Goal: Task Accomplishment & Management: Complete application form

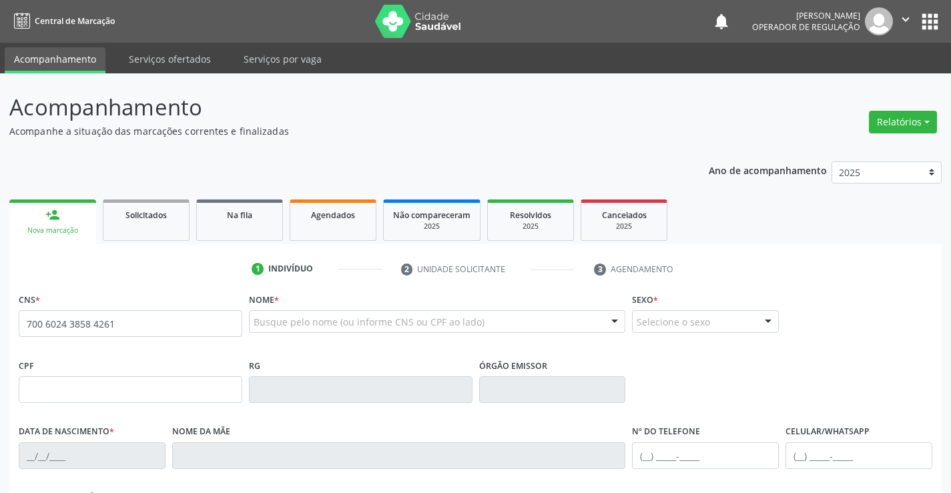
type input "700 6024 3858 4261"
type input "135.928.535-03"
type input "26/05/2025"
type input "Priscila Silva Pereira"
type input "(74) 99819-6930"
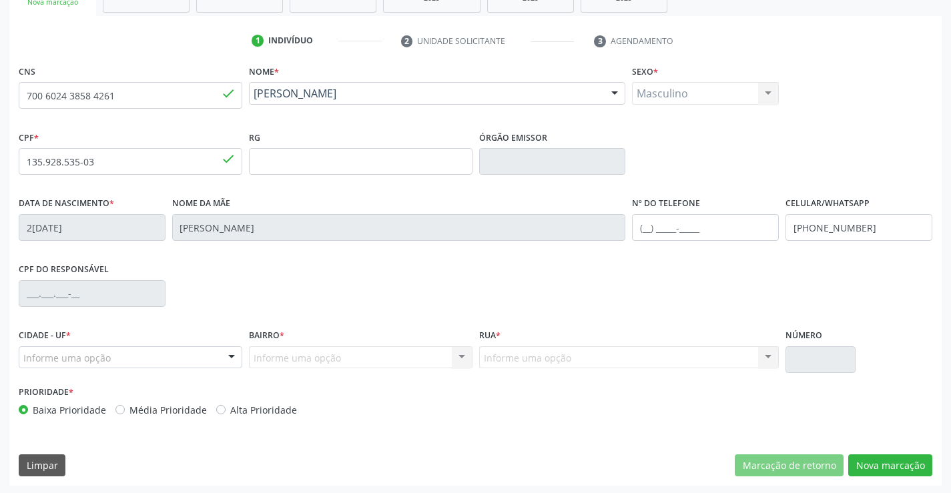
scroll to position [230, 0]
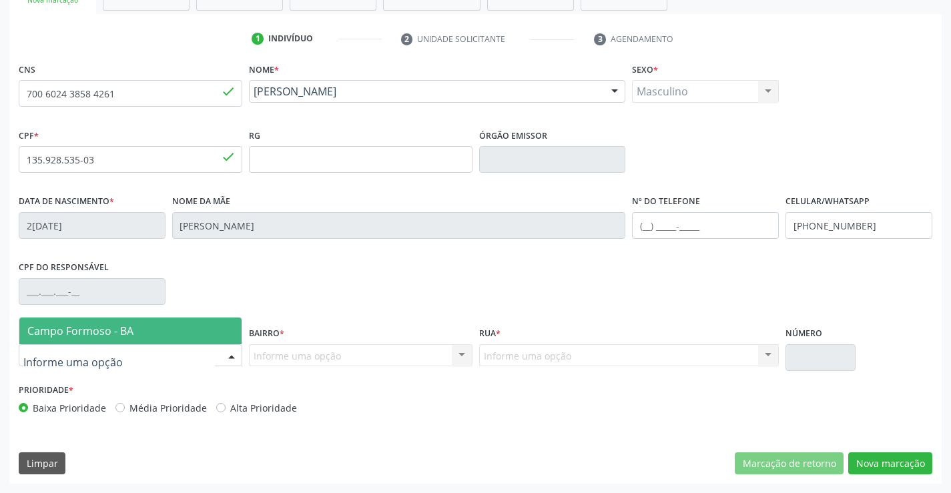
click at [76, 330] on span "Campo Formoso - BA" at bounding box center [80, 331] width 106 height 15
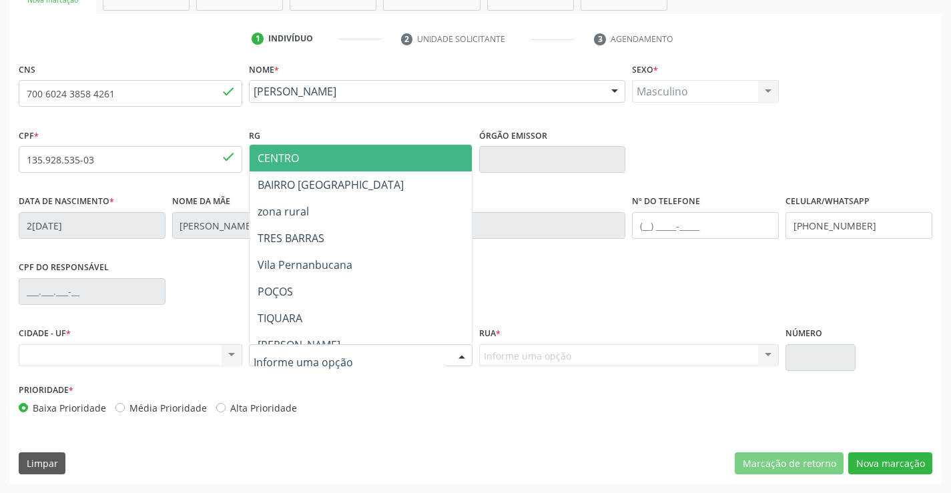
click at [313, 160] on span "CENTRO" at bounding box center [393, 158] width 288 height 27
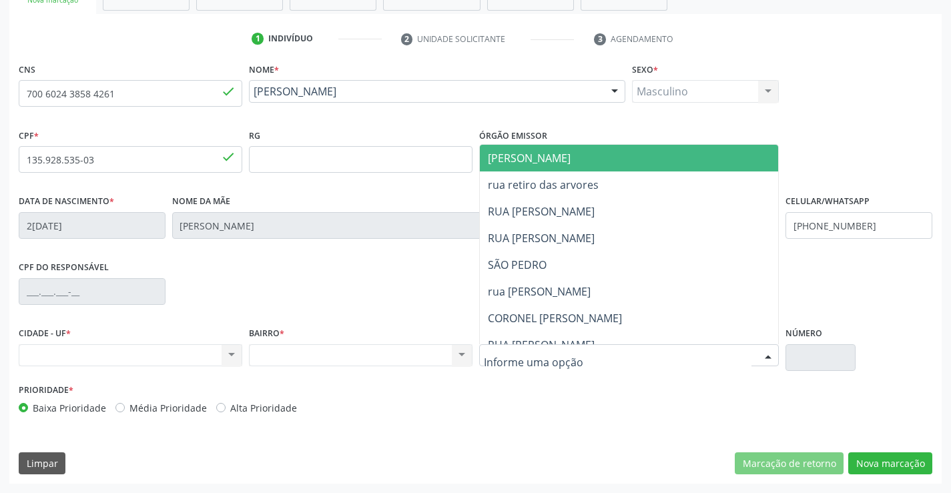
click at [580, 356] on div at bounding box center [629, 355] width 300 height 23
click at [580, 152] on span "JUCA MARQUES" at bounding box center [641, 158] width 322 height 27
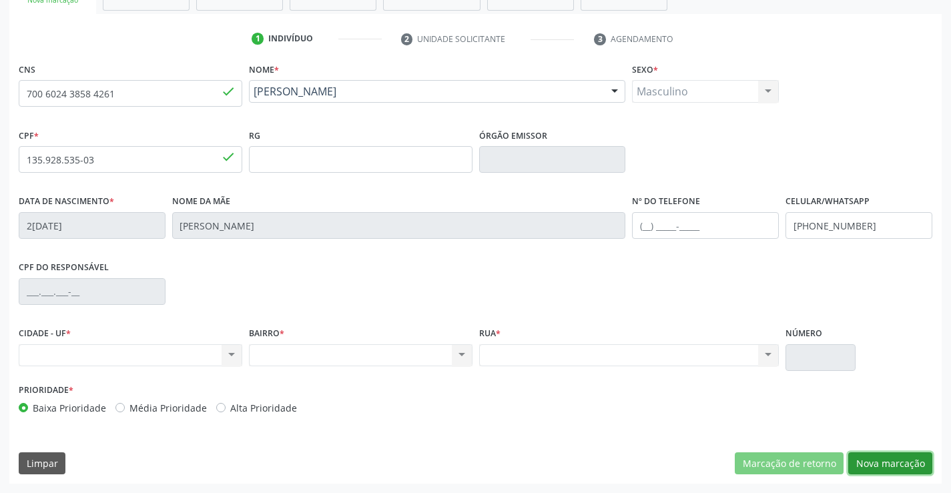
click at [896, 460] on button "Nova marcação" at bounding box center [890, 463] width 84 height 23
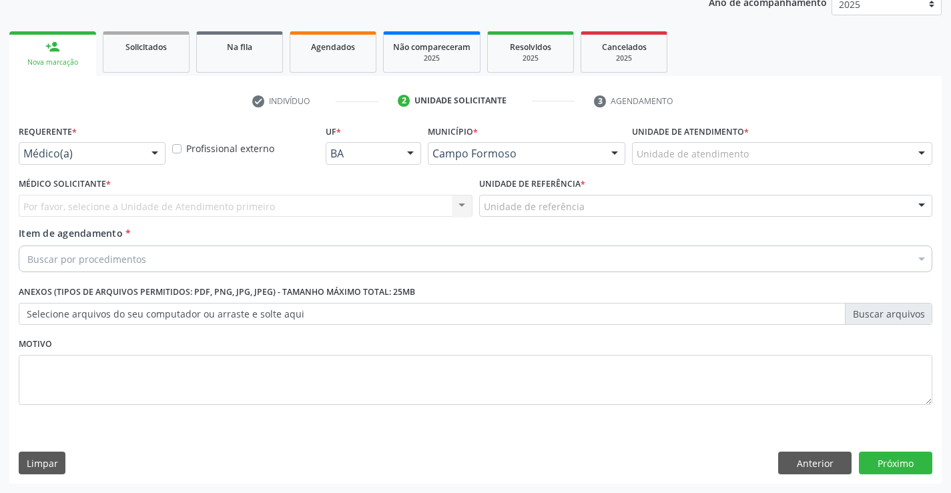
scroll to position [168, 0]
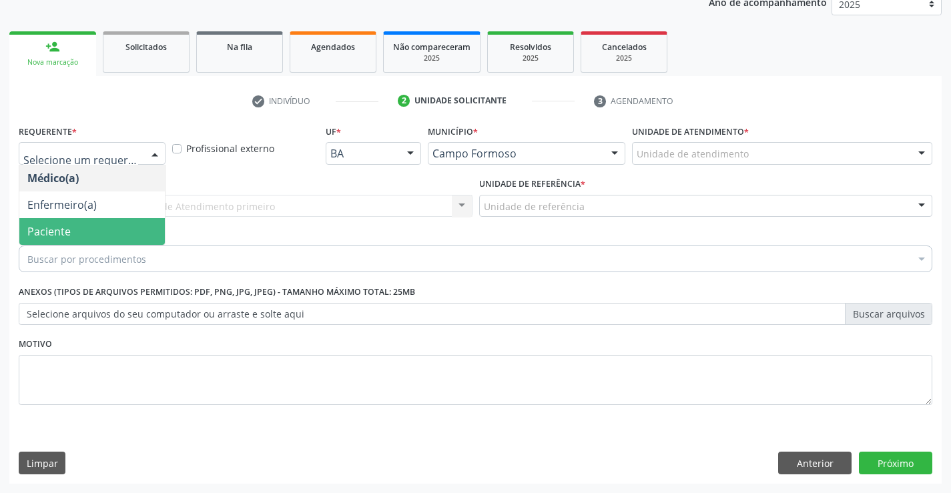
click at [74, 229] on span "Paciente" at bounding box center [91, 231] width 145 height 27
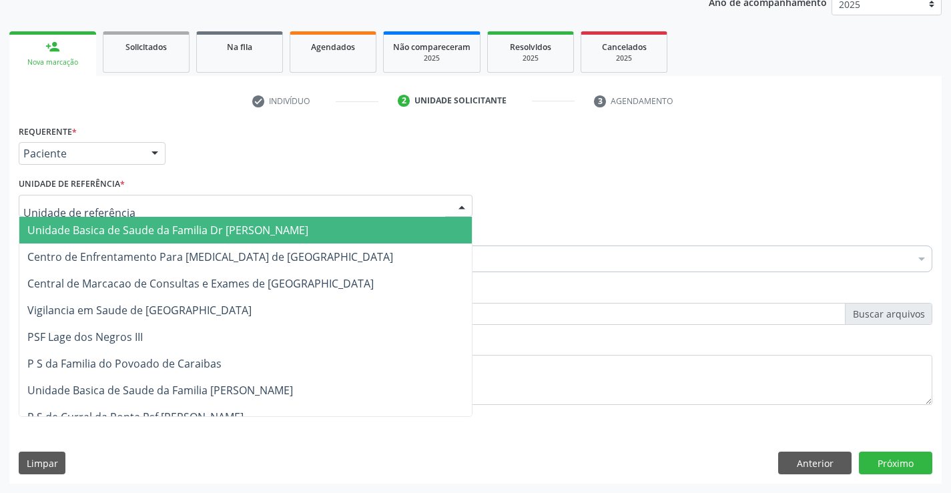
click at [99, 223] on span "Unidade Basica de Saude da Familia Dr Paulo Sudre" at bounding box center [167, 230] width 281 height 15
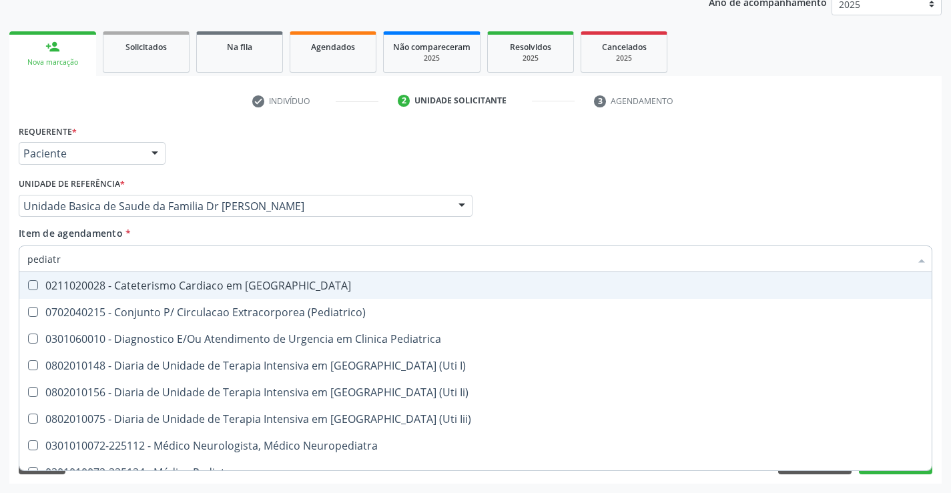
type input "pediatra"
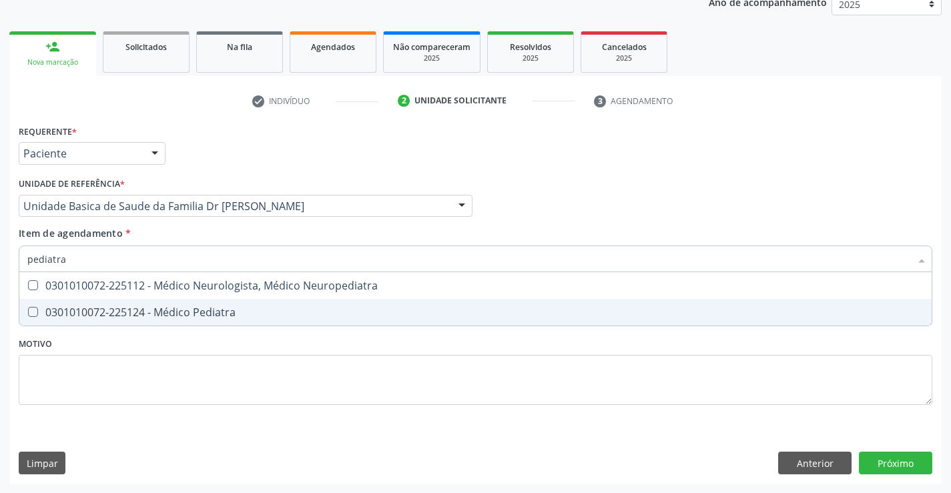
click at [152, 310] on div "0301010072-225124 - Médico Pediatra" at bounding box center [475, 312] width 896 height 11
checkbox Pediatra "true"
click at [898, 463] on div "Requerente * Paciente Médico(a) Enfermeiro(a) Paciente Nenhum resultado encontr…" at bounding box center [475, 302] width 932 height 362
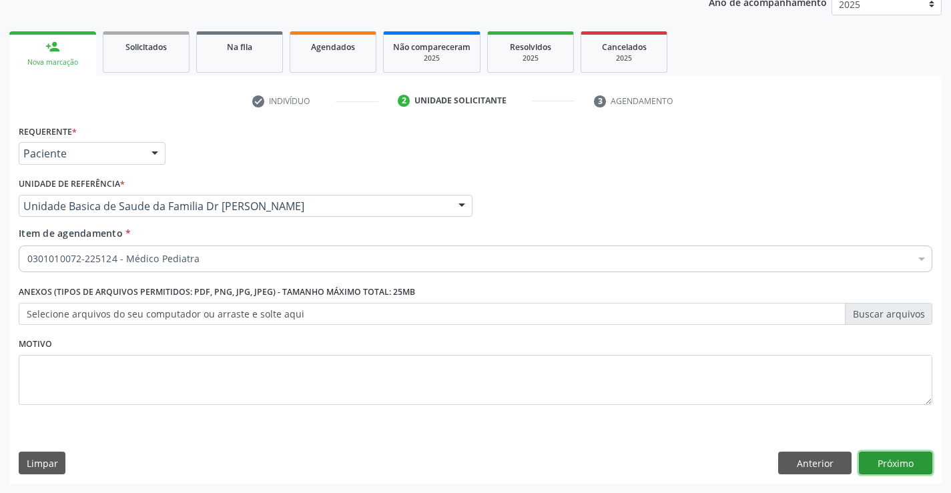
click at [892, 458] on button "Próximo" at bounding box center [894, 463] width 73 height 23
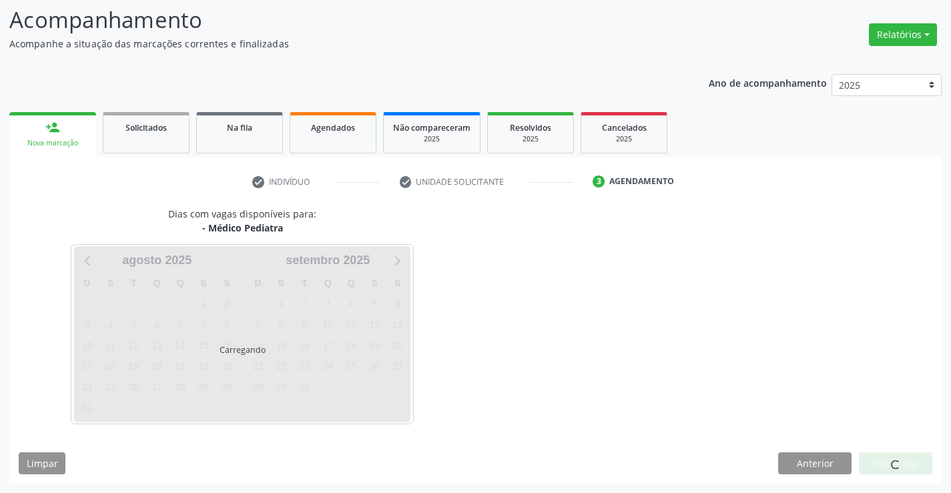
scroll to position [87, 0]
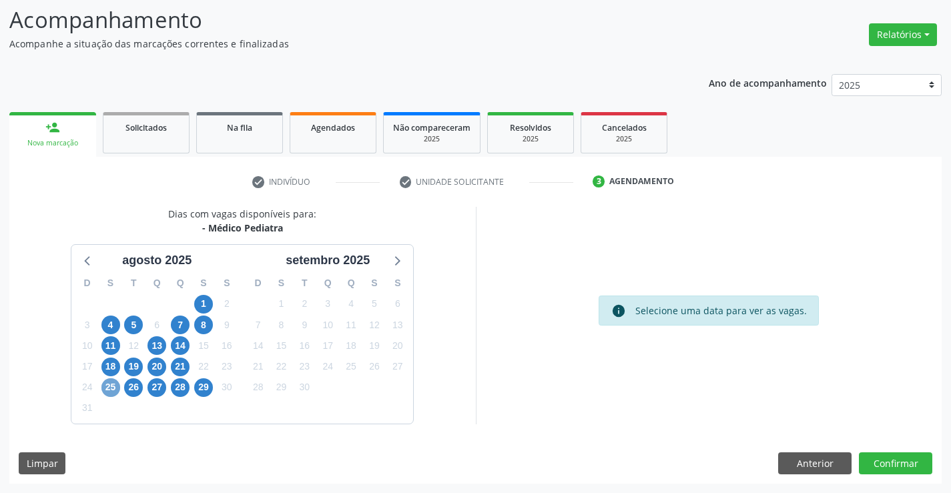
click at [109, 386] on span "25" at bounding box center [110, 387] width 19 height 19
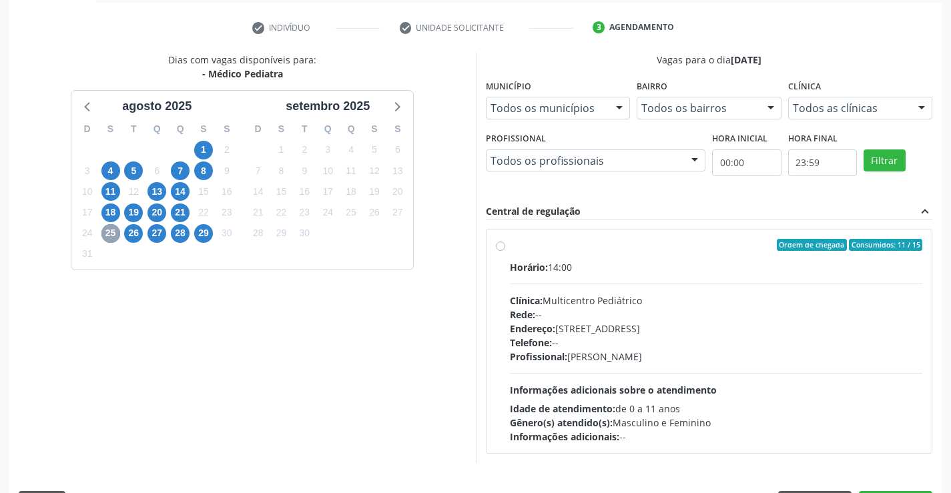
scroll to position [280, 0]
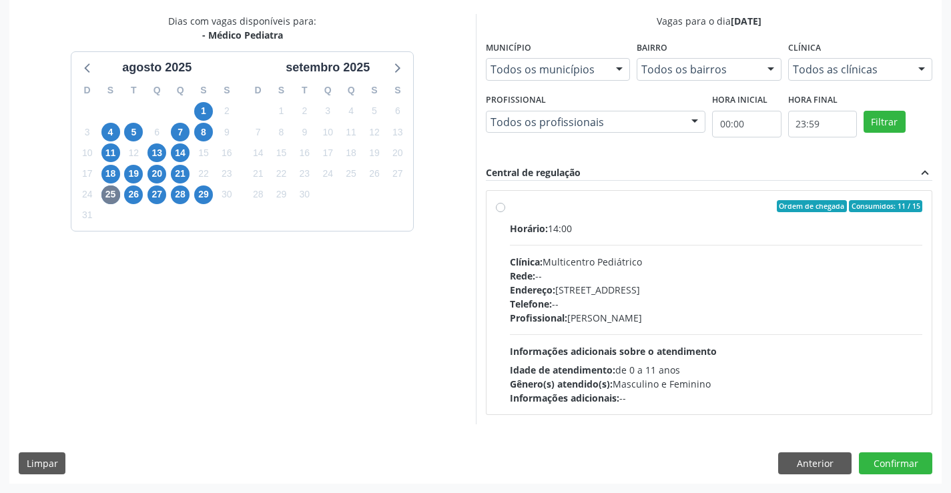
click at [648, 207] on div "Ordem de chegada Consumidos: 11 / 15" at bounding box center [716, 206] width 413 height 12
click at [505, 207] on input "Ordem de chegada Consumidos: 11 / 15 Horário: 14:00 Clínica: Multicentro Pediát…" at bounding box center [500, 206] width 9 height 12
radio input "true"
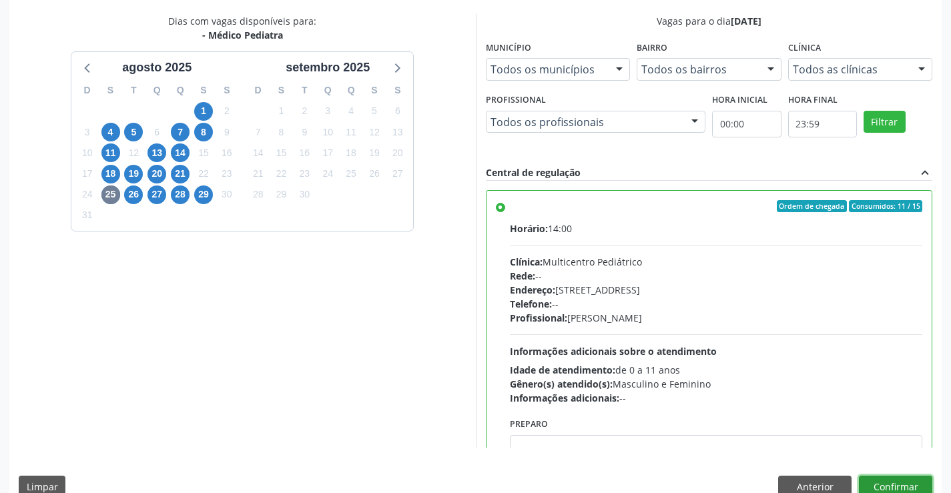
click at [894, 482] on button "Confirmar" at bounding box center [894, 487] width 73 height 23
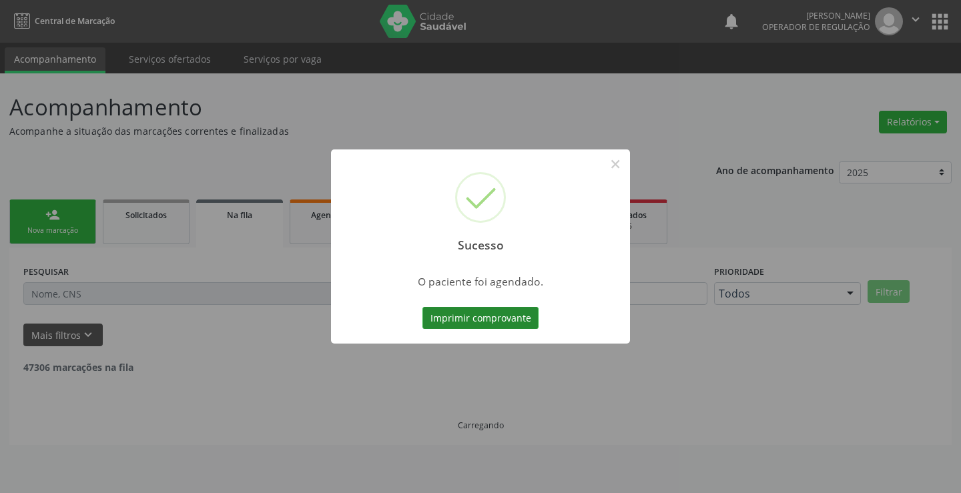
click at [472, 317] on button "Imprimir comprovante" at bounding box center [480, 318] width 116 height 23
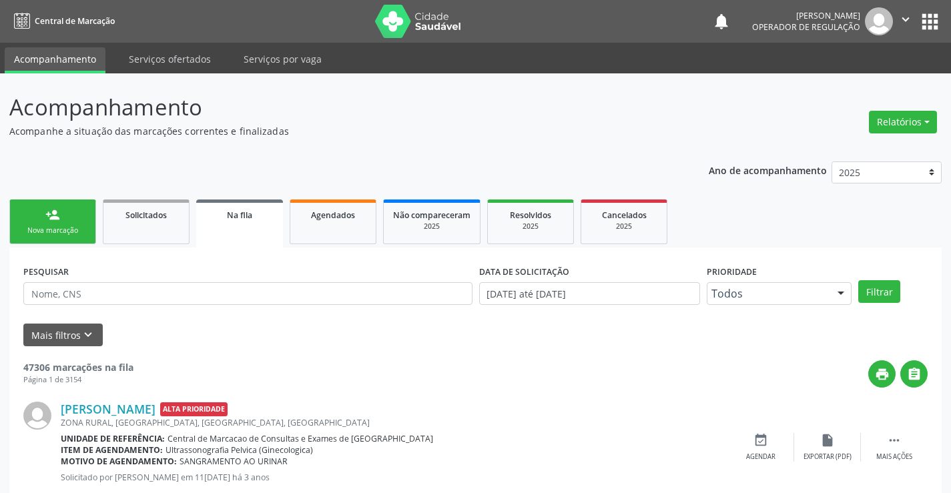
click at [64, 221] on link "person_add Nova marcação" at bounding box center [52, 221] width 87 height 45
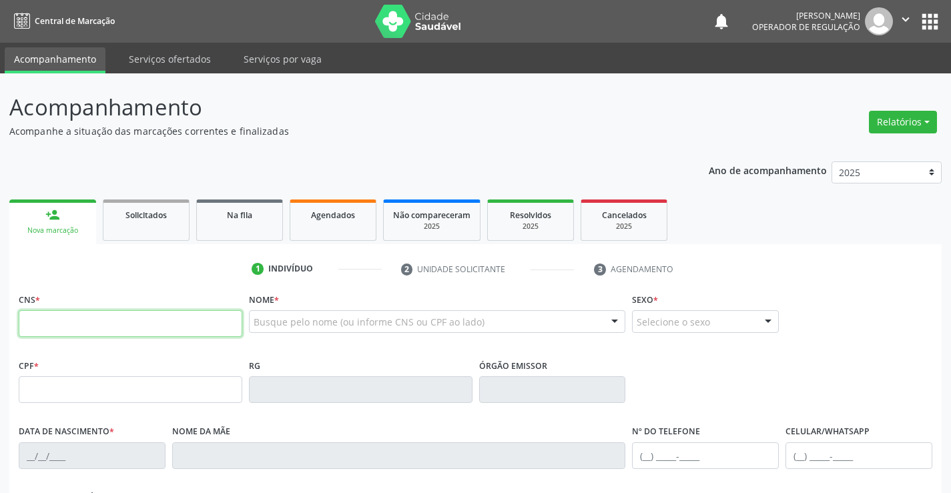
click at [97, 330] on input "text" at bounding box center [130, 323] width 223 height 27
click at [77, 324] on input "text" at bounding box center [130, 323] width 223 height 27
type input "709 0028 8983 0010"
type input "5704755"
type input "15/07/1967"
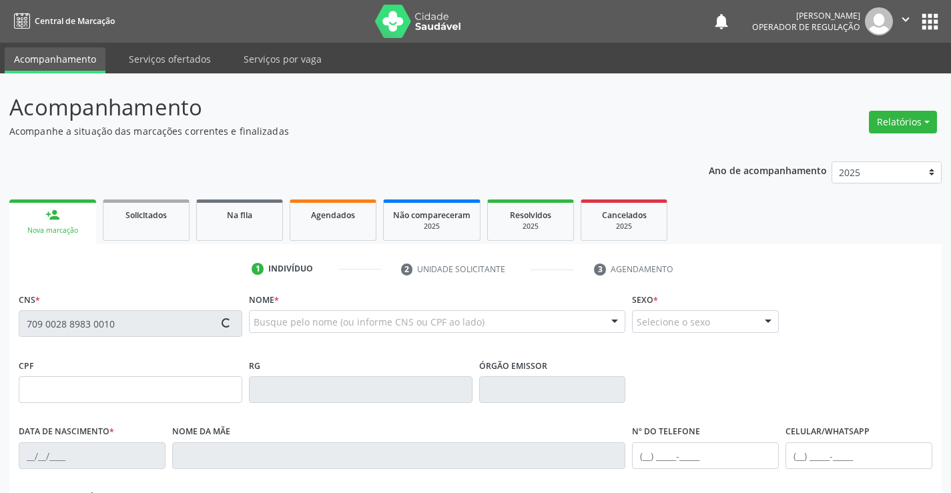
type input "563.044.635-53"
type input "sn"
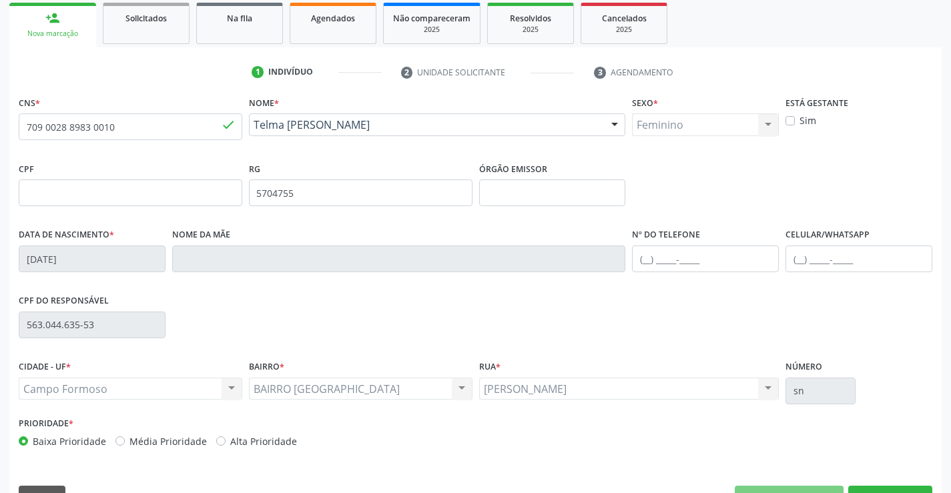
scroll to position [230, 0]
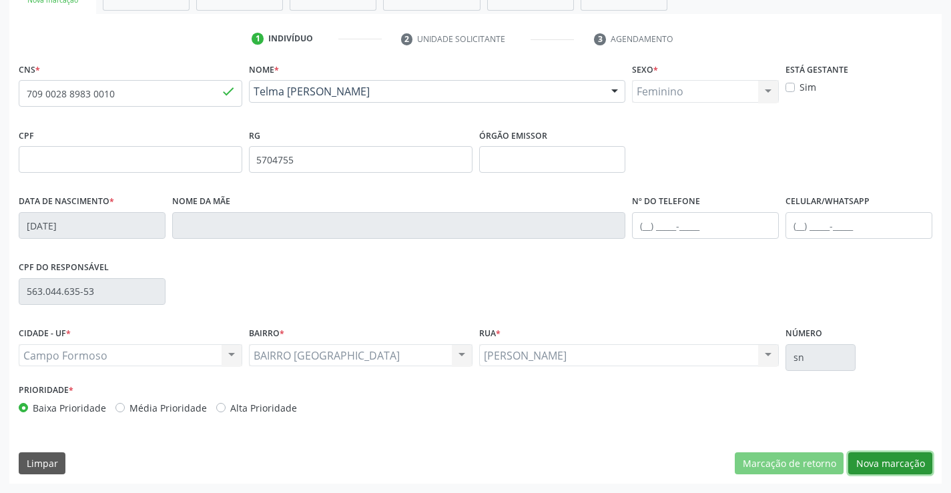
click at [891, 458] on button "Nova marcação" at bounding box center [890, 463] width 84 height 23
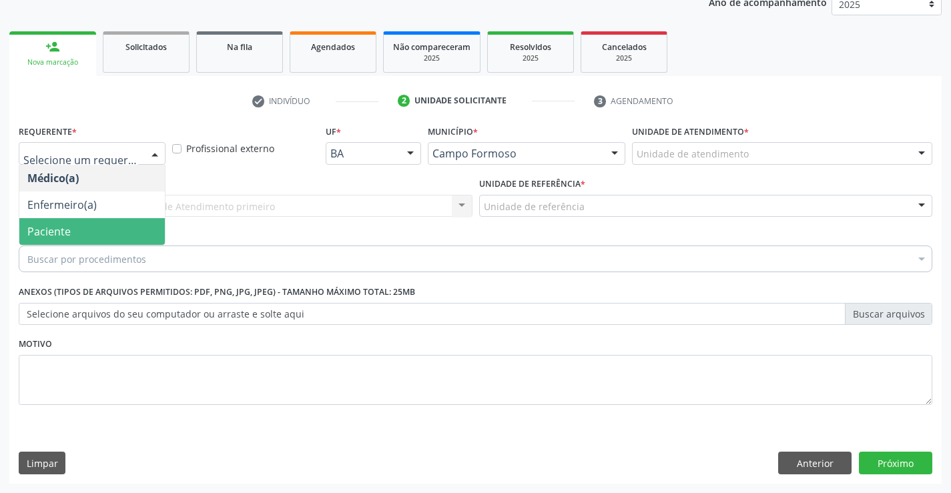
click at [74, 240] on span "Paciente" at bounding box center [91, 231] width 145 height 27
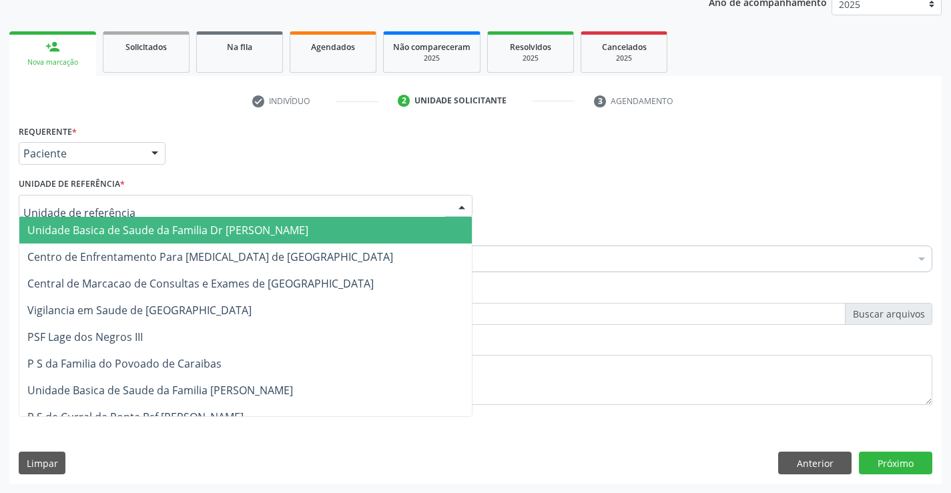
click at [145, 223] on span "Unidade Basica de Saude da Familia Dr Paulo Sudre" at bounding box center [167, 230] width 281 height 15
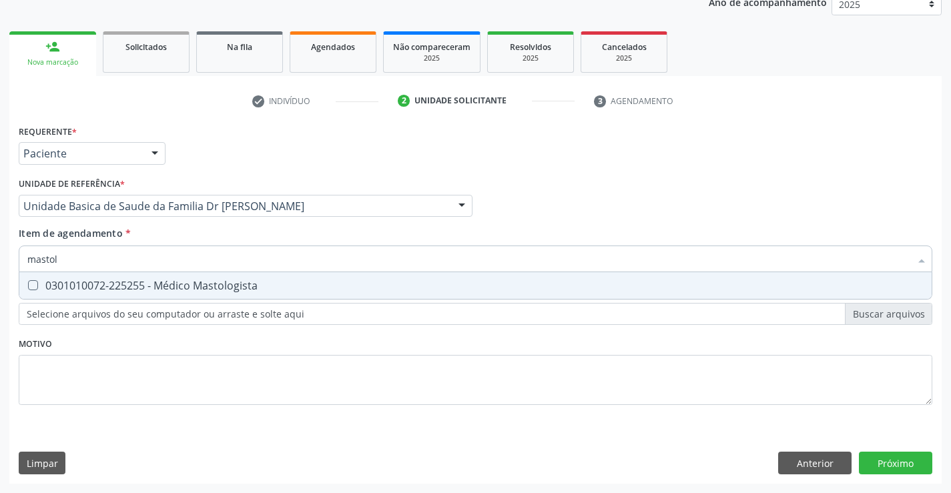
type input "mastolo"
click at [176, 280] on div "0301010072-225255 - Médico Mastologista" at bounding box center [475, 285] width 896 height 11
checkbox Mastologista "true"
click at [896, 461] on div "Requerente * Paciente Médico(a) Enfermeiro(a) Paciente Nenhum resultado encontr…" at bounding box center [475, 302] width 932 height 362
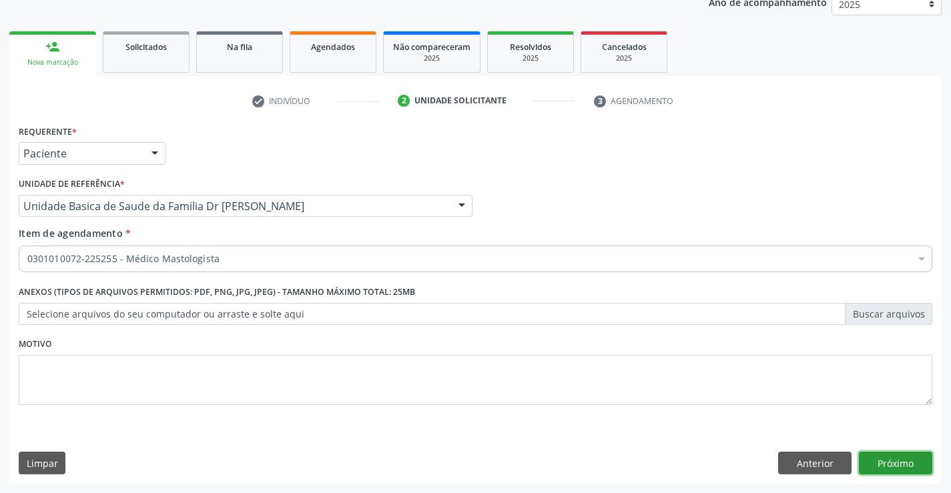
click at [884, 459] on button "Próximo" at bounding box center [894, 463] width 73 height 23
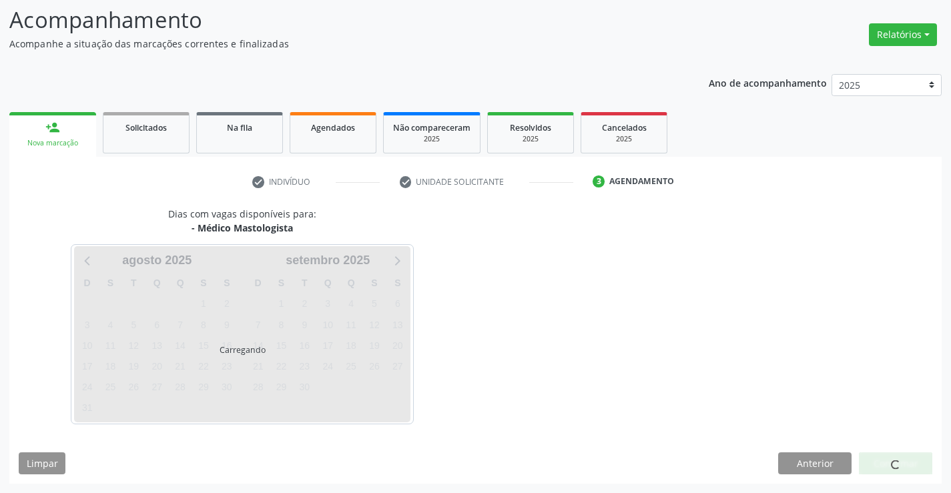
scroll to position [127, 0]
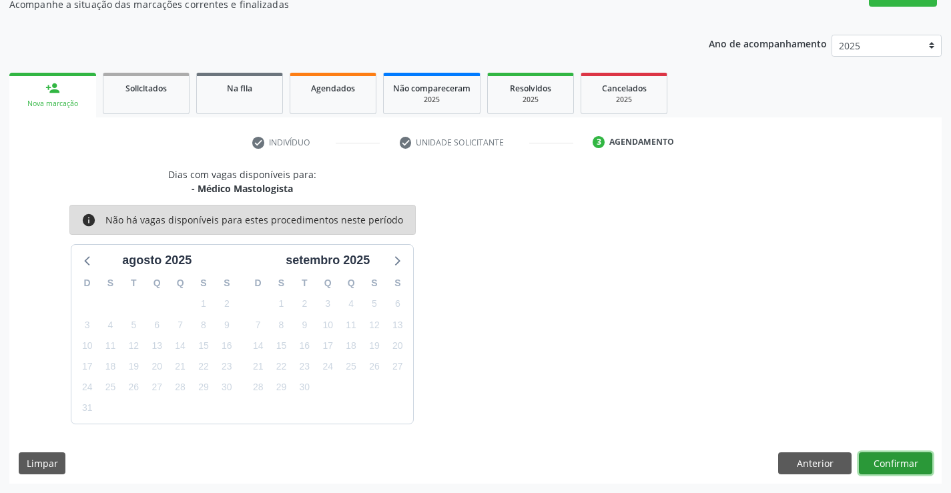
click at [884, 459] on button "Confirmar" at bounding box center [894, 463] width 73 height 23
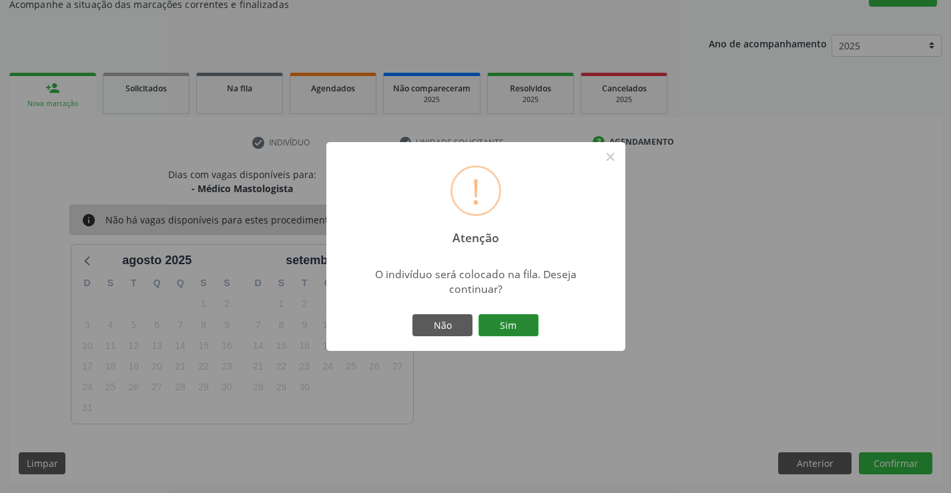
click at [510, 320] on button "Sim" at bounding box center [508, 325] width 60 height 23
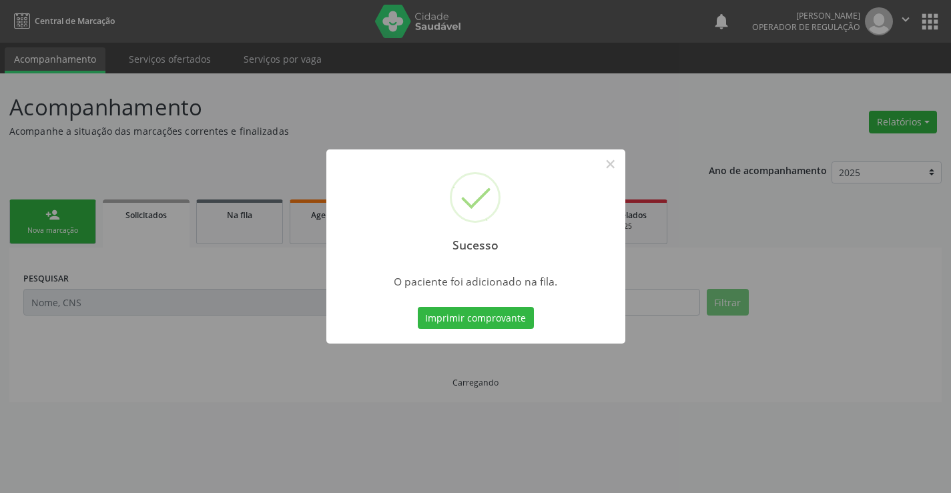
scroll to position [0, 0]
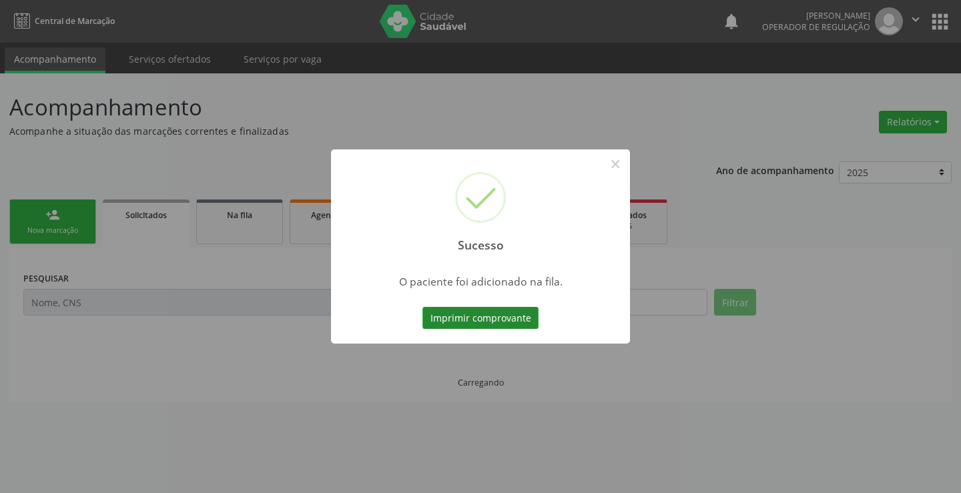
click at [481, 309] on button "Imprimir comprovante" at bounding box center [480, 318] width 116 height 23
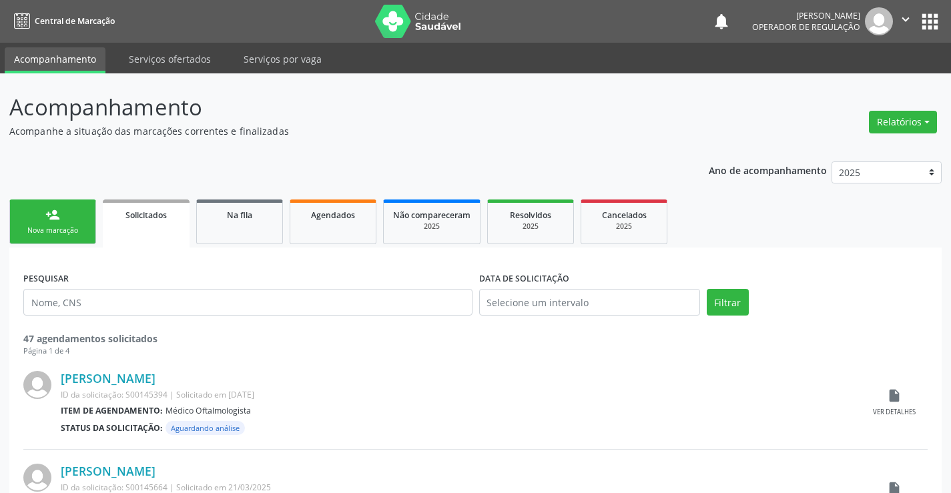
click at [59, 221] on div "person_add" at bounding box center [52, 214] width 15 height 15
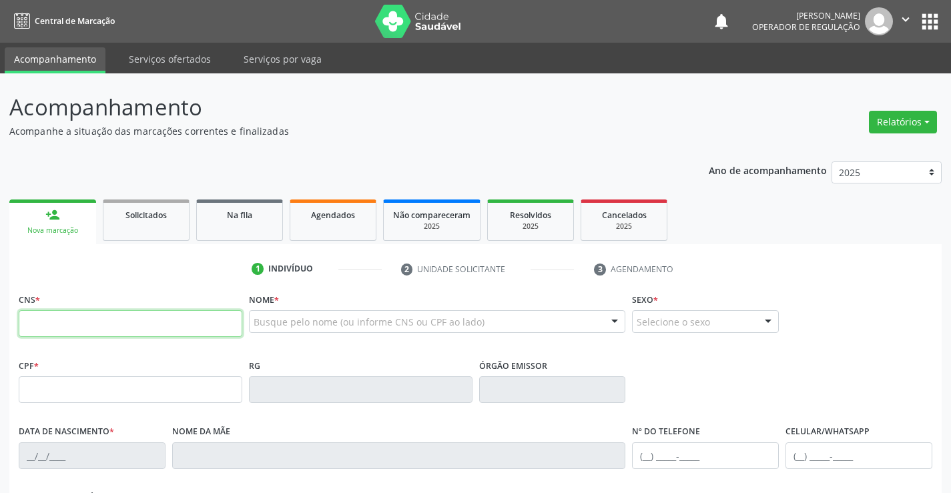
click at [93, 327] on input "text" at bounding box center [130, 323] width 223 height 27
click at [119, 317] on input "text" at bounding box center [130, 323] width 223 height 27
type input "700 0048 7699 6703"
type input "30784532992"
type input "09/09/2019"
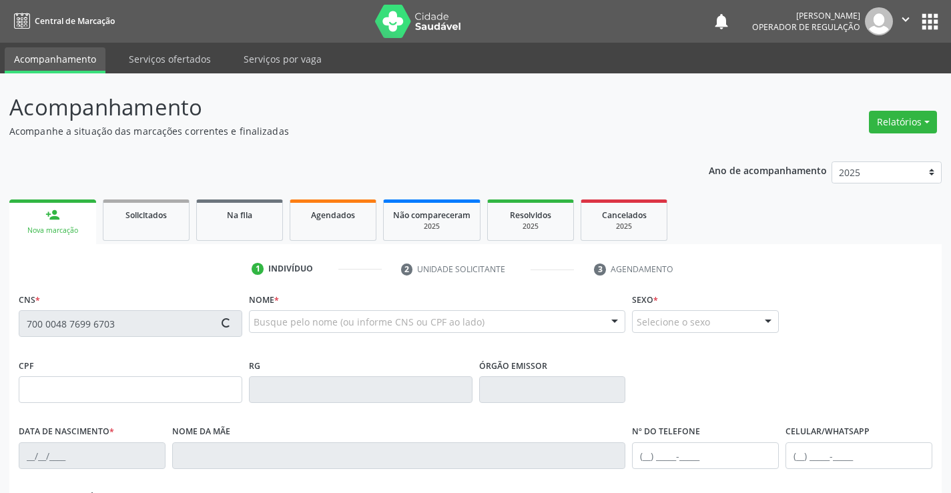
type input "(74) 99117-3440"
type input "(74) 98862-5183"
type input "115.481.455-64"
type input "S/N"
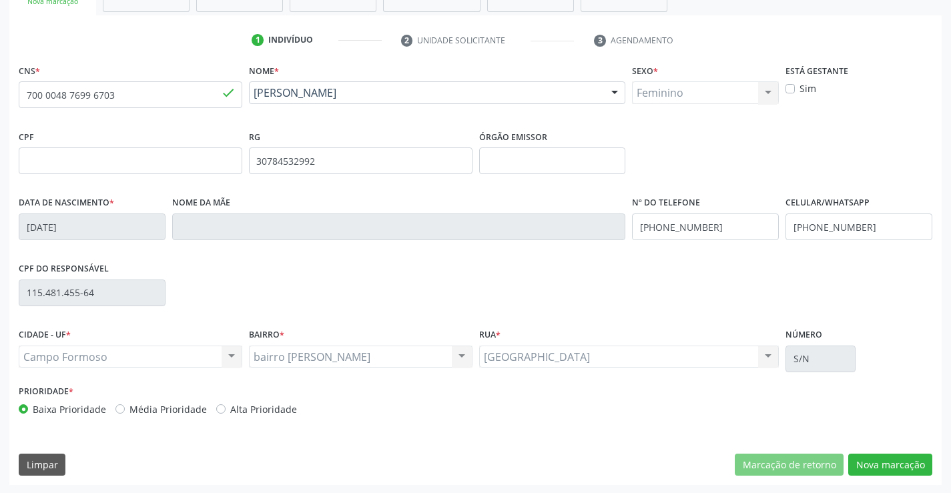
scroll to position [230, 0]
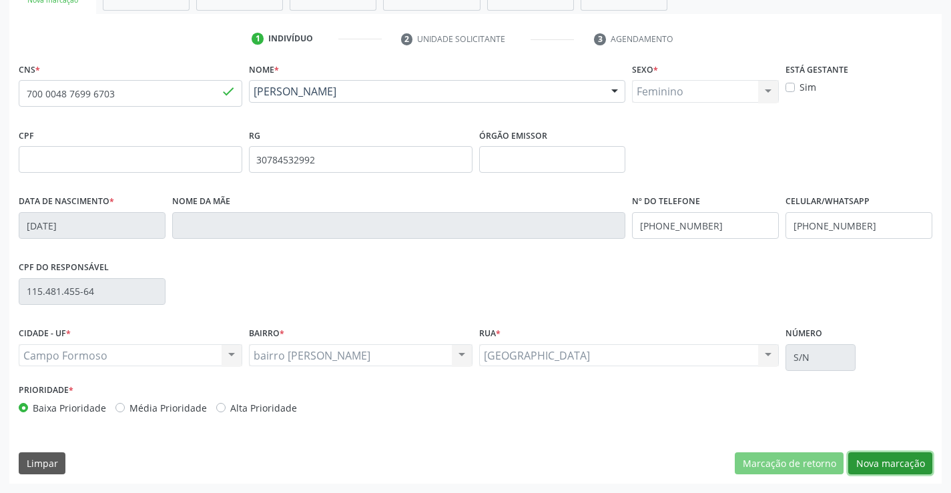
click at [892, 464] on button "Nova marcação" at bounding box center [890, 463] width 84 height 23
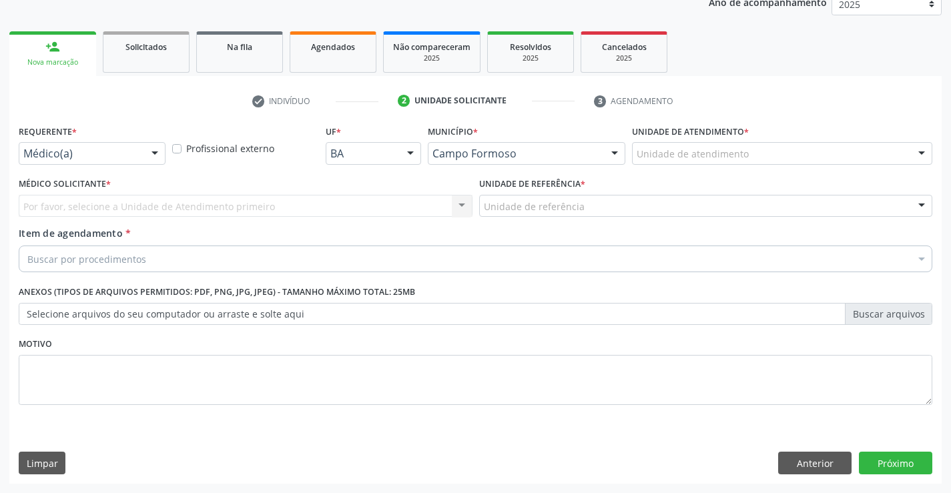
scroll to position [168, 0]
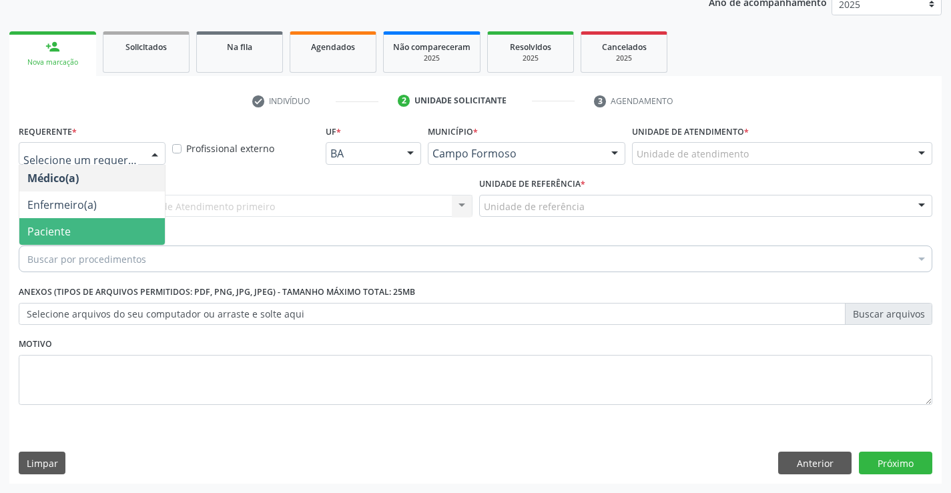
click at [87, 229] on span "Paciente" at bounding box center [91, 231] width 145 height 27
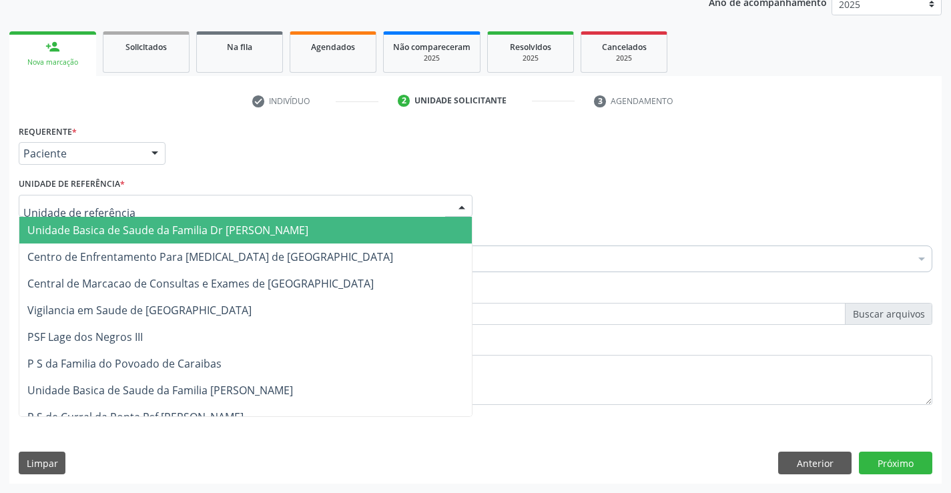
click at [137, 227] on span "Unidade Basica de Saude da Familia Dr [PERSON_NAME]" at bounding box center [167, 230] width 281 height 15
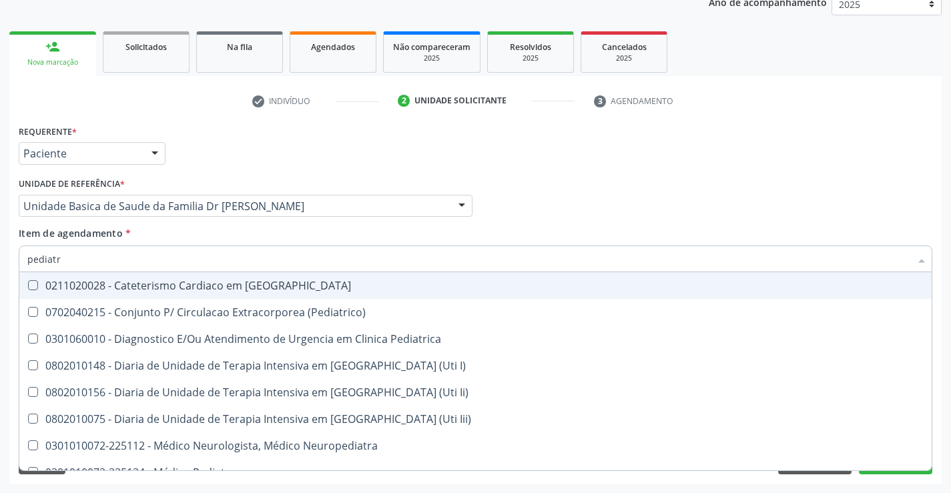
type input "pediatra"
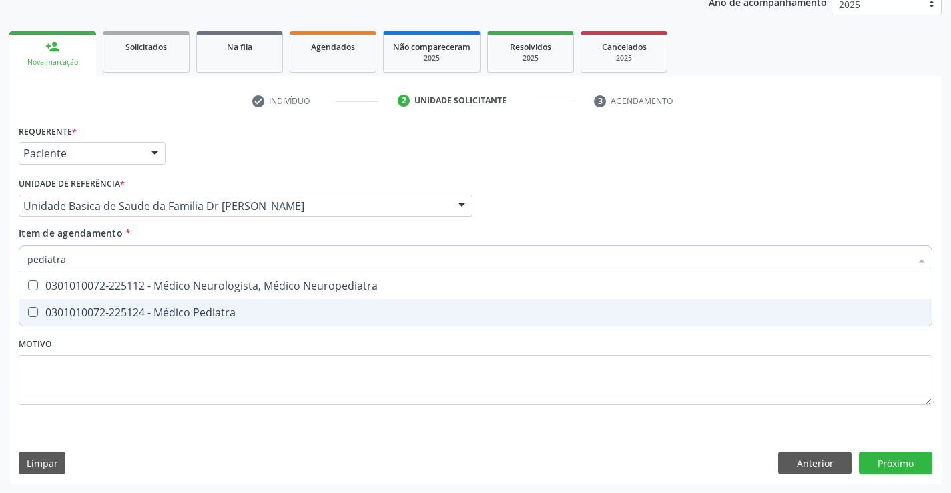
click at [227, 311] on div "0301010072-225124 - Médico Pediatra" at bounding box center [475, 312] width 896 height 11
checkbox Pediatra "true"
click at [887, 460] on div "Requerente * Paciente Médico(a) Enfermeiro(a) Paciente Nenhum resultado encontr…" at bounding box center [475, 302] width 932 height 362
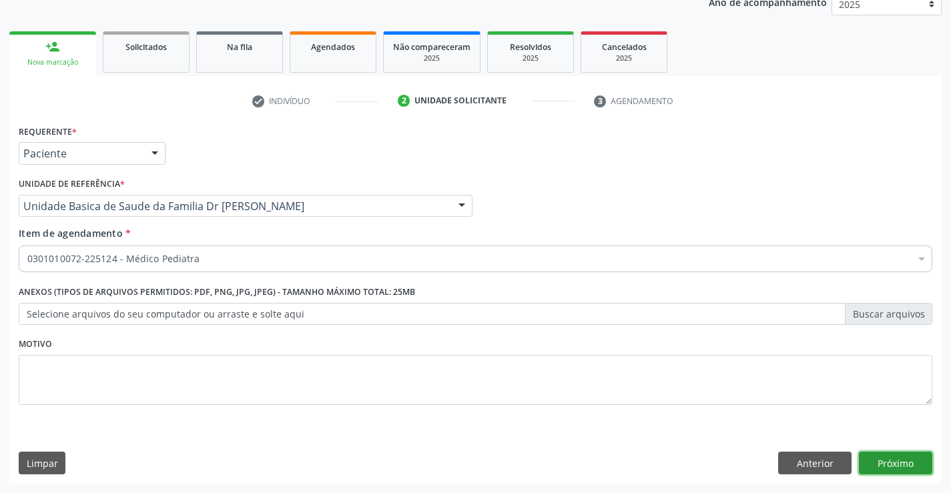
click at [885, 454] on button "Próximo" at bounding box center [894, 463] width 73 height 23
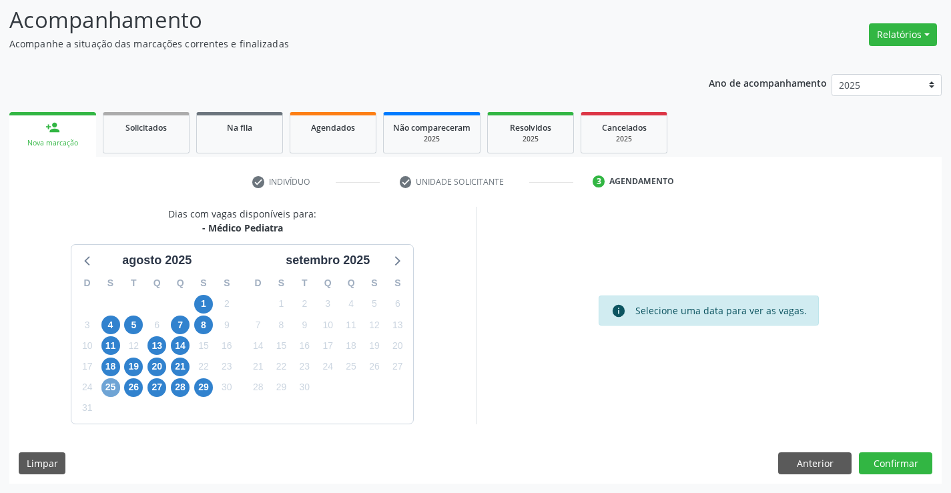
click at [109, 384] on span "25" at bounding box center [110, 387] width 19 height 19
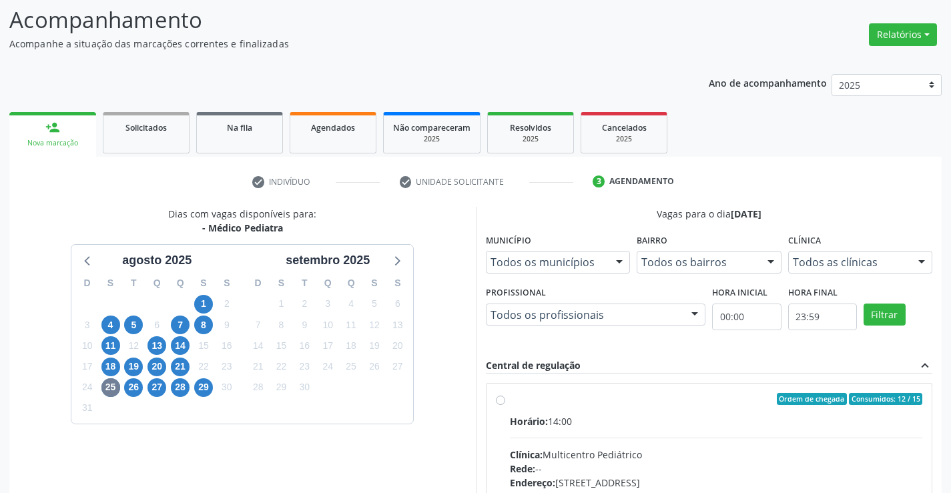
click at [646, 404] on div "Ordem de chegada Consumidos: 12 / 15" at bounding box center [716, 399] width 413 height 12
click at [505, 404] on input "Ordem de chegada Consumidos: 12 / 15 Horário: 14:00 Clínica: Multicentro Pediát…" at bounding box center [500, 399] width 9 height 12
radio input "true"
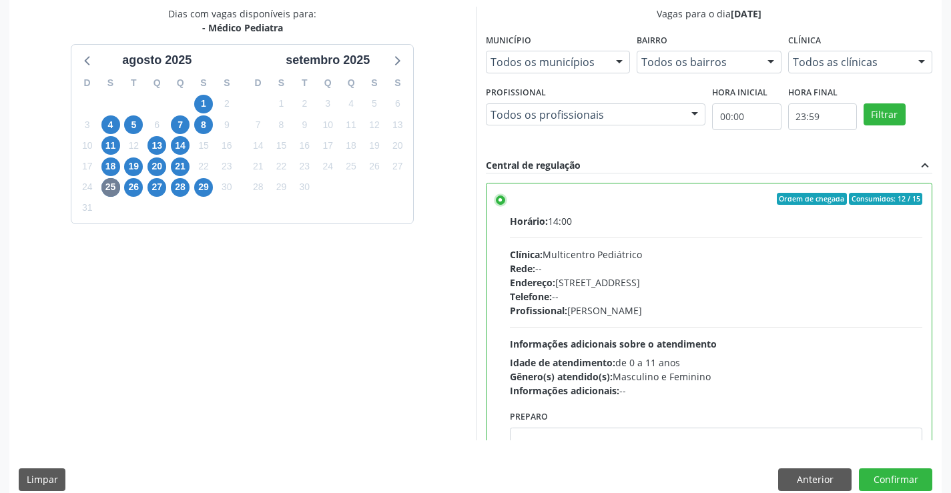
scroll to position [304, 0]
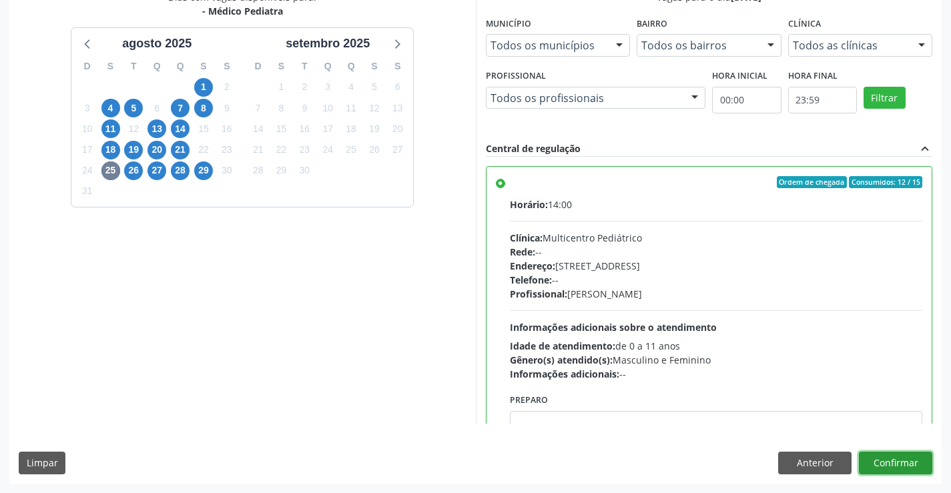
click at [886, 459] on button "Confirmar" at bounding box center [894, 463] width 73 height 23
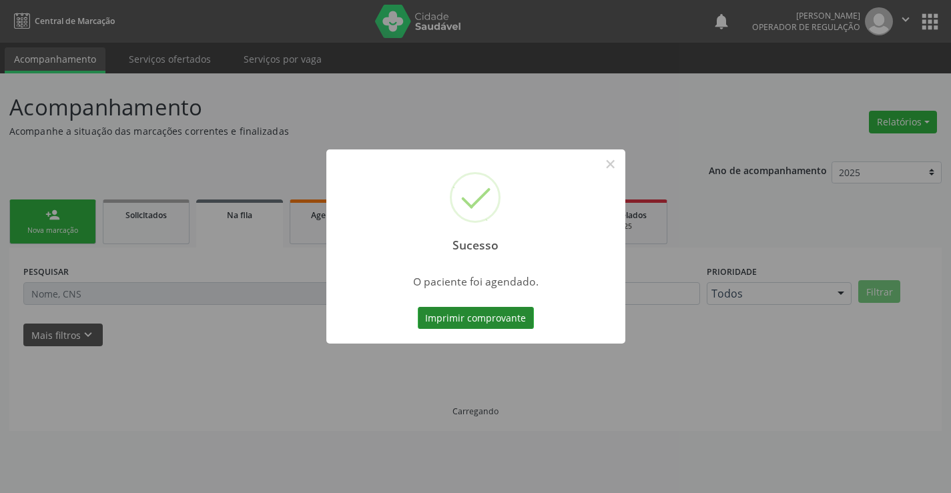
scroll to position [0, 0]
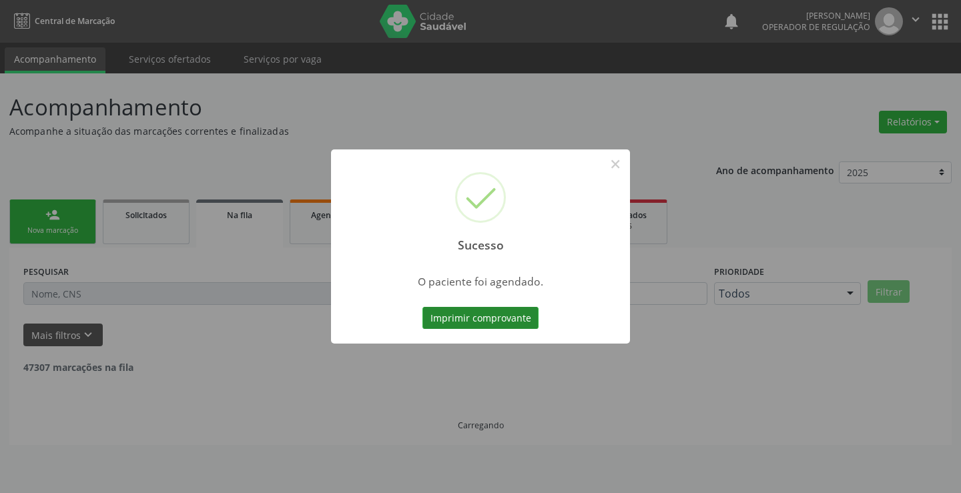
click at [478, 318] on button "Imprimir comprovante" at bounding box center [480, 318] width 116 height 23
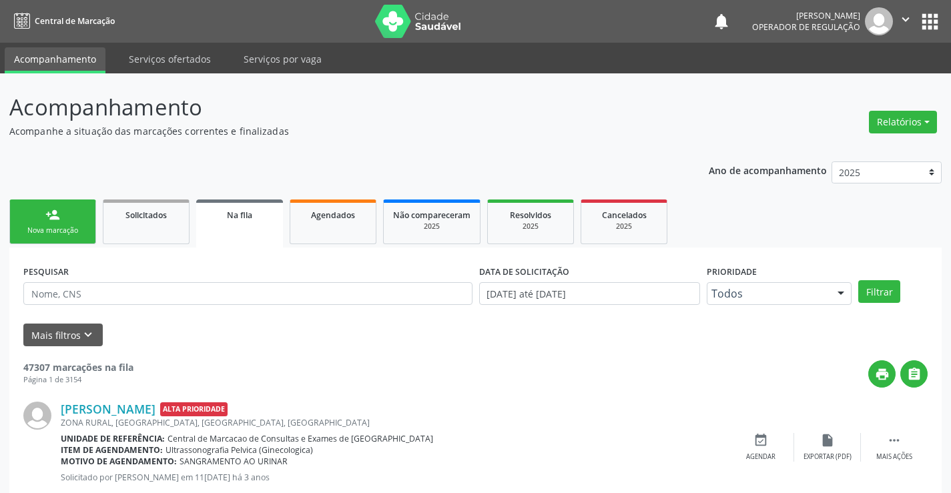
click at [51, 215] on div "person_add" at bounding box center [52, 214] width 15 height 15
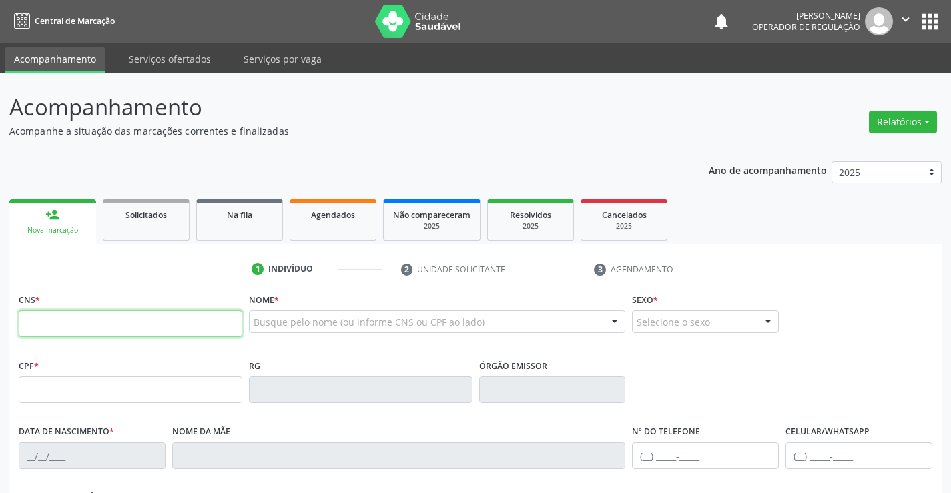
click at [95, 327] on input "text" at bounding box center [130, 323] width 223 height 27
type input "705 4064 9345 7892"
type input "1213104424"
type input "12/09/1983"
type input "(74) 98803-8061"
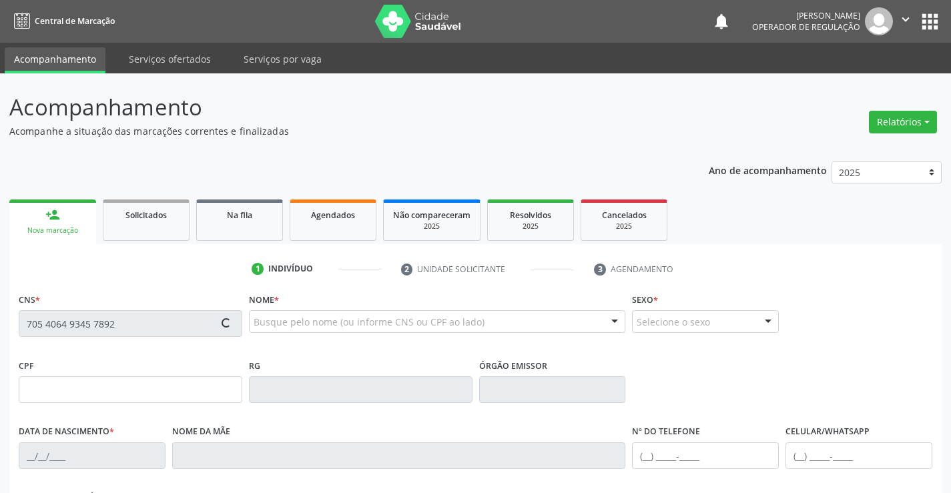
type input "(74) 98803-8061"
type input "016.641.085-30"
type input "SN"
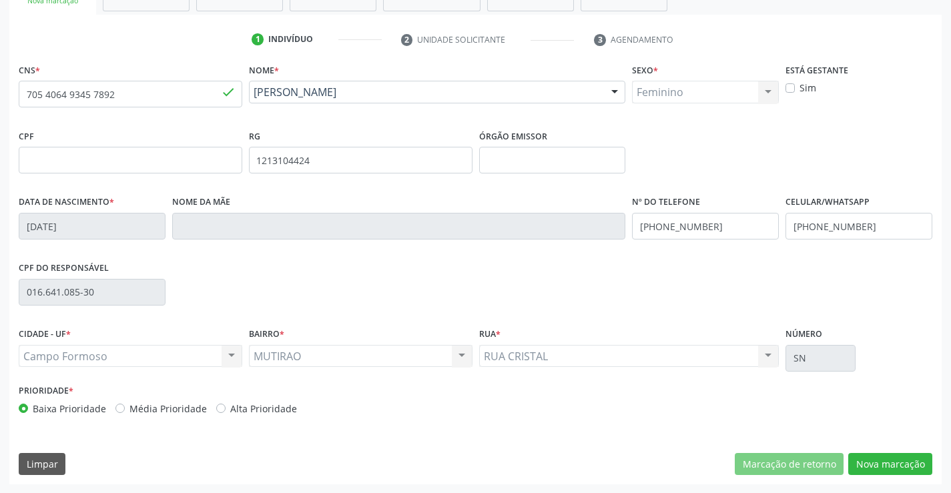
scroll to position [230, 0]
click at [889, 460] on button "Nova marcação" at bounding box center [890, 463] width 84 height 23
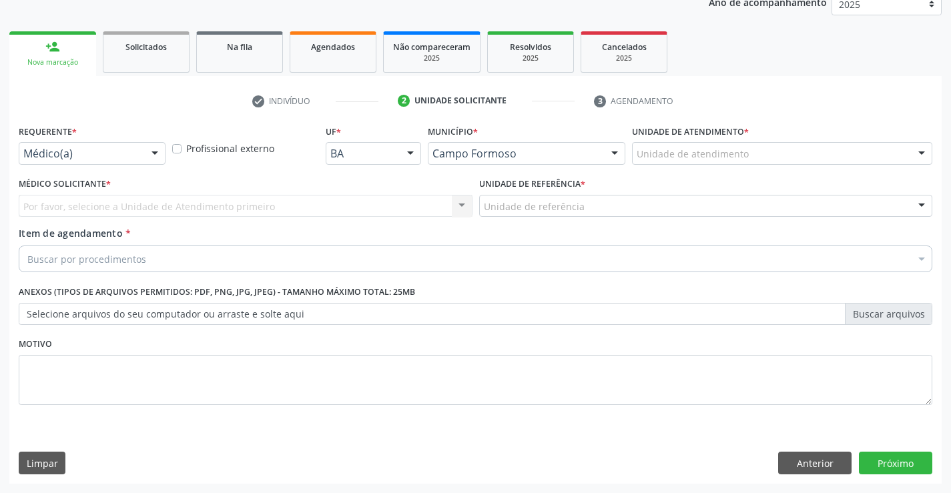
scroll to position [168, 0]
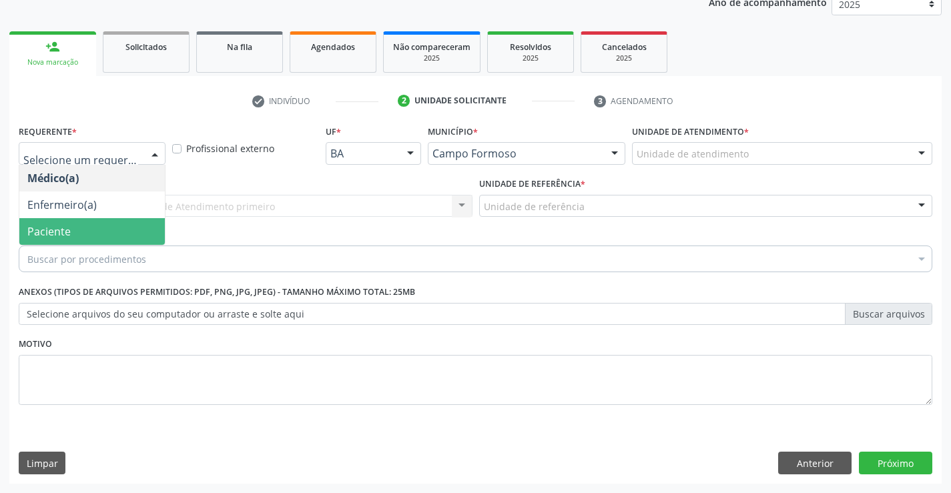
click at [67, 230] on span "Paciente" at bounding box center [48, 231] width 43 height 15
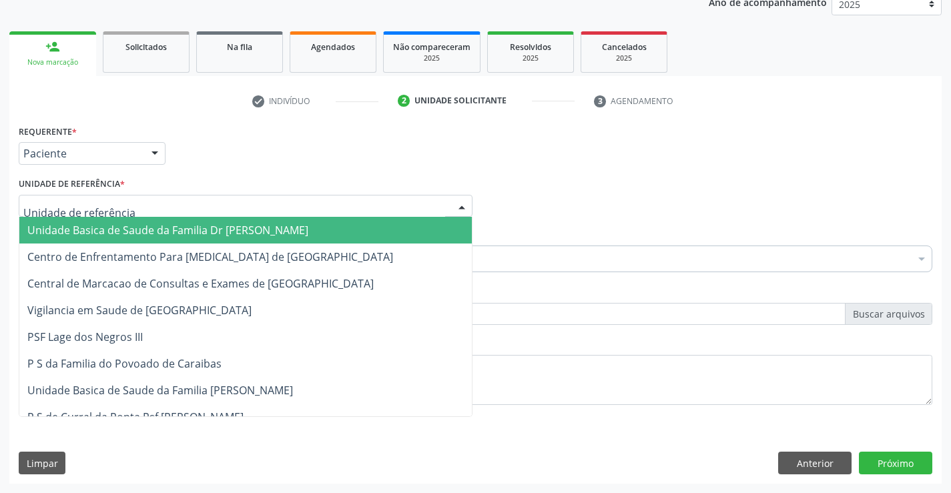
click at [190, 231] on span "Unidade Basica de Saude da Familia Dr [PERSON_NAME]" at bounding box center [167, 230] width 281 height 15
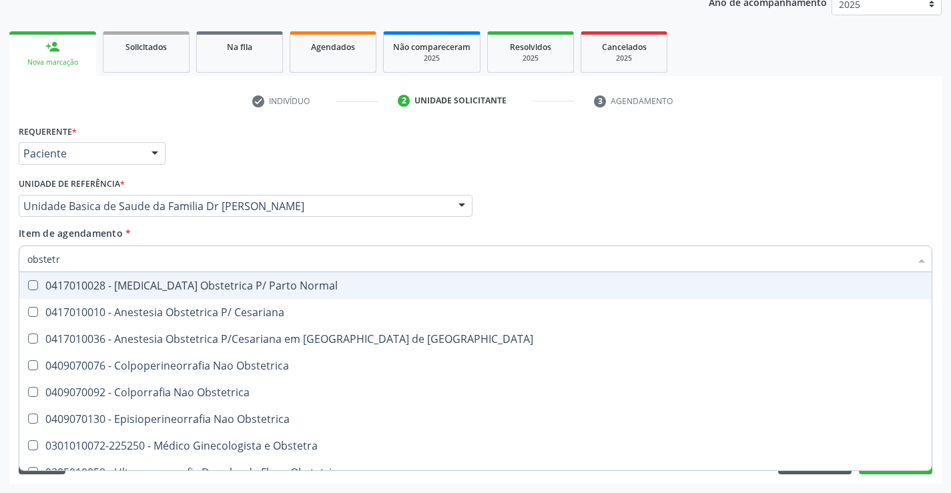
type input "obstetra"
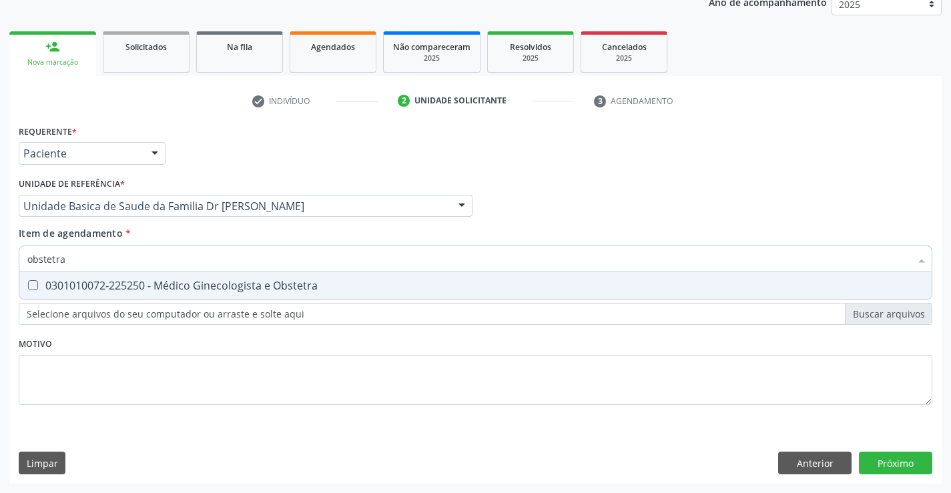
click at [181, 283] on div "0301010072-225250 - Médico Ginecologista e Obstetra" at bounding box center [475, 285] width 896 height 11
checkbox Obstetra "true"
click at [891, 459] on div "Requerente * Paciente Médico(a) Enfermeiro(a) Paciente Nenhum resultado encontr…" at bounding box center [475, 302] width 932 height 362
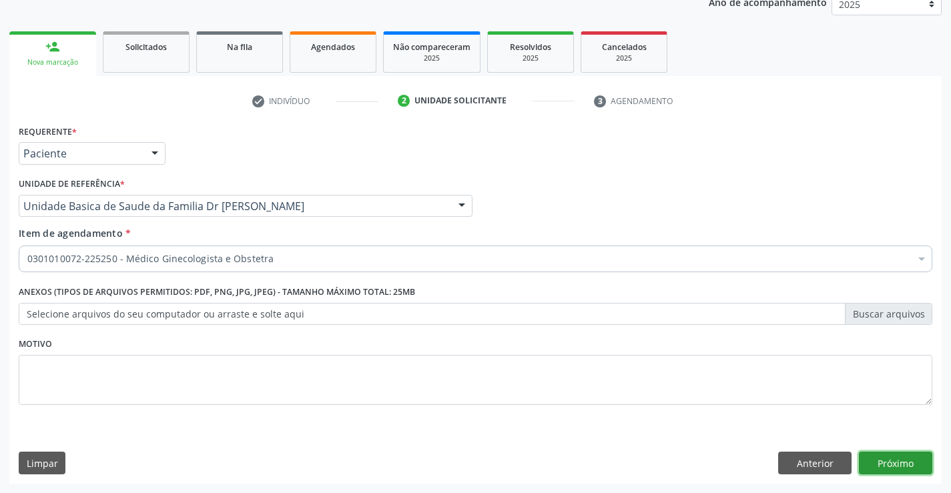
click at [888, 457] on button "Próximo" at bounding box center [894, 463] width 73 height 23
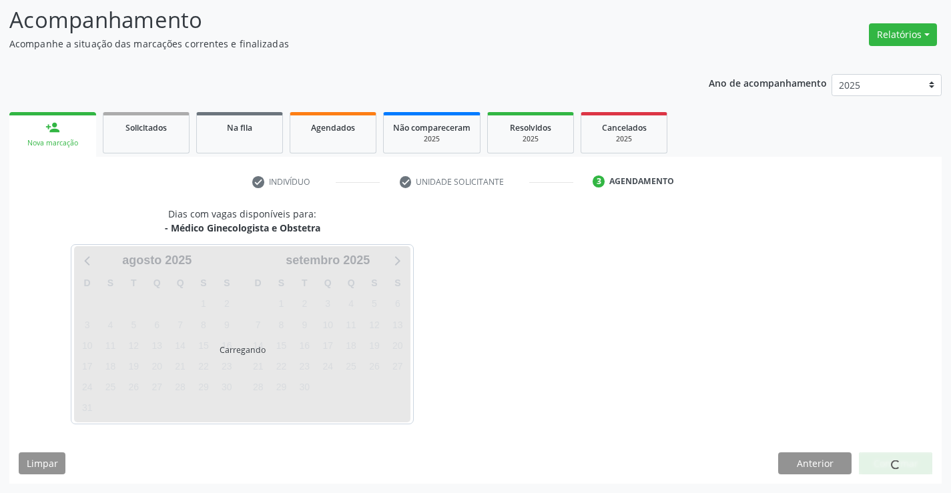
scroll to position [87, 0]
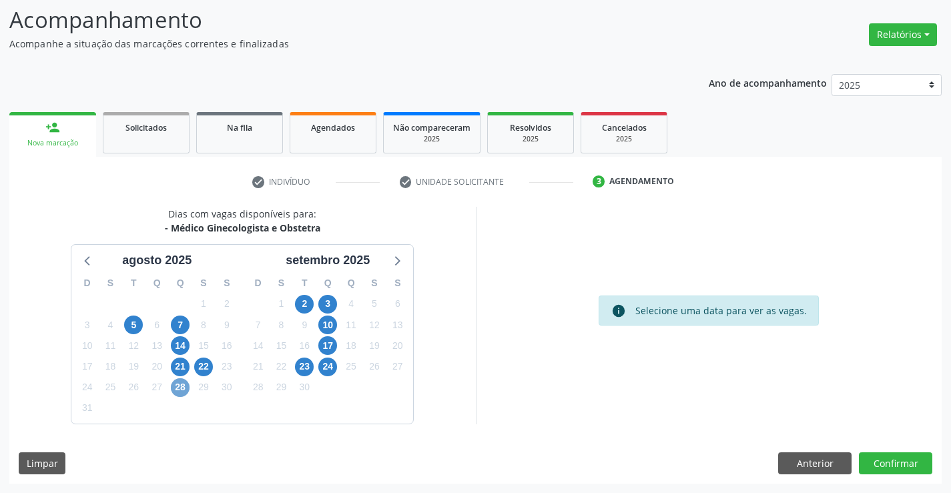
click at [179, 384] on span "28" at bounding box center [180, 387] width 19 height 19
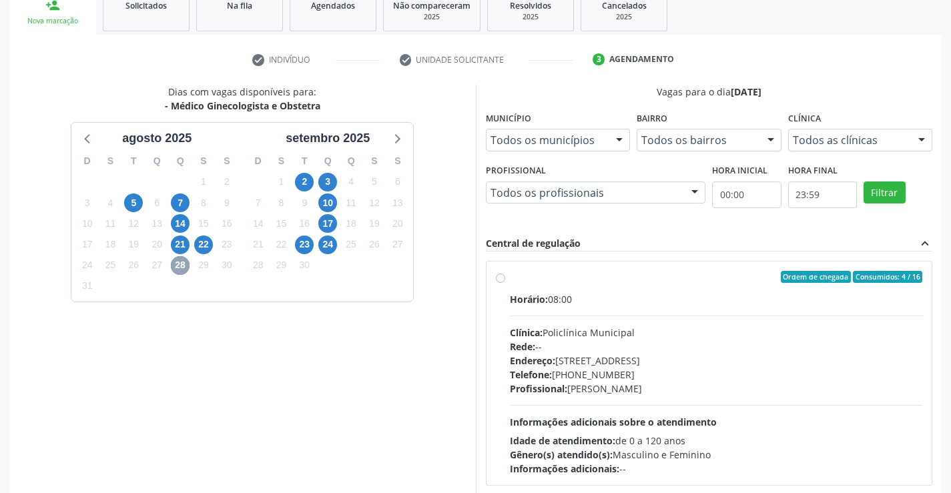
scroll to position [304, 0]
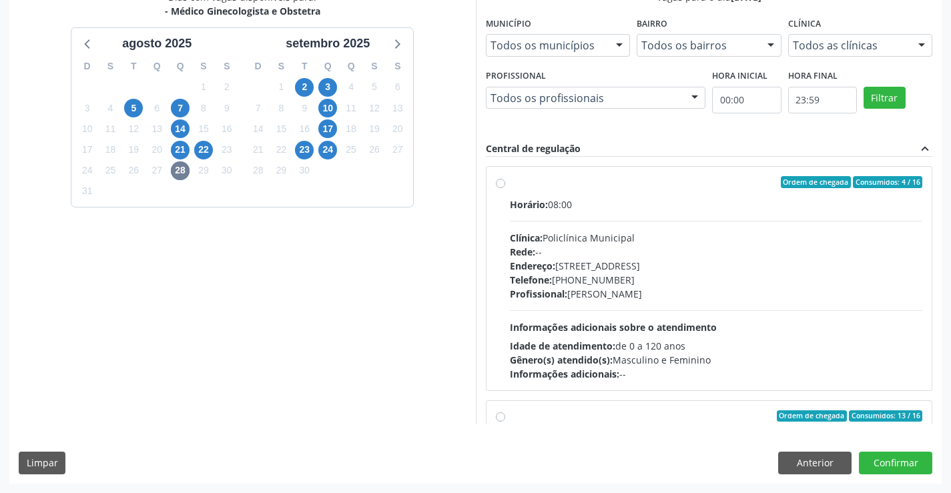
click at [632, 184] on div "Ordem de chegada Consumidos: 4 / 16" at bounding box center [716, 182] width 413 height 12
click at [505, 184] on input "Ordem de chegada Consumidos: 4 / 16 Horário: 08:00 Clínica: Policlínica Municip…" at bounding box center [500, 182] width 9 height 12
radio input "true"
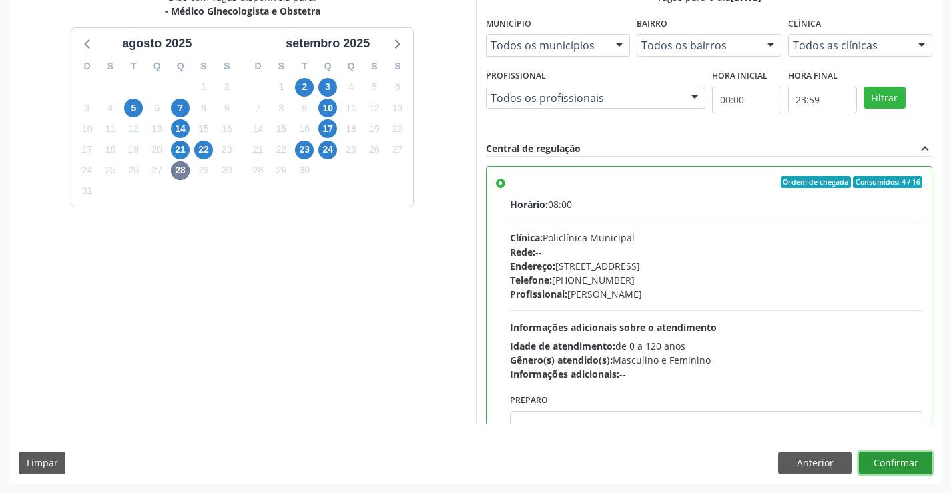
click at [892, 462] on button "Confirmar" at bounding box center [894, 463] width 73 height 23
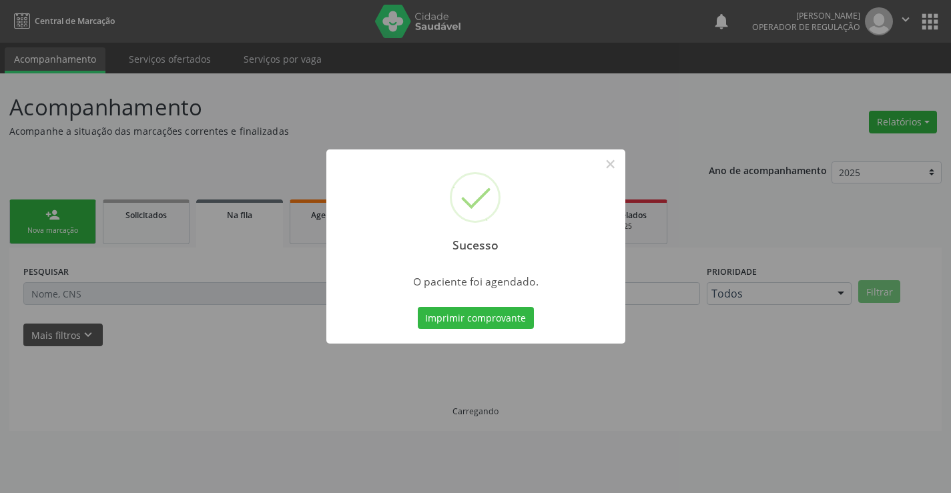
scroll to position [0, 0]
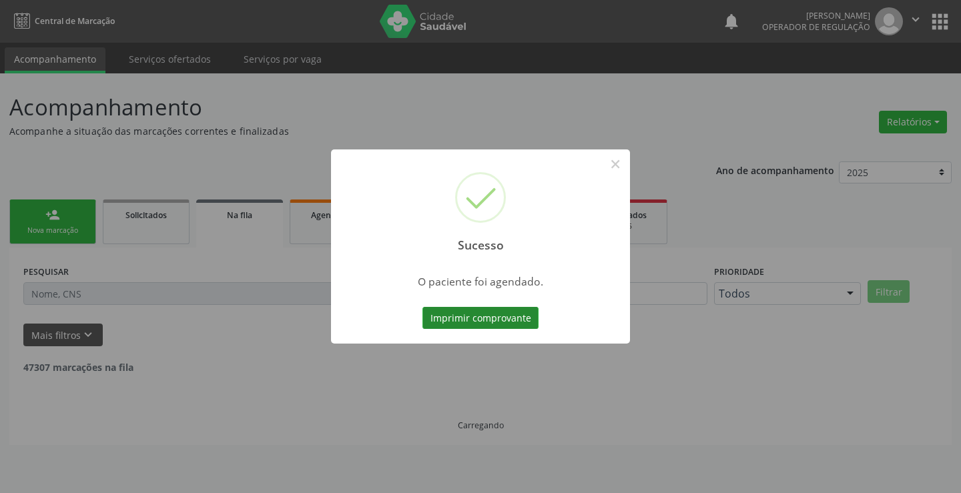
click at [492, 318] on button "Imprimir comprovante" at bounding box center [480, 318] width 116 height 23
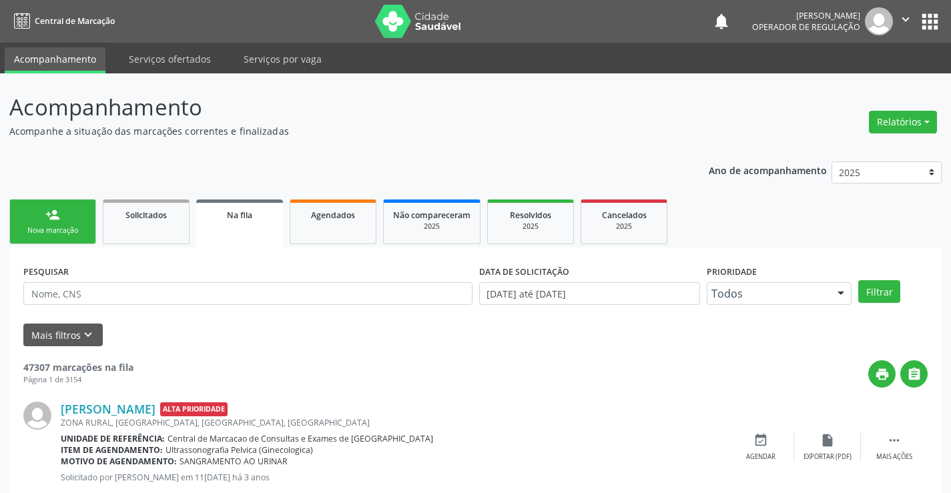
click at [68, 207] on link "person_add Nova marcação" at bounding box center [52, 221] width 87 height 45
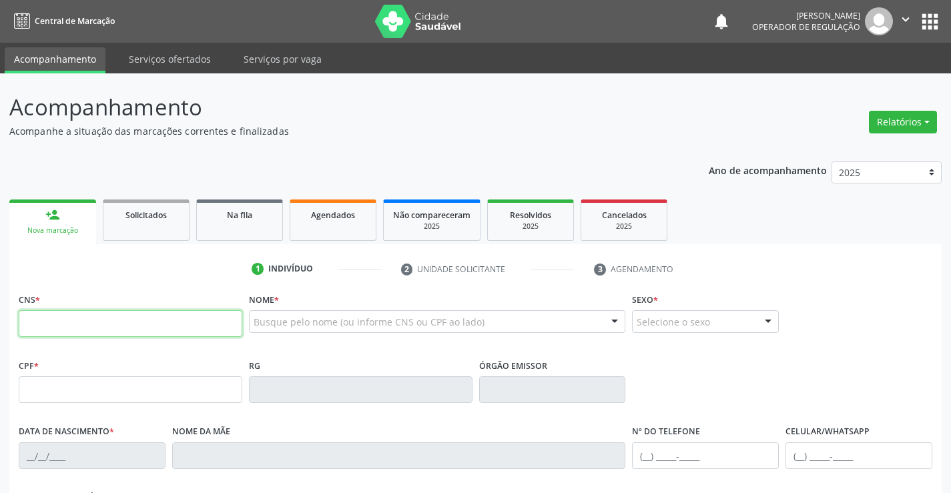
click at [80, 328] on input "text" at bounding box center [130, 323] width 223 height 27
click at [67, 318] on input "text" at bounding box center [130, 323] width 223 height 27
type input "709 8050 6860 6791"
type input "2175214605"
type input "30/05/2002"
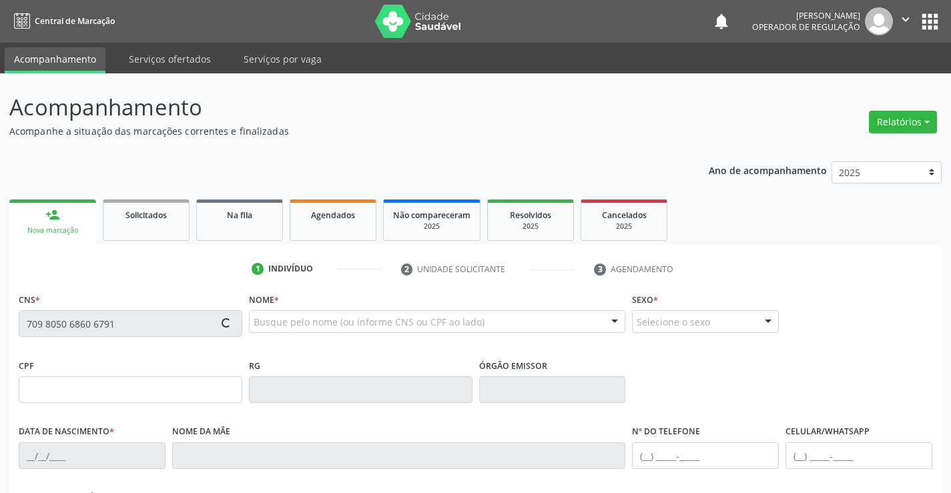
type input "(74) 98144-2743"
type input "863.664.615-46"
type input "S/N"
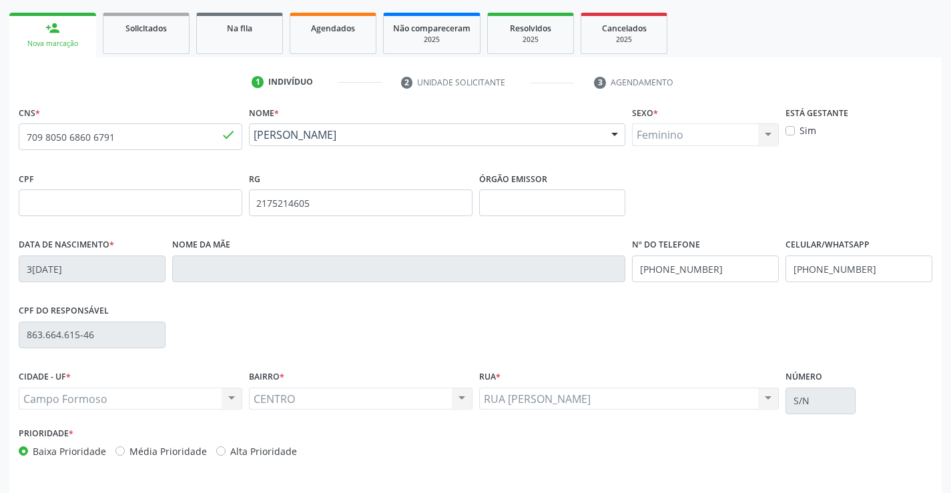
scroll to position [230, 0]
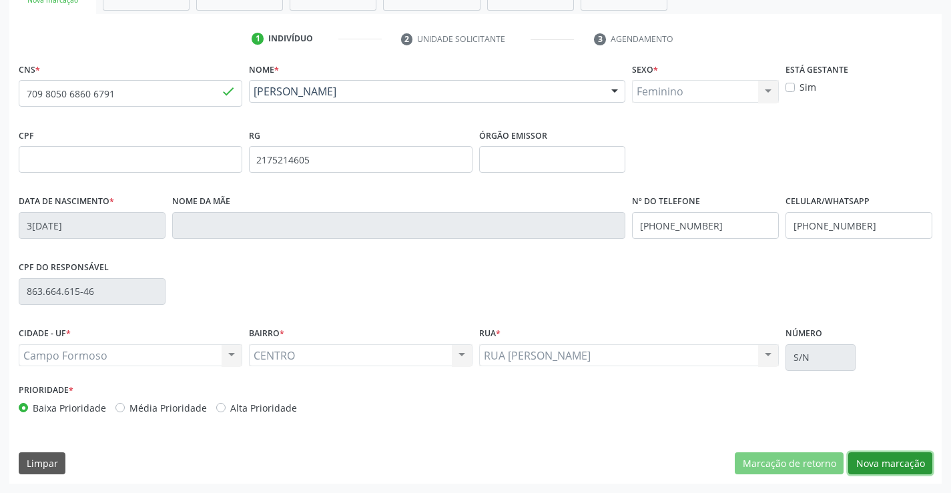
click at [882, 456] on button "Nova marcação" at bounding box center [890, 463] width 84 height 23
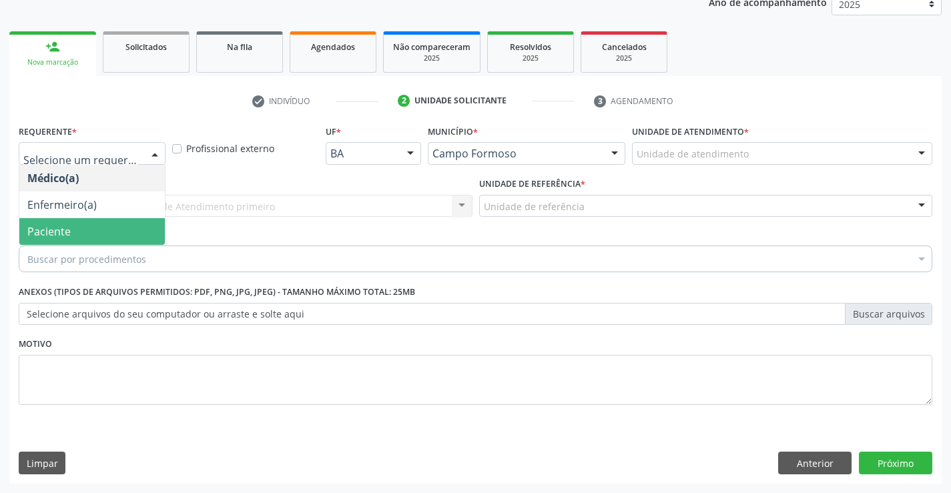
click at [64, 226] on span "Paciente" at bounding box center [48, 231] width 43 height 15
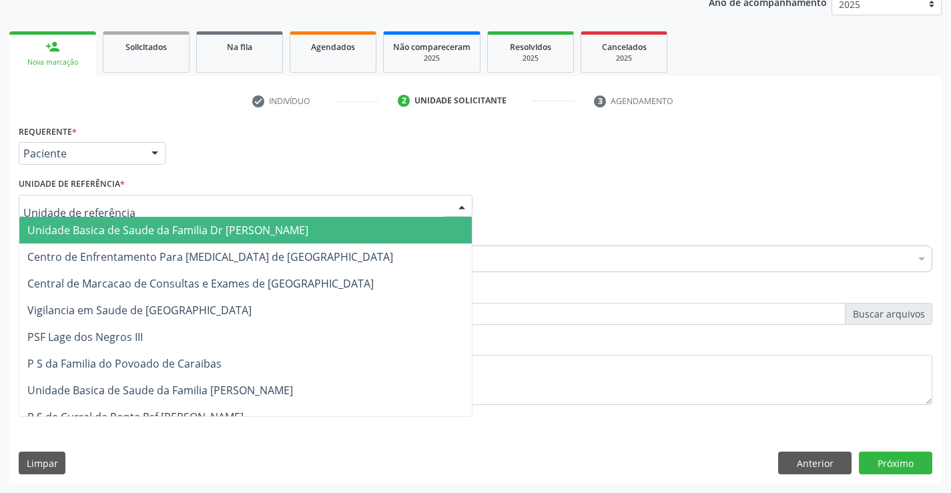
click at [141, 227] on span "Unidade Basica de Saude da Familia Dr [PERSON_NAME]" at bounding box center [167, 230] width 281 height 15
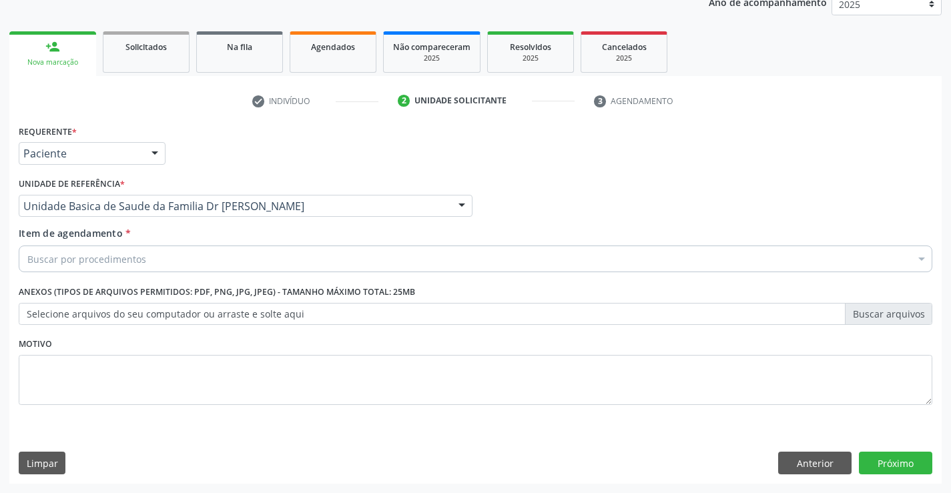
click at [155, 261] on div "Buscar por procedimentos" at bounding box center [475, 258] width 913 height 27
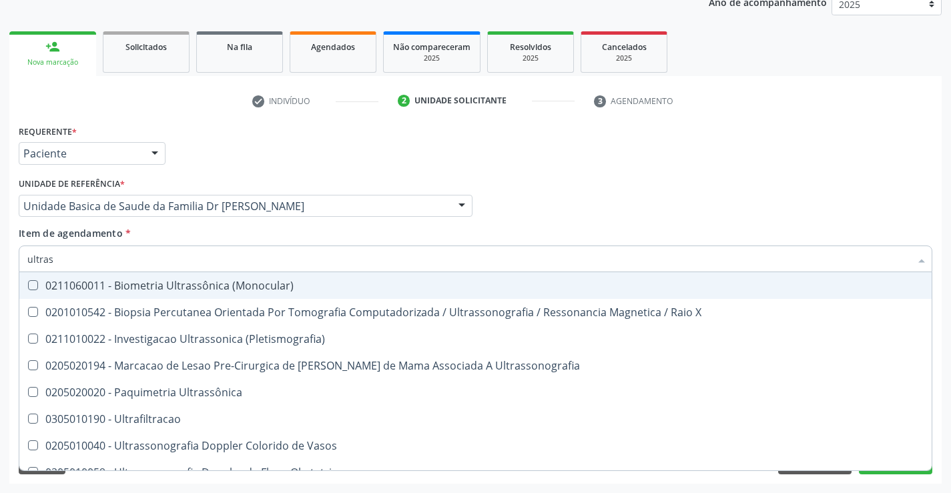
type input "ultrass"
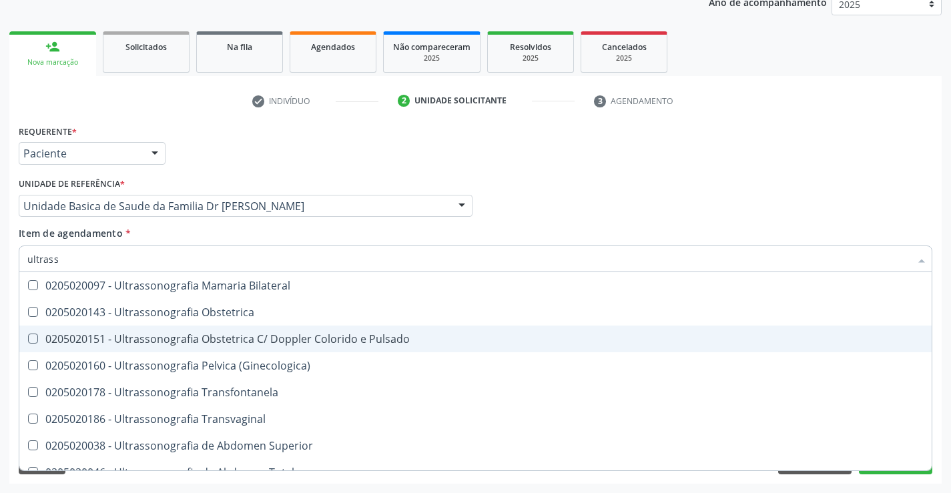
scroll to position [267, 0]
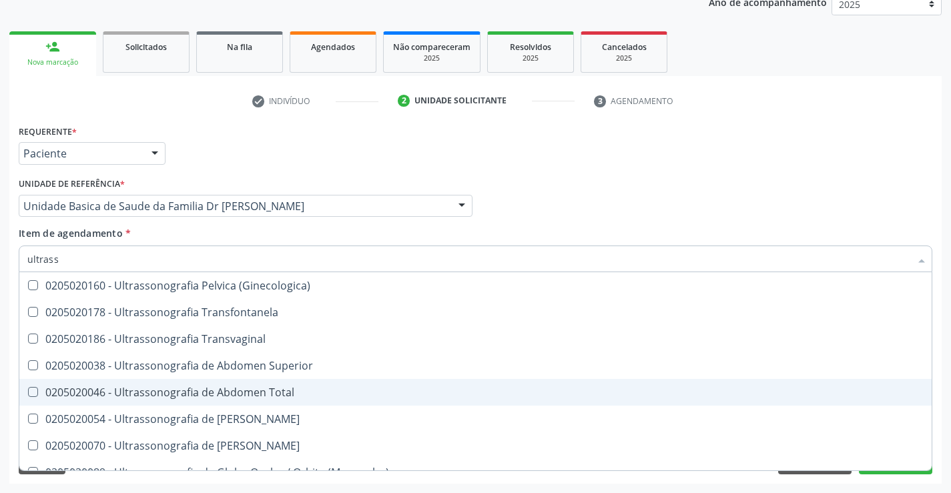
click at [314, 388] on div "0205020046 - Ultrassonografia de Abdomen Total" at bounding box center [475, 392] width 896 height 11
checkbox Total "true"
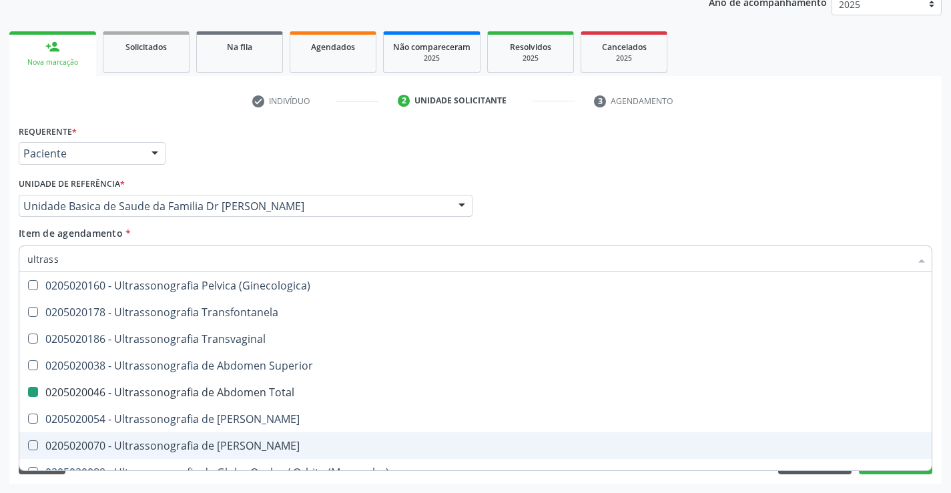
click at [941, 419] on div "Requerente * Paciente Médico(a) Enfermeiro(a) Paciente Nenhum resultado encontr…" at bounding box center [475, 302] width 932 height 362
checkbox X "true"
checkbox Total "false"
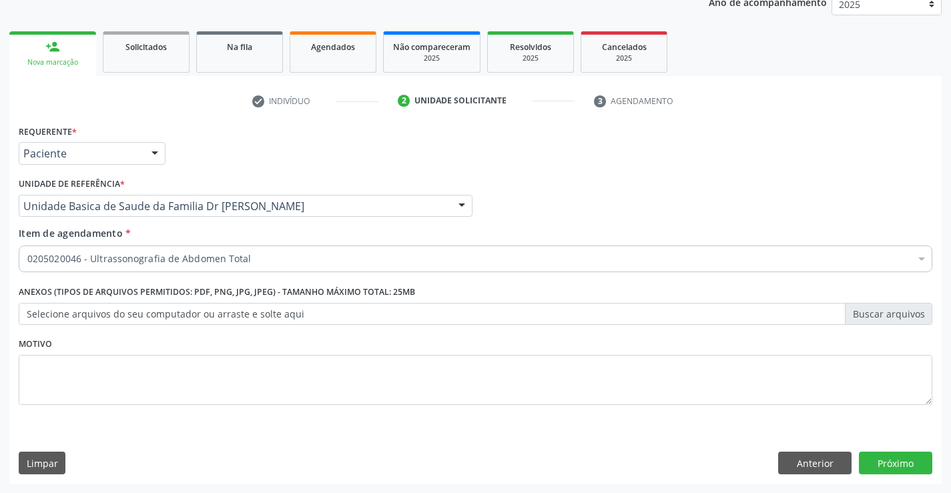
scroll to position [0, 0]
click at [884, 462] on button "Próximo" at bounding box center [894, 463] width 73 height 23
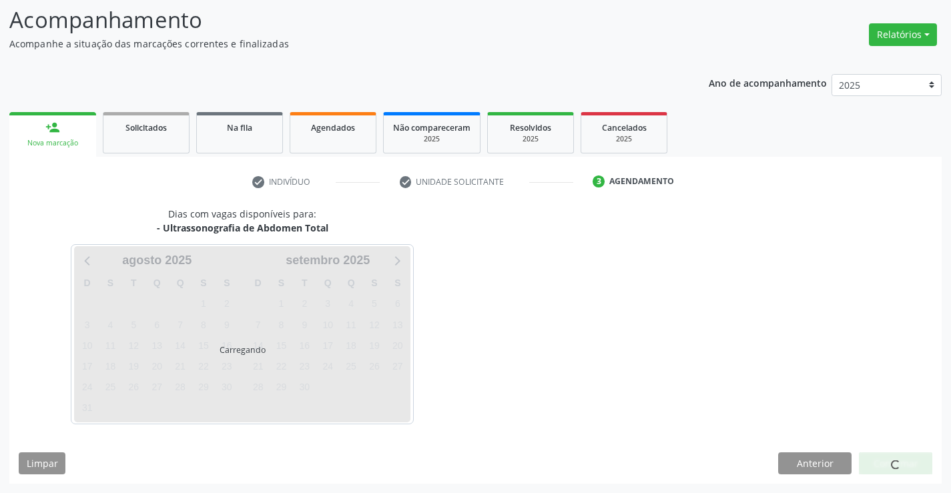
scroll to position [87, 0]
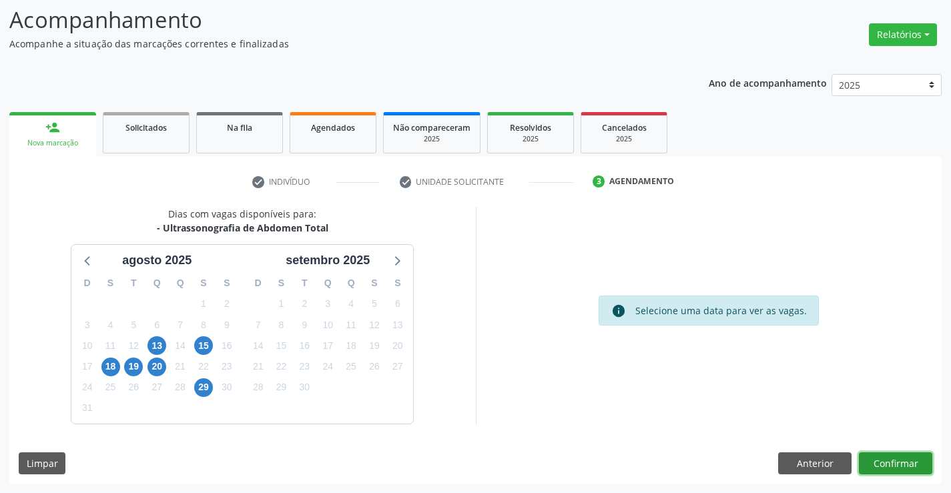
click at [884, 462] on button "Confirmar" at bounding box center [894, 463] width 73 height 23
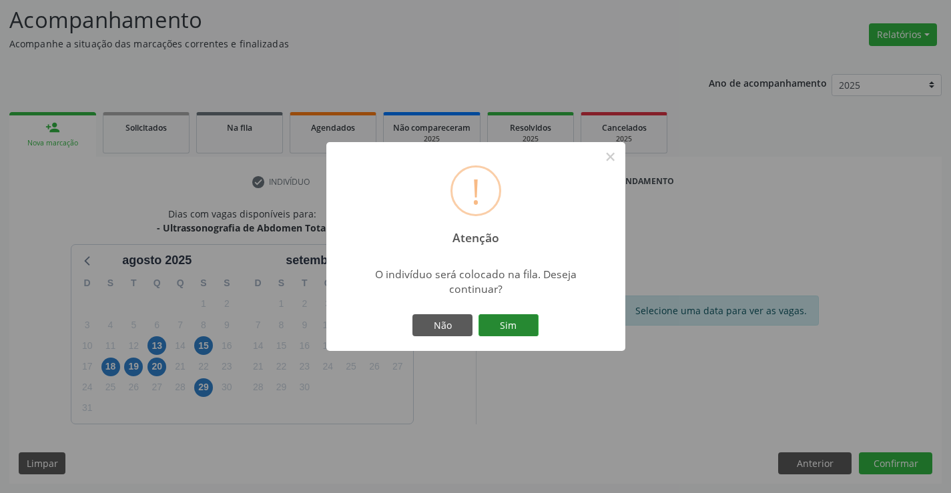
click at [511, 322] on button "Sim" at bounding box center [508, 325] width 60 height 23
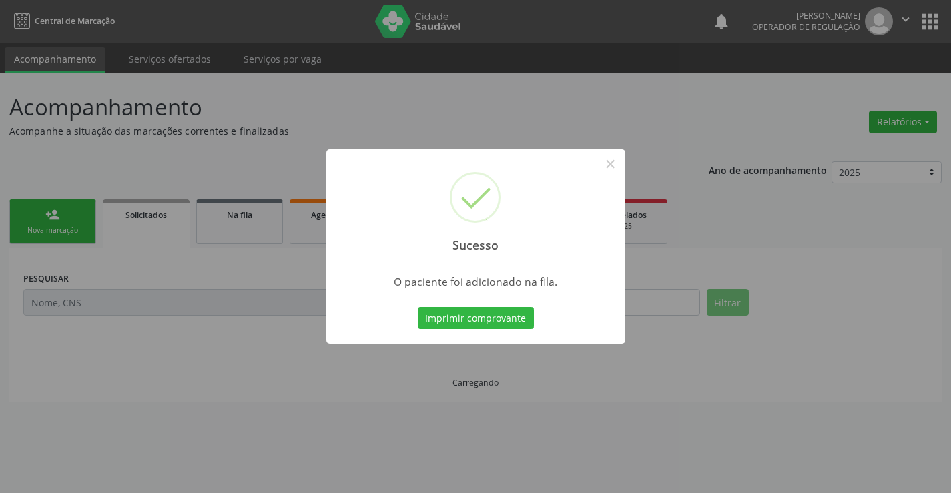
scroll to position [0, 0]
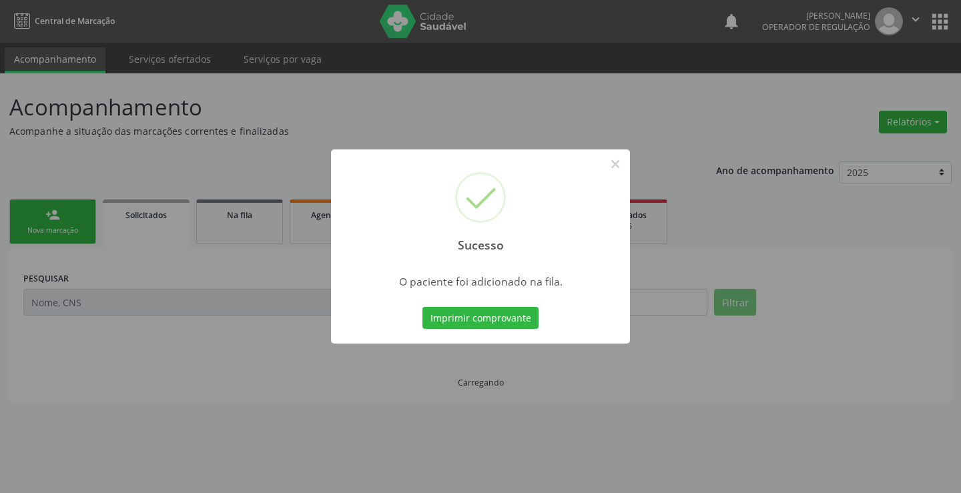
click at [512, 316] on button "Imprimir comprovante" at bounding box center [480, 318] width 116 height 23
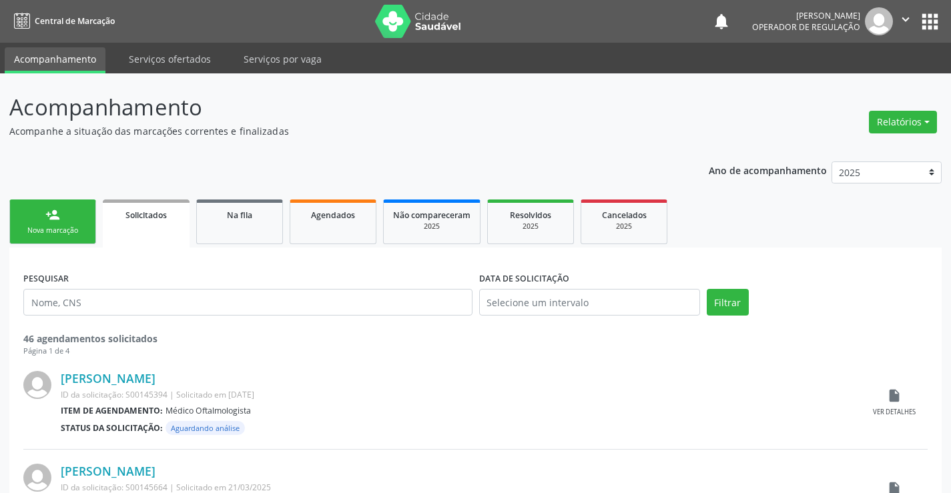
click at [59, 222] on link "person_add Nova marcação" at bounding box center [52, 221] width 87 height 45
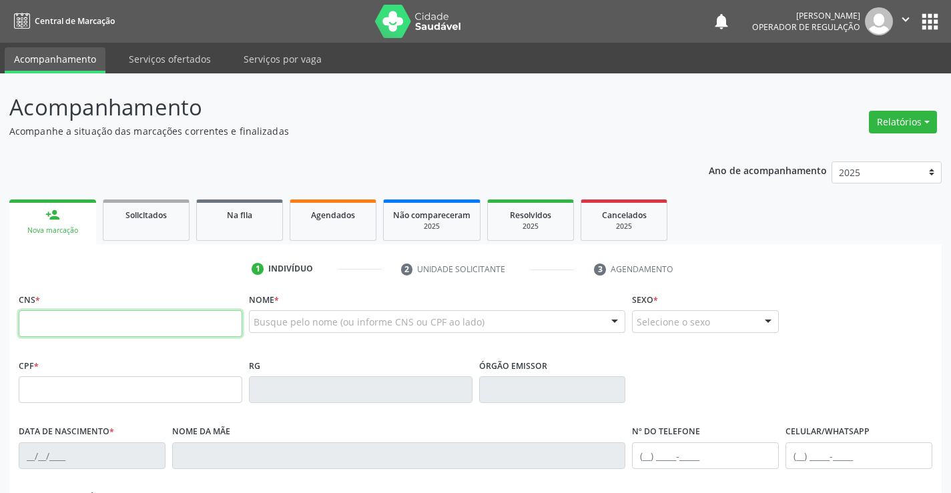
click at [88, 314] on input "text" at bounding box center [130, 323] width 223 height 27
type input "707 0058 5538 8737"
type input "0334588391"
type input "06/02/1960"
type input "(74) 98153-3732"
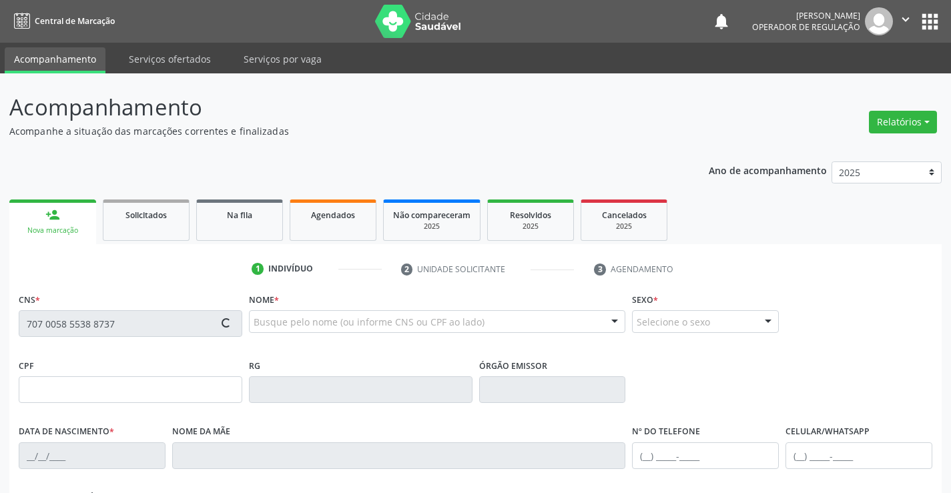
type input "(74) 98153-3732"
type input "314.434.435-49"
type input "SN"
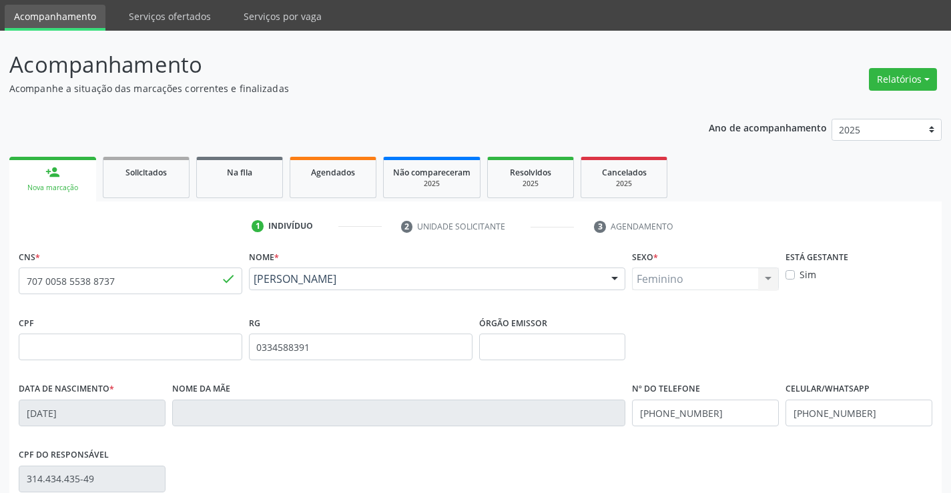
scroll to position [200, 0]
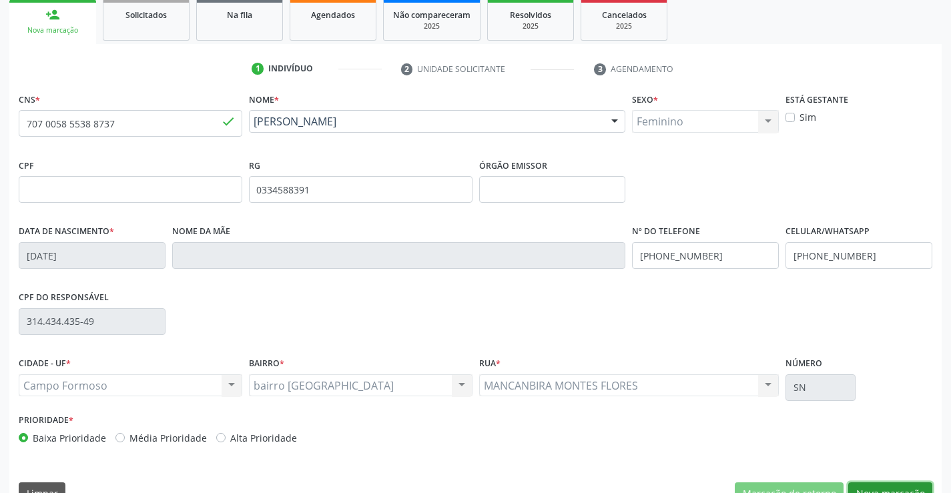
click at [880, 487] on button "Nova marcação" at bounding box center [890, 493] width 84 height 23
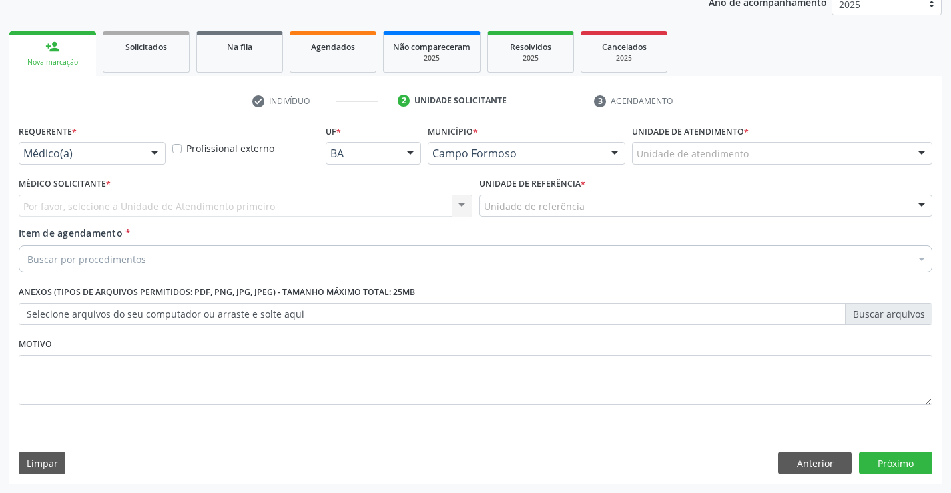
scroll to position [168, 0]
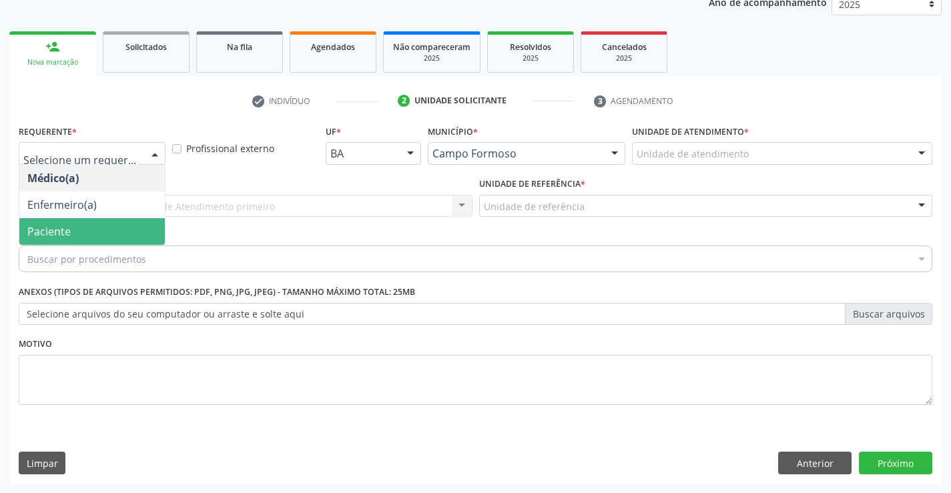
click at [81, 231] on span "Paciente" at bounding box center [91, 231] width 145 height 27
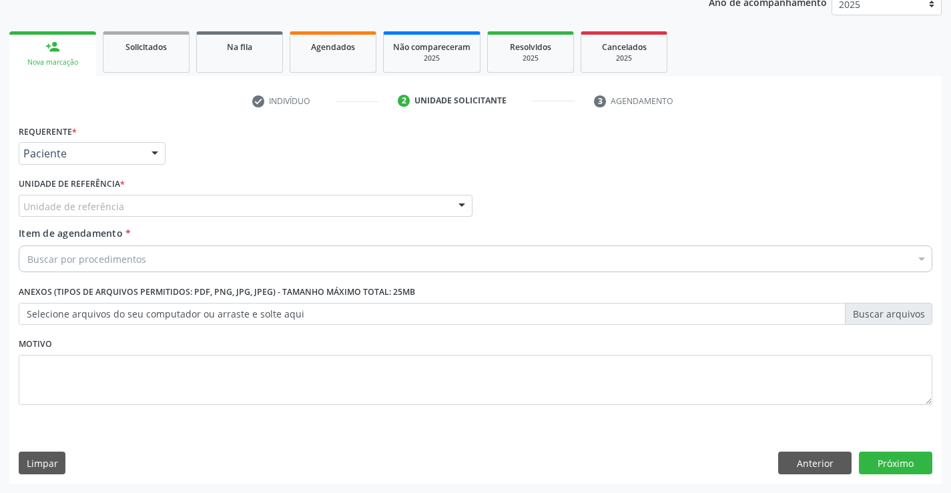
click at [23, 209] on input "text" at bounding box center [23, 212] width 0 height 27
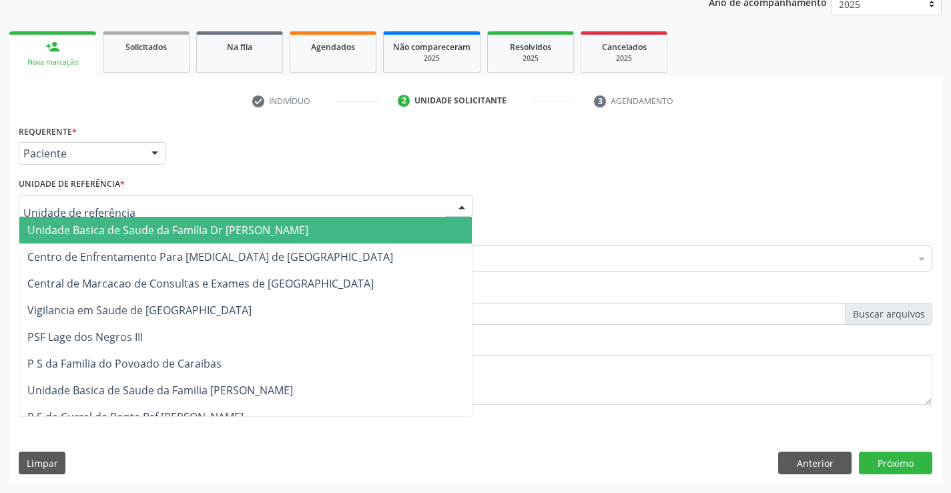
click at [207, 227] on span "Unidade Basica de Saude da Familia Dr [PERSON_NAME]" at bounding box center [167, 230] width 281 height 15
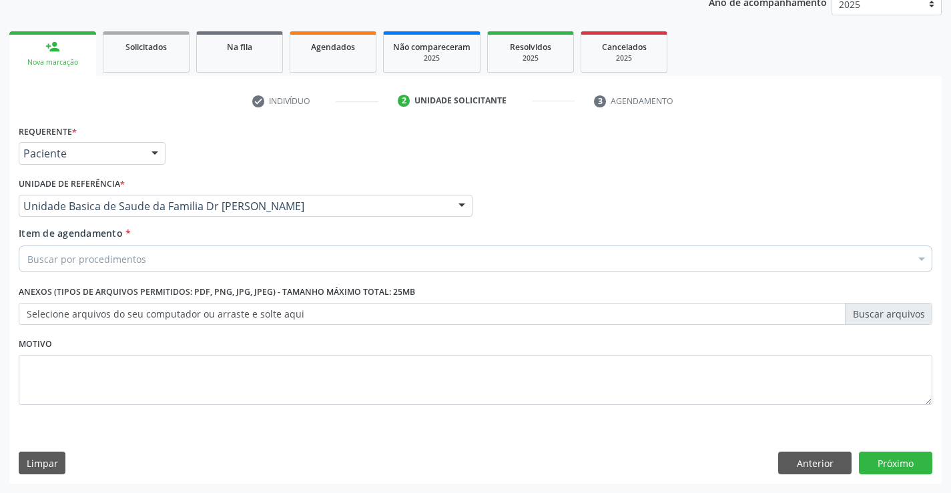
click at [192, 259] on div "Buscar por procedimentos" at bounding box center [475, 258] width 913 height 27
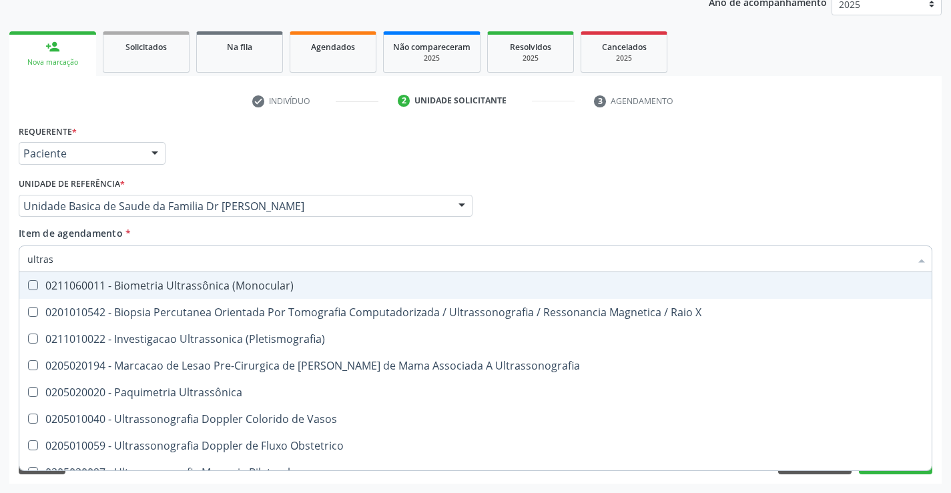
type input "ultrass"
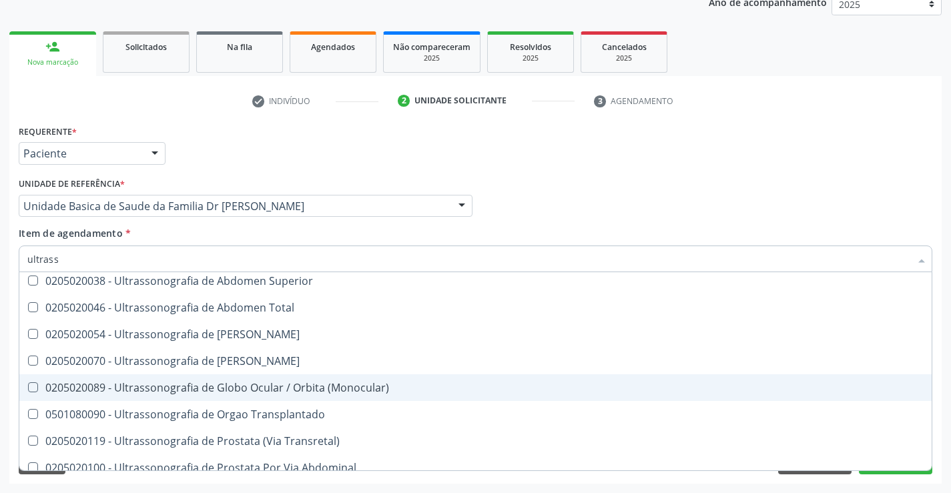
scroll to position [334, 0]
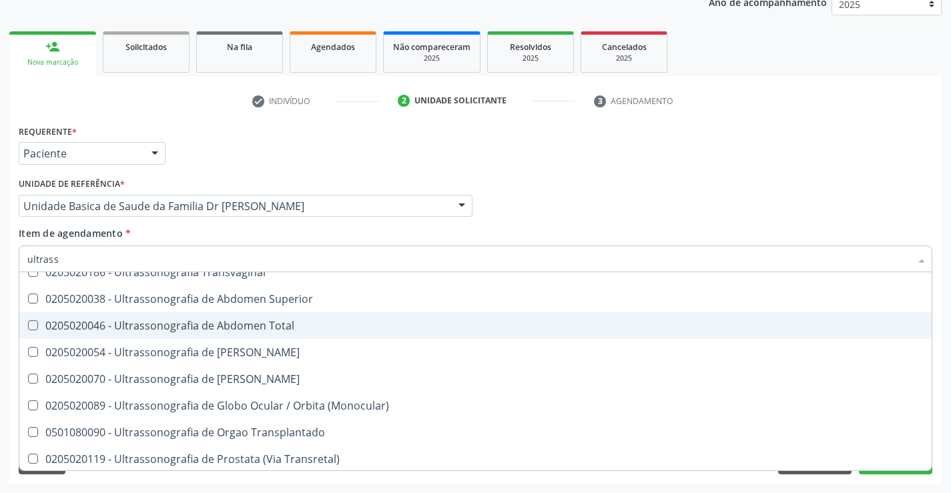
click at [298, 324] on div "0205020046 - Ultrassonografia de Abdomen Total" at bounding box center [475, 325] width 896 height 11
checkbox Total "true"
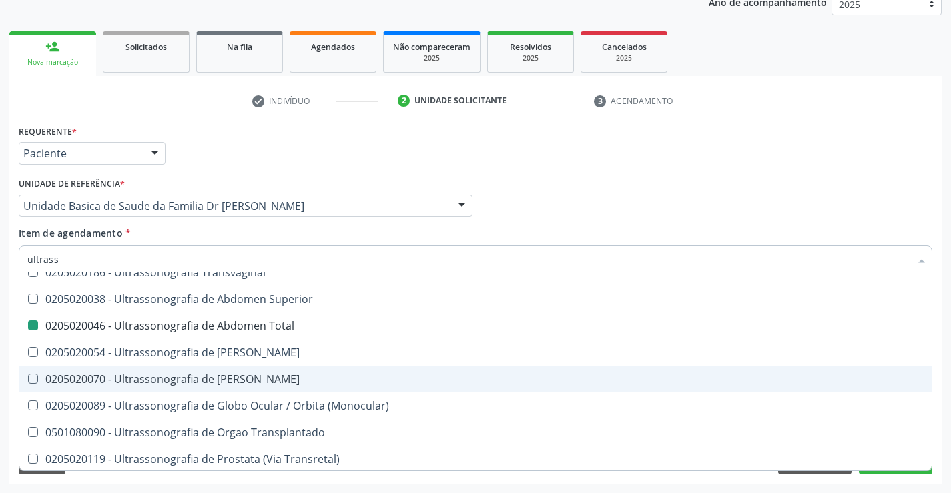
click at [943, 380] on div "Acompanhamento Acompanhe a situação das marcações correntes e finalizadas Relat…" at bounding box center [475, 199] width 951 height 588
checkbox X "true"
checkbox Total "false"
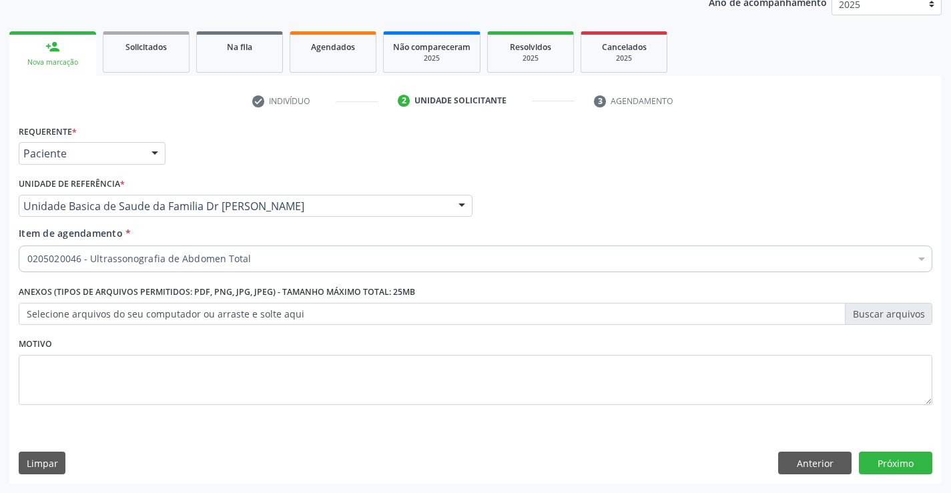
scroll to position [0, 0]
click at [886, 464] on button "Próximo" at bounding box center [894, 463] width 73 height 23
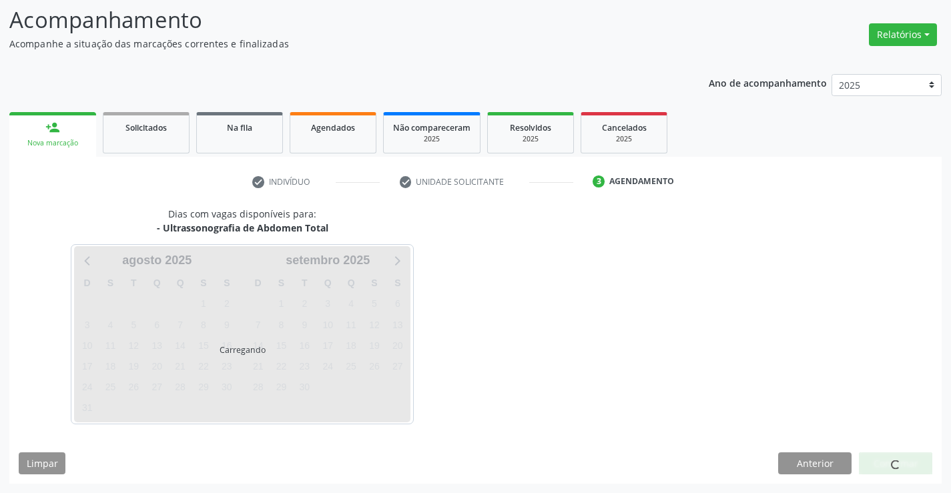
scroll to position [87, 0]
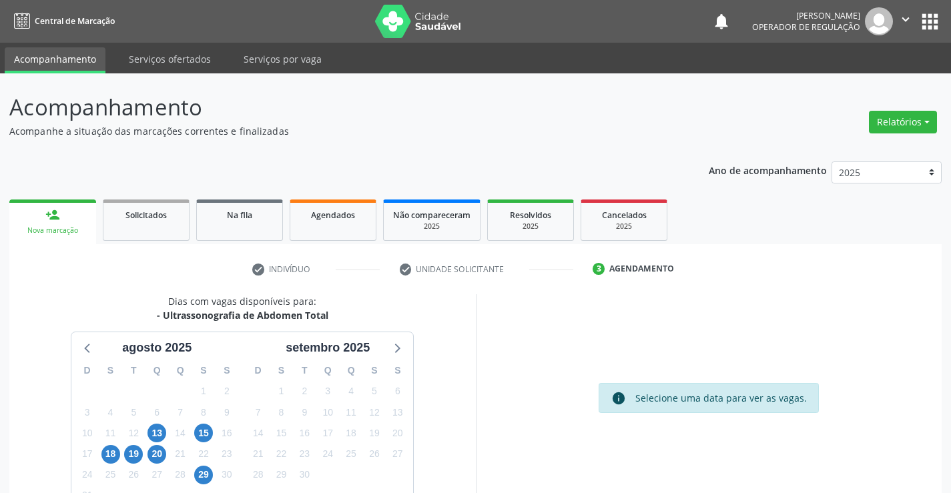
scroll to position [87, 0]
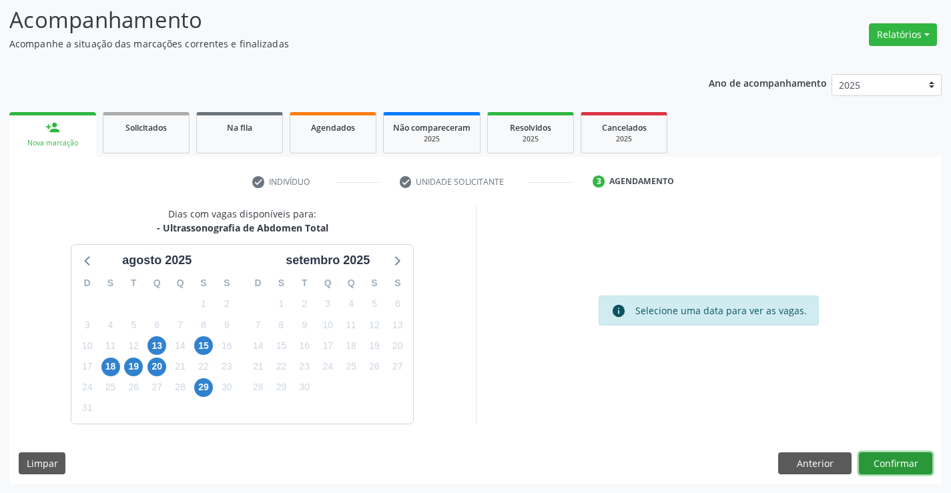
click at [892, 459] on button "Confirmar" at bounding box center [894, 463] width 73 height 23
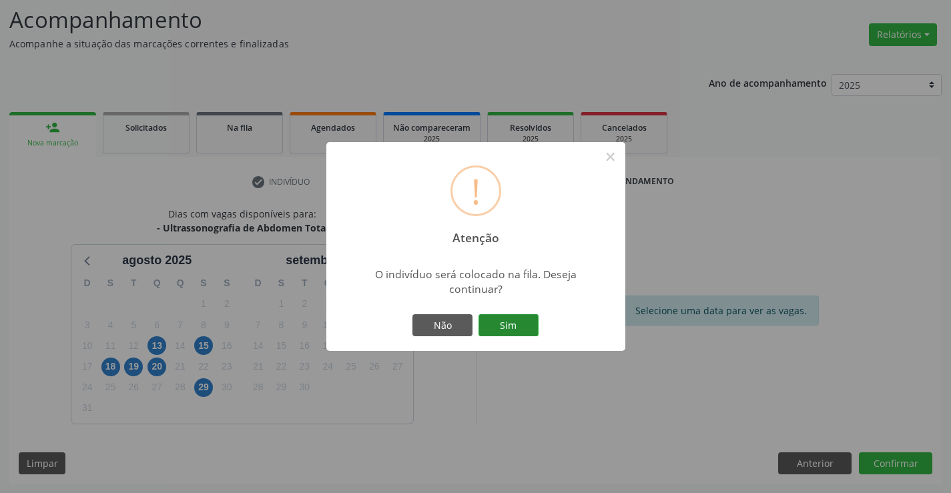
click at [505, 324] on button "Sim" at bounding box center [508, 325] width 60 height 23
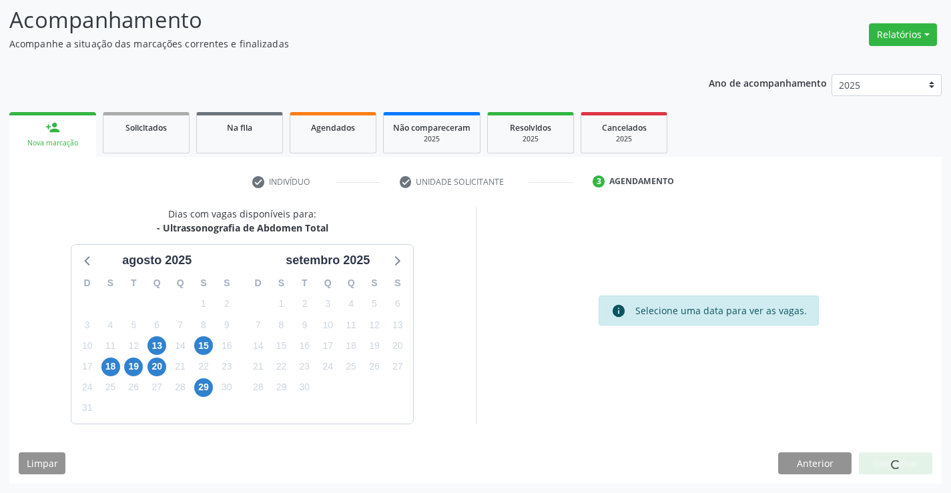
scroll to position [0, 0]
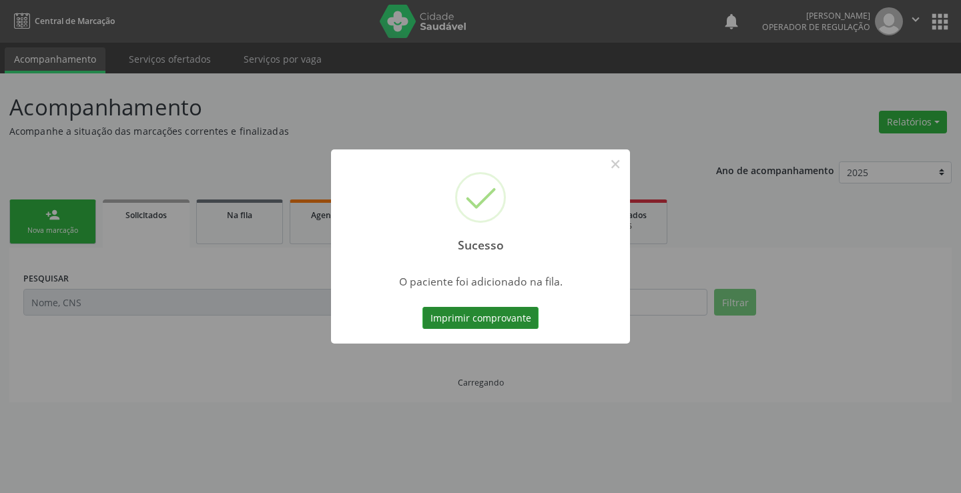
click at [493, 310] on button "Imprimir comprovante" at bounding box center [480, 318] width 116 height 23
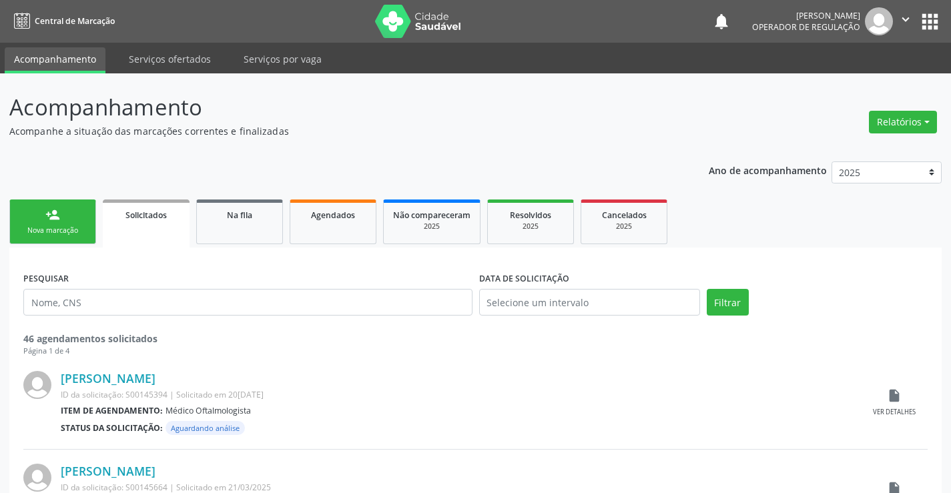
click at [47, 209] on div "person_add" at bounding box center [52, 214] width 15 height 15
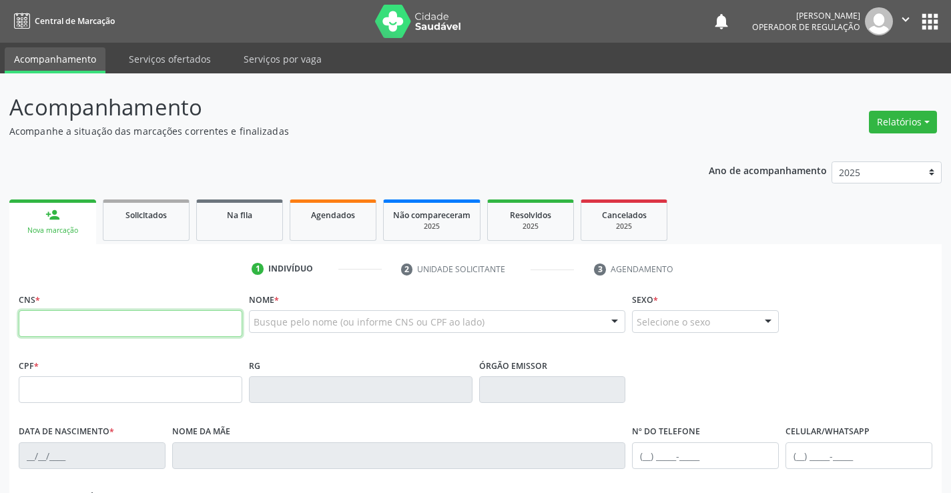
click at [110, 322] on input "text" at bounding box center [130, 323] width 223 height 27
type input "702 9095 8707 2378"
type input "0518961680"
type input "15/03/1968"
type input "(74) 99194-0159"
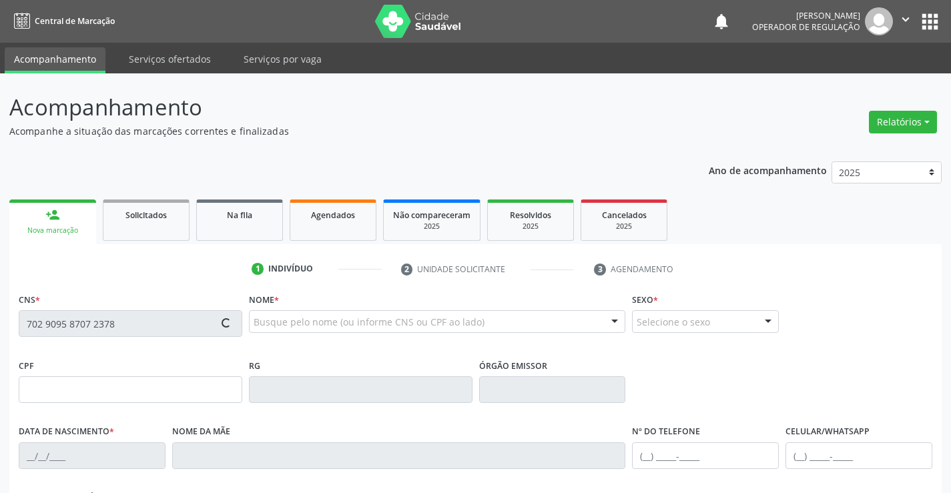
type input "(74) 99194-0159"
type input "005.536.175-75"
type input "S/N"
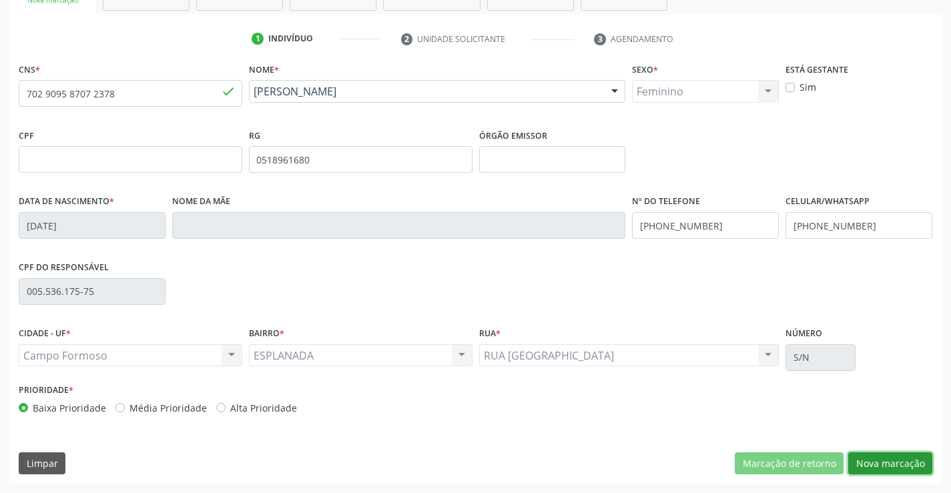
click at [893, 458] on button "Nova marcação" at bounding box center [890, 463] width 84 height 23
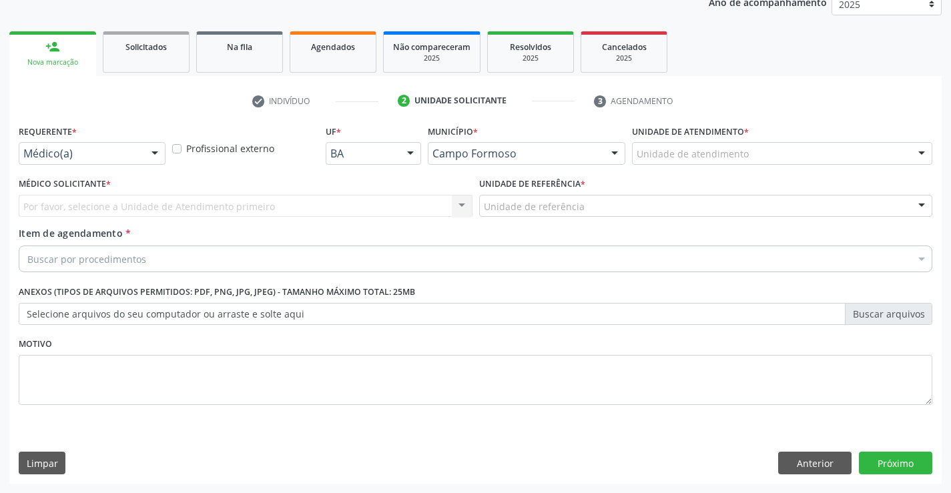
scroll to position [168, 0]
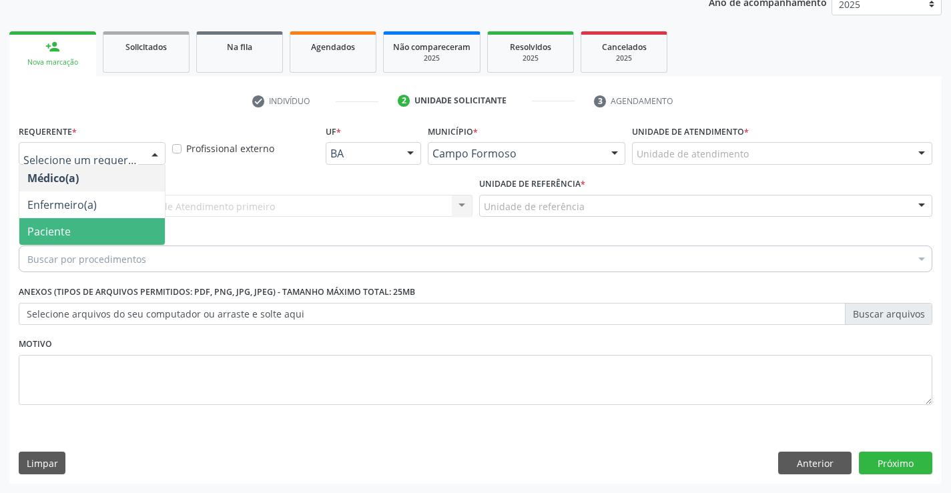
click at [64, 230] on span "Paciente" at bounding box center [48, 231] width 43 height 15
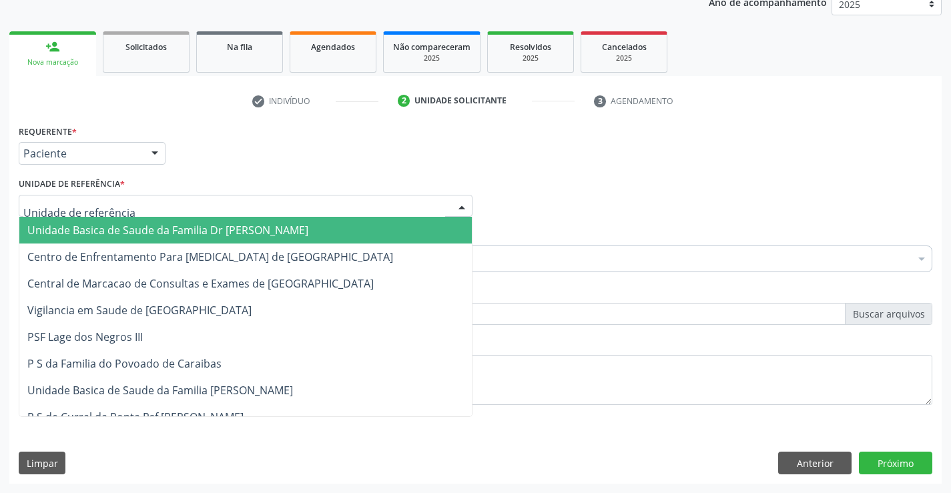
click at [141, 227] on span "Unidade Basica de Saude da Familia Dr Paulo Sudre" at bounding box center [167, 230] width 281 height 15
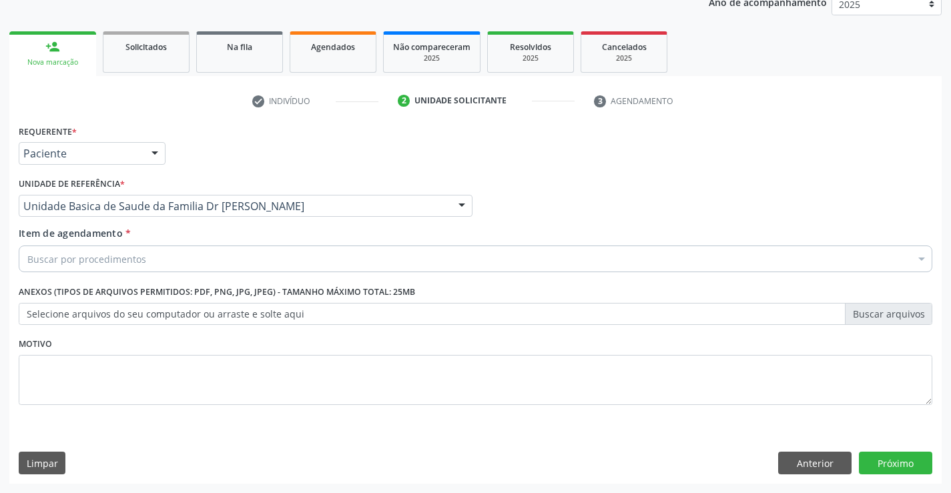
click at [149, 259] on div "Buscar por procedimentos" at bounding box center [475, 258] width 913 height 27
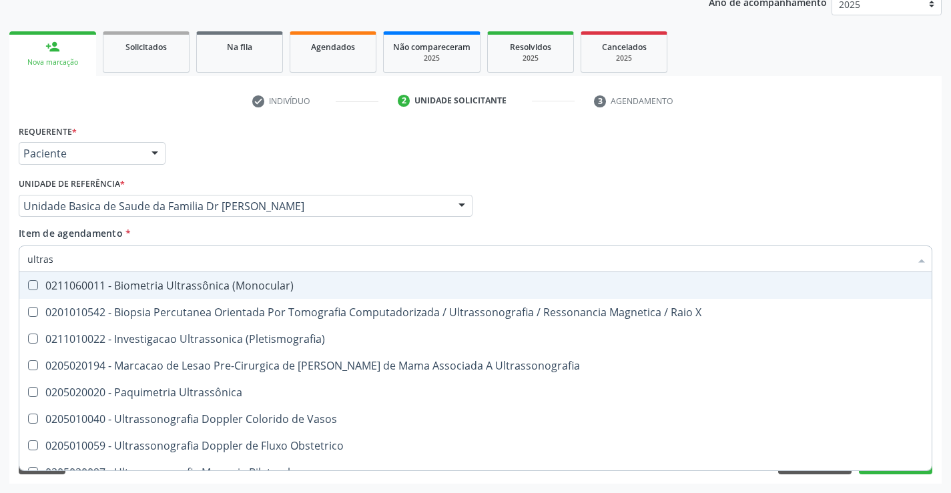
type input "ultrass"
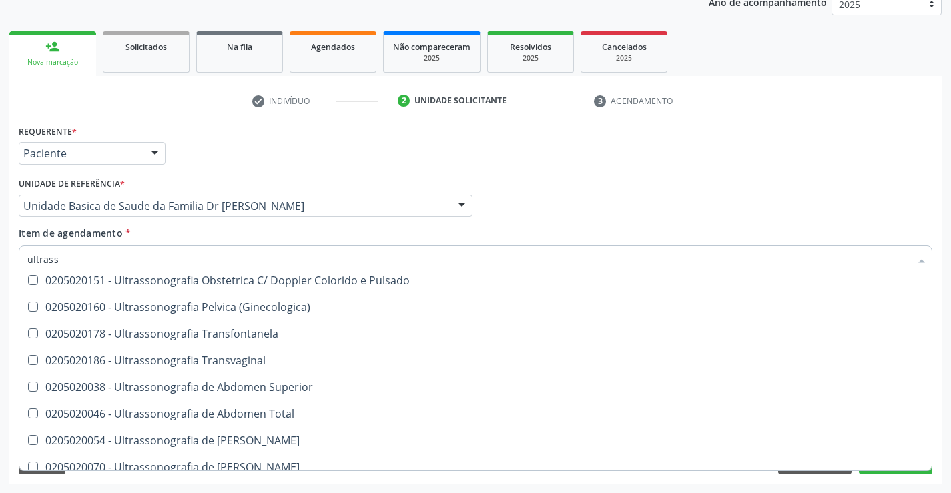
scroll to position [267, 0]
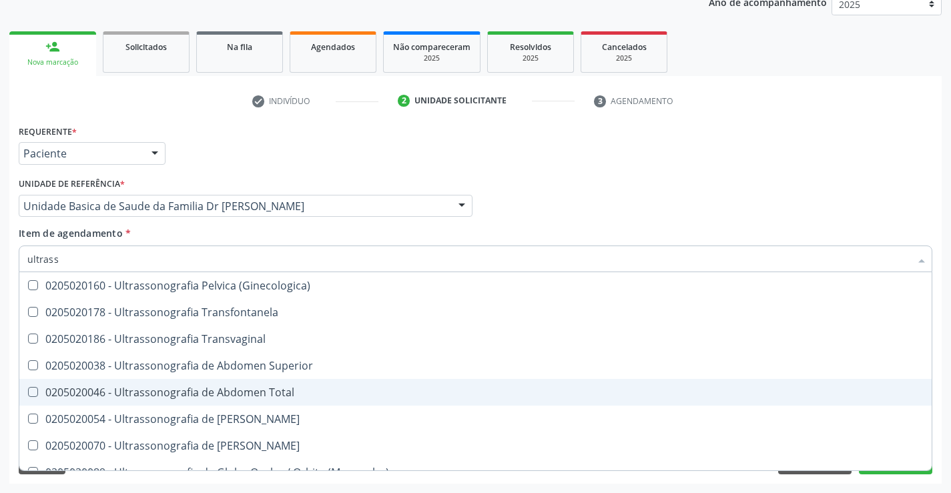
click at [305, 392] on div "0205020046 - Ultrassonografia de Abdomen Total" at bounding box center [475, 392] width 896 height 11
checkbox Total "true"
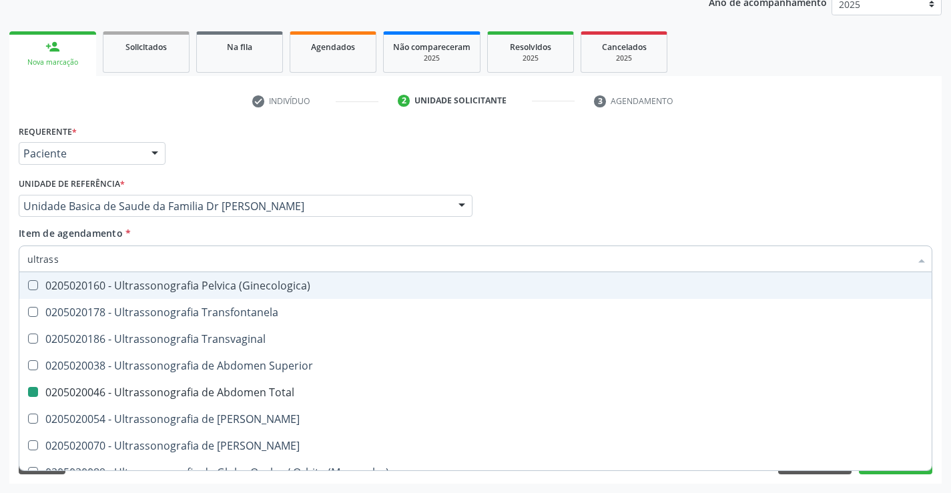
click at [284, 233] on div "Item de agendamento * ultrass Desfazer seleção 0211060011 - Biometria Ultrassôn…" at bounding box center [475, 247] width 913 height 42
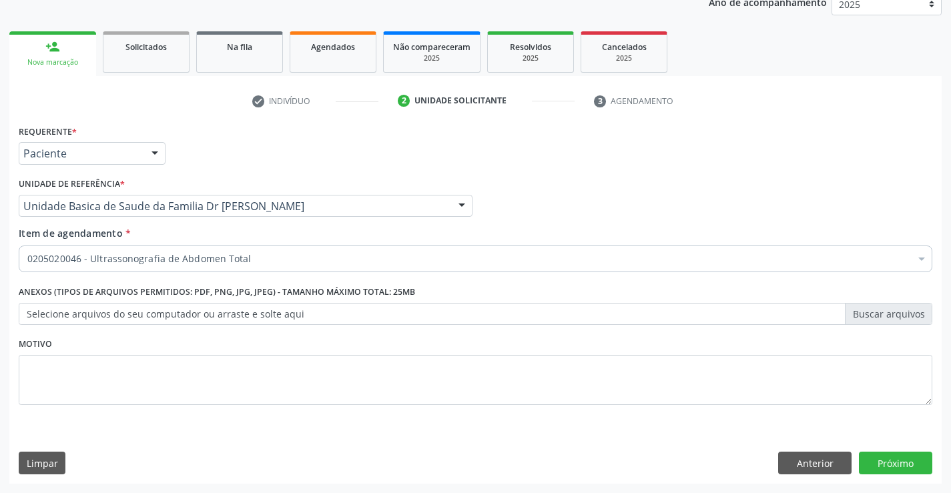
scroll to position [0, 0]
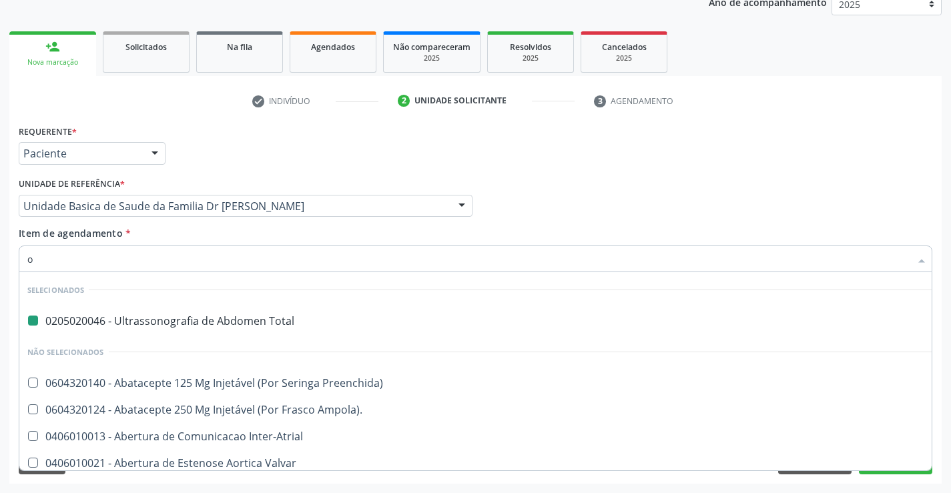
type input "of"
checkbox Total "false"
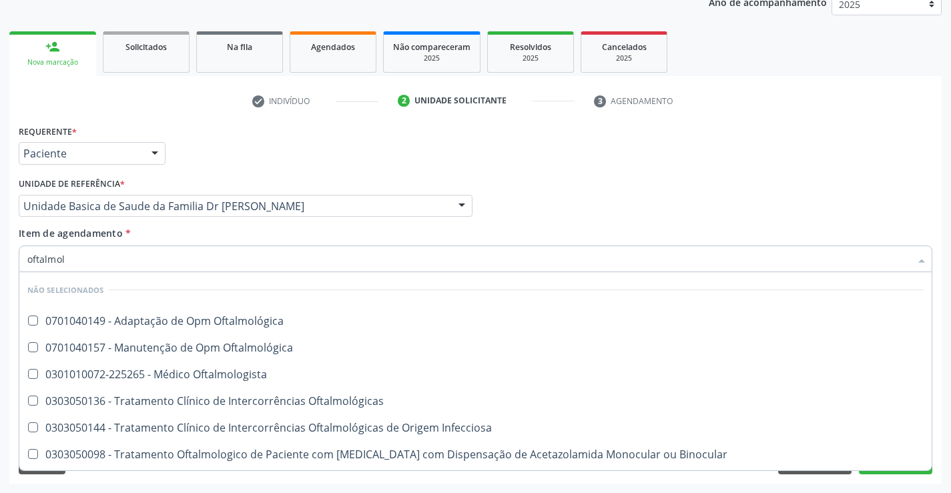
type input "oftalmolo"
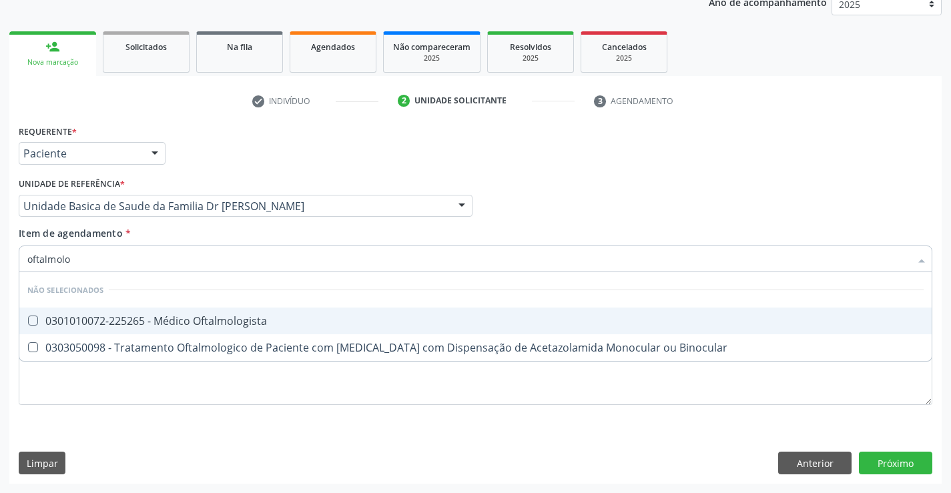
click at [231, 318] on div "0301010072-225265 - Médico Oftalmologista" at bounding box center [475, 321] width 896 height 11
checkbox Oftalmologista "true"
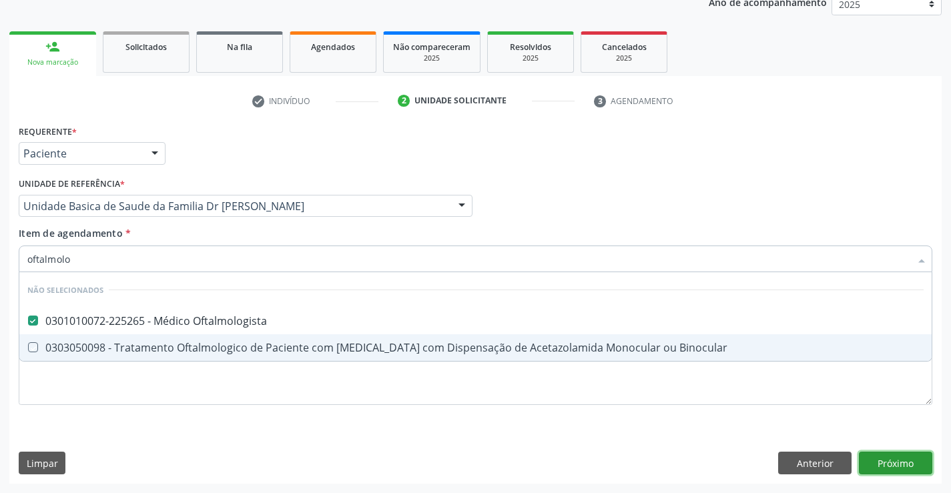
click at [885, 460] on div "Requerente * Paciente Médico(a) Enfermeiro(a) Paciente Nenhum resultado encontr…" at bounding box center [475, 302] width 932 height 362
checkbox Binocular "true"
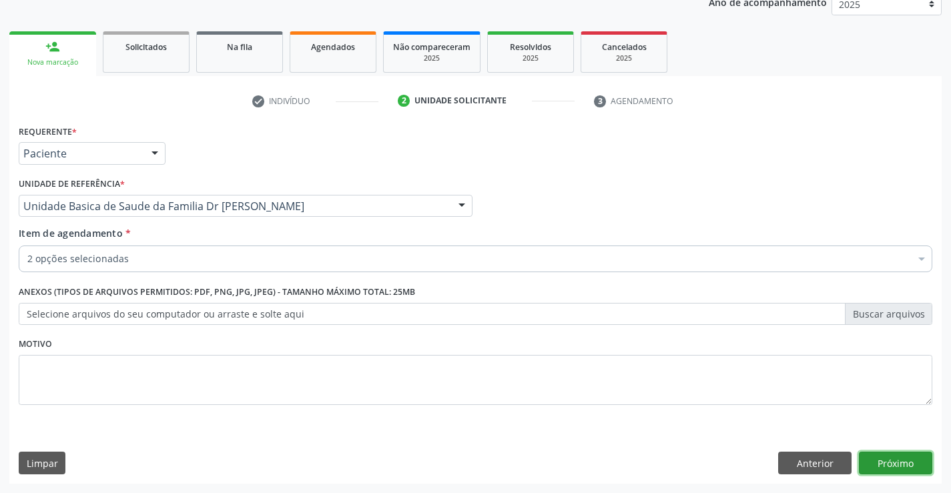
click at [880, 460] on button "Próximo" at bounding box center [894, 463] width 73 height 23
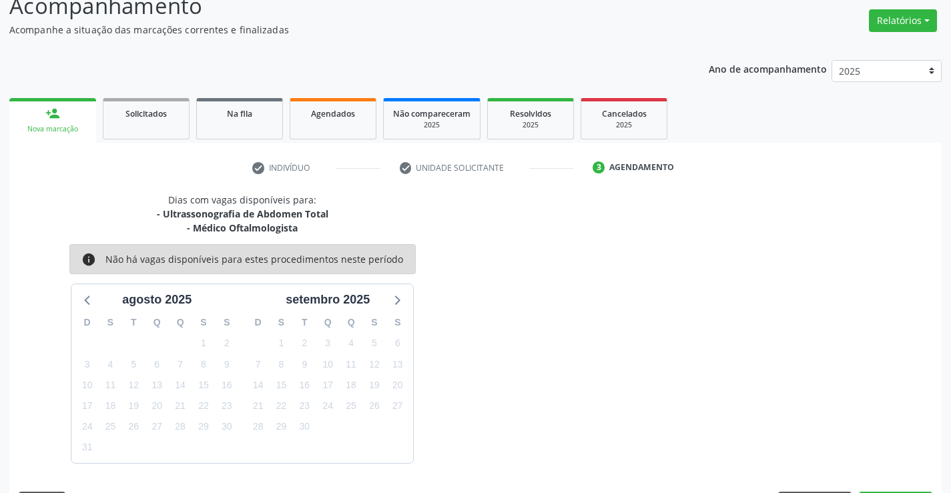
scroll to position [141, 0]
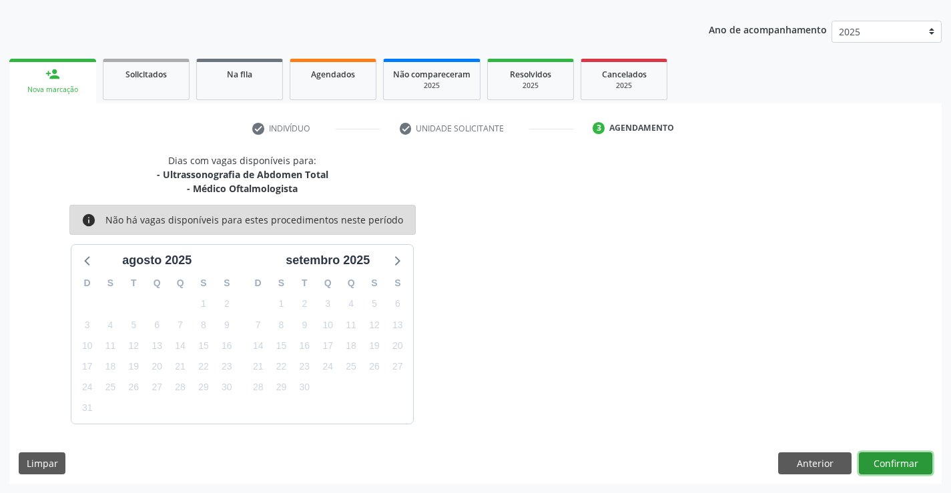
click at [880, 462] on button "Confirmar" at bounding box center [894, 463] width 73 height 23
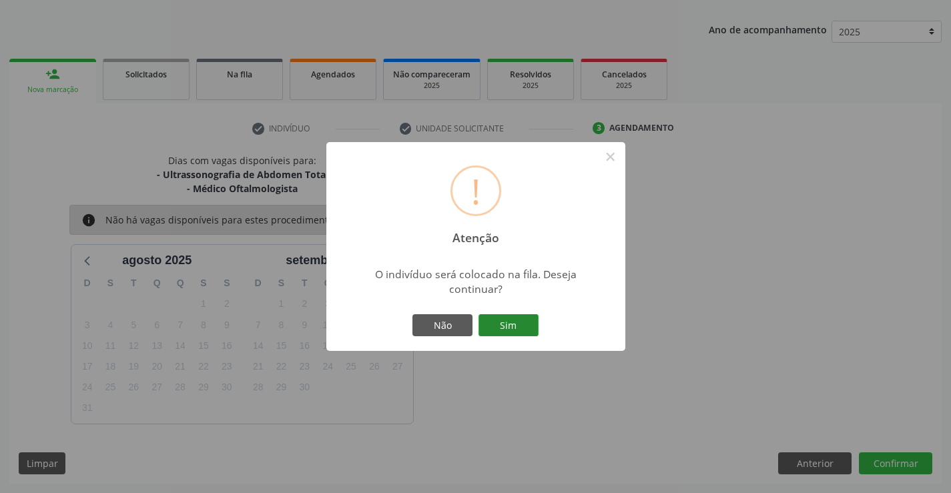
click at [512, 321] on button "Sim" at bounding box center [508, 325] width 60 height 23
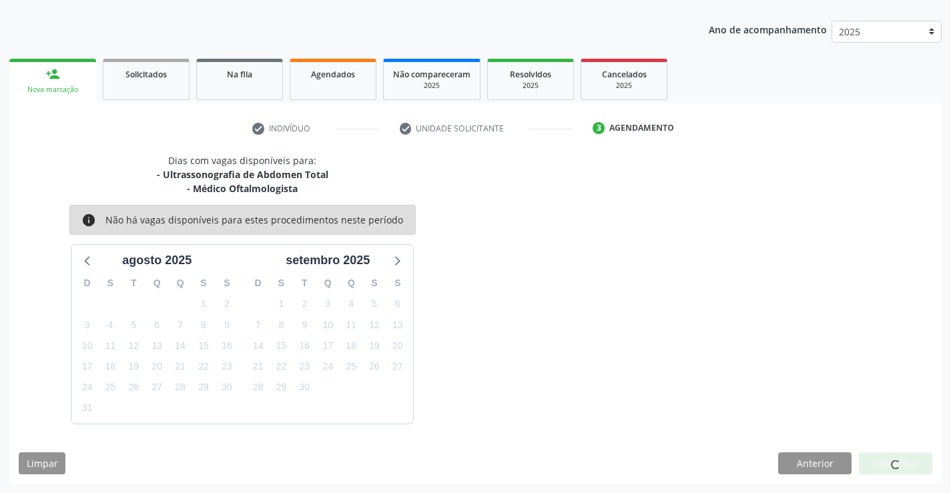
scroll to position [0, 0]
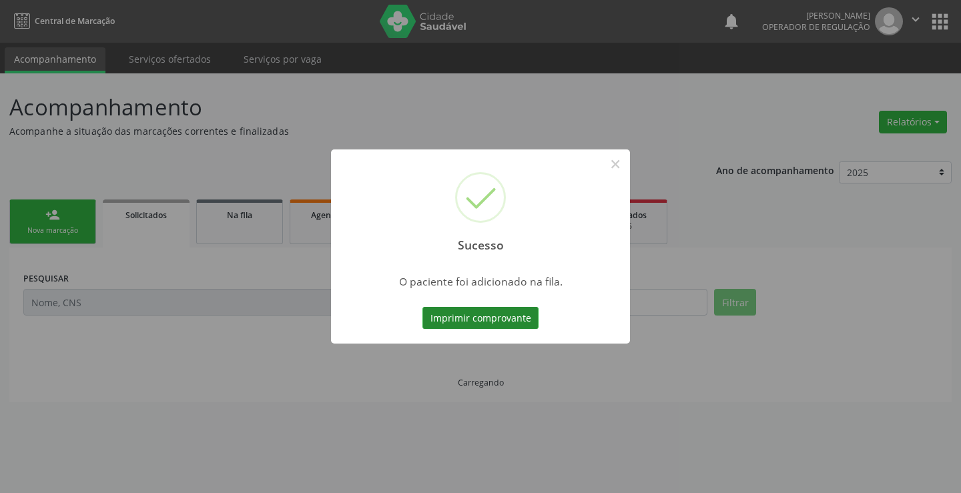
click at [507, 316] on button "Imprimir comprovante" at bounding box center [480, 318] width 116 height 23
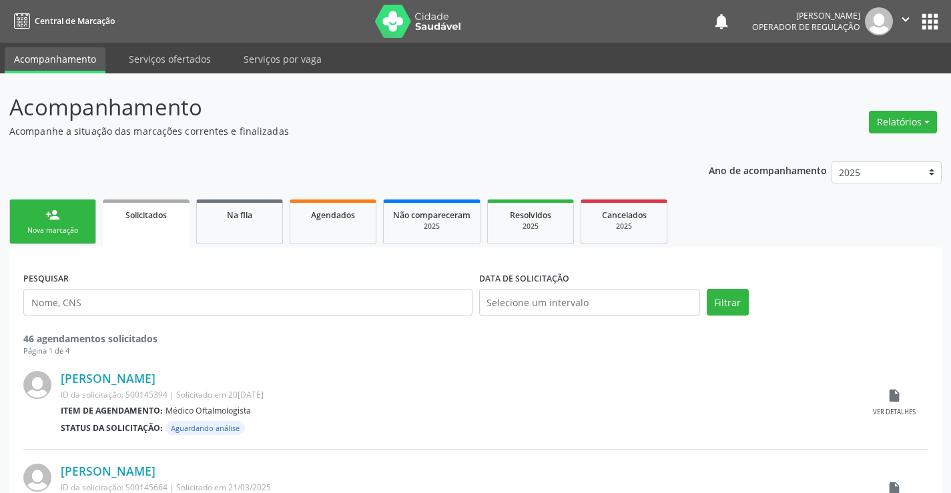
click at [64, 209] on link "person_add Nova marcação" at bounding box center [52, 221] width 87 height 45
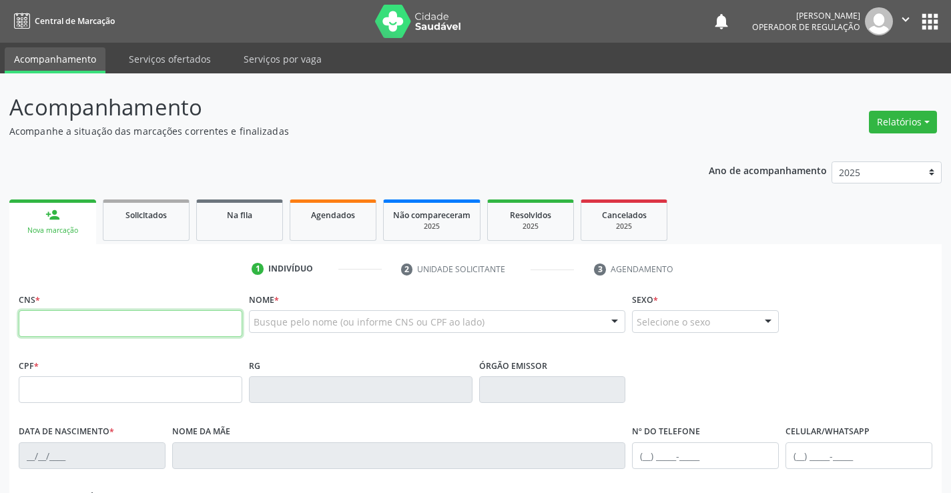
click at [133, 316] on input "text" at bounding box center [130, 323] width 223 height 27
click at [134, 328] on input "text" at bounding box center [130, 323] width 223 height 27
type input "708 5053 8469 7674"
type input "07/04/2025"
type input "(74) 98873-7969"
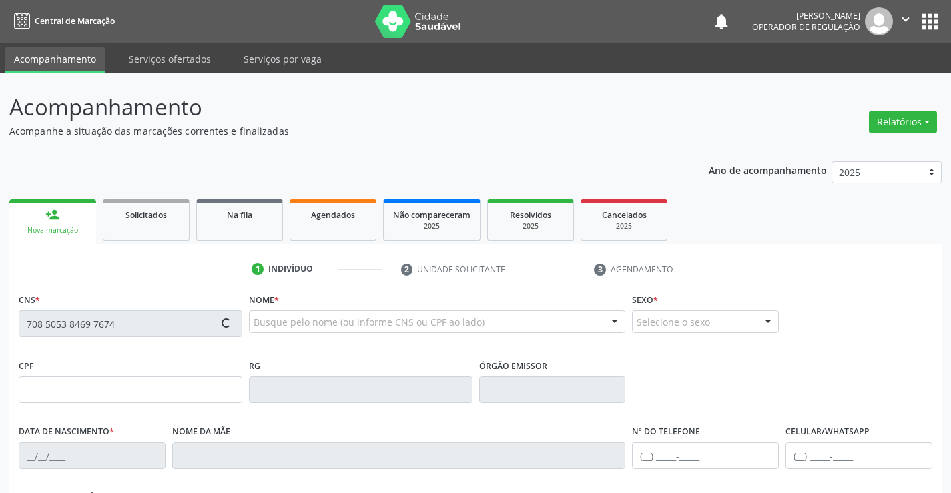
type input "SN"
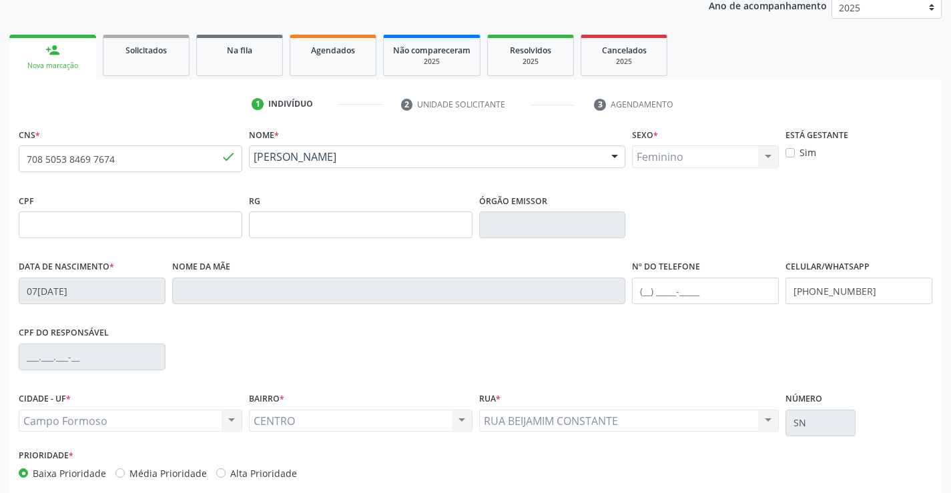
scroll to position [230, 0]
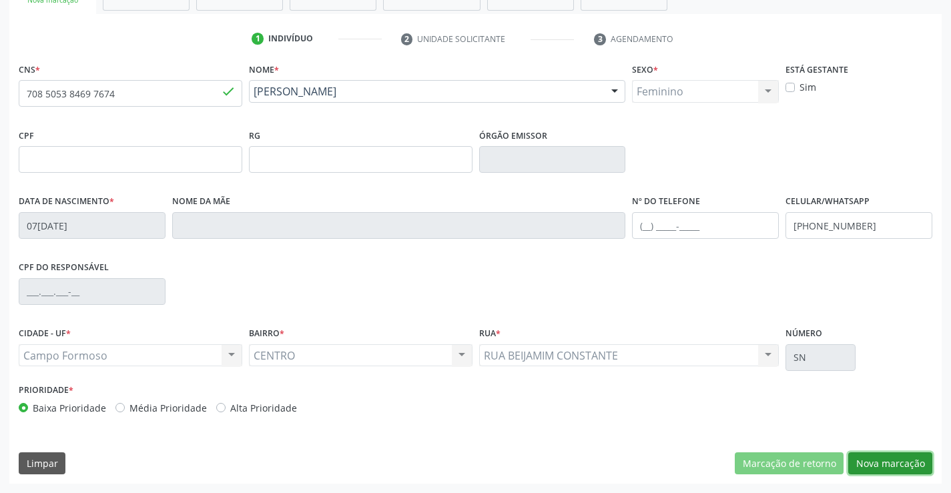
click at [888, 458] on button "Nova marcação" at bounding box center [890, 463] width 84 height 23
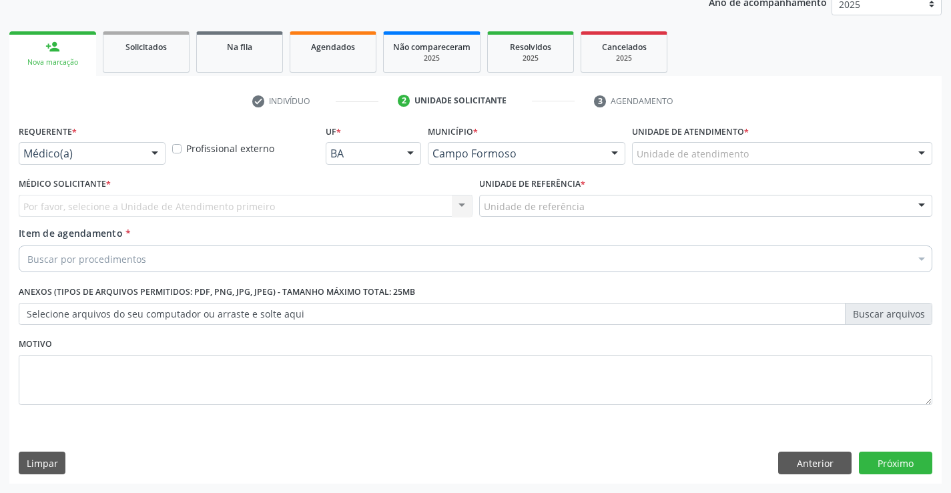
scroll to position [168, 0]
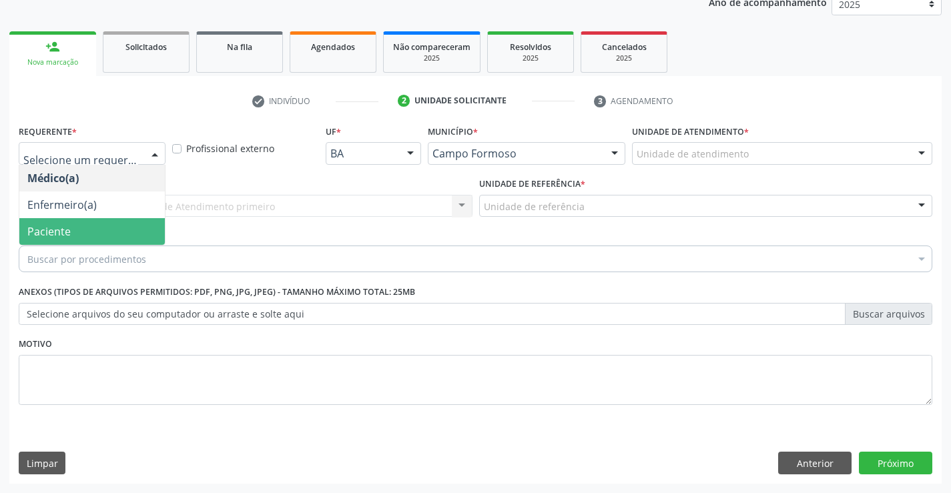
click at [69, 227] on span "Paciente" at bounding box center [48, 231] width 43 height 15
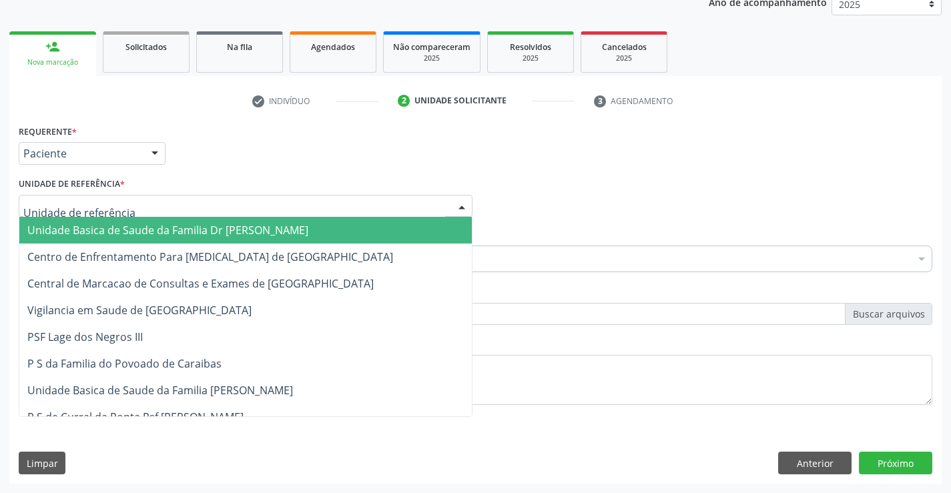
click at [93, 221] on span "Unidade Basica de Saude da Familia Dr Paulo Sudre" at bounding box center [245, 230] width 452 height 27
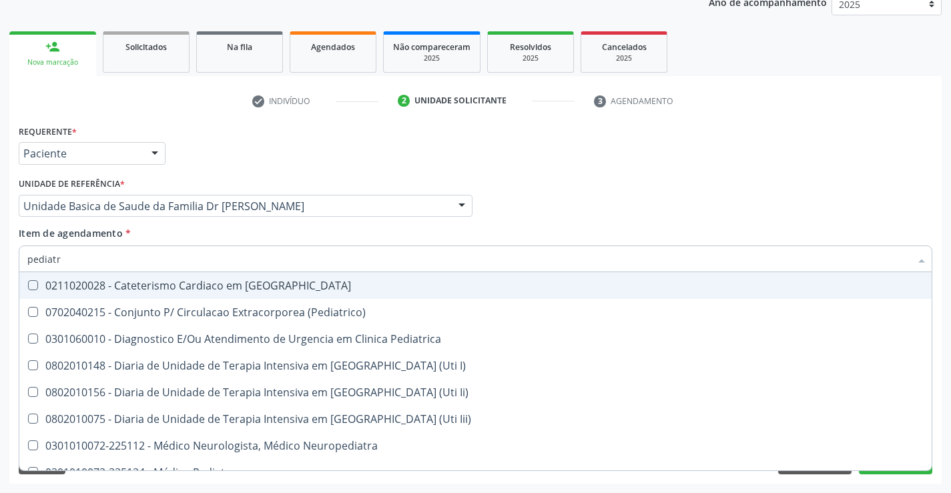
type input "pediatra"
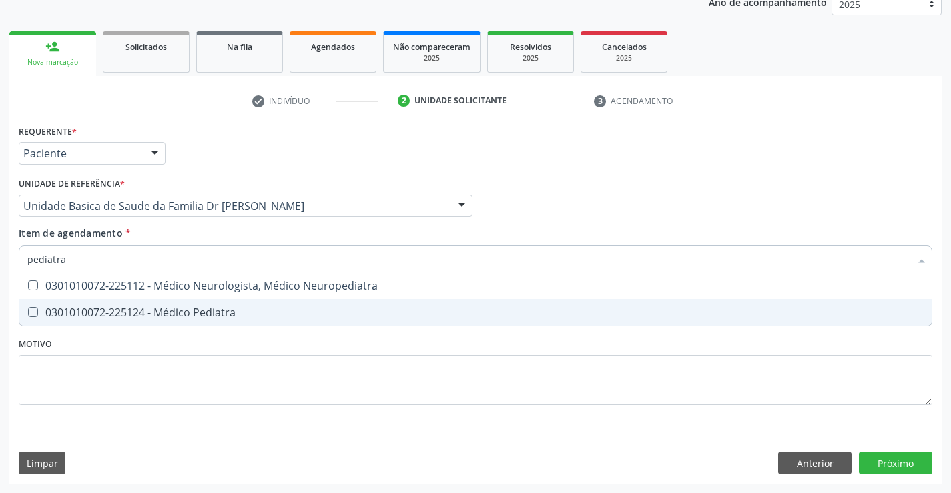
click at [189, 309] on div "0301010072-225124 - Médico Pediatra" at bounding box center [475, 312] width 896 height 11
checkbox Pediatra "true"
click at [896, 458] on div "Requerente * Paciente Médico(a) Enfermeiro(a) Paciente Nenhum resultado encontr…" at bounding box center [475, 302] width 932 height 362
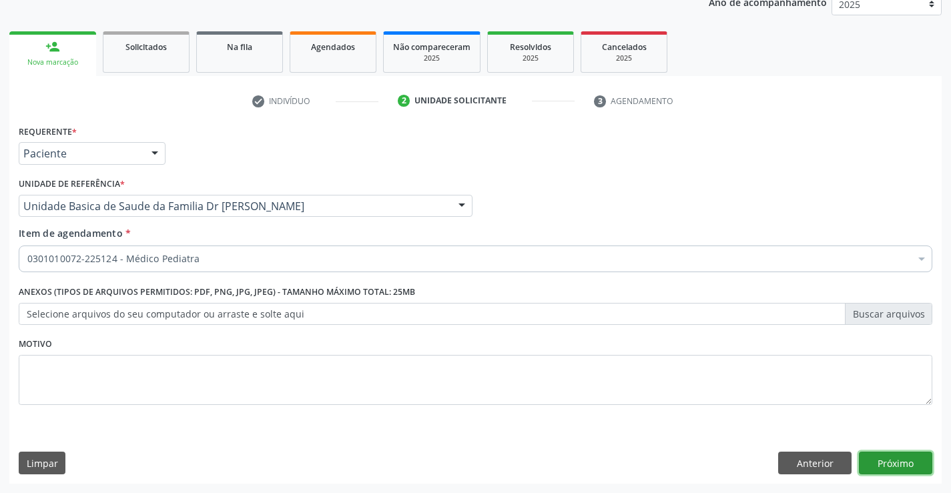
click at [892, 459] on button "Próximo" at bounding box center [894, 463] width 73 height 23
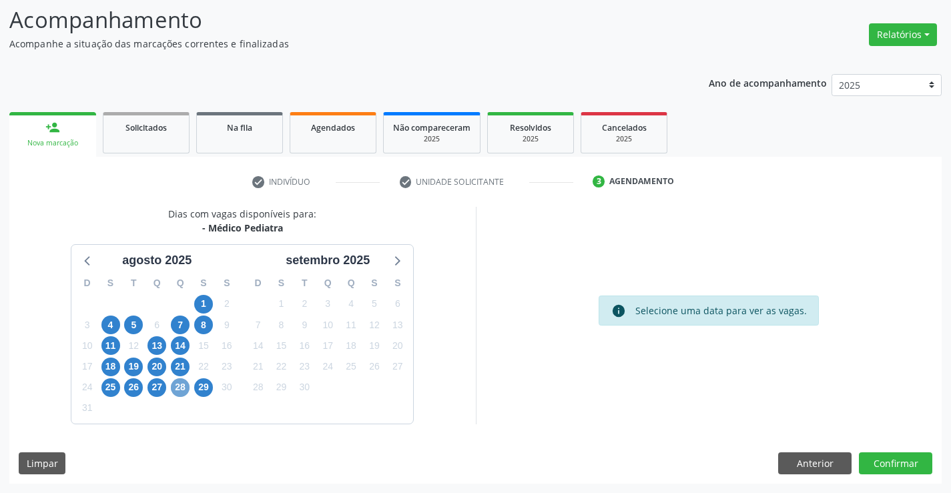
click at [180, 385] on span "28" at bounding box center [180, 387] width 19 height 19
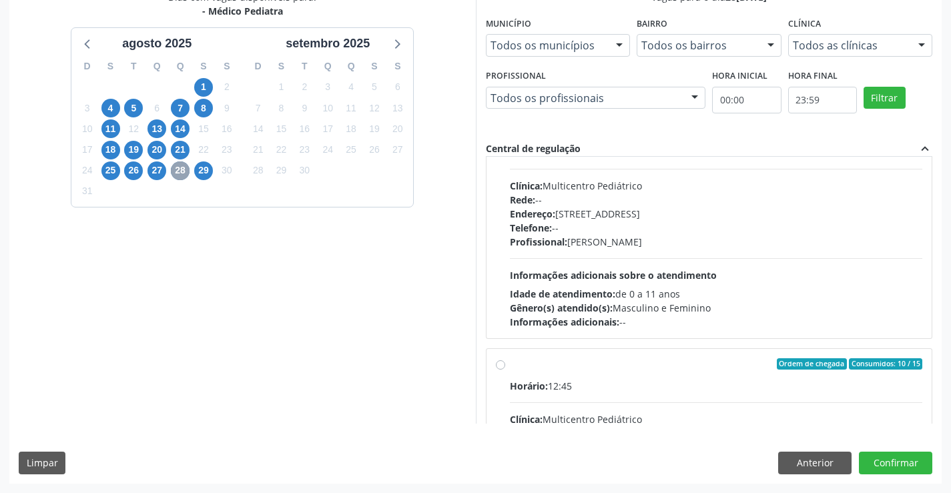
scroll to position [210, 0]
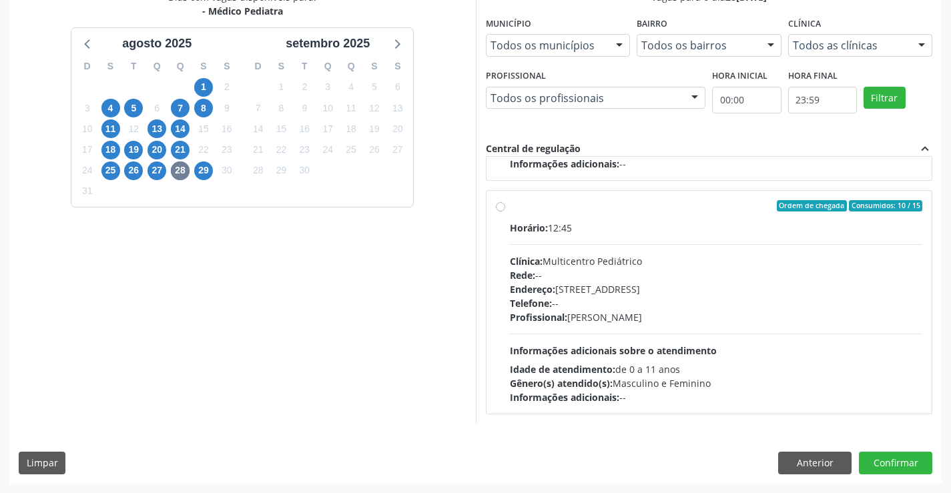
click at [642, 215] on label "Ordem de chegada Consumidos: 10 / 15 Horário: 12:45 Clínica: Multicentro Pediát…" at bounding box center [716, 302] width 413 height 205
click at [505, 212] on input "Ordem de chegada Consumidos: 10 / 15 Horário: 12:45 Clínica: Multicentro Pediát…" at bounding box center [500, 206] width 9 height 12
radio input "true"
click at [890, 460] on button "Confirmar" at bounding box center [894, 463] width 73 height 23
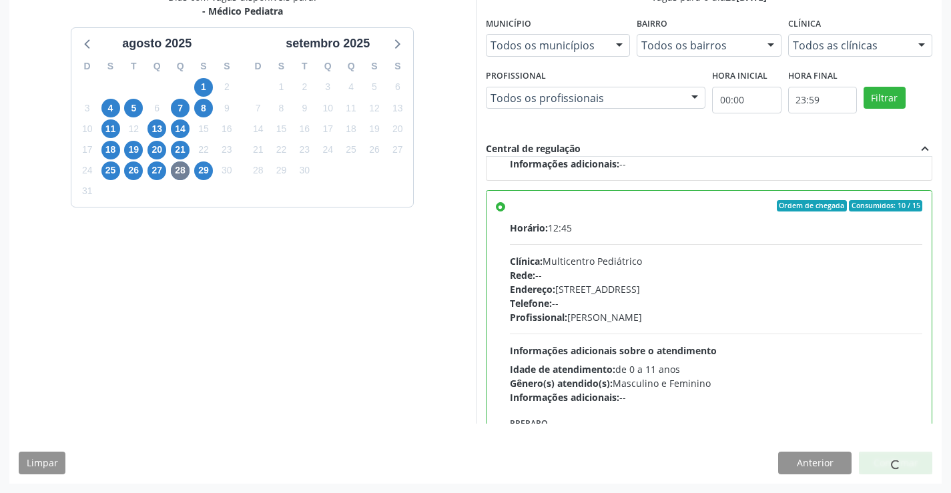
scroll to position [0, 0]
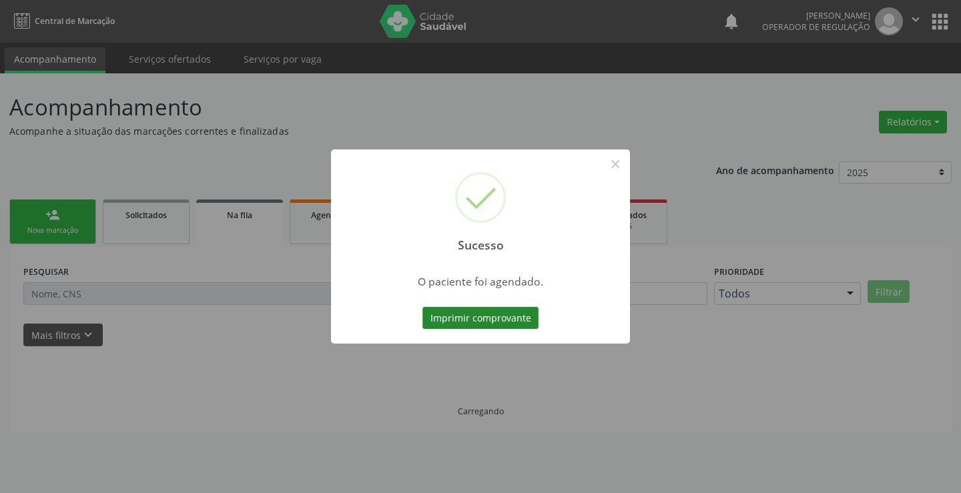
click at [483, 316] on button "Imprimir comprovante" at bounding box center [480, 318] width 116 height 23
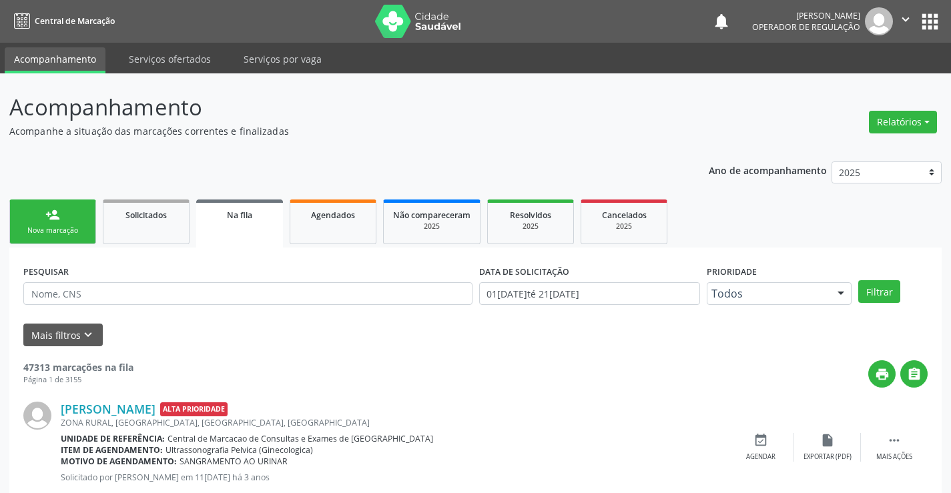
click at [66, 221] on link "person_add Nova marcação" at bounding box center [52, 221] width 87 height 45
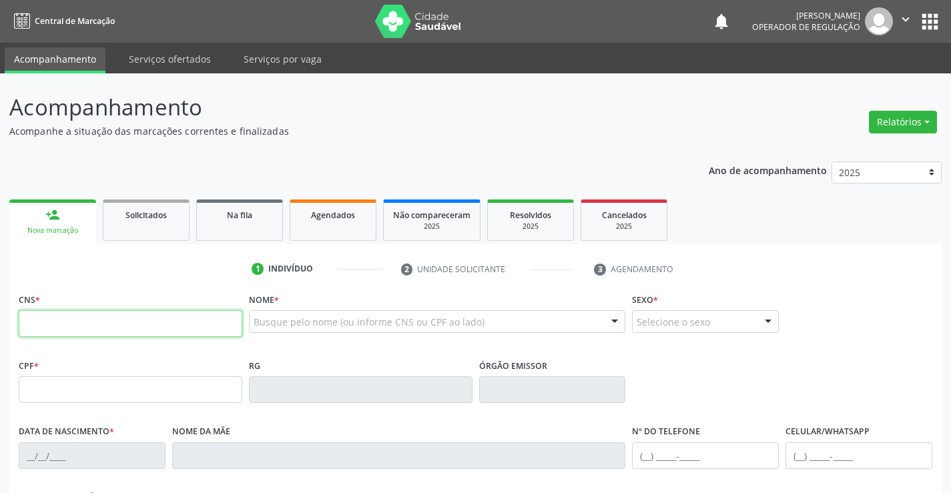
click at [55, 326] on input "text" at bounding box center [130, 323] width 223 height 27
click at [167, 55] on link "Serviços ofertados" at bounding box center [169, 58] width 101 height 23
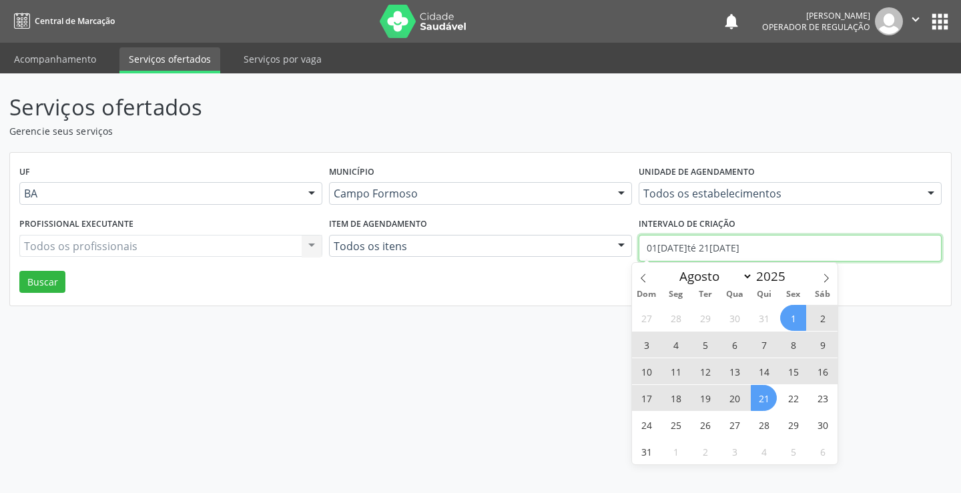
drag, startPoint x: 765, startPoint y: 245, endPoint x: 620, endPoint y: 250, distance: 145.5
click at [620, 250] on div "Profissional executante Todos os profissionais Todos os profissionais Nenhum re…" at bounding box center [480, 242] width 929 height 57
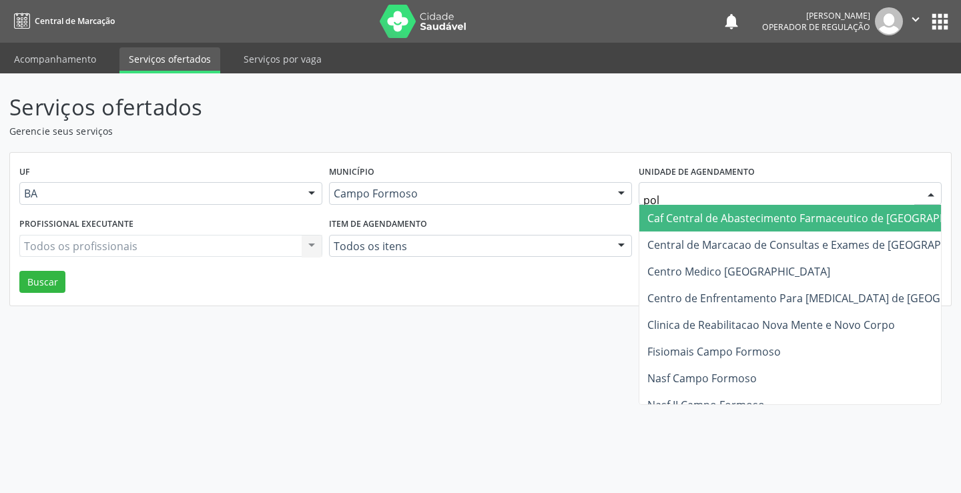
type input "poli"
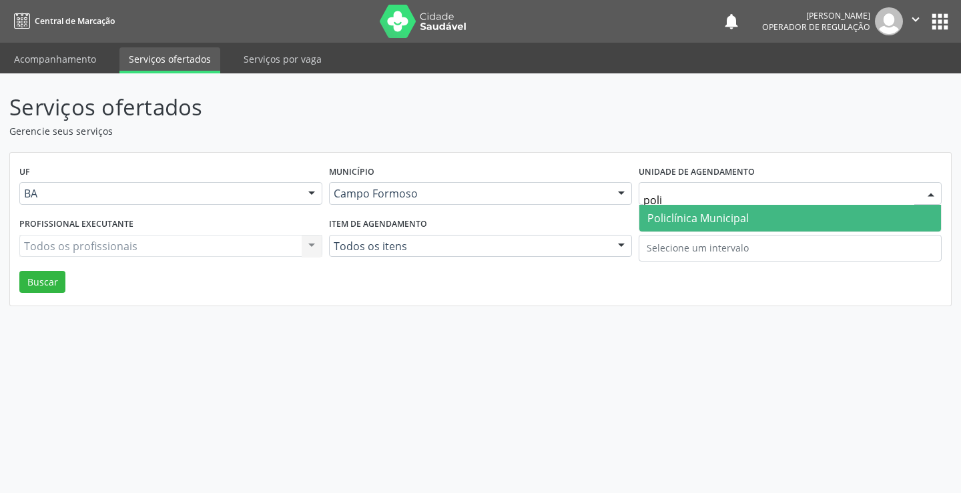
click at [736, 214] on span "Policlínica Municipal" at bounding box center [697, 218] width 101 height 15
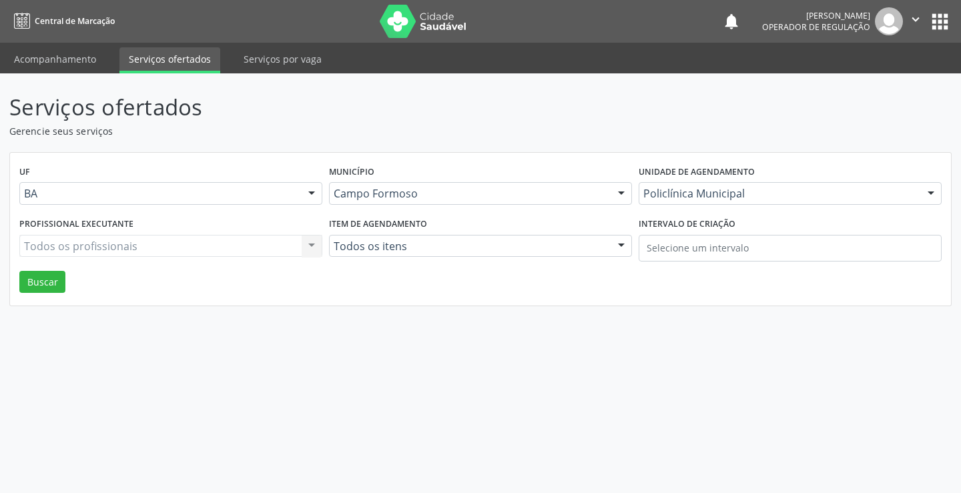
click at [125, 247] on div "Todos os profissionais Todos os profissionais Nenhum resultado encontrado para:…" at bounding box center [170, 246] width 303 height 23
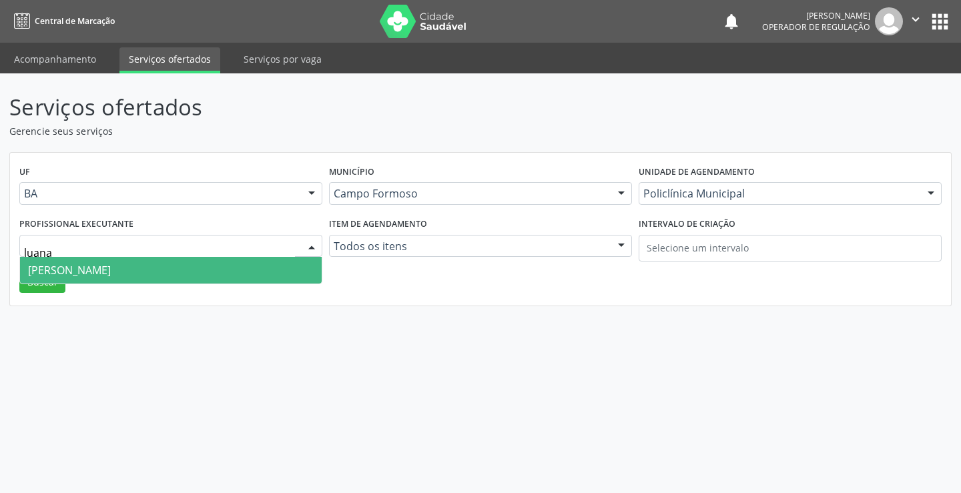
click at [163, 262] on span "Luana Saback de Almeida" at bounding box center [170, 270] width 301 height 27
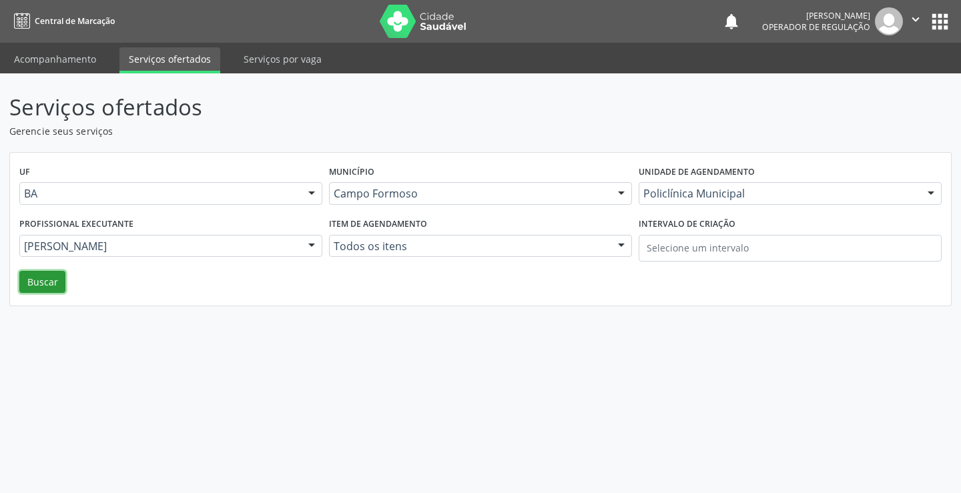
click at [39, 281] on button "Buscar" at bounding box center [42, 282] width 46 height 23
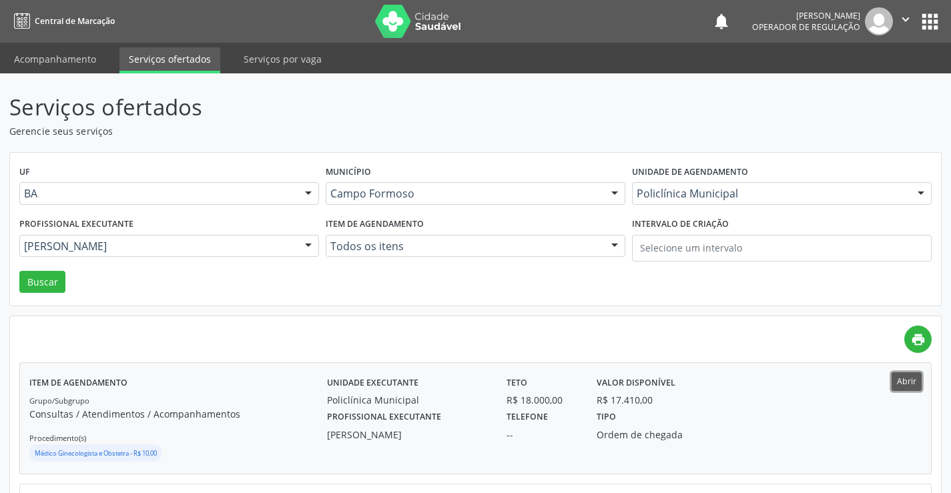
click at [912, 379] on button "Abrir" at bounding box center [906, 381] width 30 height 18
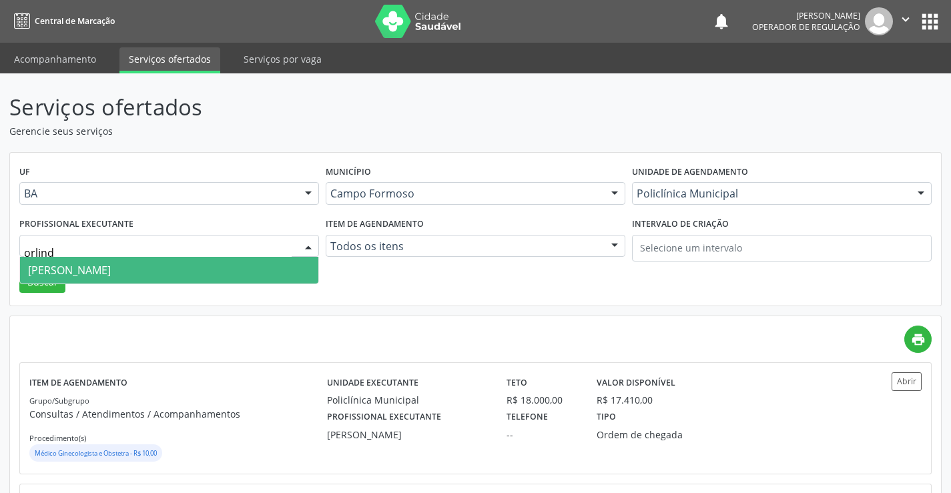
click at [111, 269] on span "Orlindo Carvalho dos Santos" at bounding box center [69, 270] width 83 height 15
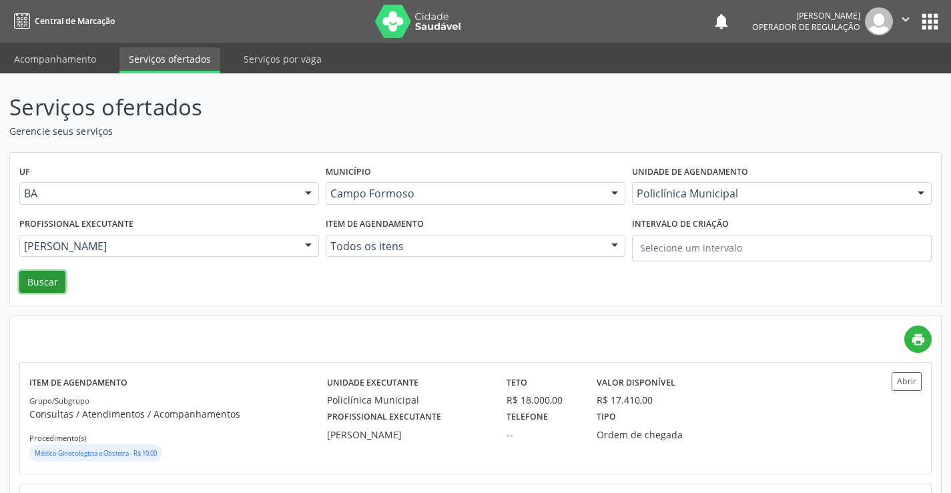
click at [48, 278] on button "Buscar" at bounding box center [42, 282] width 46 height 23
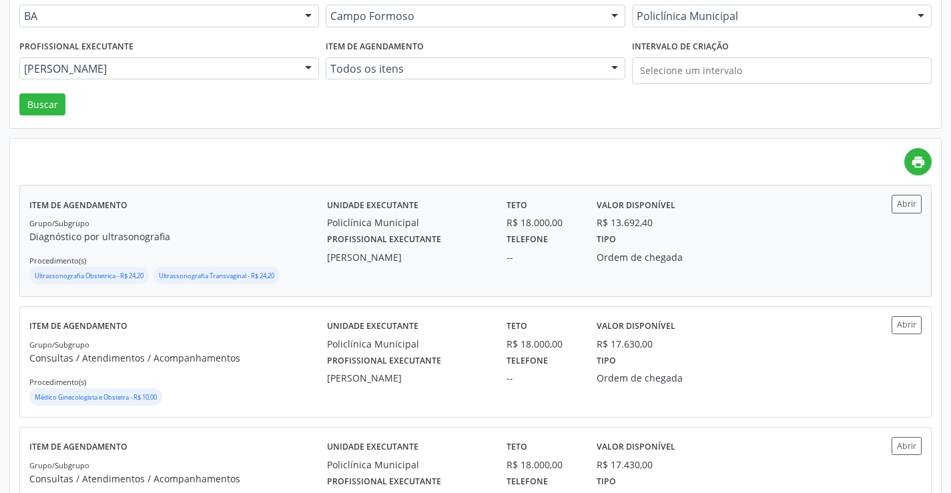
scroll to position [200, 0]
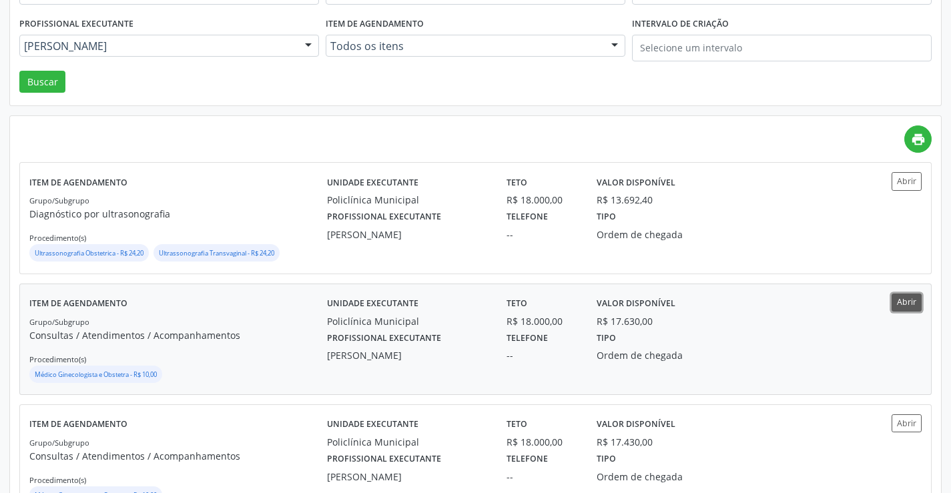
click at [904, 298] on button "Abrir" at bounding box center [906, 302] width 30 height 18
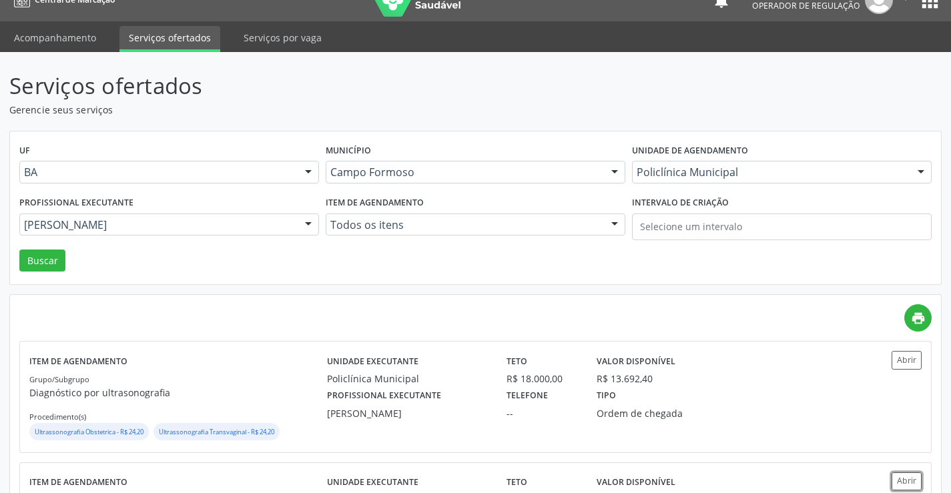
scroll to position [0, 0]
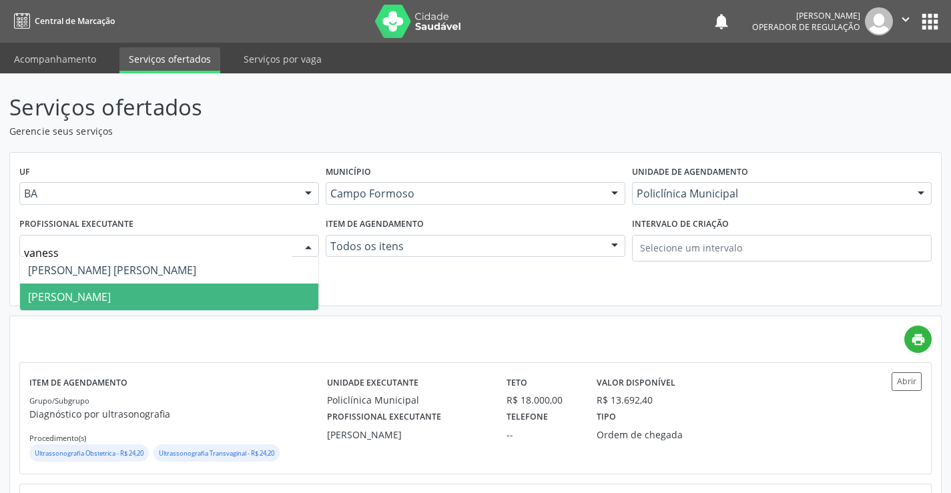
click at [111, 293] on span "Vanessa de Queiroz Lustiago Monteiro" at bounding box center [69, 296] width 83 height 15
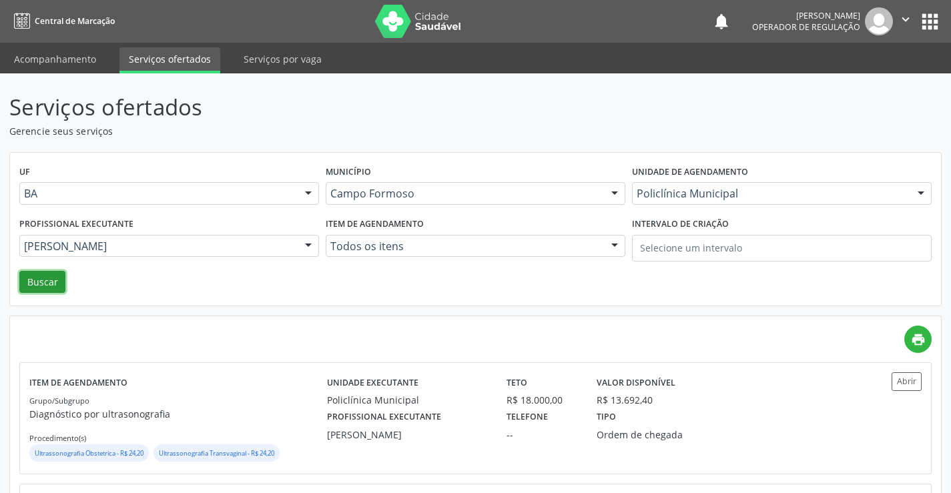
click at [44, 281] on button "Buscar" at bounding box center [42, 282] width 46 height 23
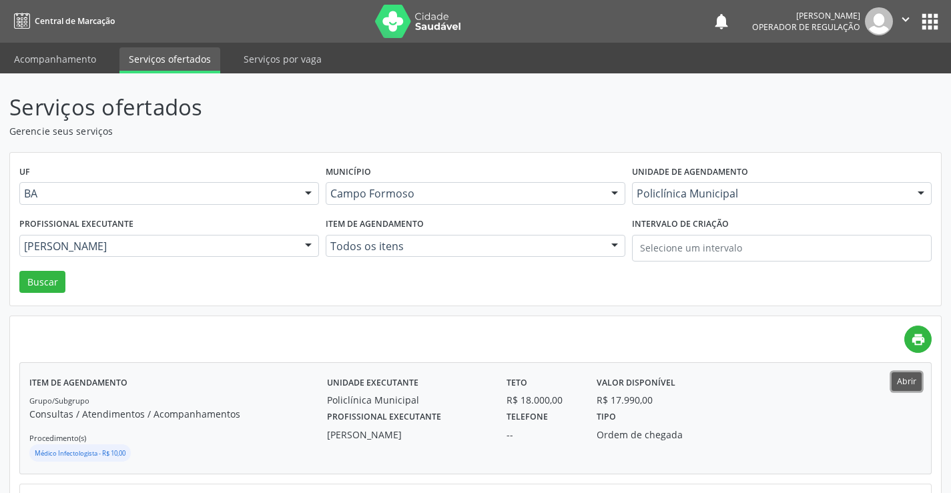
click at [913, 380] on button "Abrir" at bounding box center [906, 381] width 30 height 18
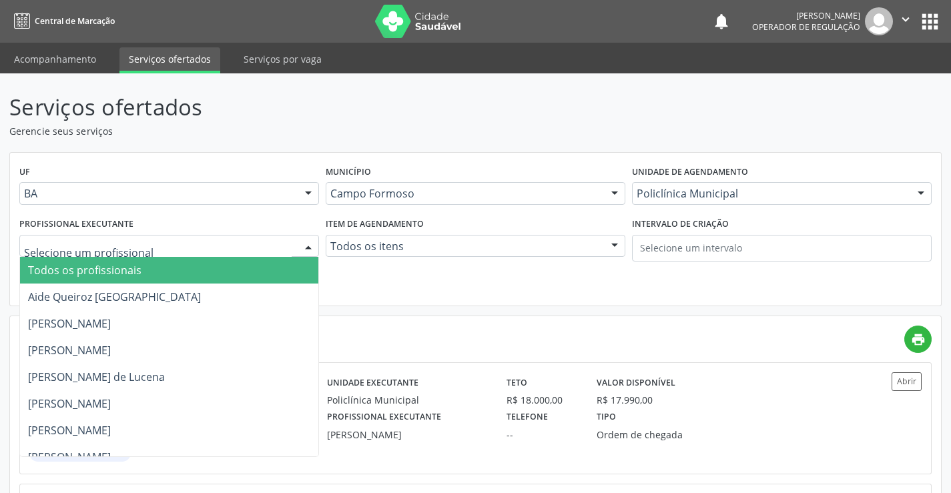
click at [332, 125] on p "Gerencie seus serviços" at bounding box center [335, 131] width 652 height 14
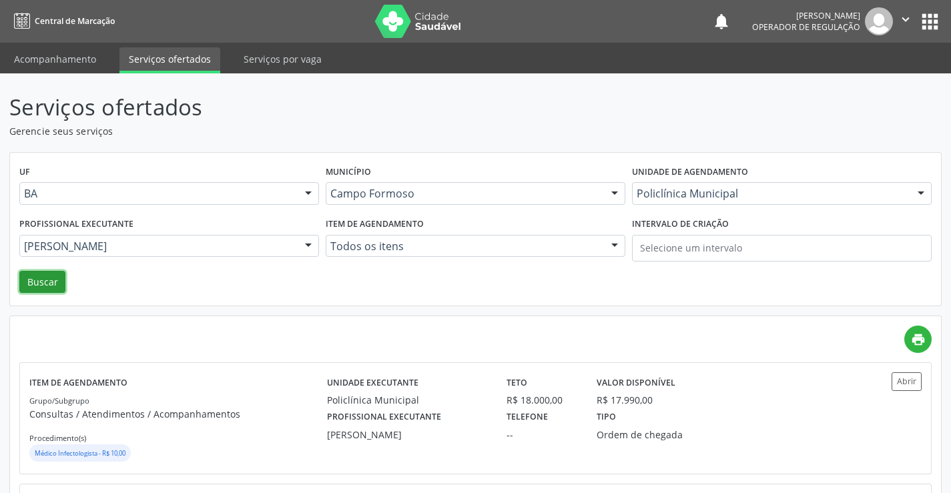
click at [30, 277] on button "Buscar" at bounding box center [42, 282] width 46 height 23
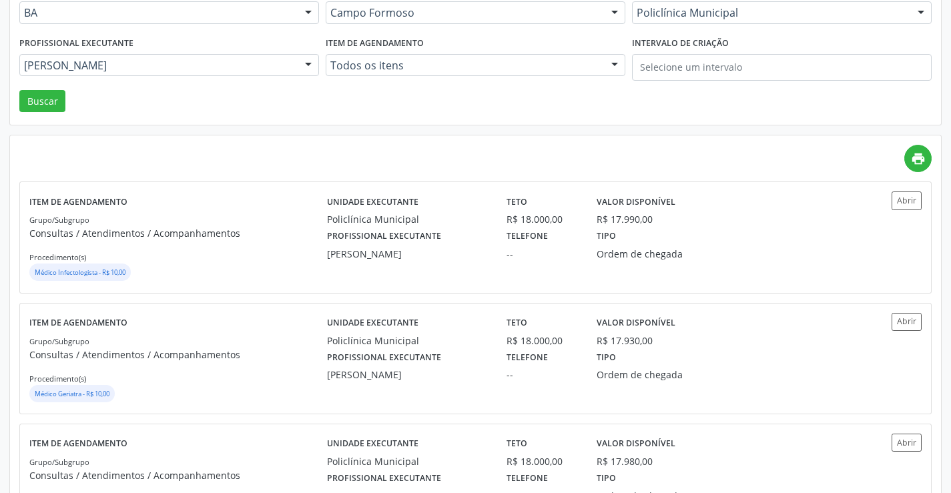
scroll to position [200, 0]
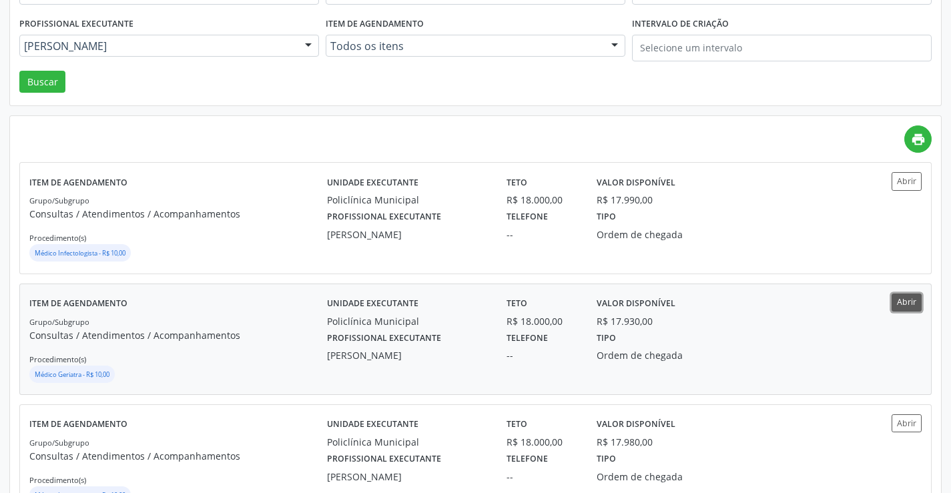
click at [907, 299] on button "Abrir" at bounding box center [906, 302] width 30 height 18
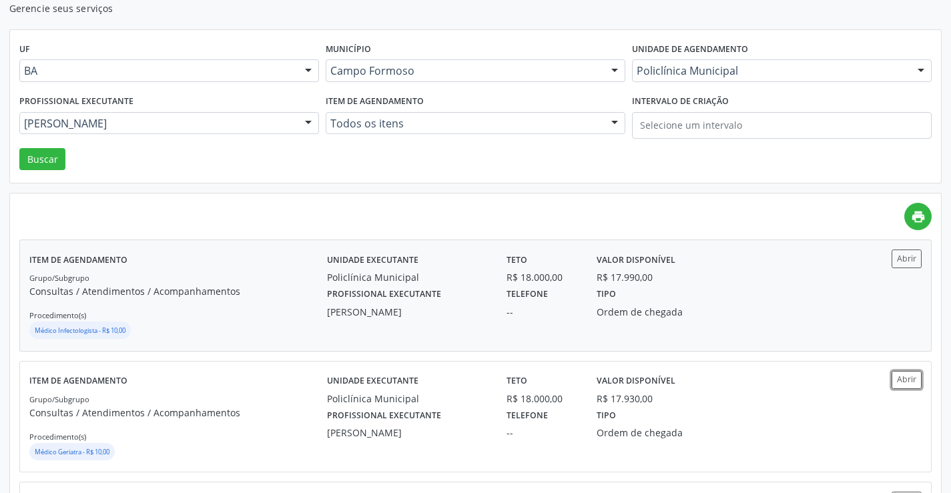
scroll to position [0, 0]
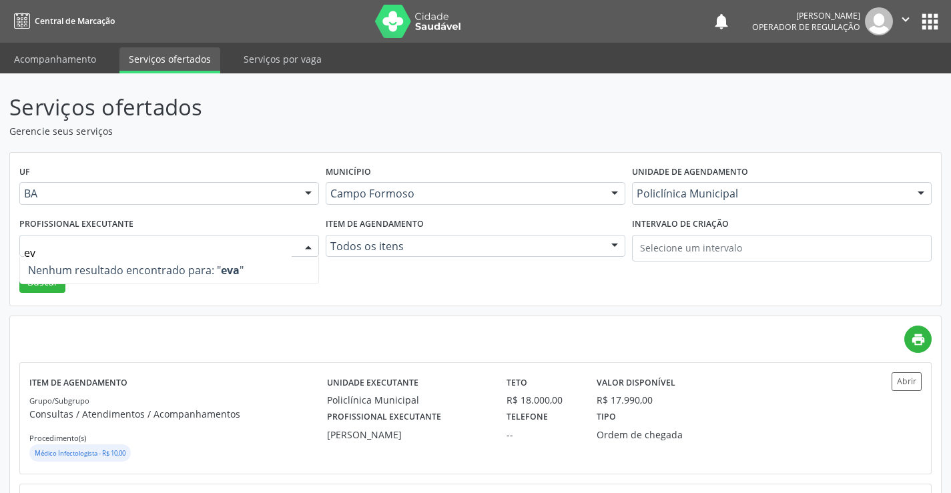
type input "e"
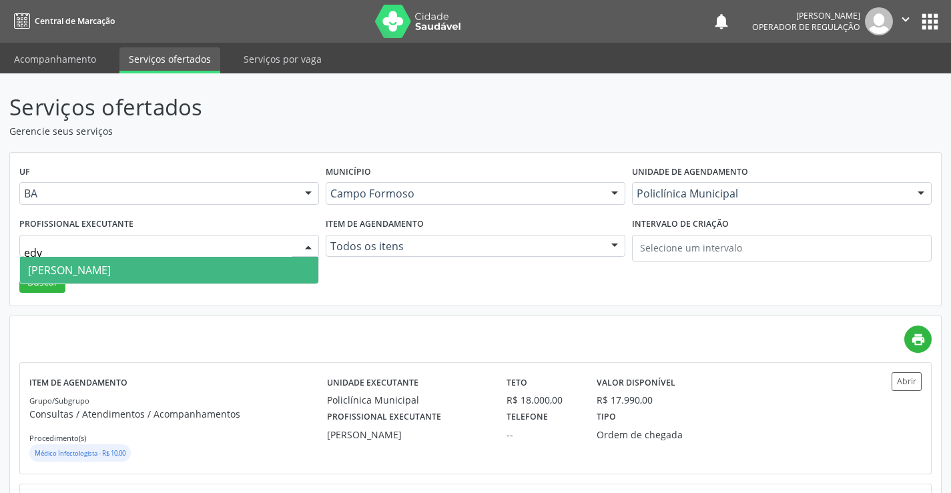
click at [111, 272] on span "Edvaldo Alves Costa Neto" at bounding box center [69, 270] width 83 height 15
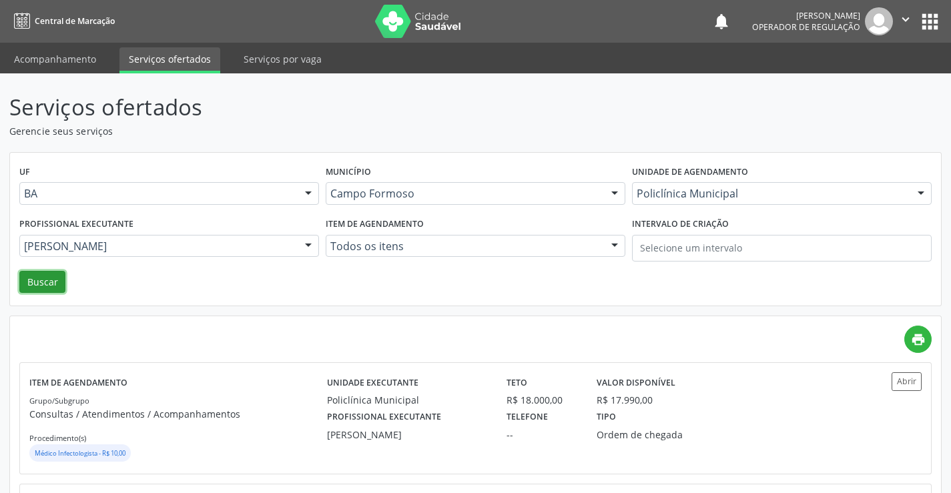
click at [39, 280] on button "Buscar" at bounding box center [42, 282] width 46 height 23
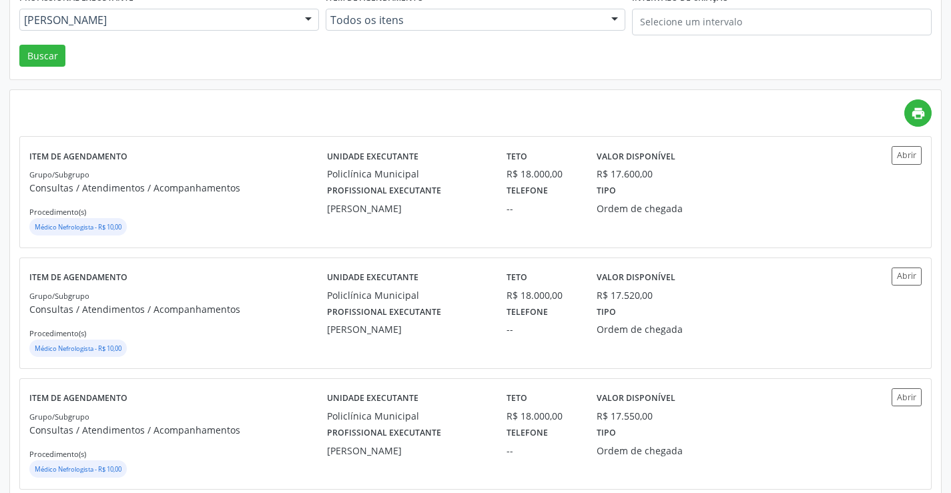
scroll to position [267, 0]
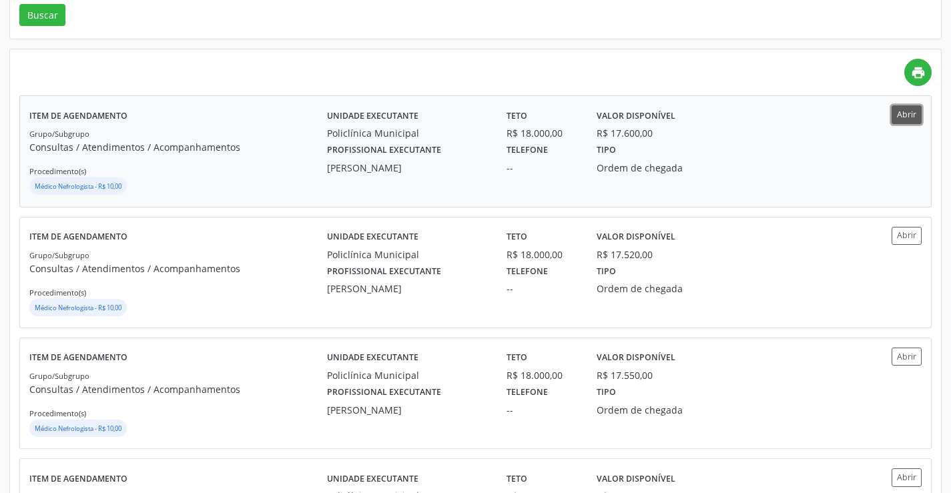
click at [912, 114] on button "Abrir" at bounding box center [906, 114] width 30 height 18
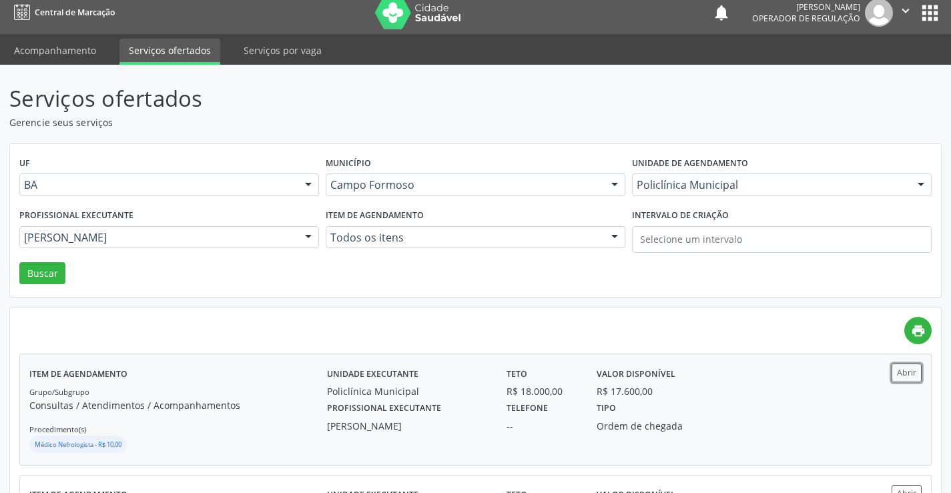
scroll to position [0, 0]
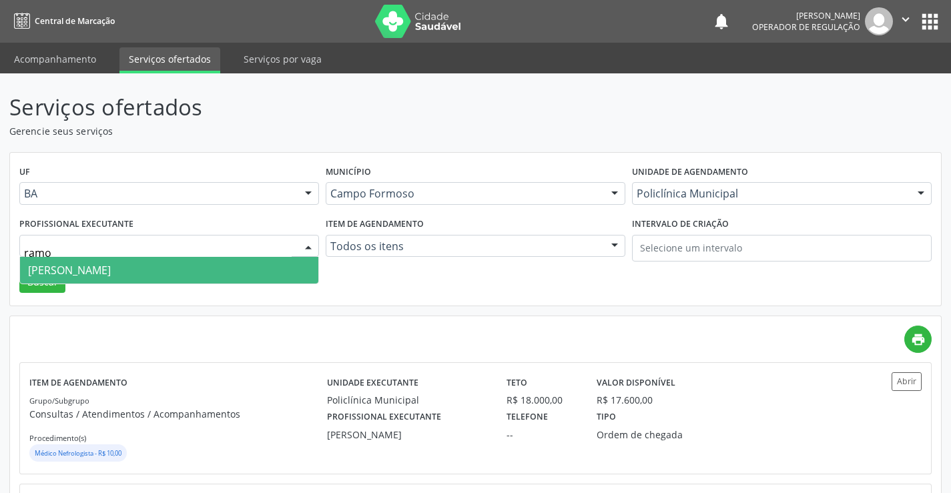
type input "ramon"
click at [141, 264] on span "Ramon Oliveira Soares" at bounding box center [169, 270] width 298 height 27
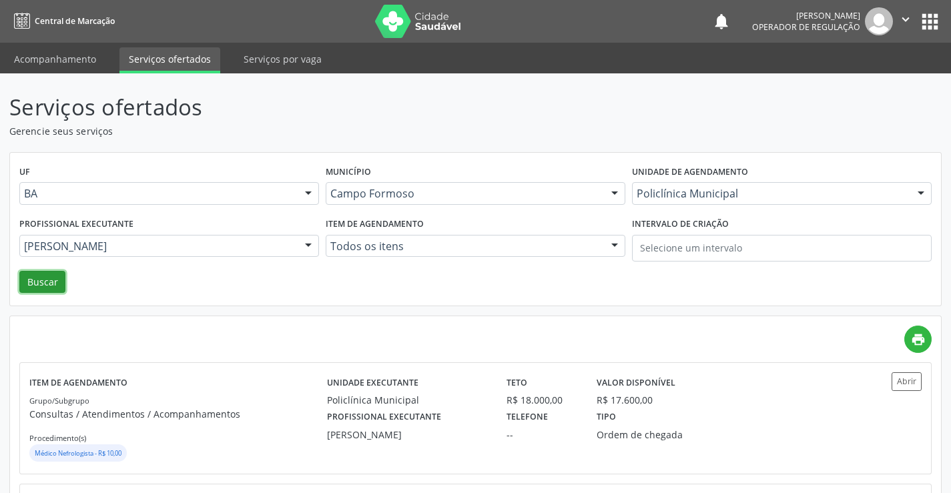
click at [42, 279] on button "Buscar" at bounding box center [42, 282] width 46 height 23
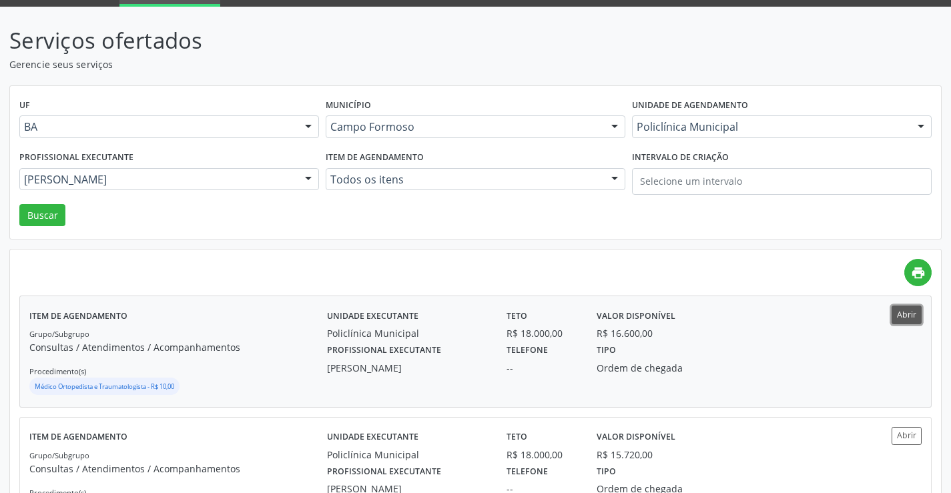
click at [904, 312] on button "Abrir" at bounding box center [906, 314] width 30 height 18
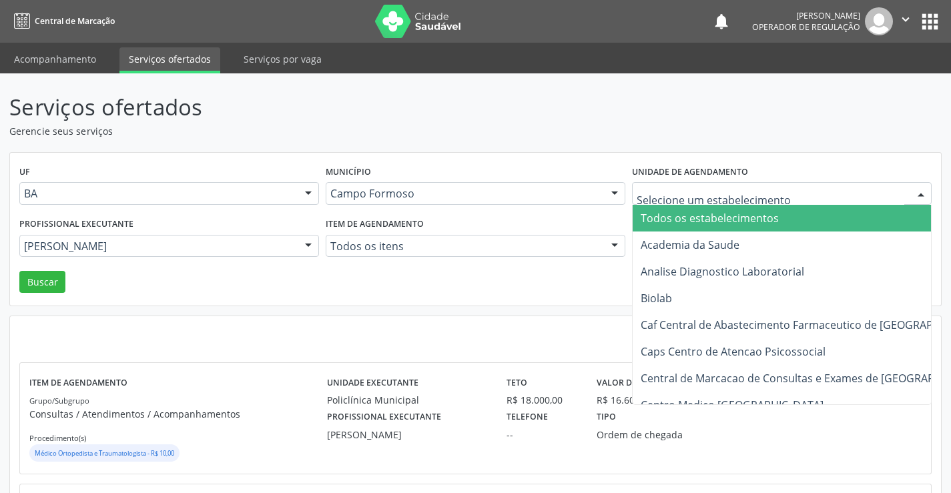
type input "p"
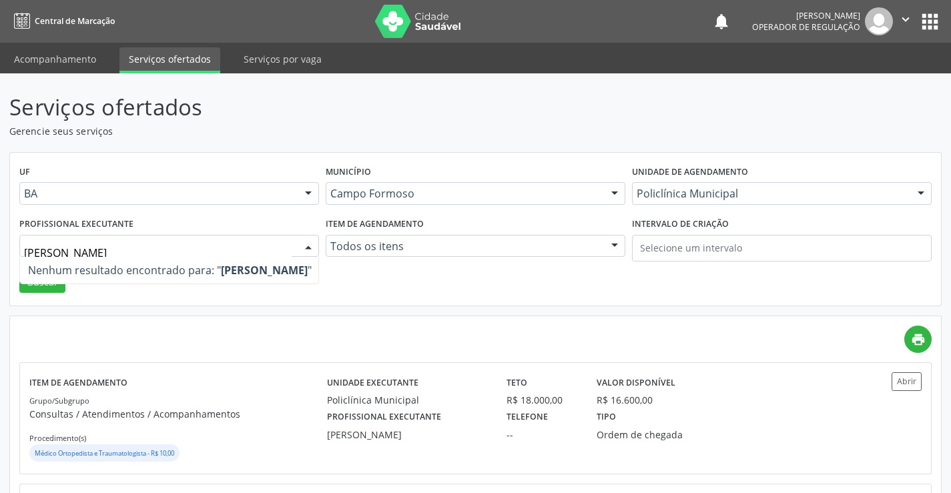
type input "ami"
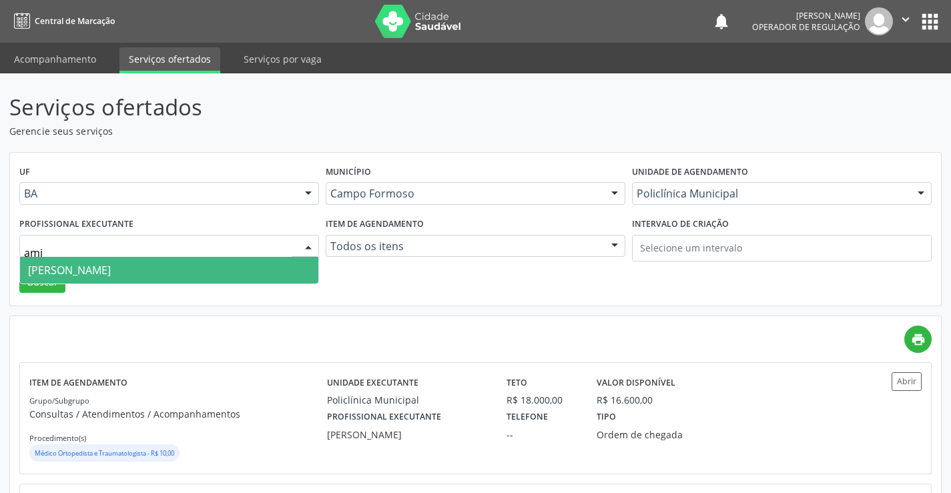
click at [73, 267] on span "Amilton Soares" at bounding box center [69, 270] width 83 height 15
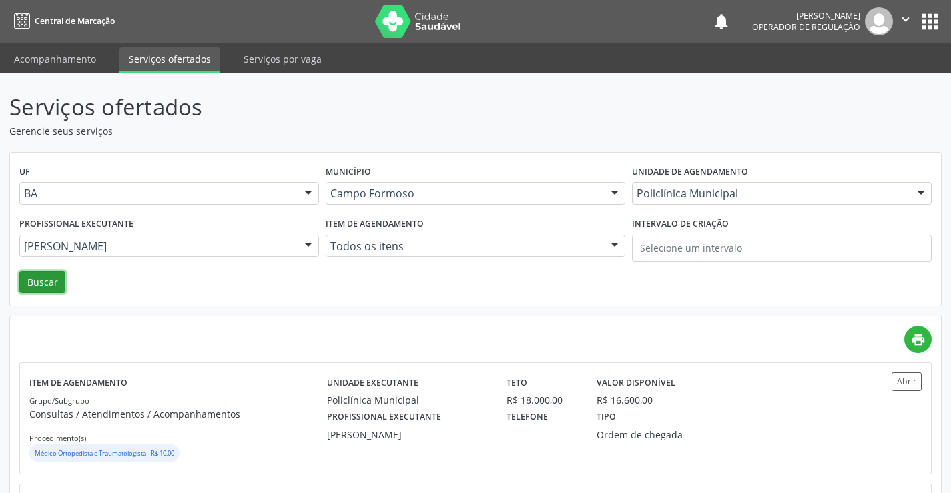
click at [48, 281] on button "Buscar" at bounding box center [42, 282] width 46 height 23
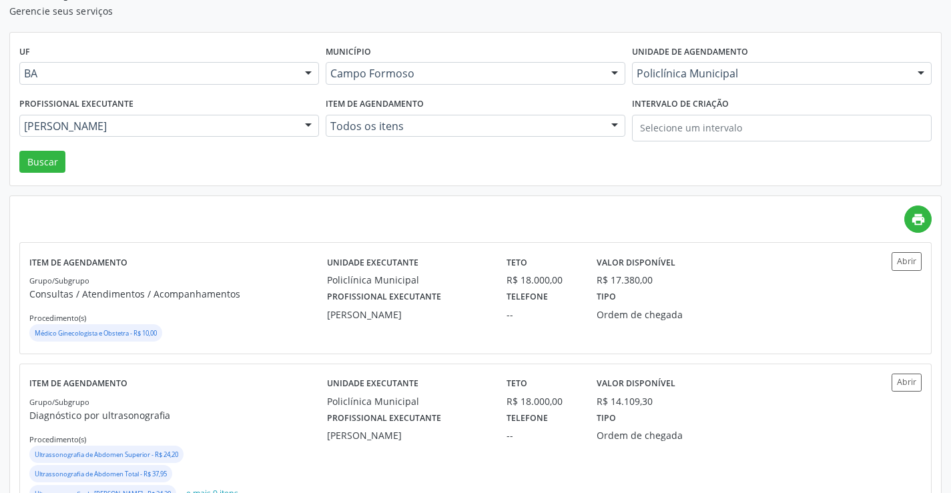
scroll to position [133, 0]
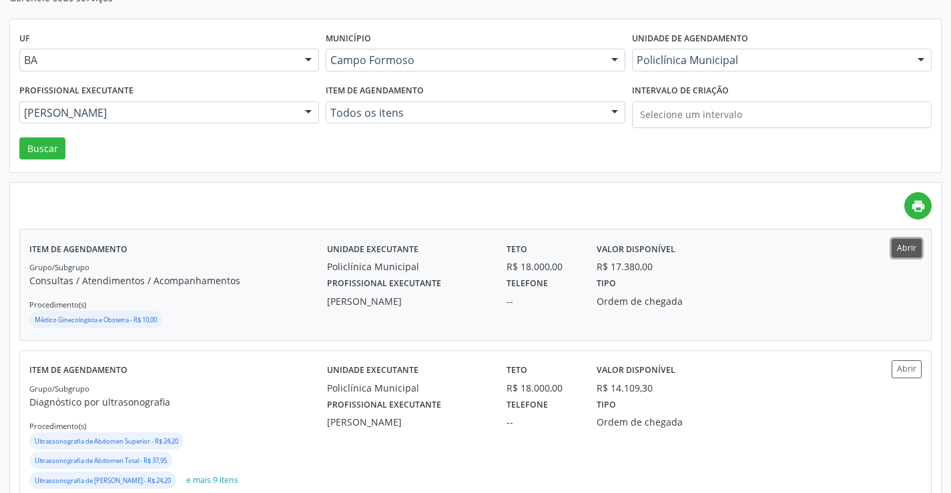
click at [907, 243] on button "Abrir" at bounding box center [906, 248] width 30 height 18
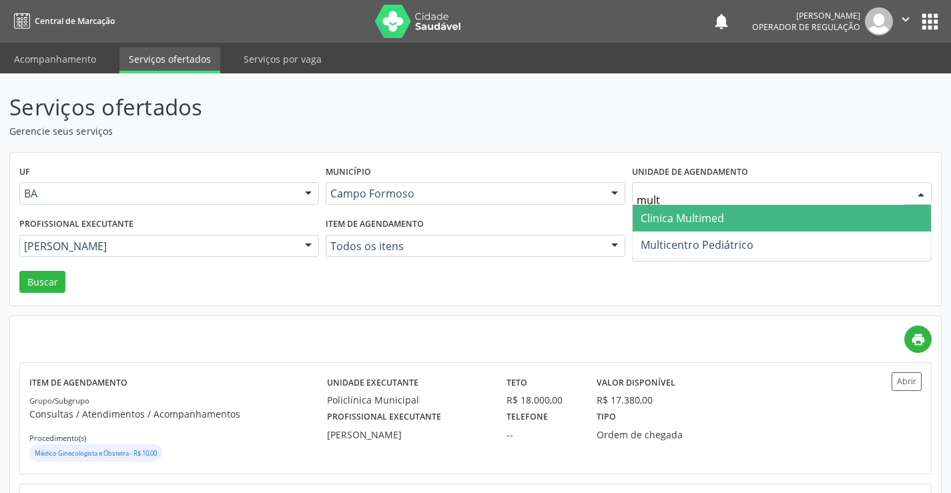
type input "multi"
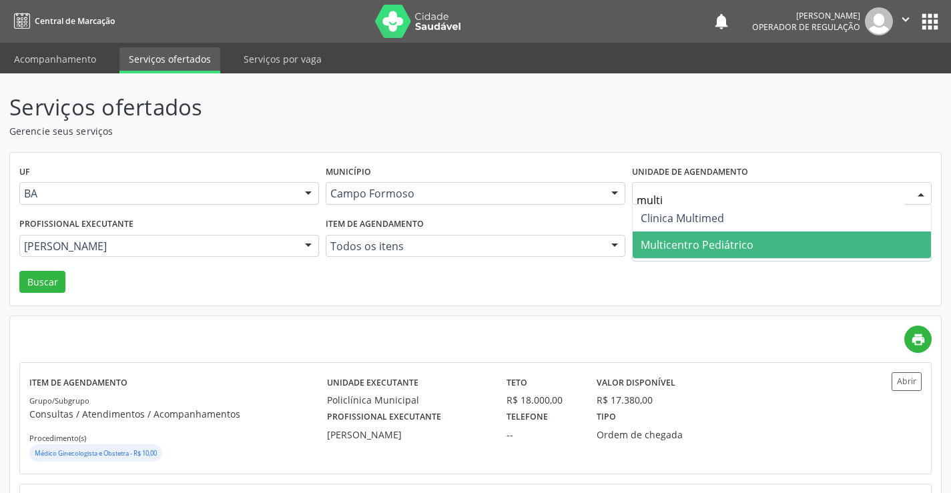
click at [728, 241] on span "Multicentro Pediátrico" at bounding box center [696, 244] width 113 height 15
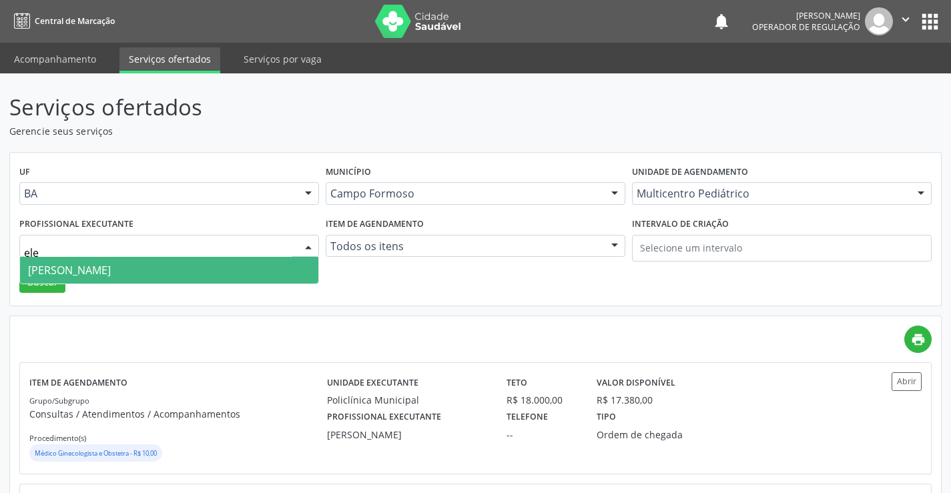
click at [111, 267] on span "Maria Eleny Goncalves de Oliveira Porto" at bounding box center [69, 270] width 83 height 15
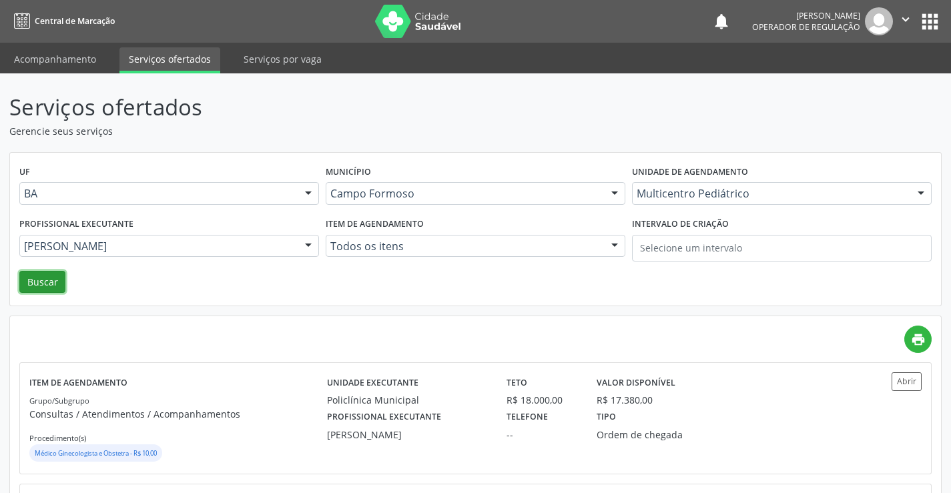
click at [35, 277] on button "Buscar" at bounding box center [42, 282] width 46 height 23
click at [40, 278] on button "Buscar" at bounding box center [42, 282] width 46 height 23
click at [912, 380] on button "Abrir" at bounding box center [906, 381] width 30 height 18
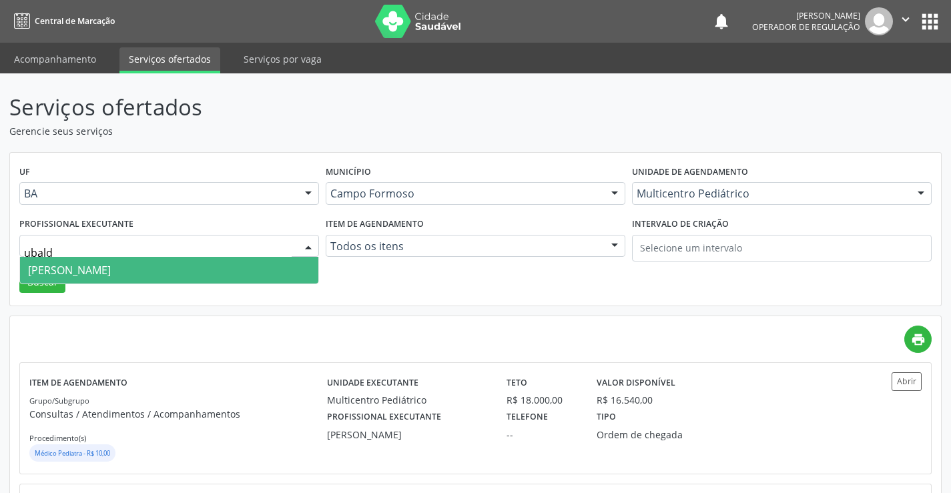
click at [102, 263] on span "Maria Ubaldina Silva Calixto Sobreira" at bounding box center [69, 270] width 83 height 15
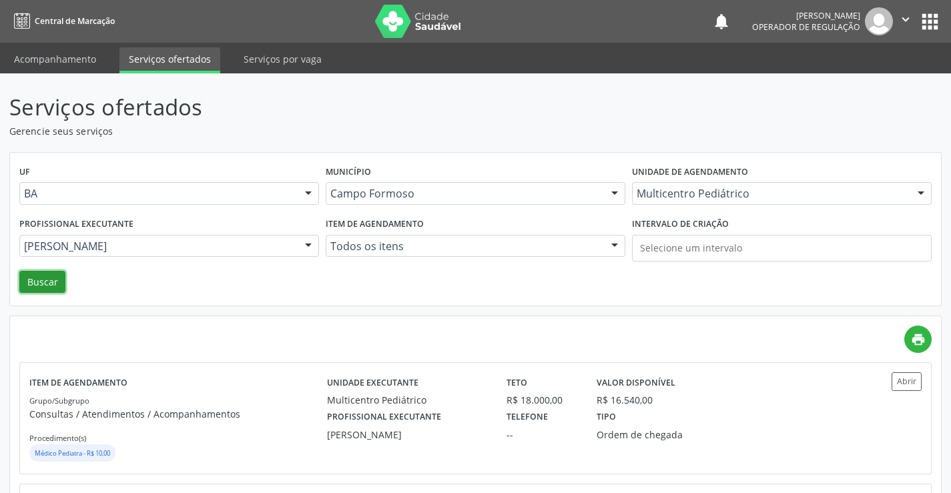
click at [37, 278] on button "Buscar" at bounding box center [42, 282] width 46 height 23
click at [899, 380] on button "Abrir" at bounding box center [906, 381] width 30 height 18
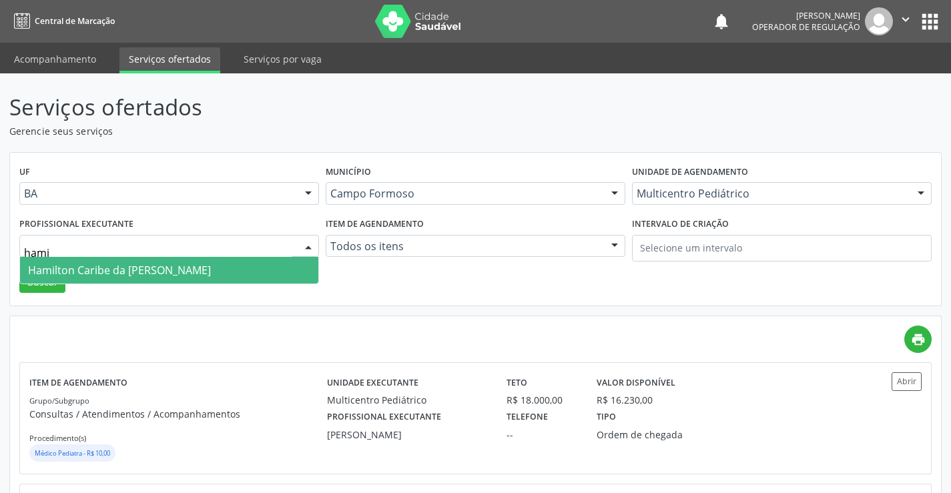
type input "hamil"
click at [110, 268] on span "Hamilton Caribe da Silva" at bounding box center [119, 270] width 183 height 15
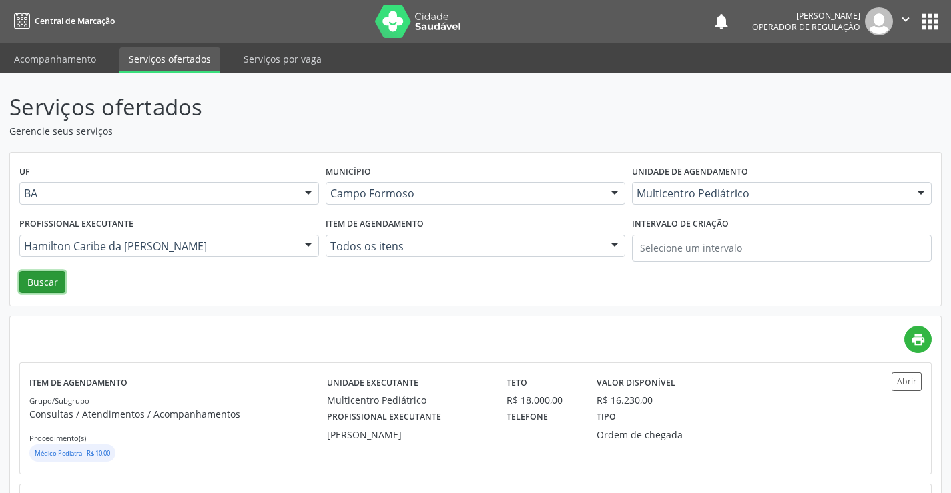
click at [25, 281] on button "Buscar" at bounding box center [42, 282] width 46 height 23
click at [904, 376] on button "Abrir" at bounding box center [906, 381] width 30 height 18
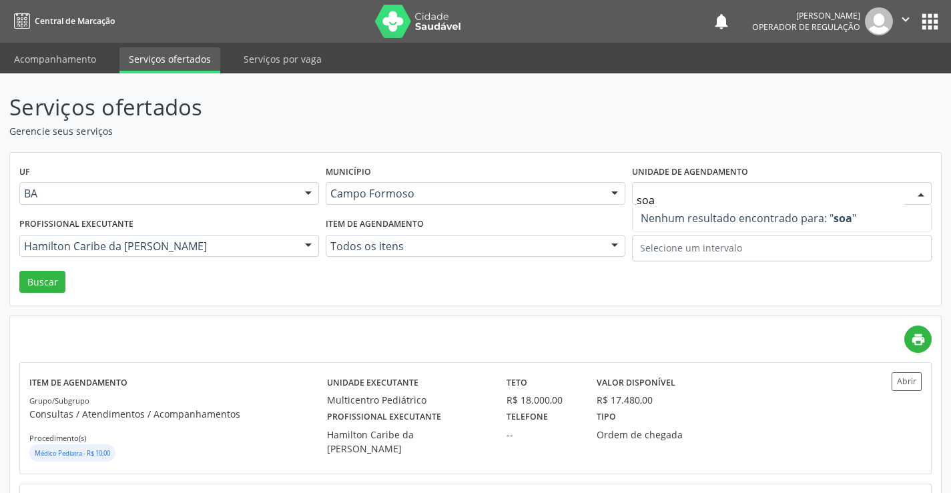
click at [676, 191] on input "soa" at bounding box center [769, 200] width 267 height 27
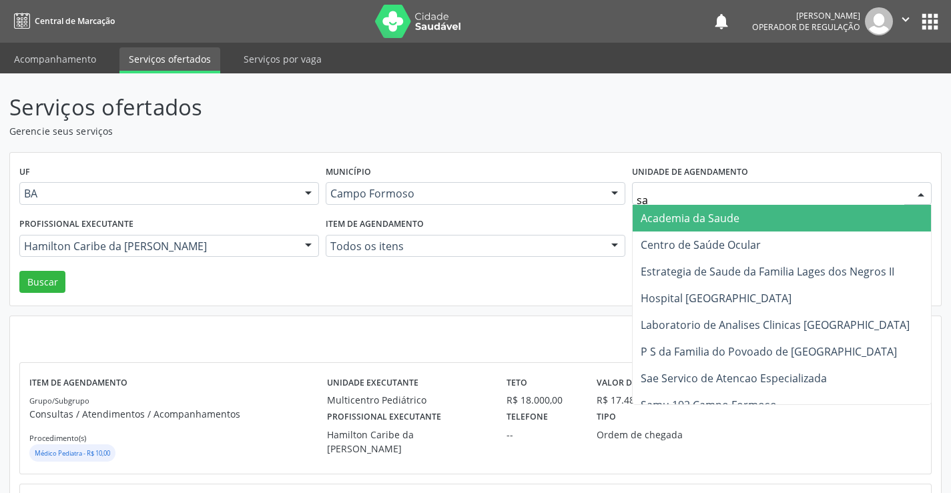
type input "sao"
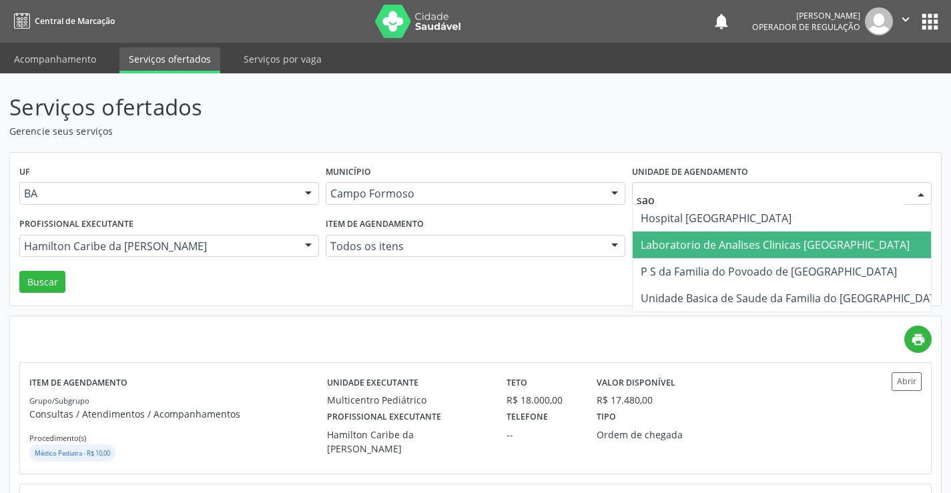
click at [713, 241] on span "Laboratorio de Analises Clinicas [GEOGRAPHIC_DATA]" at bounding box center [774, 244] width 269 height 15
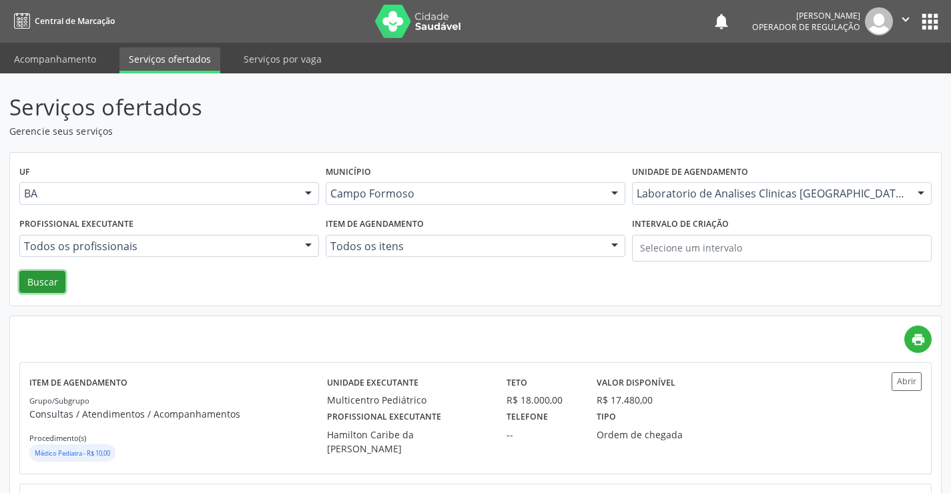
click at [37, 280] on button "Buscar" at bounding box center [42, 282] width 46 height 23
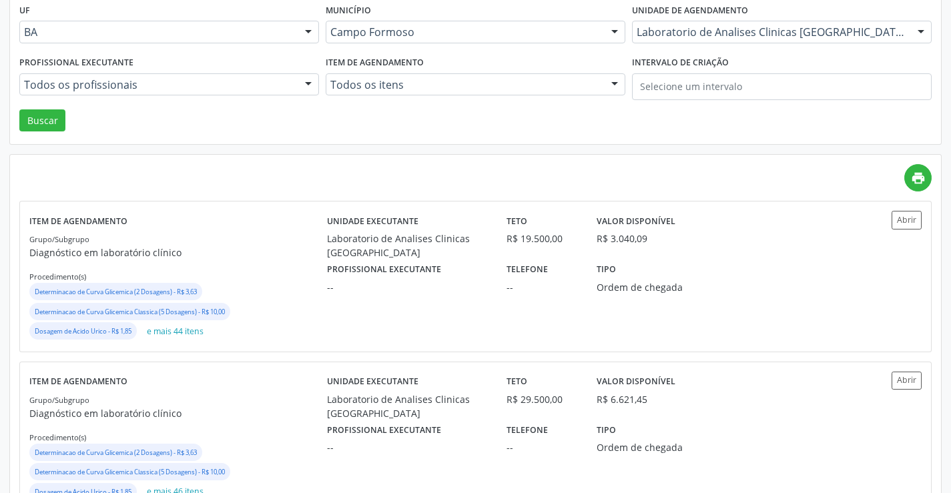
scroll to position [200, 0]
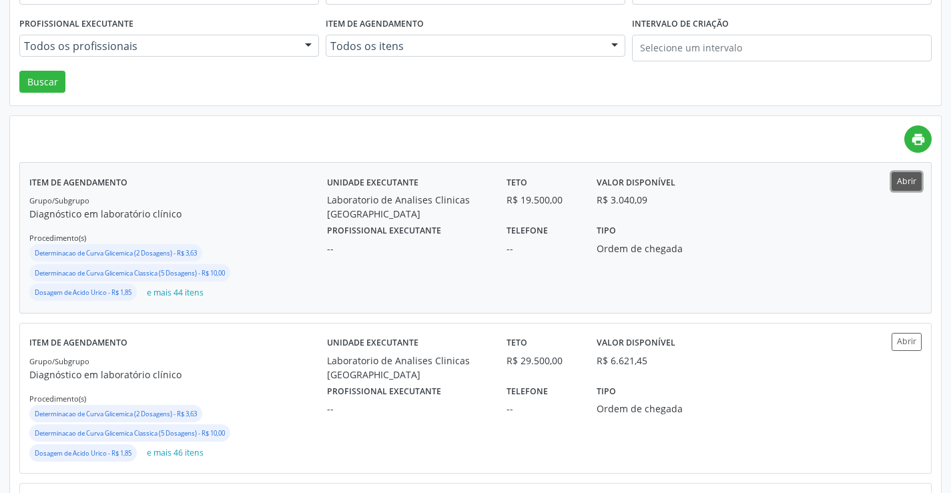
click at [903, 180] on button "Abrir" at bounding box center [906, 181] width 30 height 18
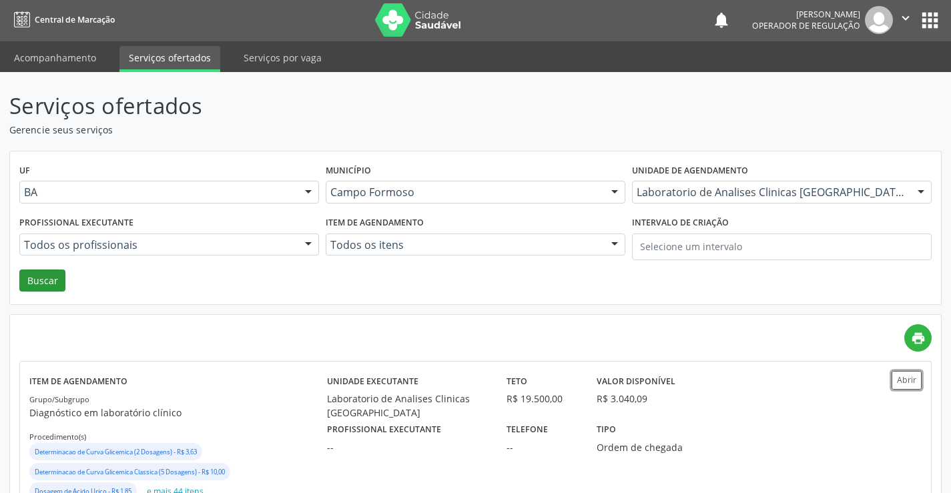
scroll to position [0, 0]
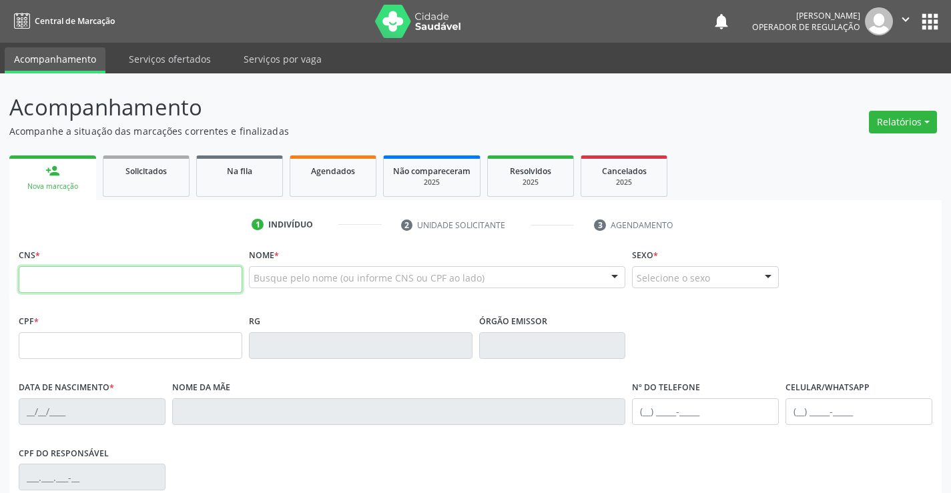
click at [121, 279] on input "text" at bounding box center [130, 279] width 223 height 27
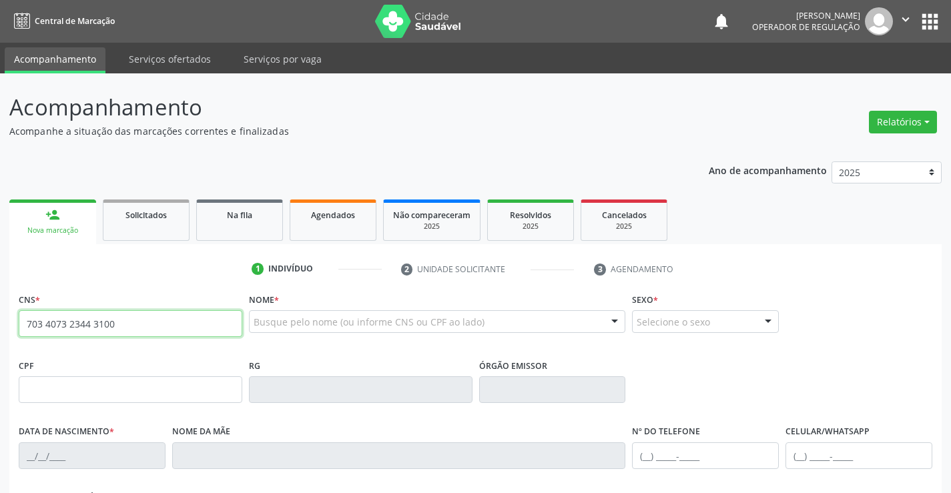
type input "703 4073 2344 3100"
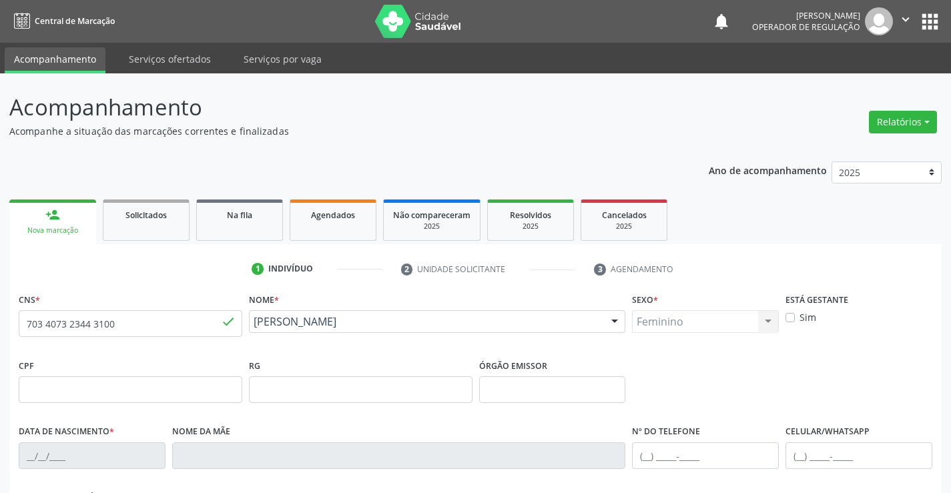
type input "2161511203"
type input "05/05/2000"
type input "063.209.655-17"
type input "S/N"
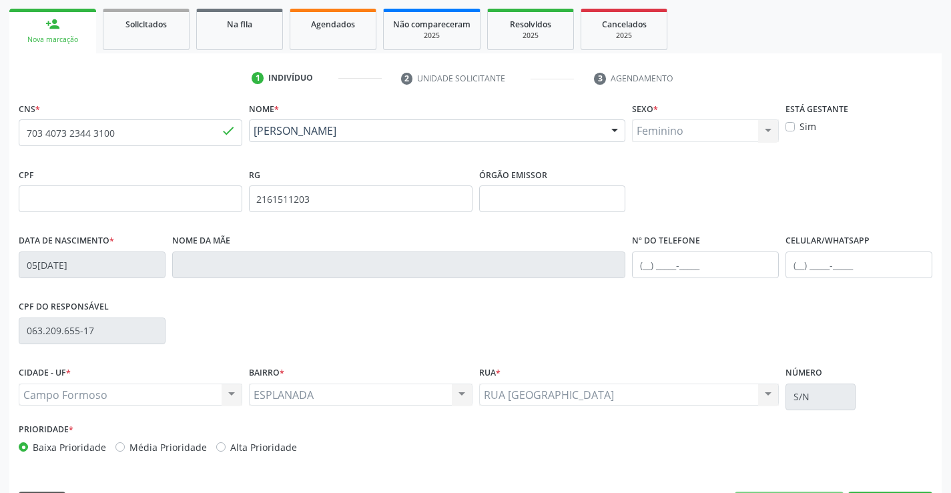
scroll to position [230, 0]
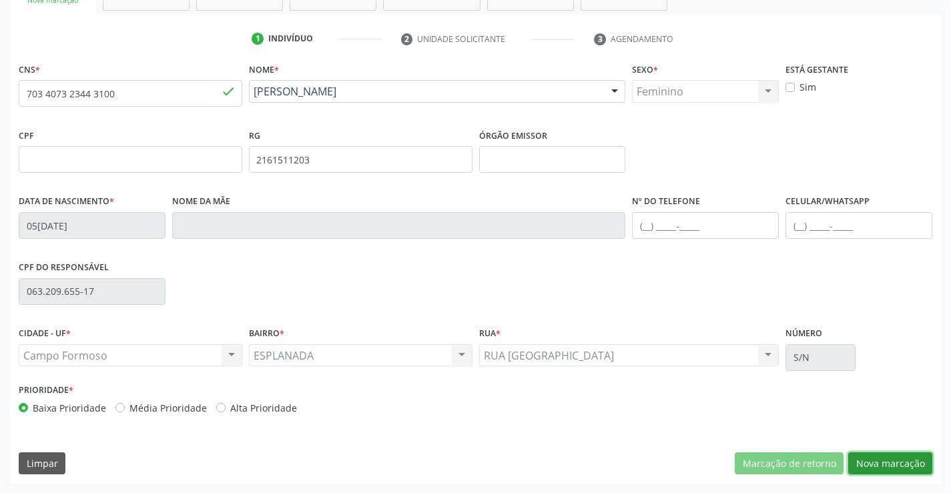
click at [891, 462] on button "Nova marcação" at bounding box center [890, 463] width 84 height 23
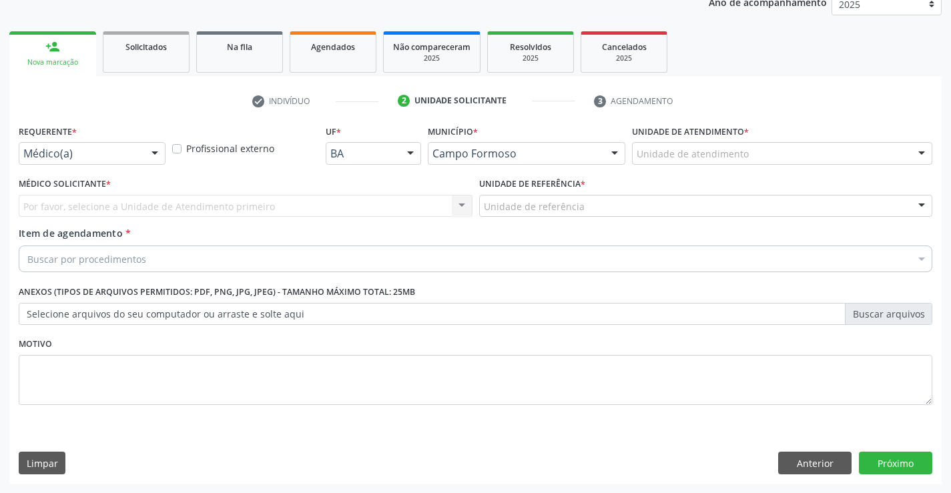
scroll to position [168, 0]
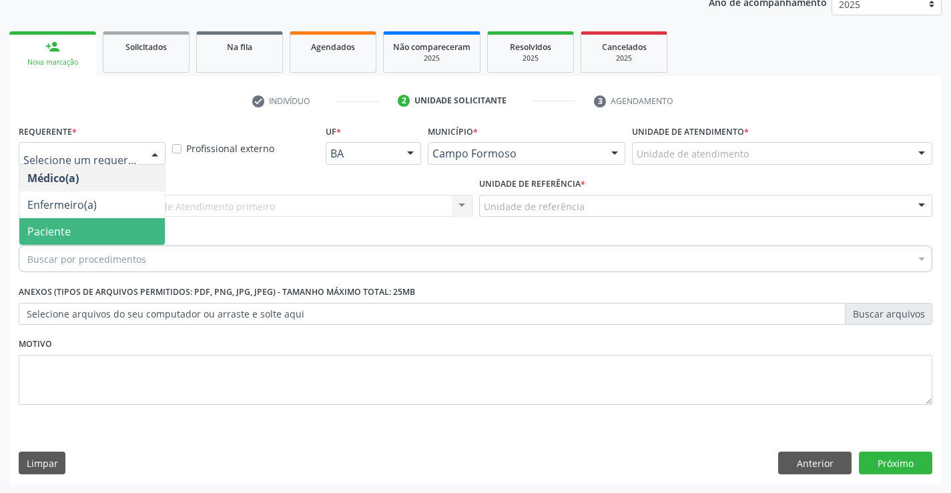
click at [68, 227] on span "Paciente" at bounding box center [48, 231] width 43 height 15
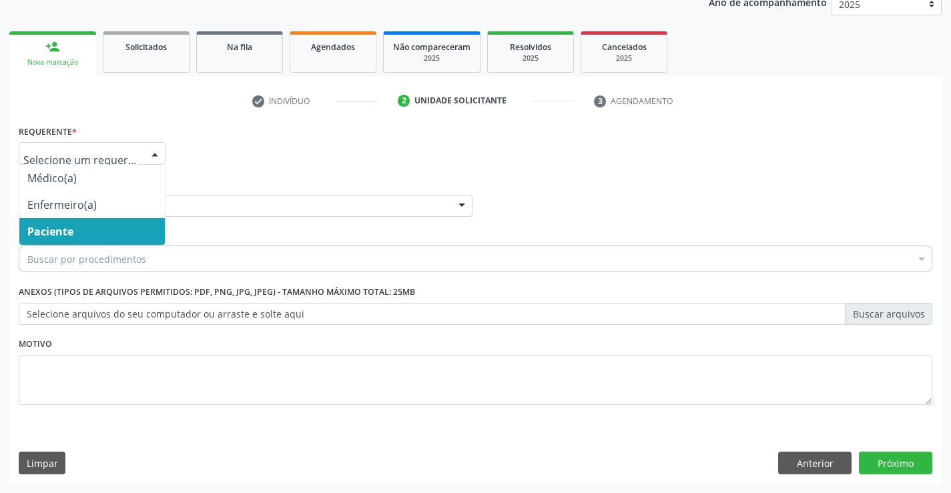
click at [79, 233] on span "Paciente" at bounding box center [91, 231] width 145 height 27
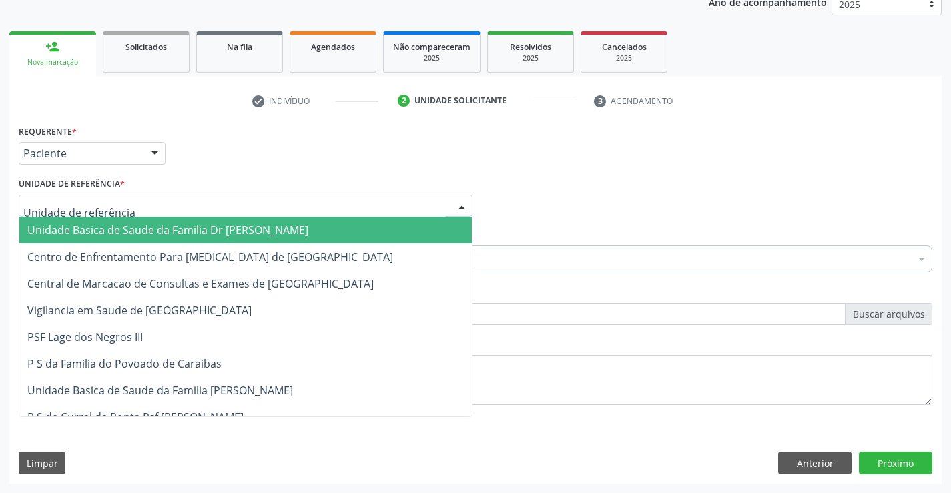
click at [109, 229] on span "Unidade Basica de Saude da Familia Dr [PERSON_NAME]" at bounding box center [167, 230] width 281 height 15
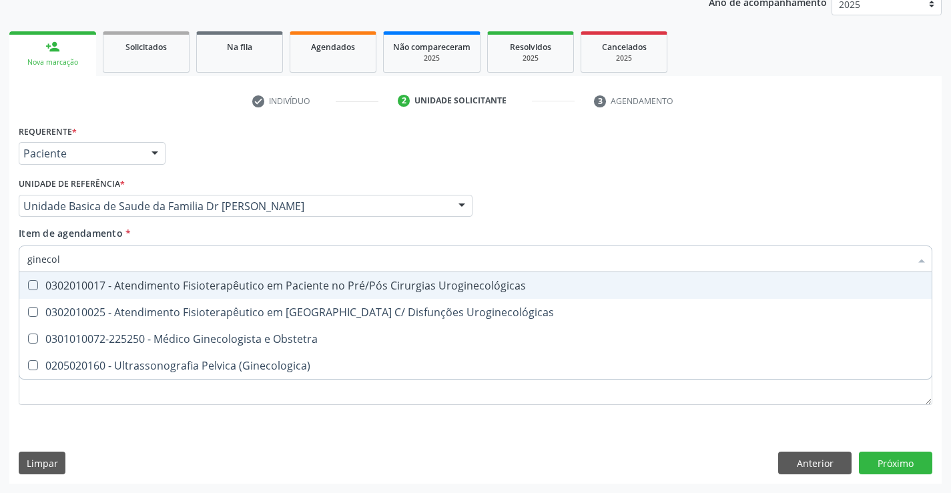
type input "ginecolo"
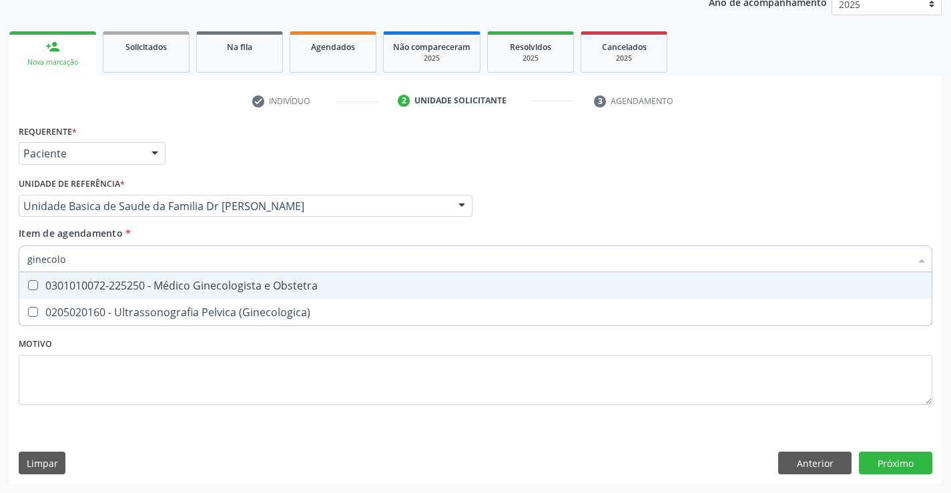
click at [190, 287] on div "0301010072-225250 - Médico Ginecologista e Obstetra" at bounding box center [475, 285] width 896 height 11
checkbox Obstetra "true"
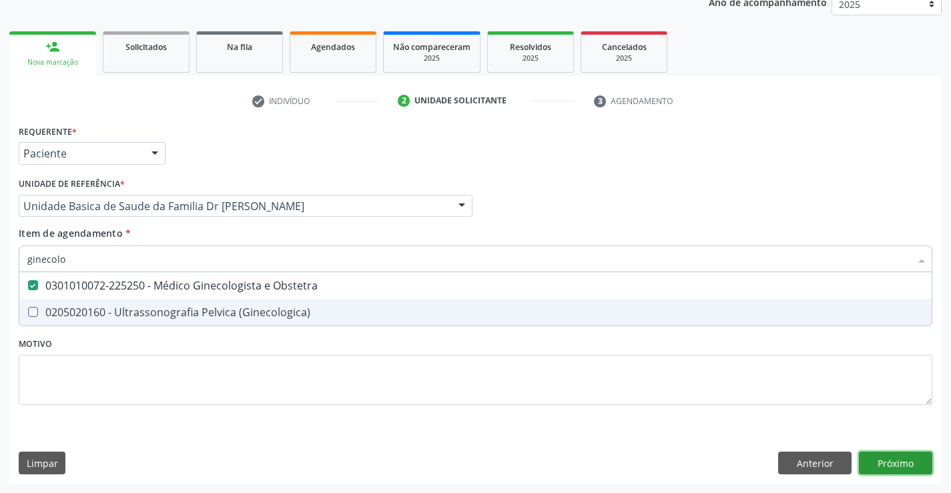
click at [898, 459] on div "Requerente * Paciente Médico(a) Enfermeiro(a) Paciente Nenhum resultado encontr…" at bounding box center [475, 302] width 932 height 362
checkbox \(Ginecologica\) "true"
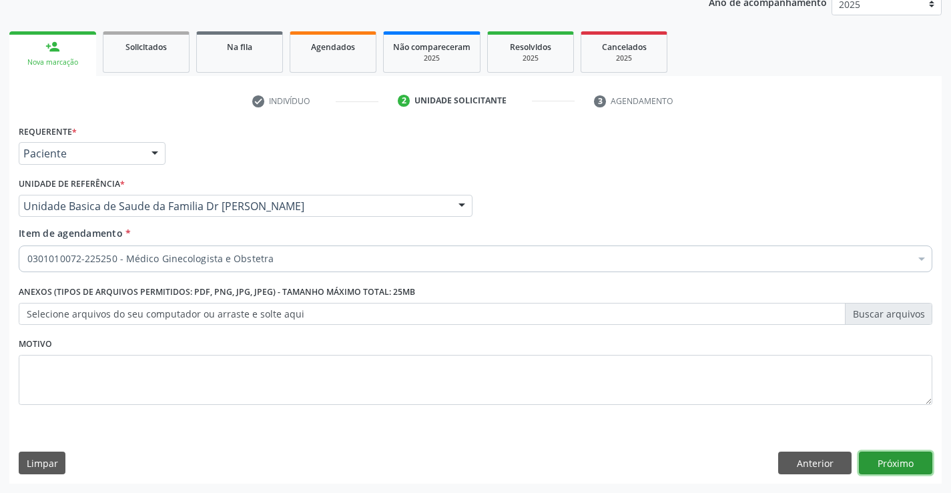
click at [891, 470] on button "Próximo" at bounding box center [894, 463] width 73 height 23
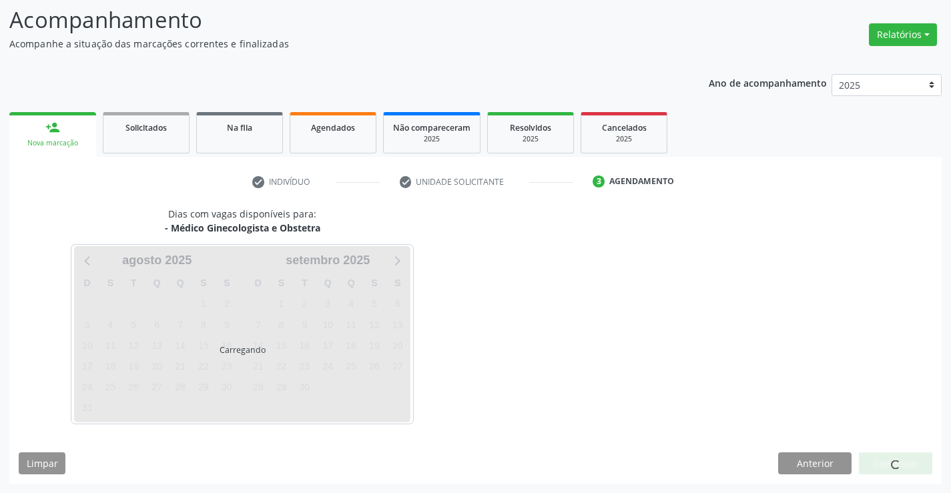
scroll to position [87, 0]
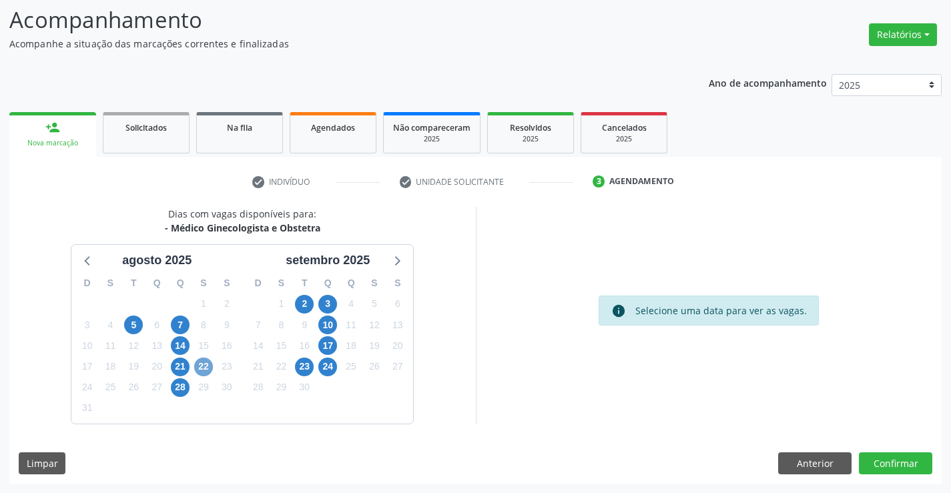
click at [202, 365] on span "22" at bounding box center [203, 367] width 19 height 19
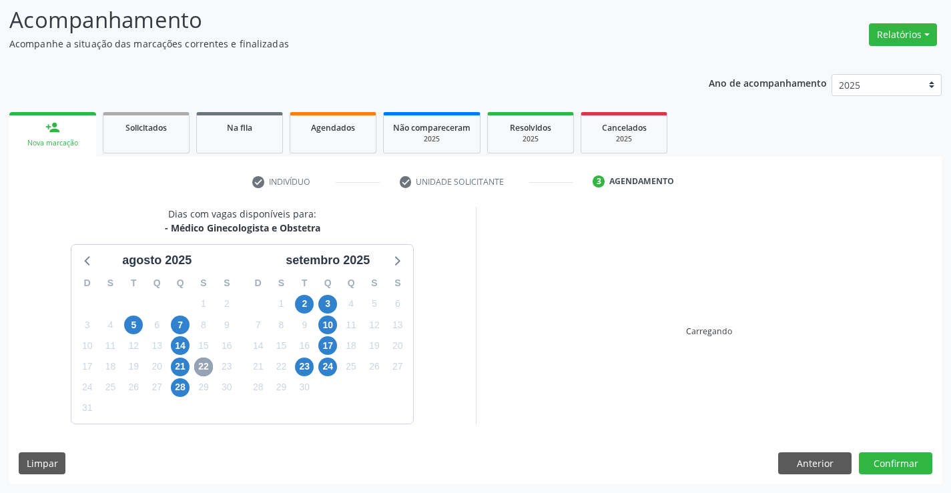
click at [202, 365] on span "22" at bounding box center [203, 367] width 19 height 19
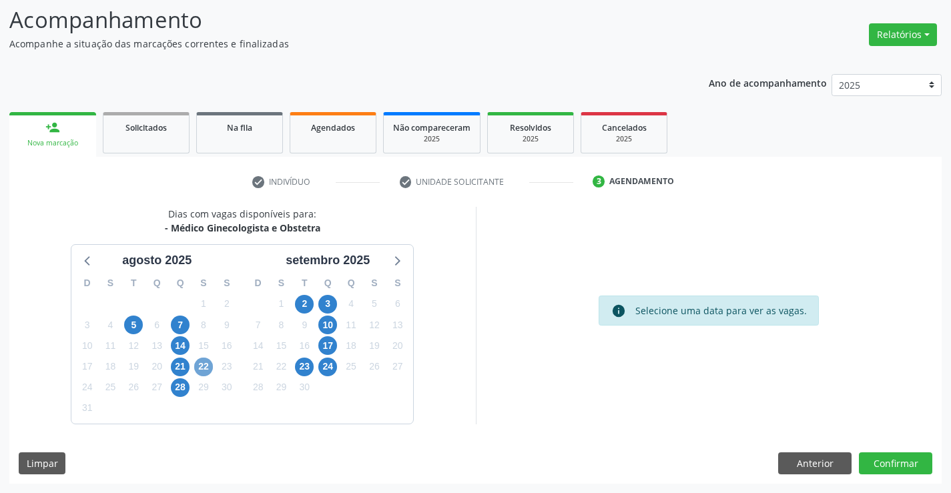
click at [202, 365] on span "22" at bounding box center [203, 367] width 19 height 19
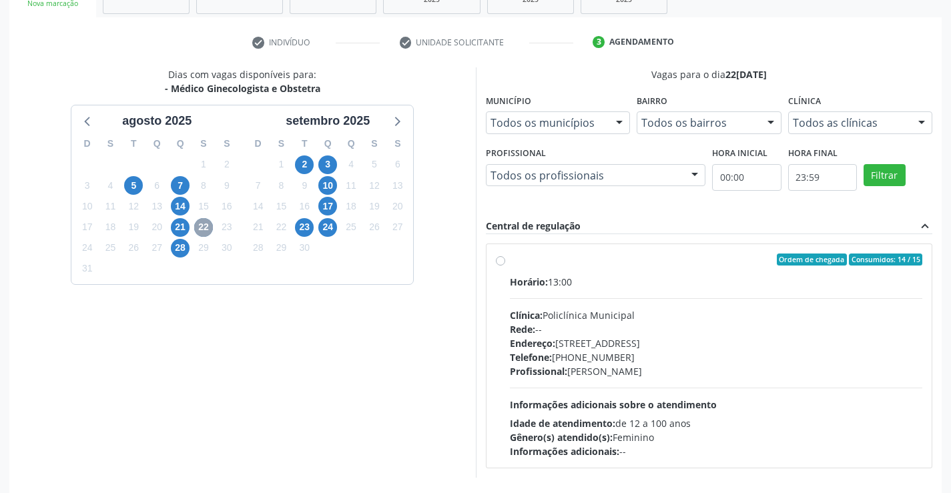
scroll to position [280, 0]
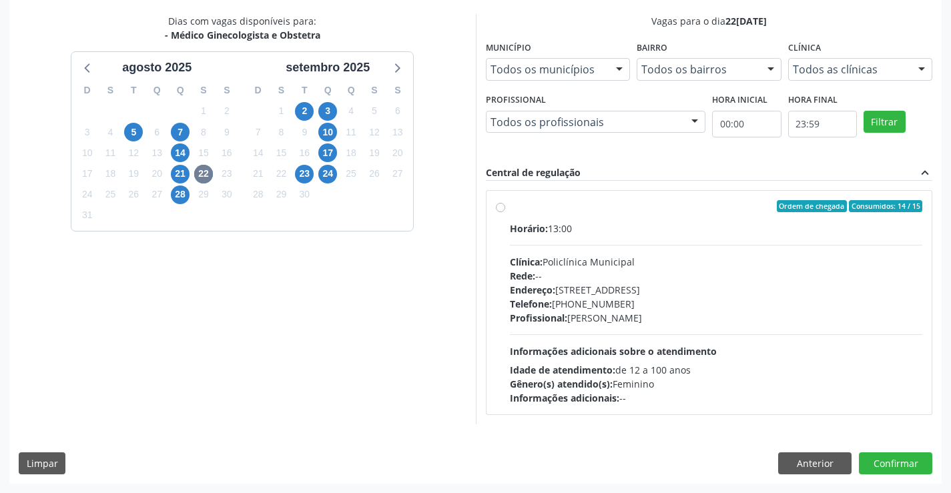
click at [630, 215] on label "Ordem de chegada Consumidos: 14 / 15 Horário: 13:00 Clínica: Policlínica Munici…" at bounding box center [716, 302] width 413 height 205
click at [505, 212] on input "Ordem de chegada Consumidos: 14 / 15 Horário: 13:00 Clínica: Policlínica Munici…" at bounding box center [500, 206] width 9 height 12
radio input "true"
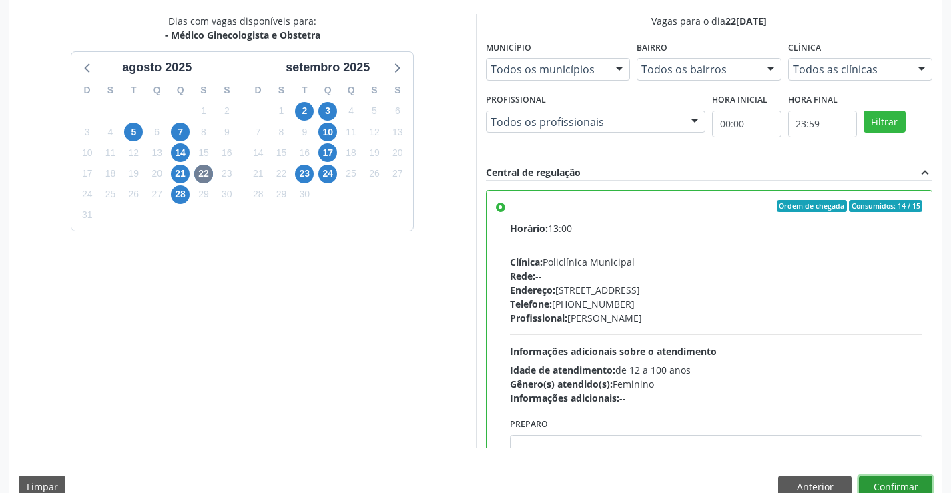
click at [888, 484] on button "Confirmar" at bounding box center [894, 487] width 73 height 23
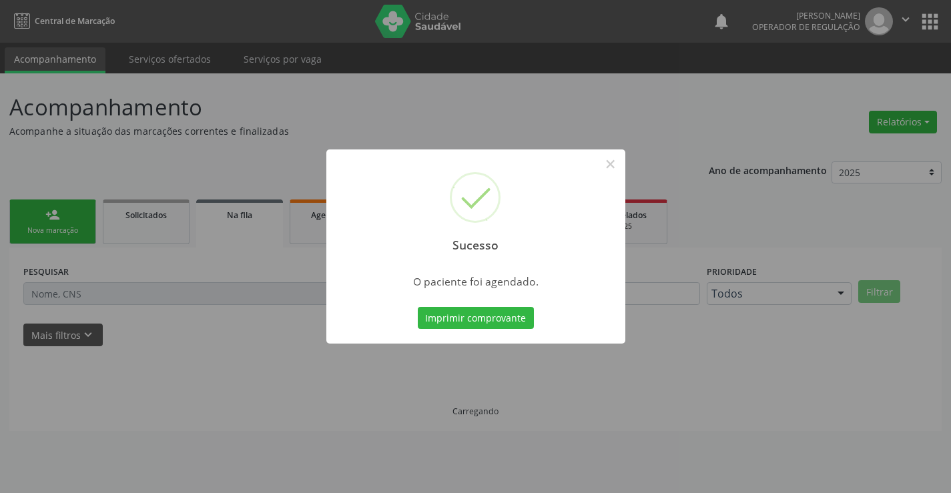
scroll to position [0, 0]
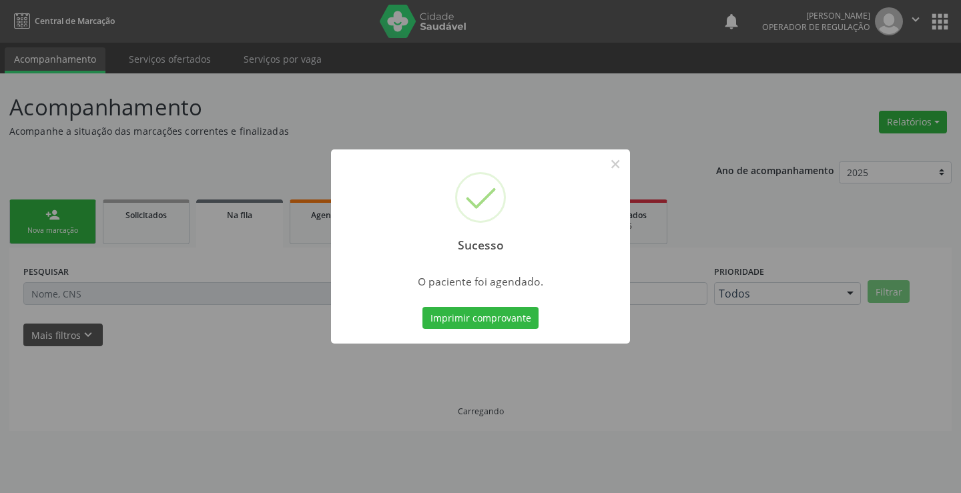
click at [467, 305] on div "Imprimir comprovante Cancel" at bounding box center [481, 318] width 122 height 28
click at [467, 311] on button "Imprimir comprovante" at bounding box center [480, 318] width 116 height 23
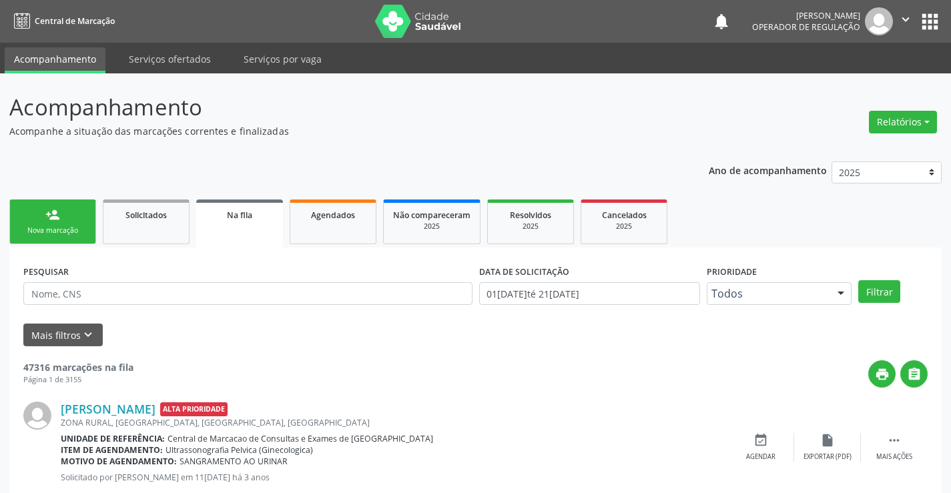
click at [47, 215] on div "person_add" at bounding box center [52, 214] width 15 height 15
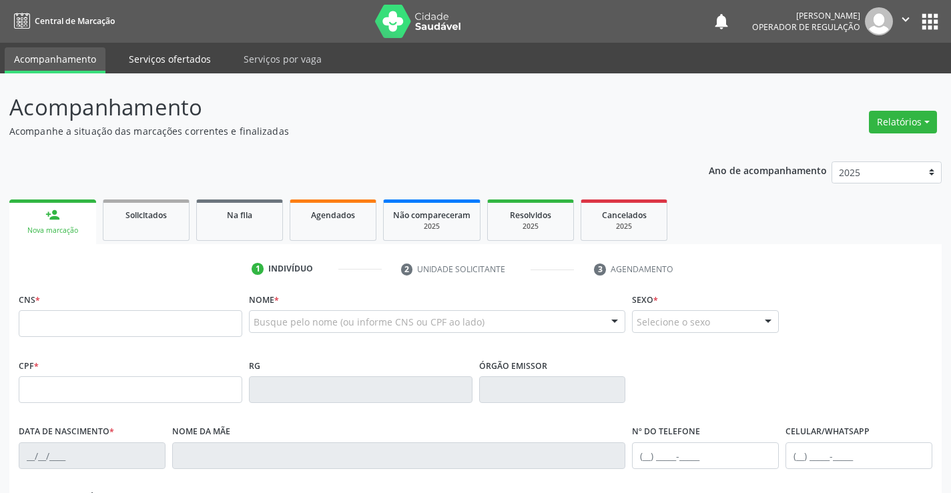
click at [147, 61] on link "Serviços ofertados" at bounding box center [169, 58] width 101 height 23
select select "7"
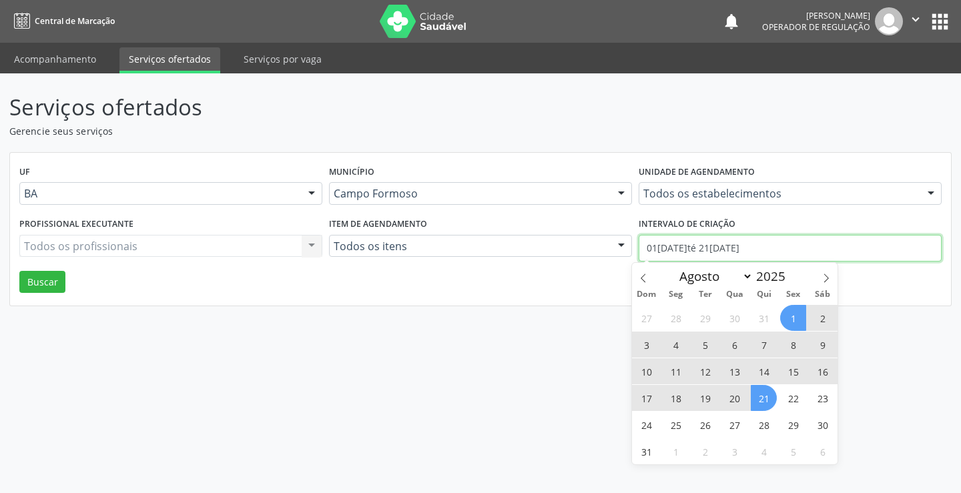
drag, startPoint x: 763, startPoint y: 244, endPoint x: 585, endPoint y: 250, distance: 178.2
click at [585, 250] on div "Profissional executante Todos os profissionais Todos os profissionais Nenhum re…" at bounding box center [480, 242] width 929 height 57
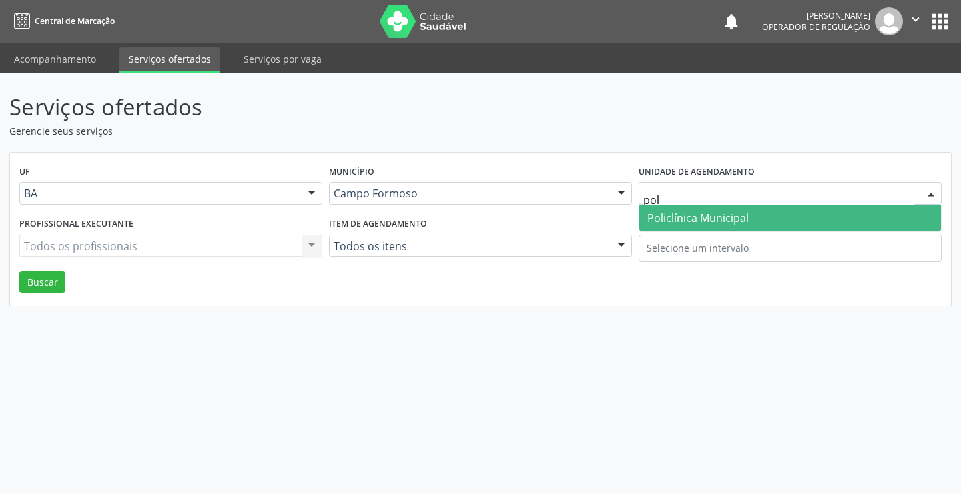
type input "poli"
click at [712, 215] on span "Policlínica Municipal" at bounding box center [697, 218] width 101 height 15
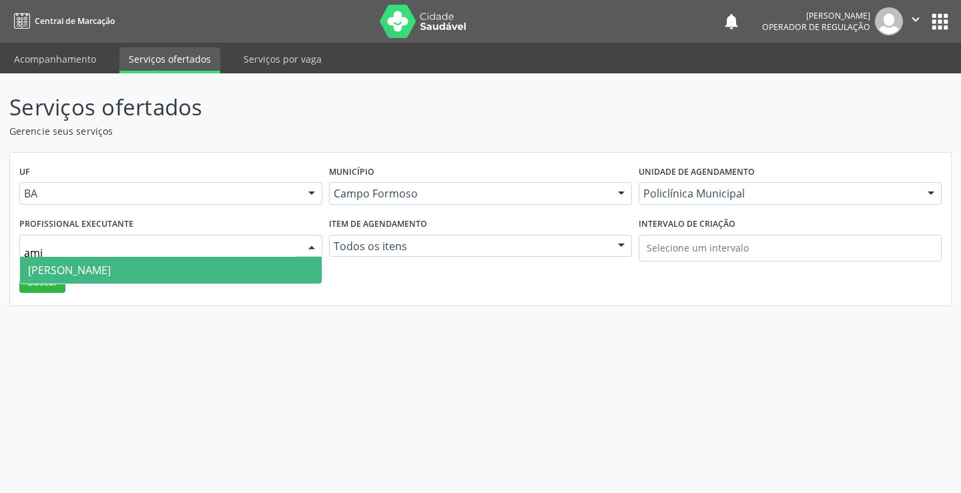
type input "amil"
click at [132, 265] on span "Amilton Soares" at bounding box center [170, 270] width 301 height 27
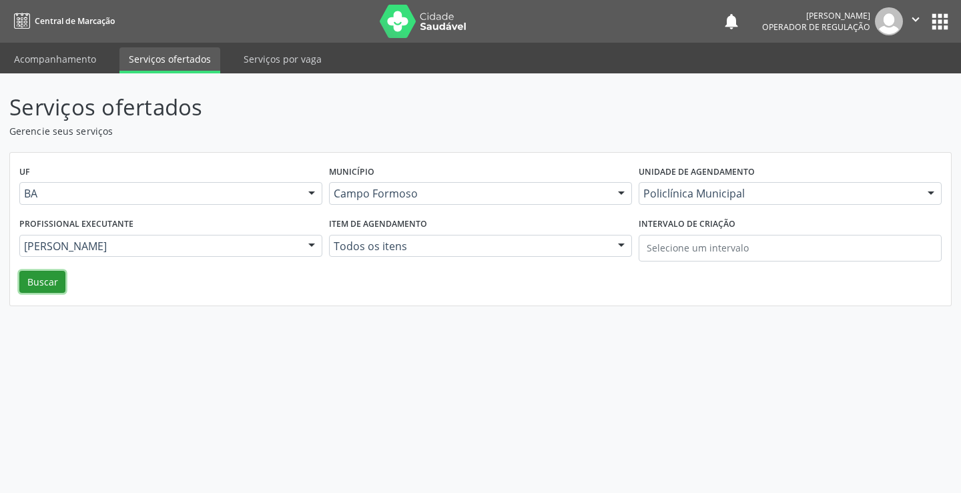
click at [41, 277] on button "Buscar" at bounding box center [42, 282] width 46 height 23
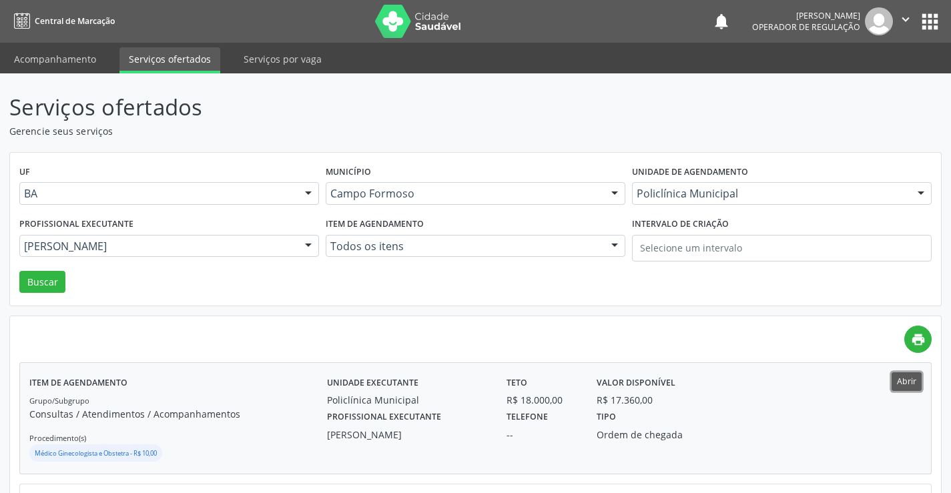
click at [910, 382] on button "Abrir" at bounding box center [906, 381] width 30 height 18
click at [41, 54] on link "Acompanhamento" at bounding box center [55, 58] width 101 height 23
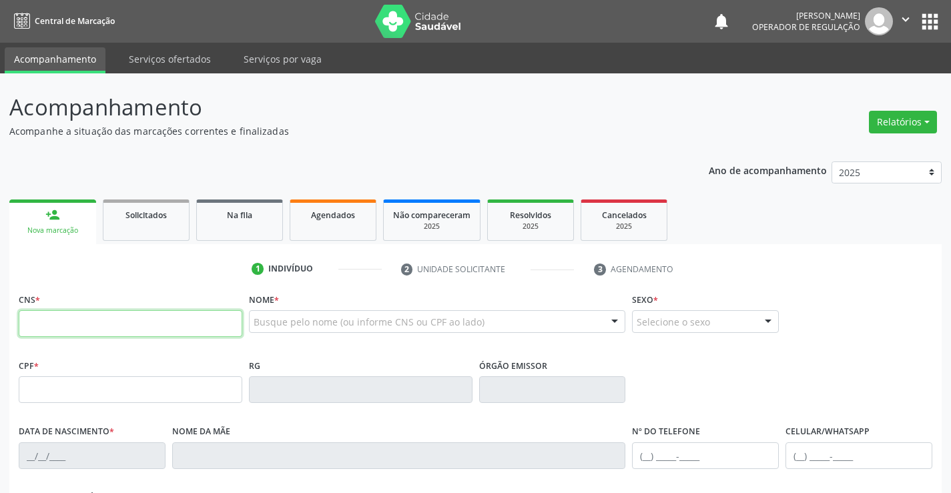
click at [69, 328] on input "text" at bounding box center [130, 323] width 223 height 27
type input "707 6092 0954 1592"
type input "367089505"
type input "[DATE]"
type input "51"
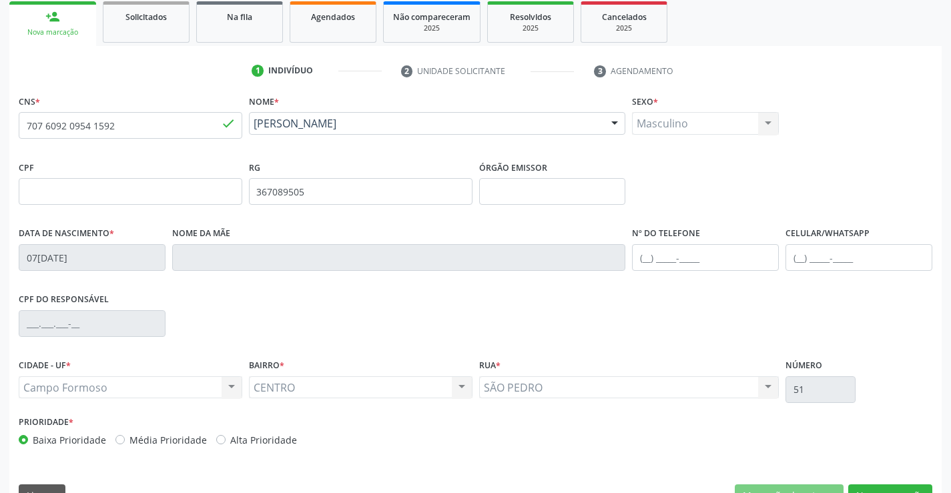
scroll to position [230, 0]
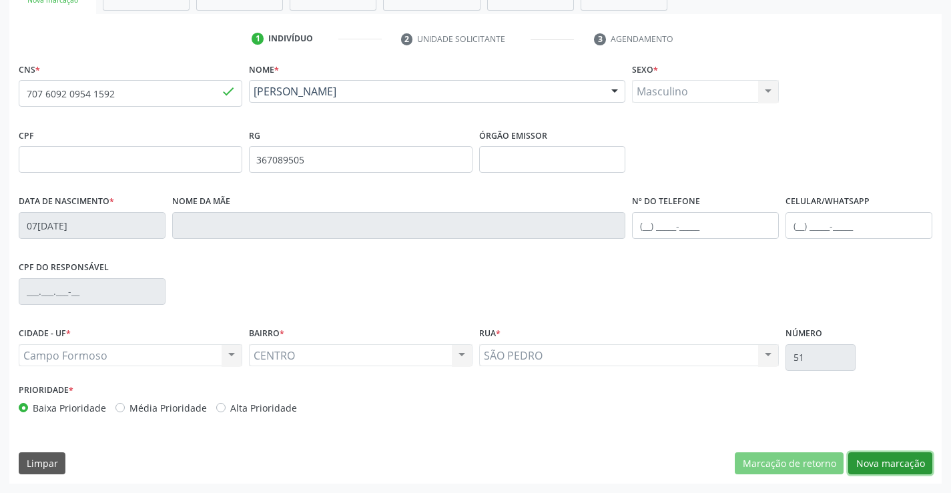
click at [884, 463] on button "Nova marcação" at bounding box center [890, 463] width 84 height 23
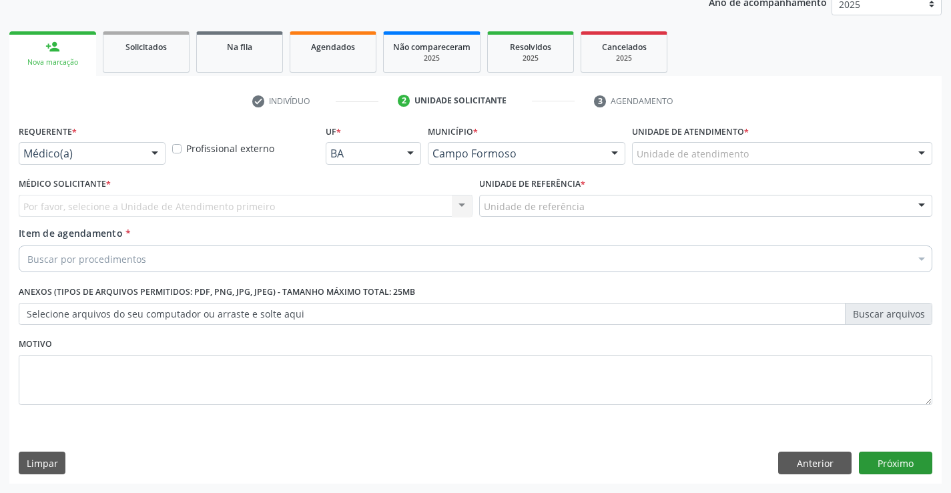
scroll to position [168, 0]
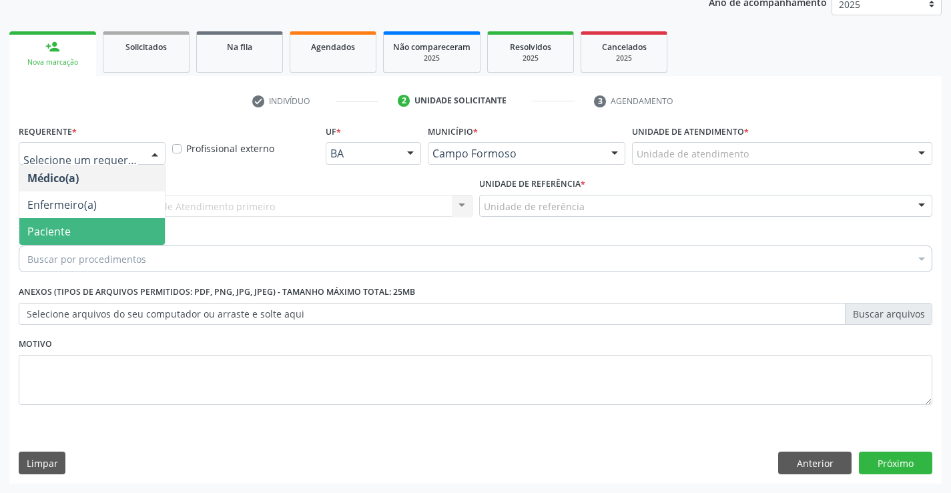
click at [70, 235] on span "Paciente" at bounding box center [91, 231] width 145 height 27
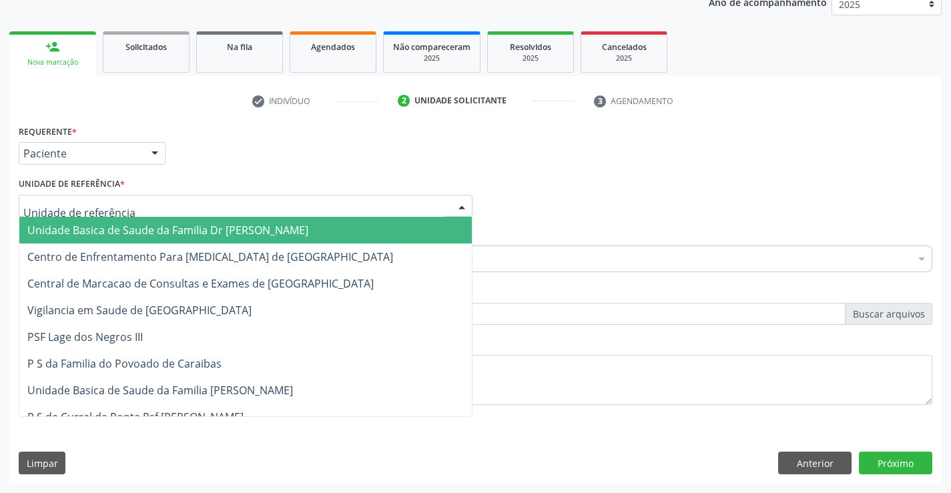
click at [132, 227] on span "Unidade Basica de Saude da Familia Dr [PERSON_NAME]" at bounding box center [167, 230] width 281 height 15
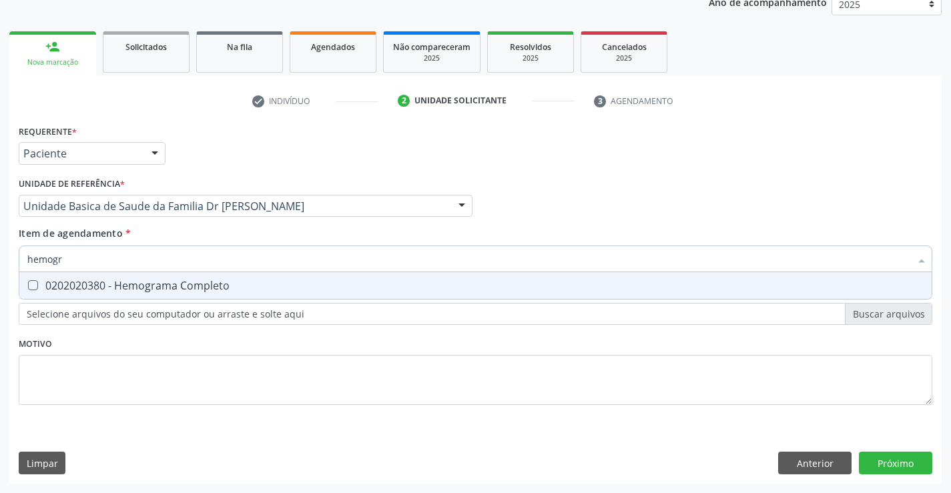
type input "hemogra"
click at [152, 285] on div "0202020380 - Hemograma Completo" at bounding box center [475, 285] width 896 height 11
checkbox Completo "true"
type input "hemogra"
click at [171, 240] on div "Item de agendamento * hemogra Desfazer seleção 0202020380 - Hemograma Completo …" at bounding box center [475, 247] width 913 height 42
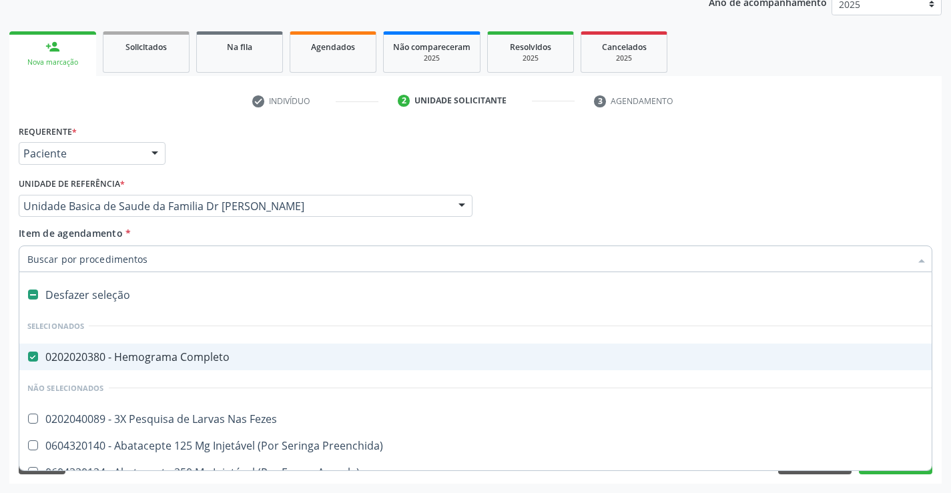
type input "c"
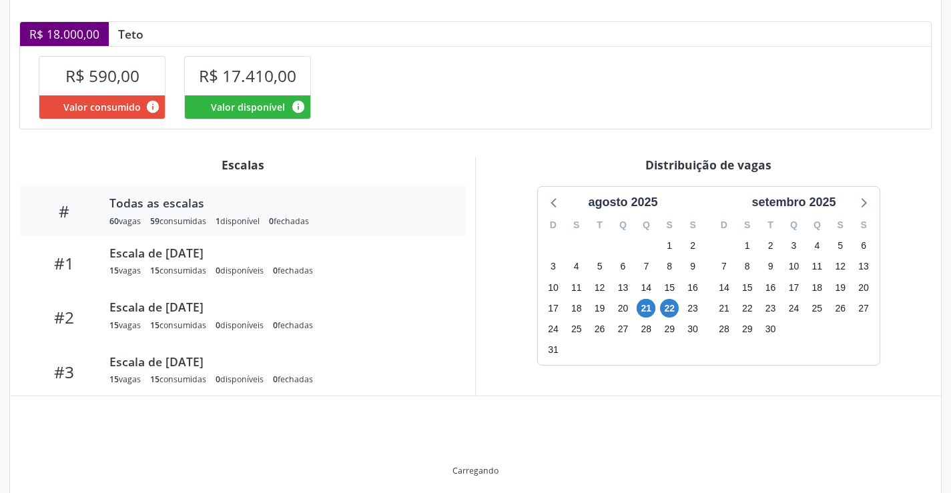
scroll to position [330, 0]
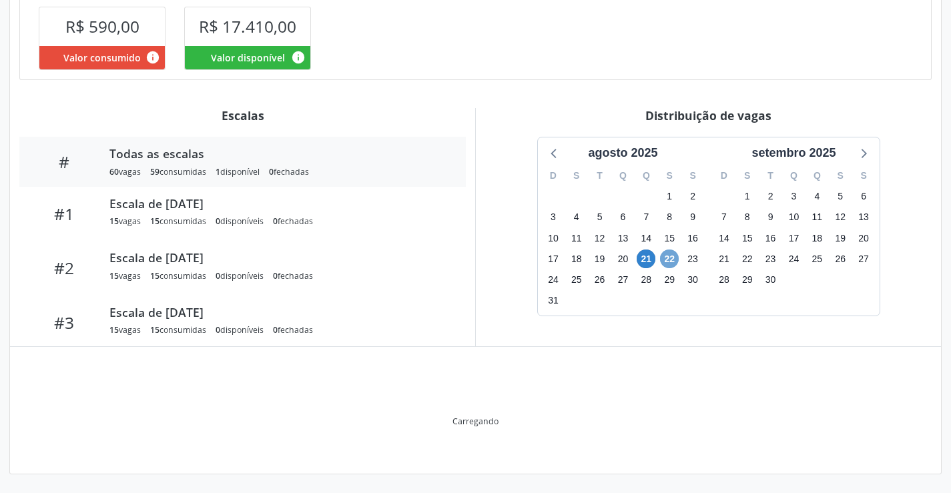
click at [668, 259] on span "22" at bounding box center [669, 258] width 19 height 19
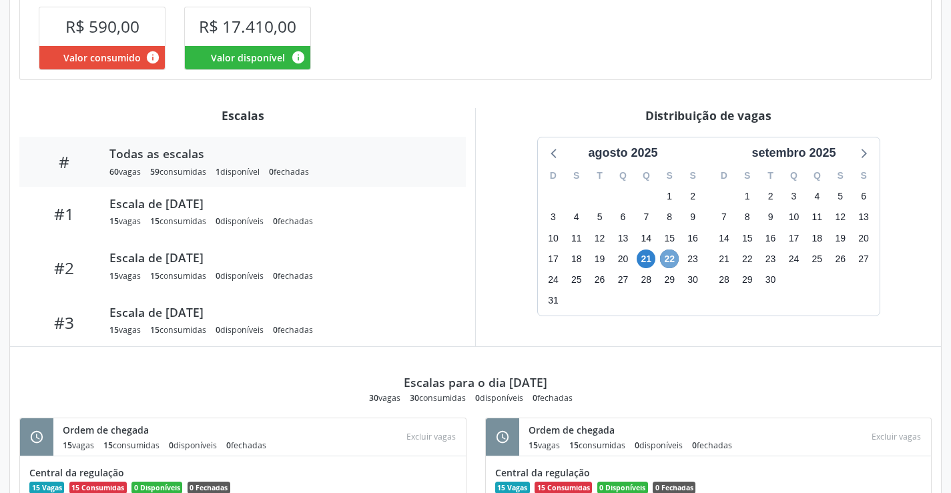
click at [668, 259] on span "22" at bounding box center [669, 258] width 19 height 19
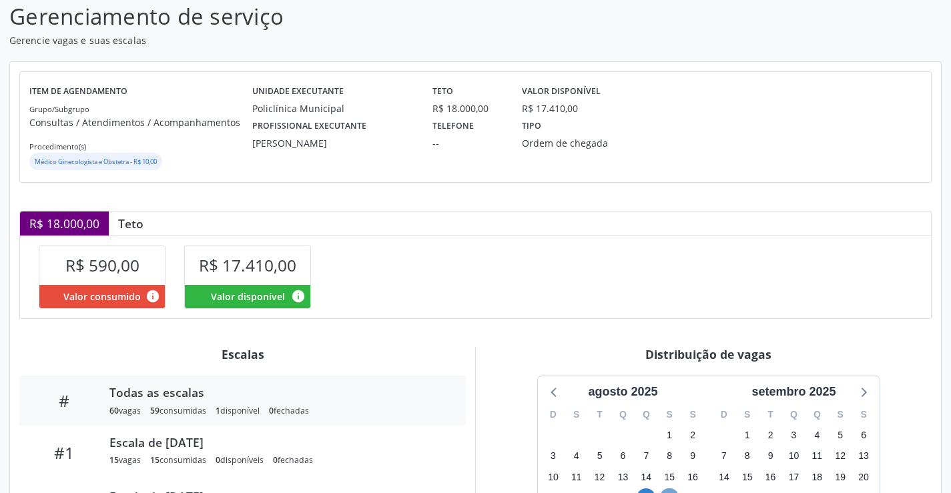
scroll to position [1, 0]
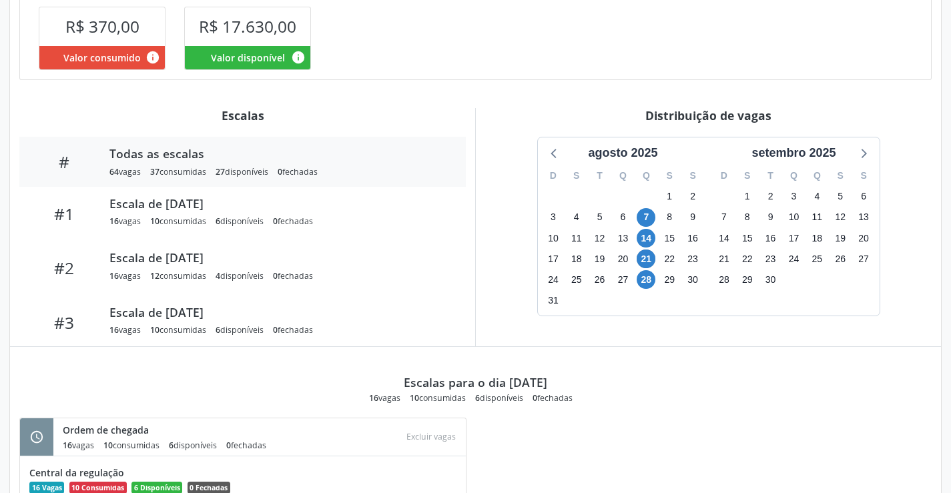
scroll to position [334, 0]
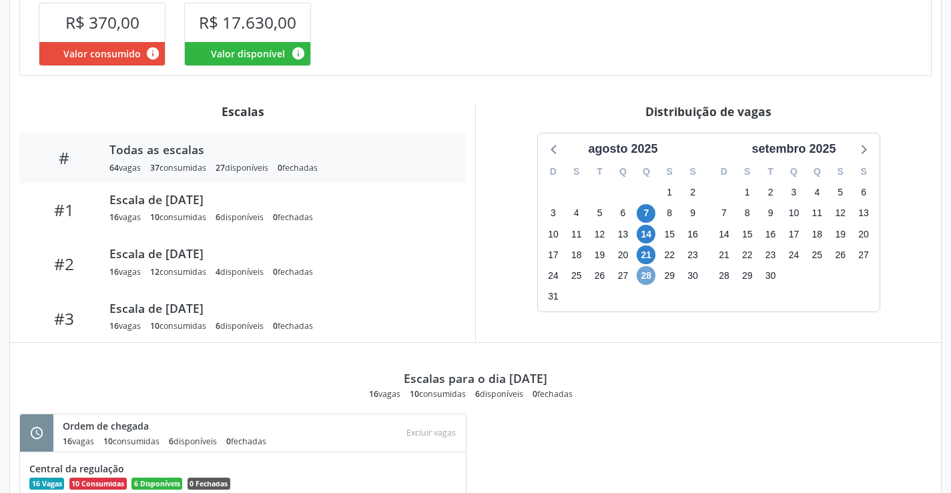
click at [646, 277] on span "28" at bounding box center [645, 275] width 19 height 19
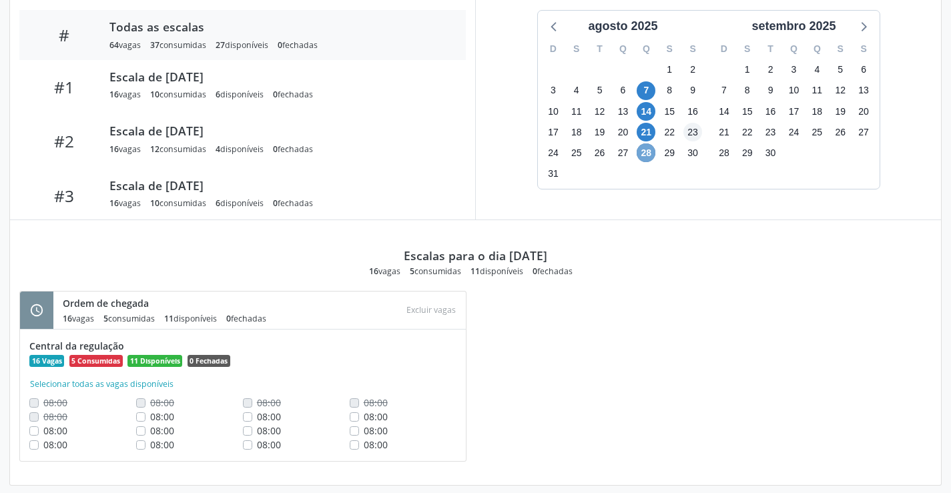
scroll to position [468, 0]
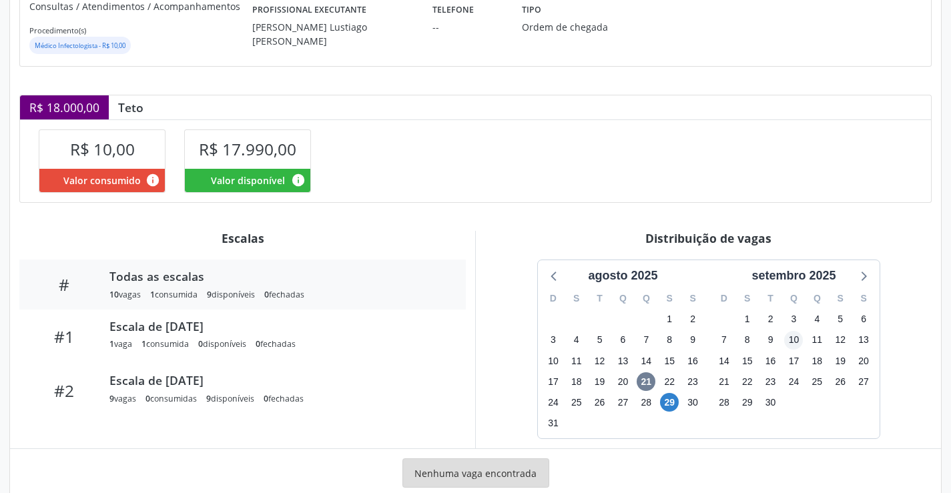
scroll to position [239, 0]
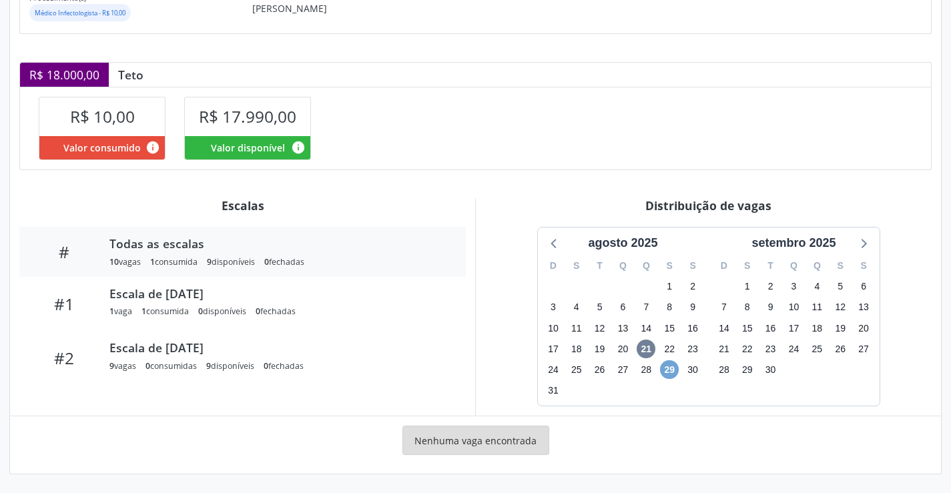
click at [666, 367] on span "29" at bounding box center [669, 369] width 19 height 19
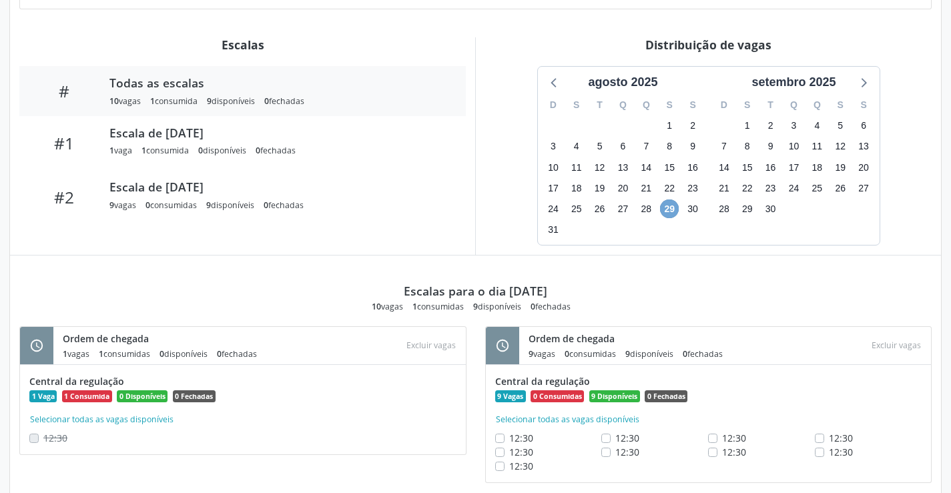
scroll to position [433, 0]
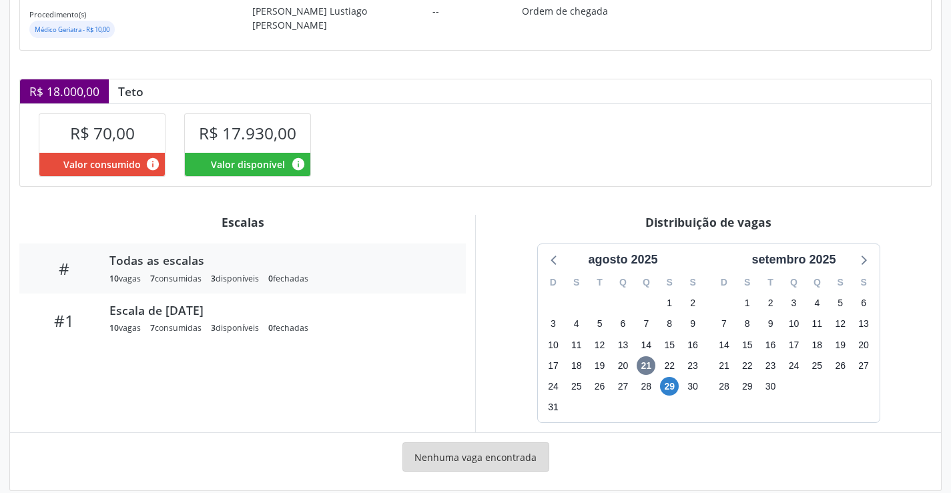
scroll to position [239, 0]
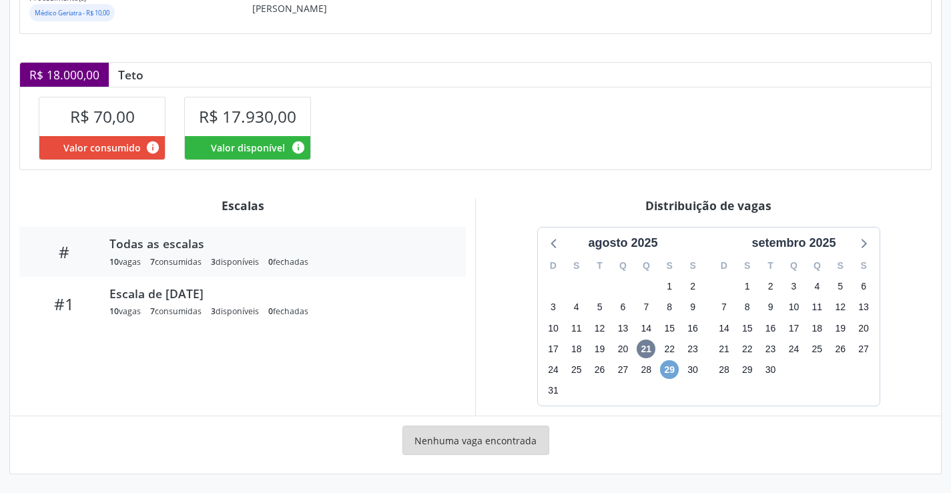
click at [668, 372] on span "29" at bounding box center [669, 369] width 19 height 19
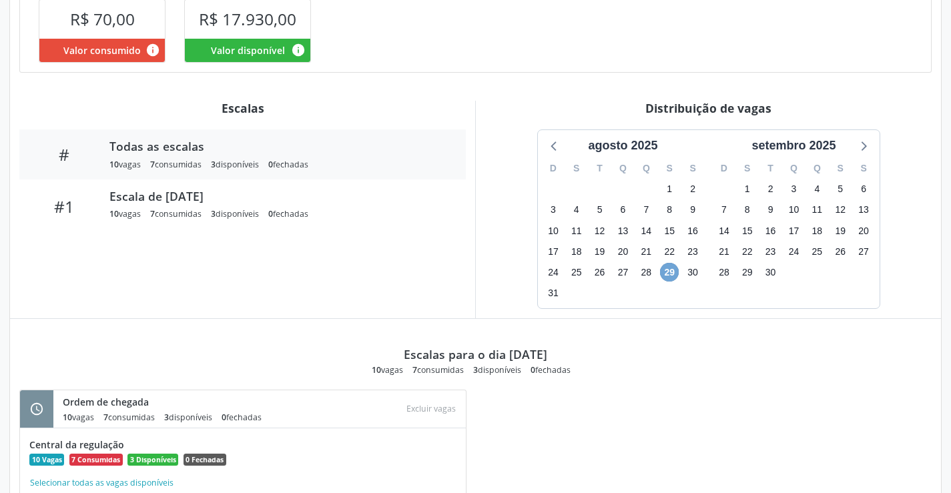
scroll to position [433, 0]
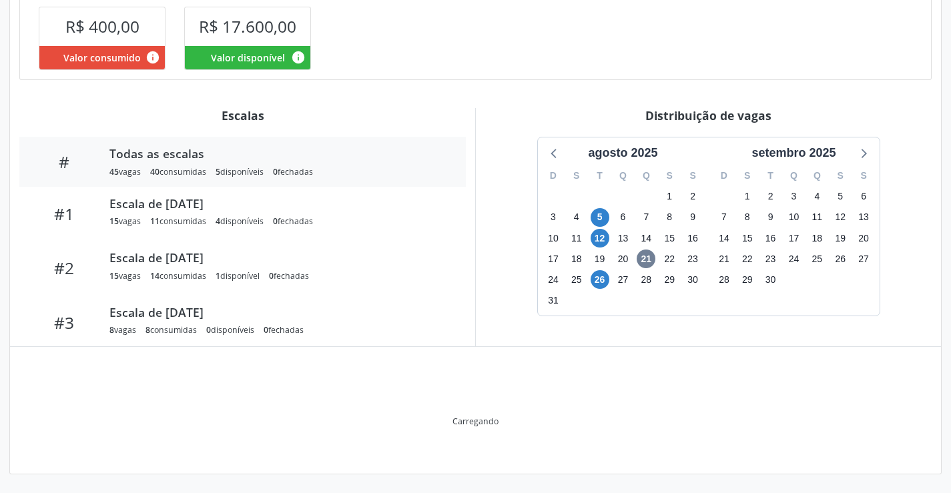
scroll to position [260, 0]
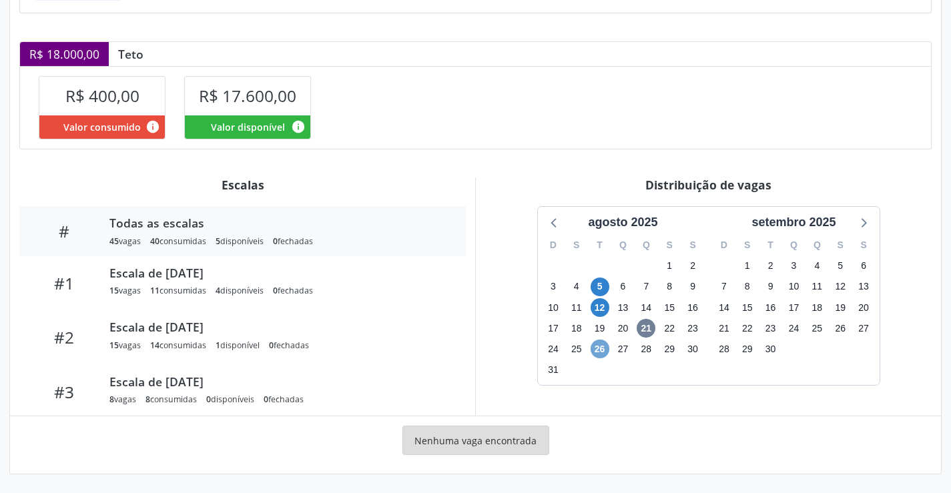
click at [600, 346] on span "26" at bounding box center [599, 349] width 19 height 19
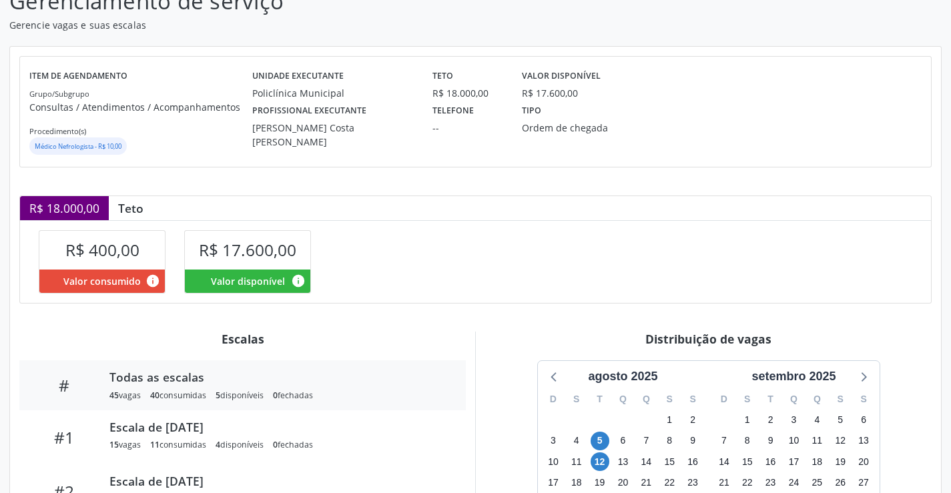
scroll to position [0, 0]
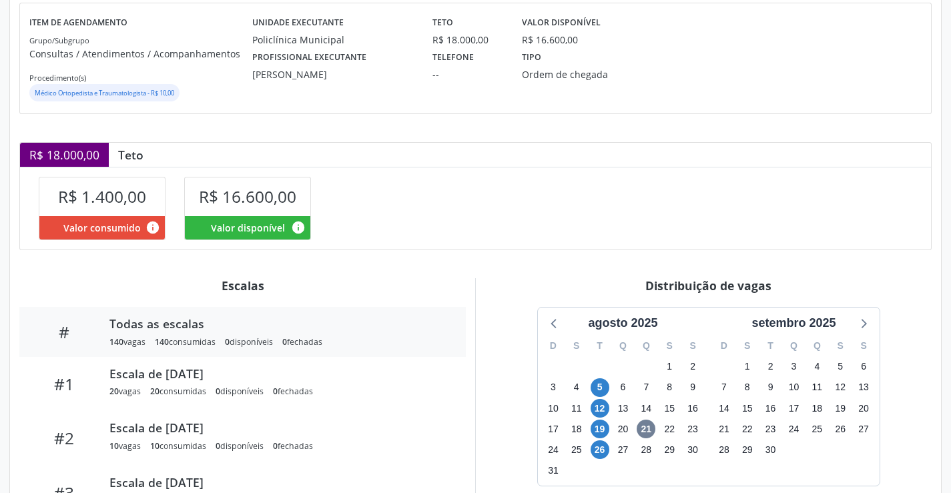
scroll to position [200, 0]
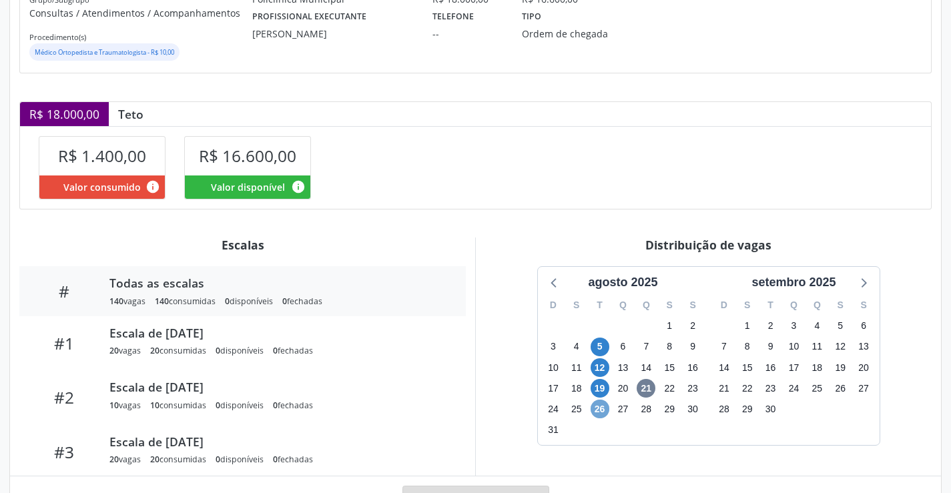
click at [599, 410] on span "26" at bounding box center [599, 409] width 19 height 19
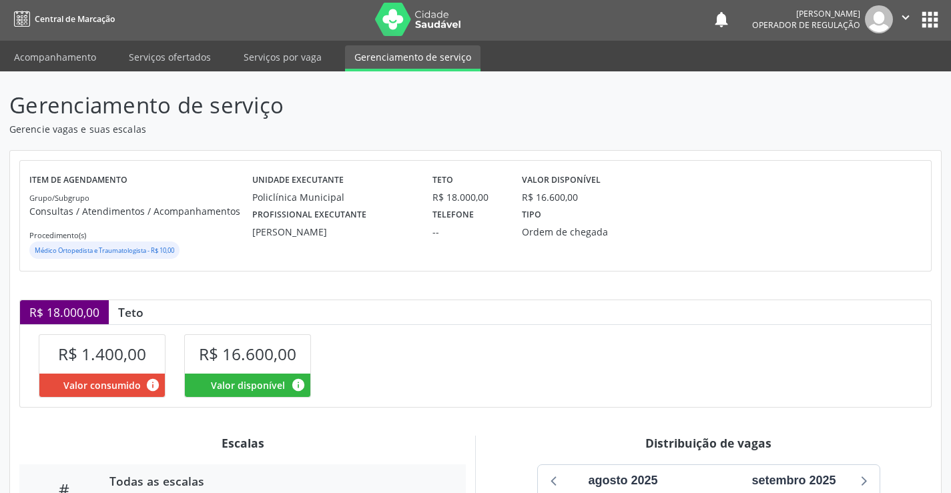
scroll to position [0, 0]
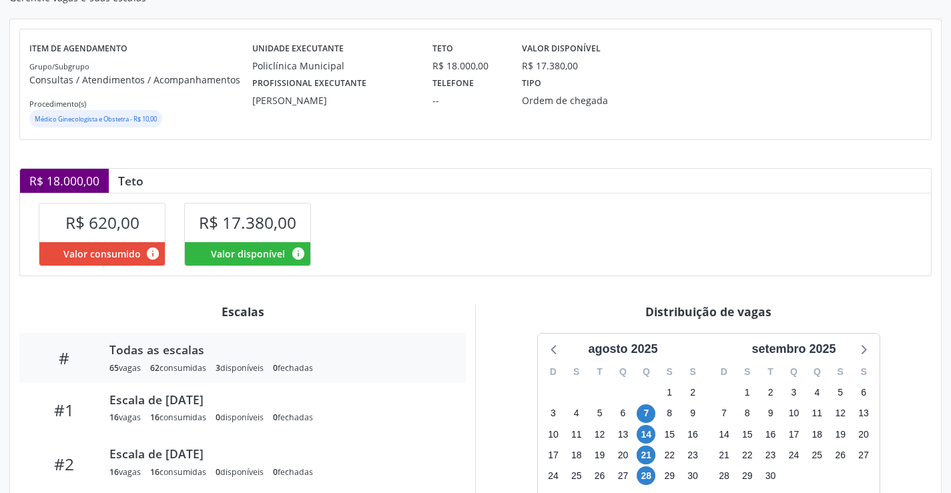
scroll to position [330, 0]
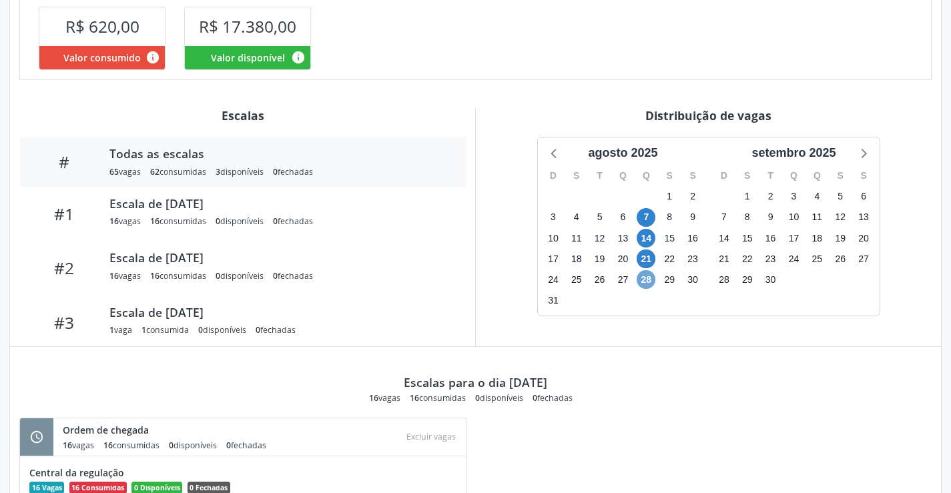
click at [646, 277] on span "28" at bounding box center [645, 279] width 19 height 19
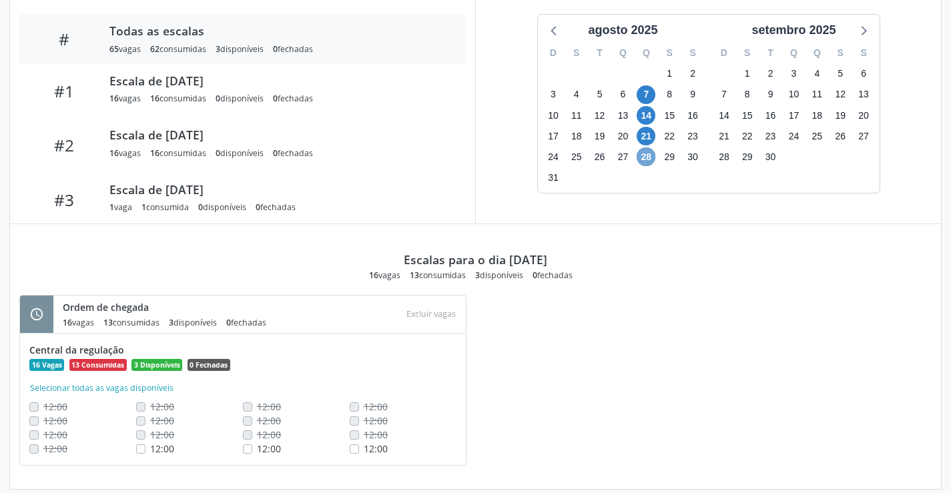
scroll to position [468, 0]
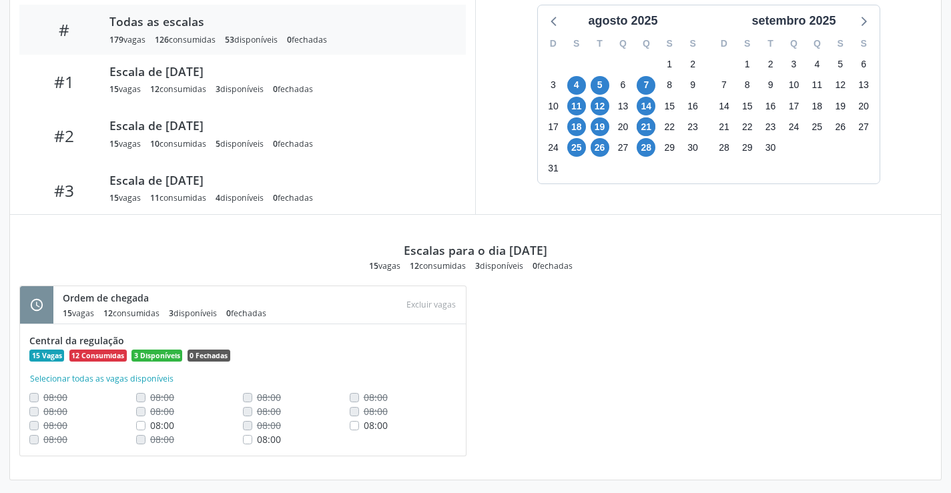
scroll to position [468, 0]
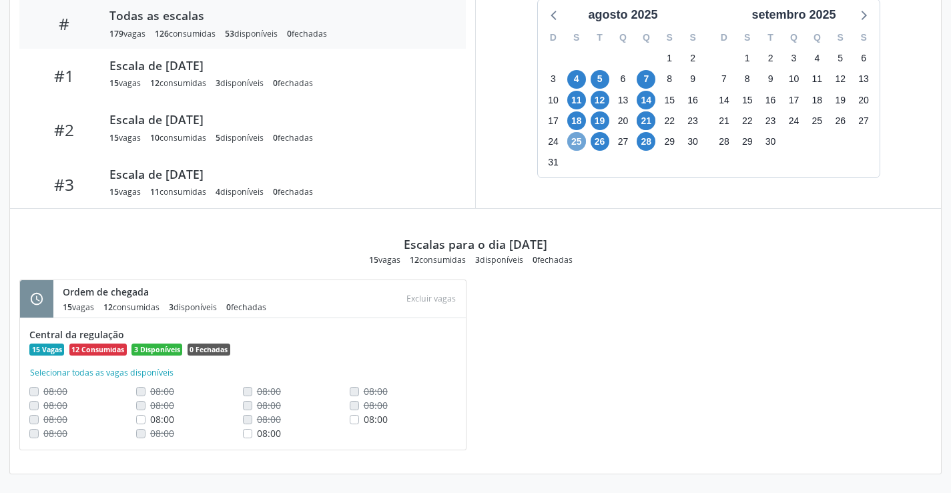
click at [575, 139] on span "25" at bounding box center [576, 141] width 19 height 19
click at [602, 138] on span "26" at bounding box center [599, 141] width 19 height 19
click at [650, 141] on span "28" at bounding box center [645, 141] width 19 height 19
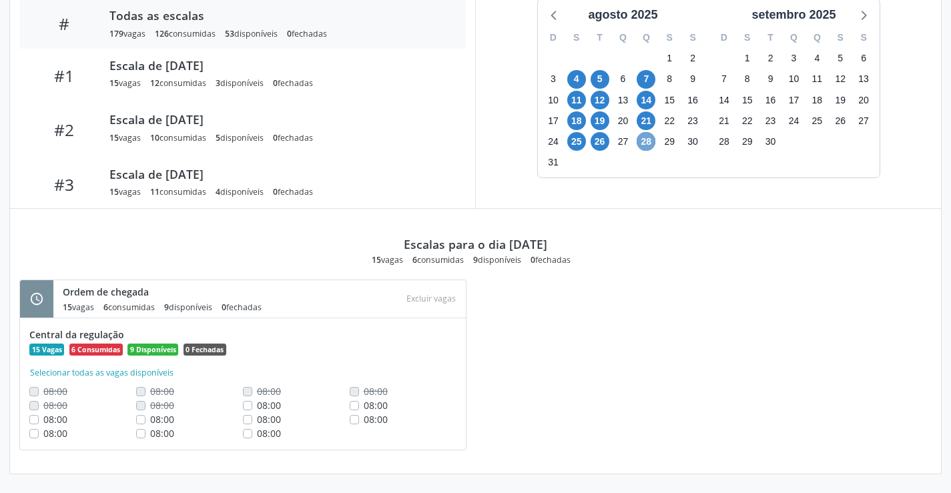
click at [650, 141] on span "28" at bounding box center [645, 141] width 19 height 19
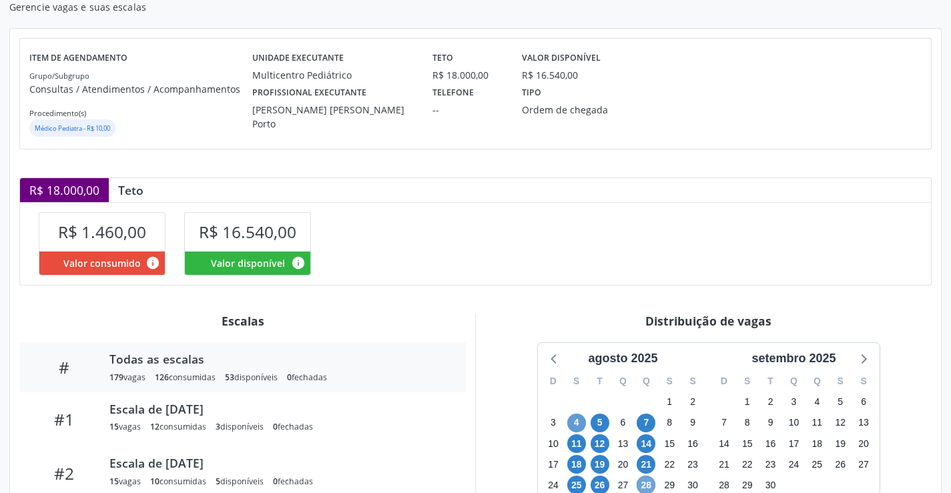
scroll to position [0, 0]
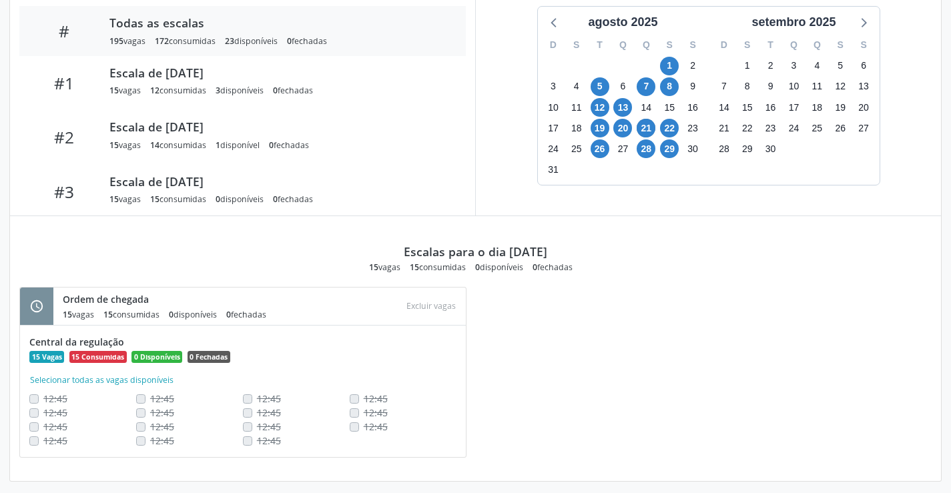
scroll to position [463, 0]
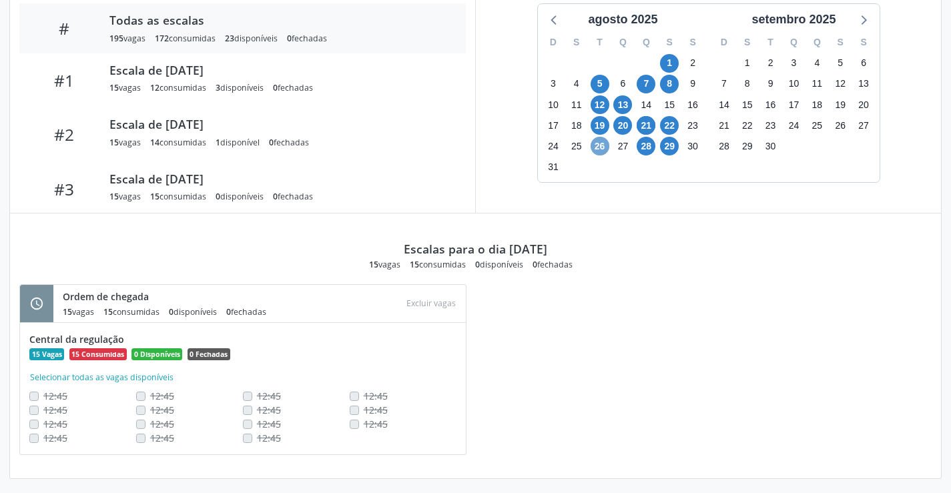
click at [600, 143] on span "26" at bounding box center [599, 146] width 19 height 19
click at [645, 141] on span "28" at bounding box center [645, 146] width 19 height 19
click at [668, 147] on span "29" at bounding box center [669, 146] width 19 height 19
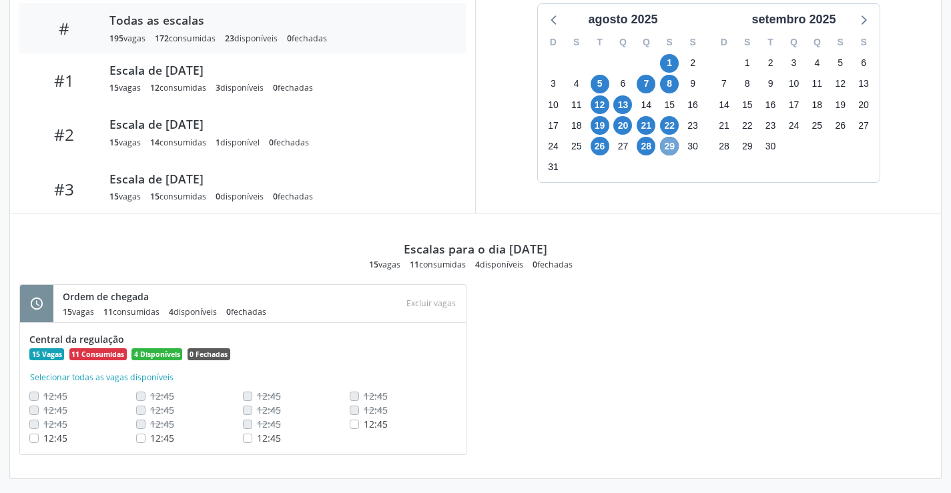
click at [668, 147] on span "29" at bounding box center [669, 146] width 19 height 19
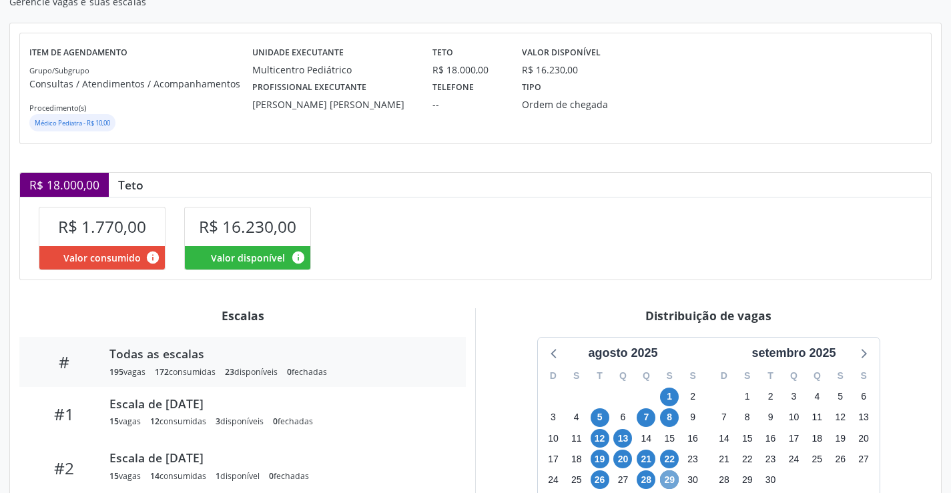
scroll to position [0, 0]
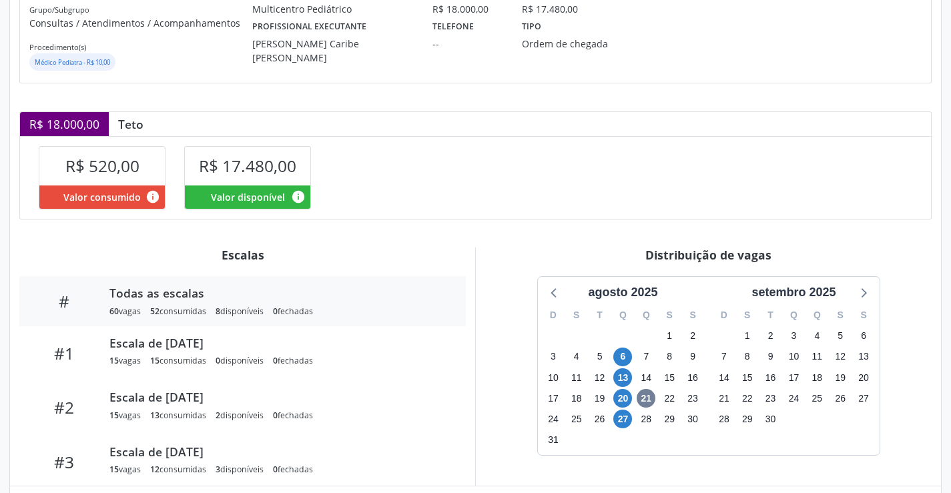
scroll to position [260, 0]
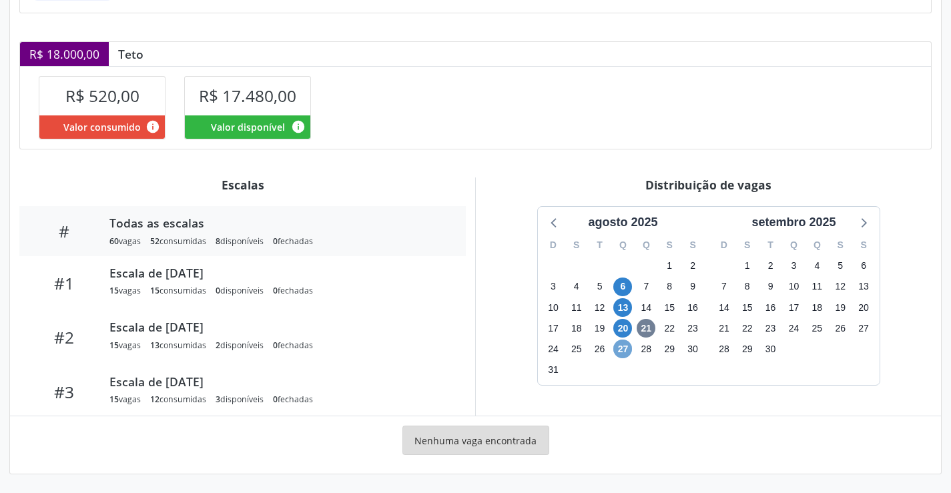
click at [622, 348] on span "27" at bounding box center [622, 349] width 19 height 19
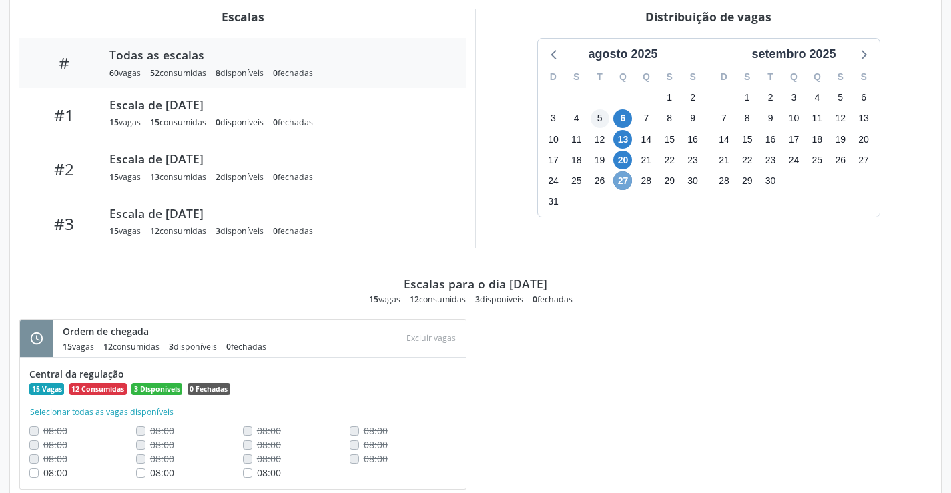
scroll to position [468, 0]
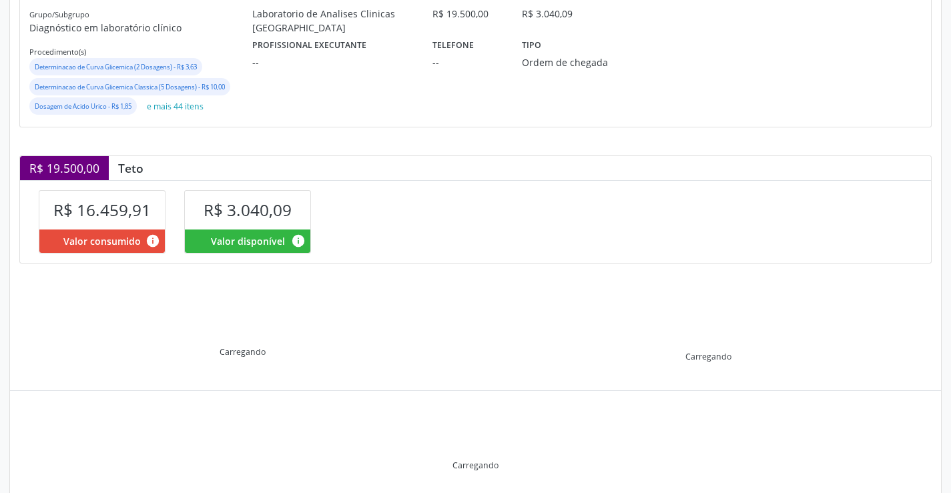
scroll to position [229, 0]
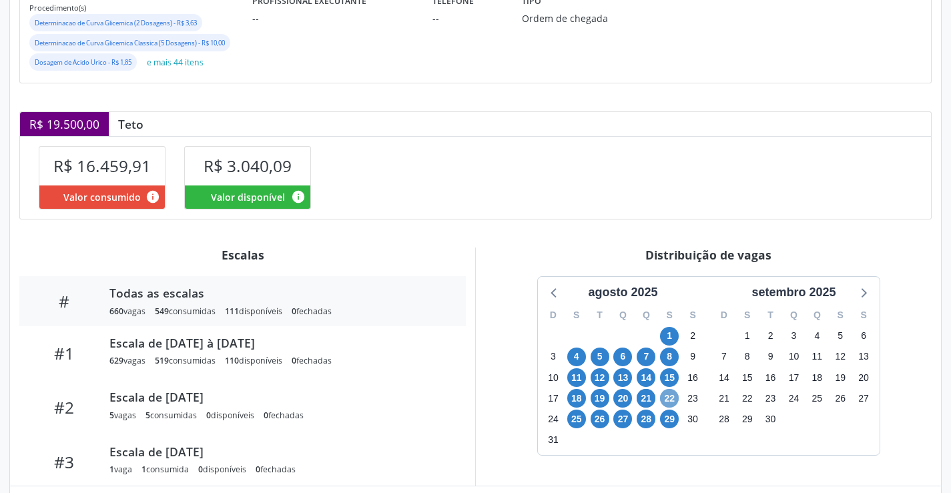
click at [668, 396] on span "22" at bounding box center [669, 398] width 19 height 19
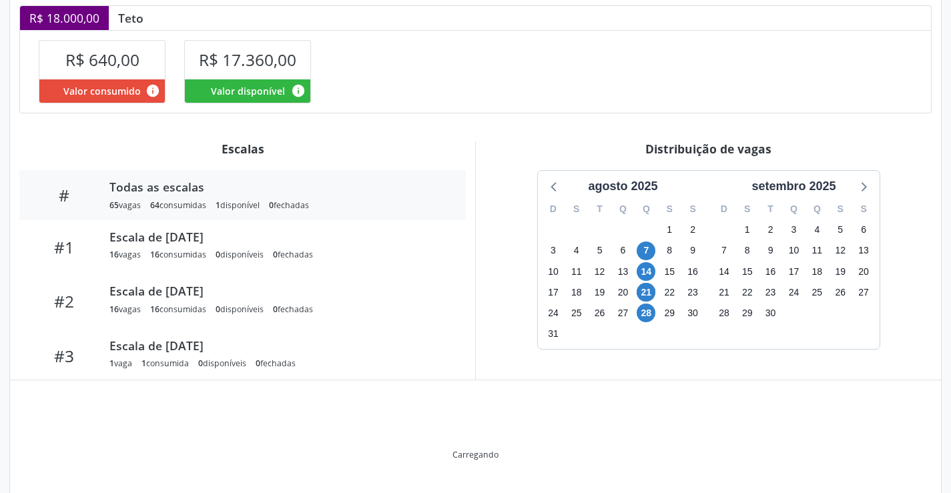
scroll to position [330, 0]
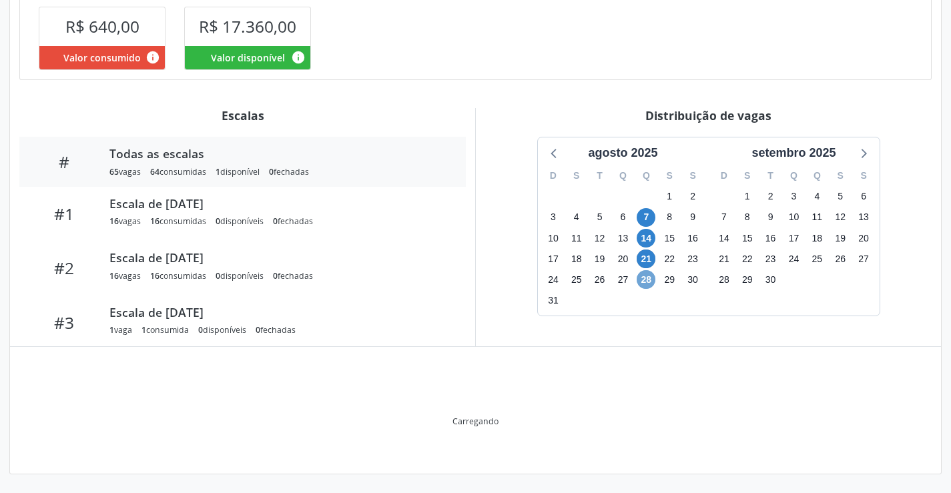
click at [647, 279] on span "28" at bounding box center [645, 279] width 19 height 19
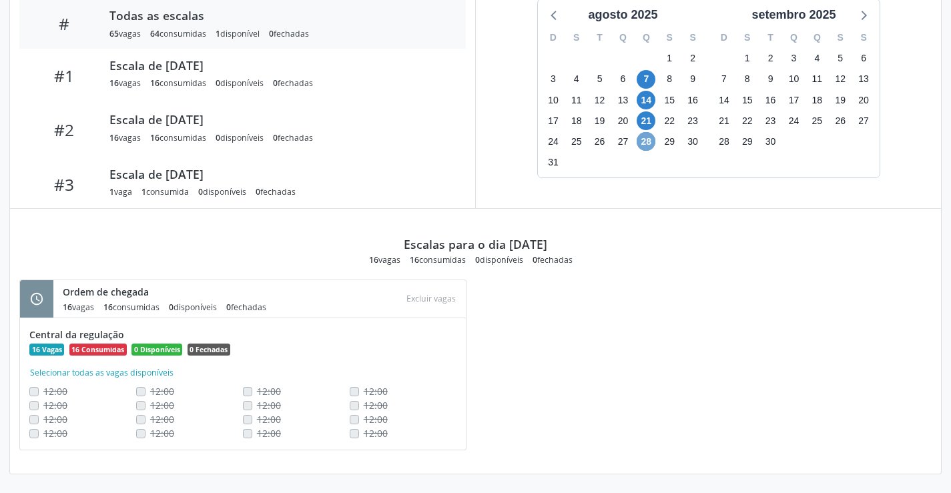
scroll to position [201, 0]
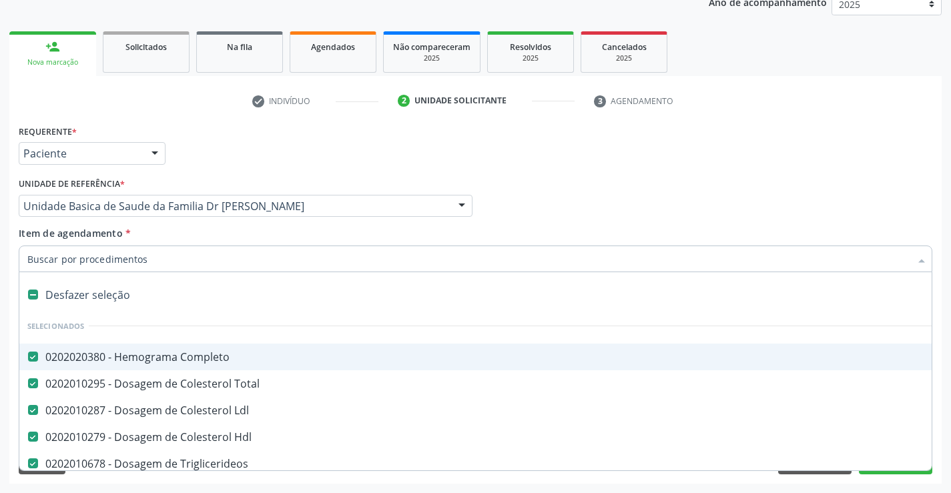
scroll to position [168, 0]
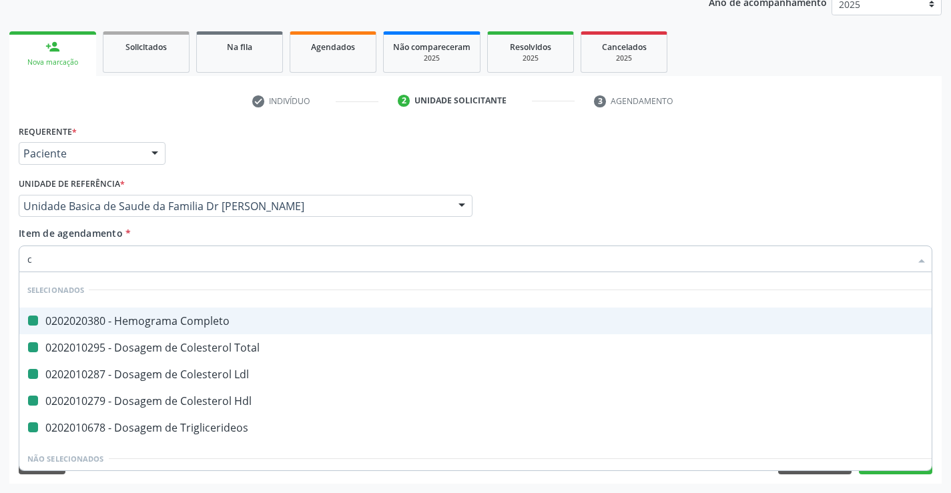
type input "cr"
checkbox Completo "false"
checkbox Total "false"
checkbox Ldl "false"
checkbox Hdl "false"
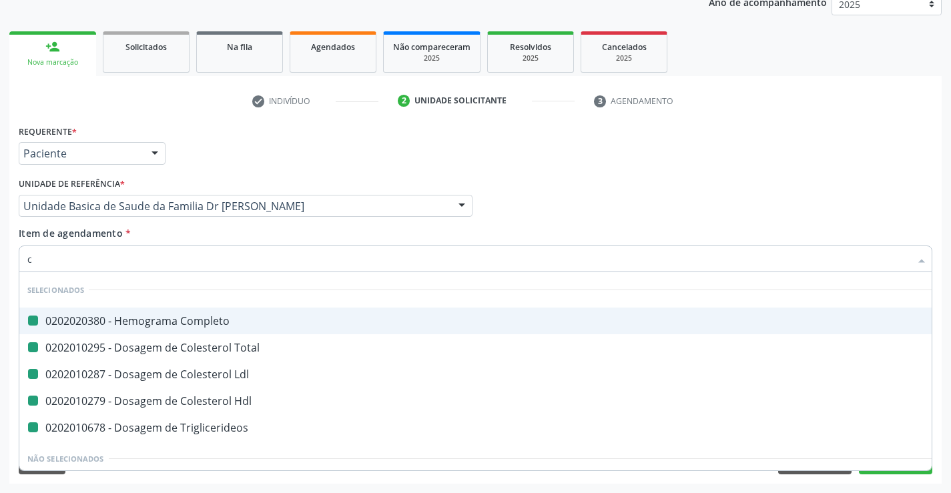
checkbox Triglicerideos "false"
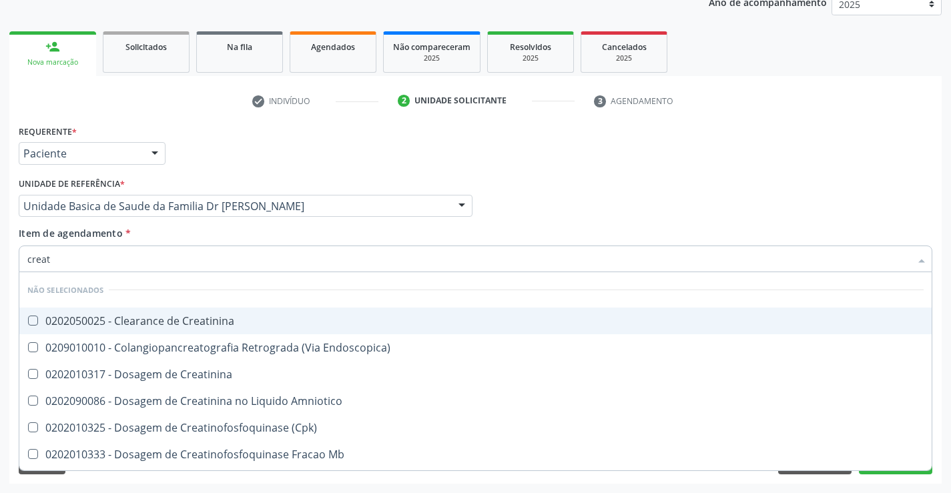
type input "creati"
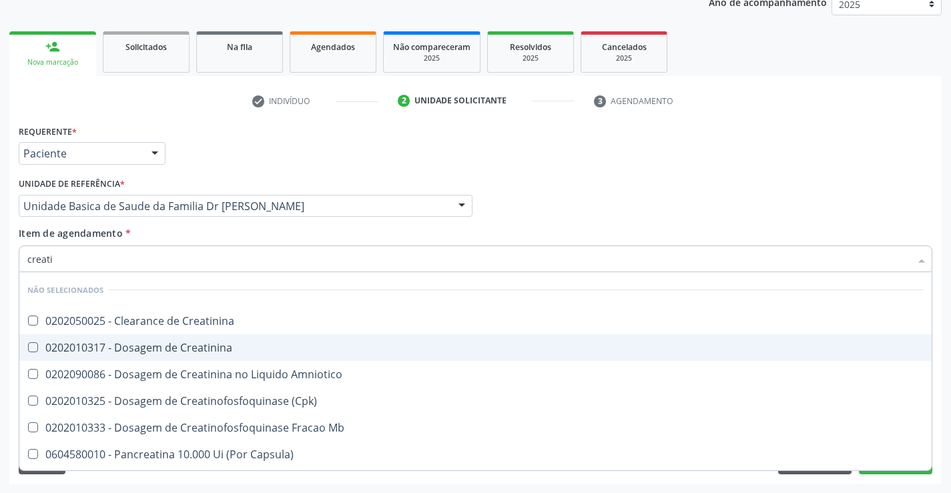
click at [231, 344] on div "0202010317 - Dosagem de Creatinina" at bounding box center [475, 347] width 896 height 11
checkbox Creatinina "true"
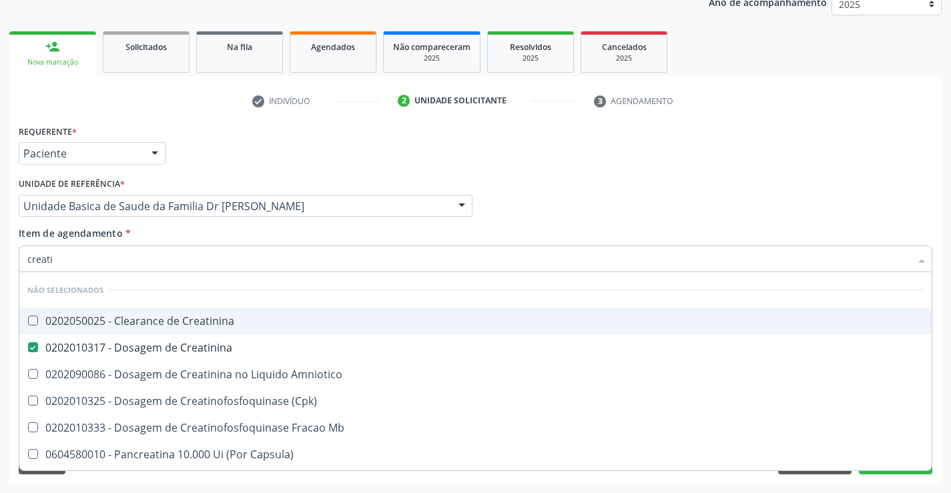
type input "creati"
click at [163, 229] on div "Item de agendamento * creati Desfazer seleção Não selecionados 0202050025 - Cle…" at bounding box center [475, 247] width 913 height 42
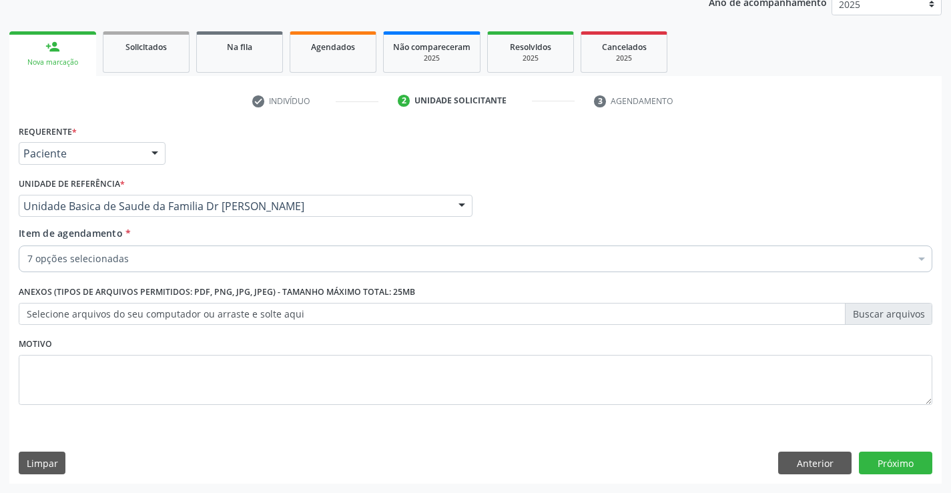
checkbox Completo "true"
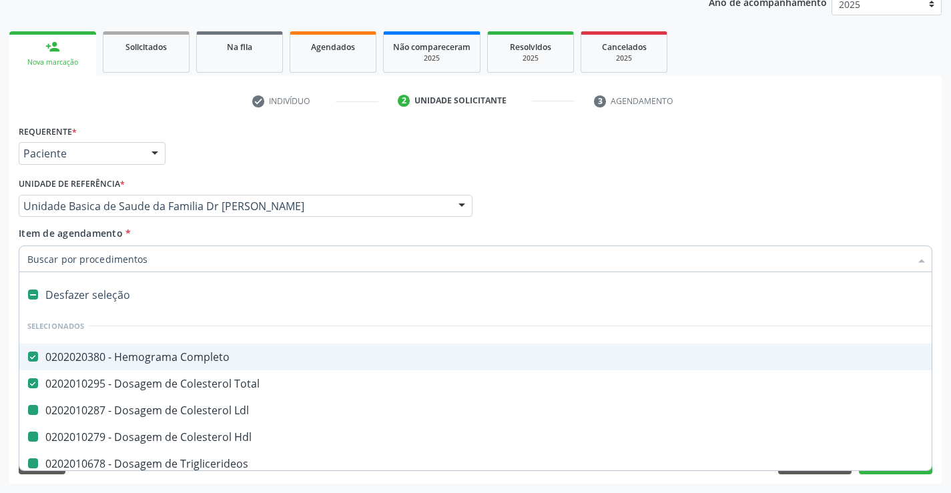
type input "u"
checkbox Ldl "false"
checkbox Hdl "false"
checkbox Triglicerideos "false"
checkbox Creatinina "false"
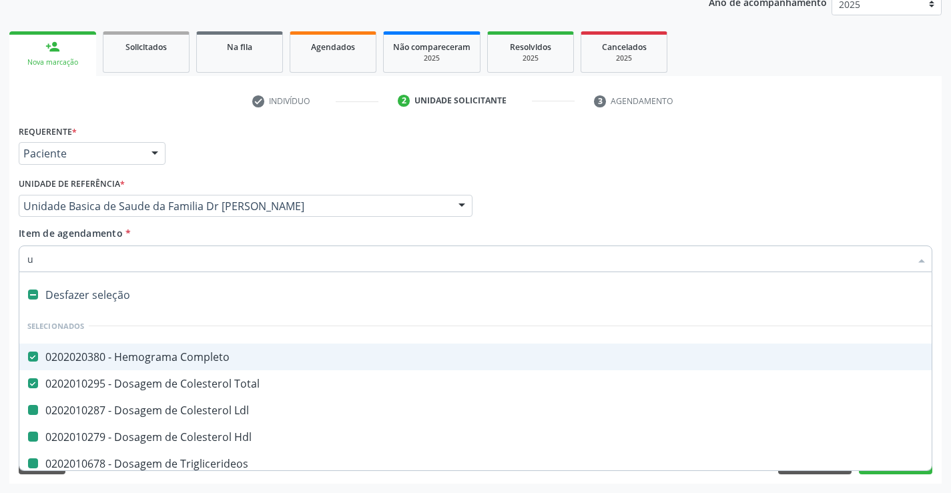
checkbox Ureia "false"
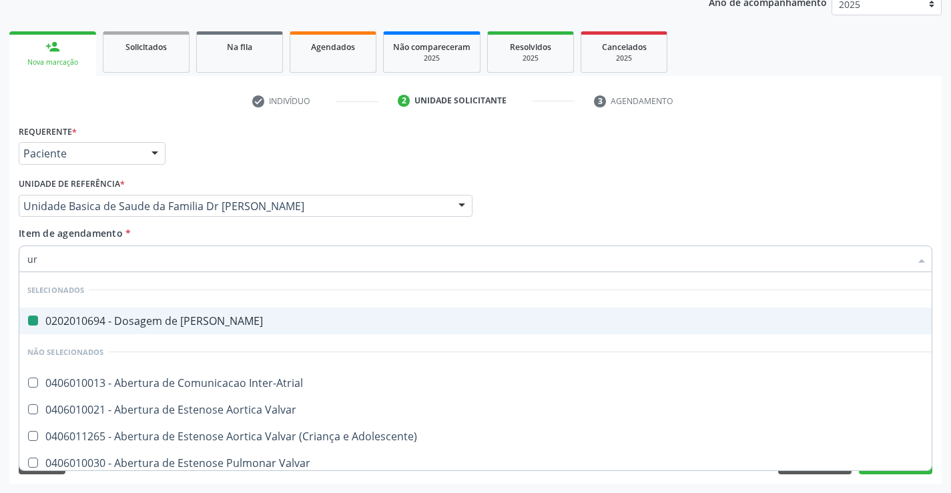
type input "uri"
checkbox Ureia "false"
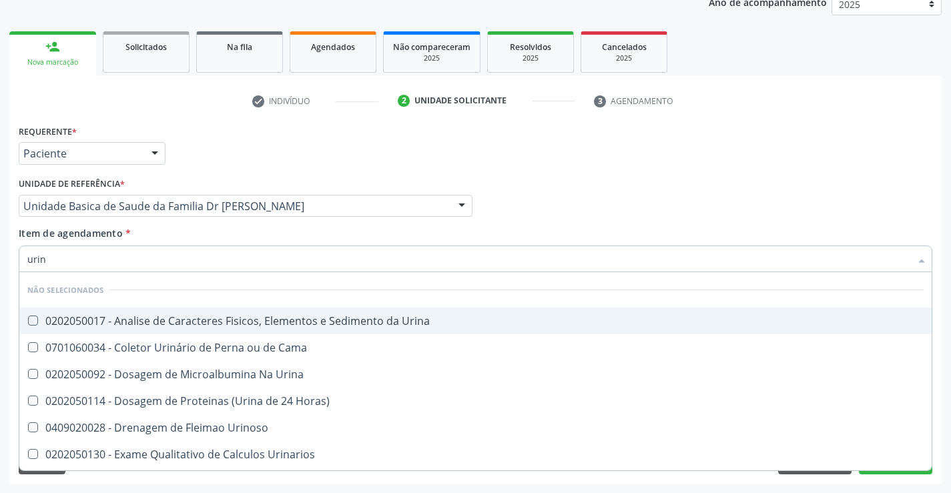
type input "urina"
click at [170, 319] on div "0202050017 - Analise de Caracteres Fisicos, Elementos e Sedimento da Urina" at bounding box center [475, 321] width 896 height 11
checkbox Urina "true"
click at [193, 231] on div "Item de agendamento * urina Desfazer seleção Não selecionados 0202050017 - Anal…" at bounding box center [475, 247] width 913 height 42
checkbox Horas\) "true"
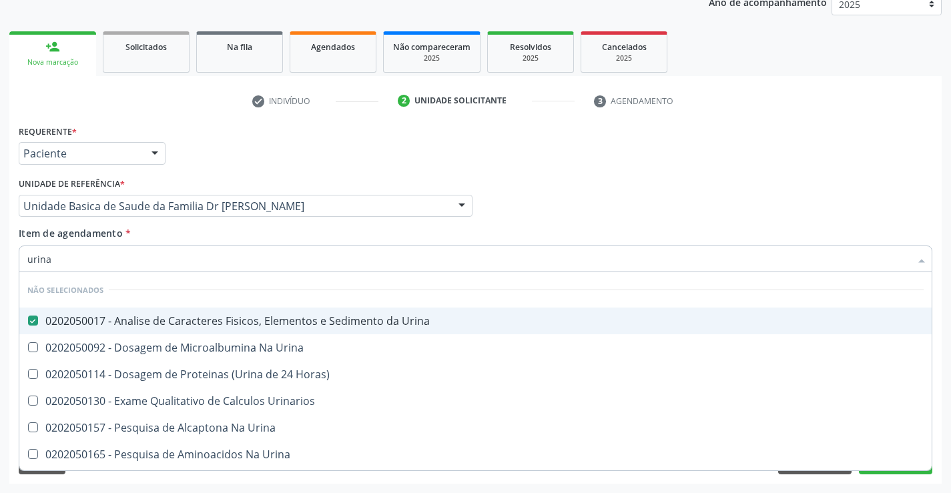
checkbox Urinarios "true"
checkbox Urina "true"
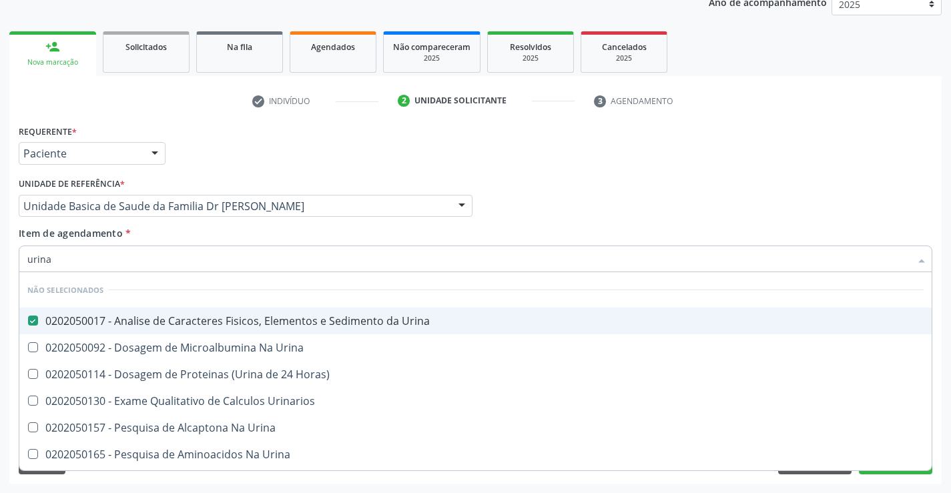
checkbox Urina "true"
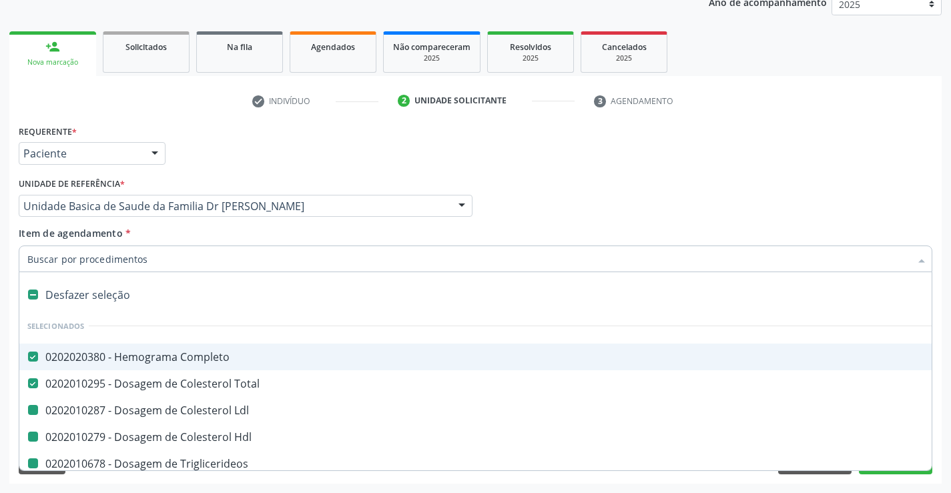
type input "f"
checkbox Ldl "false"
checkbox Hdl "false"
checkbox Triglicerideos "false"
checkbox Creatinina "false"
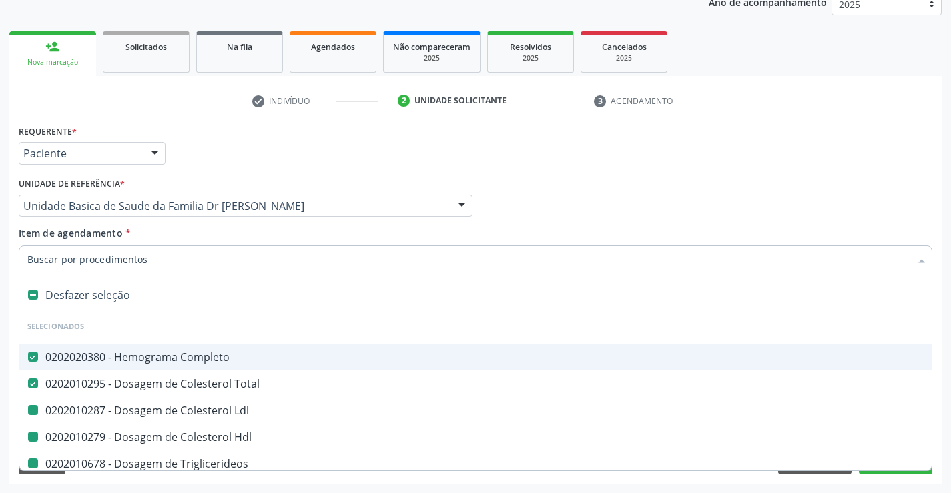
checkbox Ureia "false"
checkbox Urina "false"
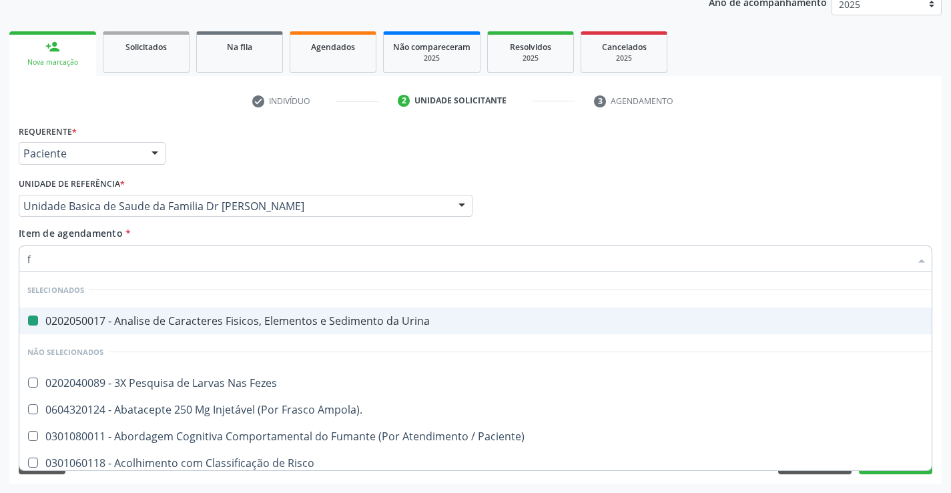
type input "fe"
checkbox Urina "false"
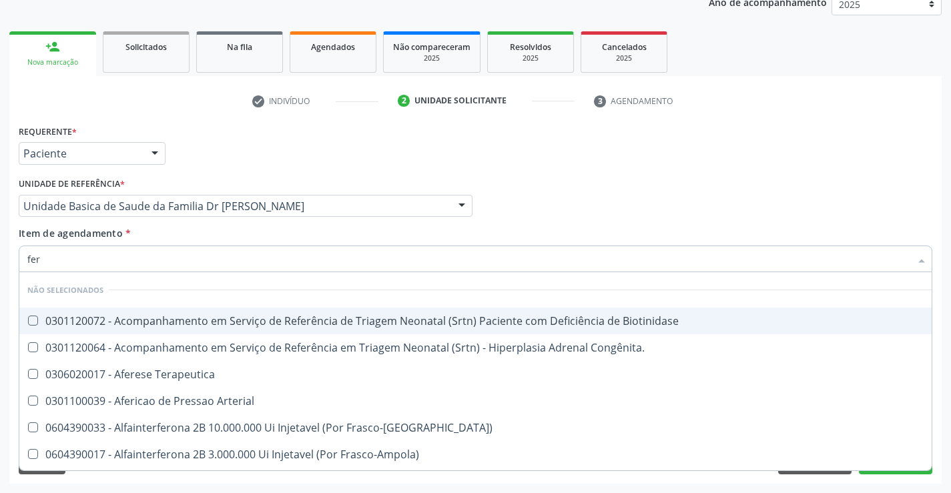
type input "ferr"
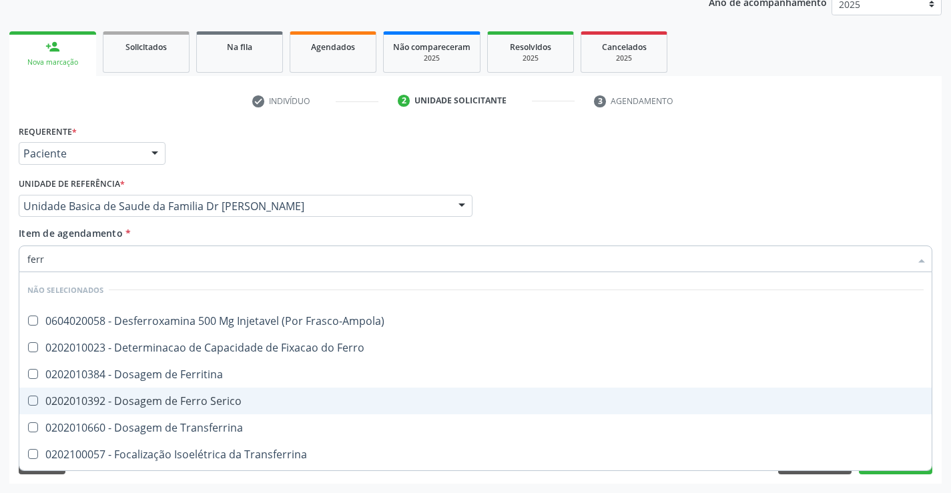
click at [197, 402] on div "0202010392 - Dosagem de Ferro Serico" at bounding box center [475, 401] width 896 height 11
checkbox Serico "true"
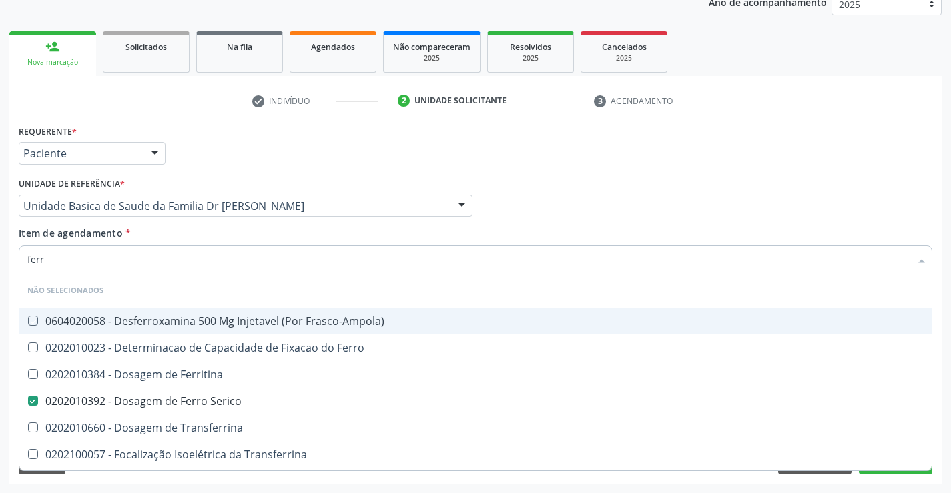
click at [205, 168] on div "Requerente * Paciente Médico(a) Enfermeiro(a) Paciente Nenhum resultado encontr…" at bounding box center [475, 147] width 920 height 52
checkbox Frasco-Ampola\) "true"
checkbox Ferritina "true"
checkbox Transferrina "true"
checkbox Ml\) "true"
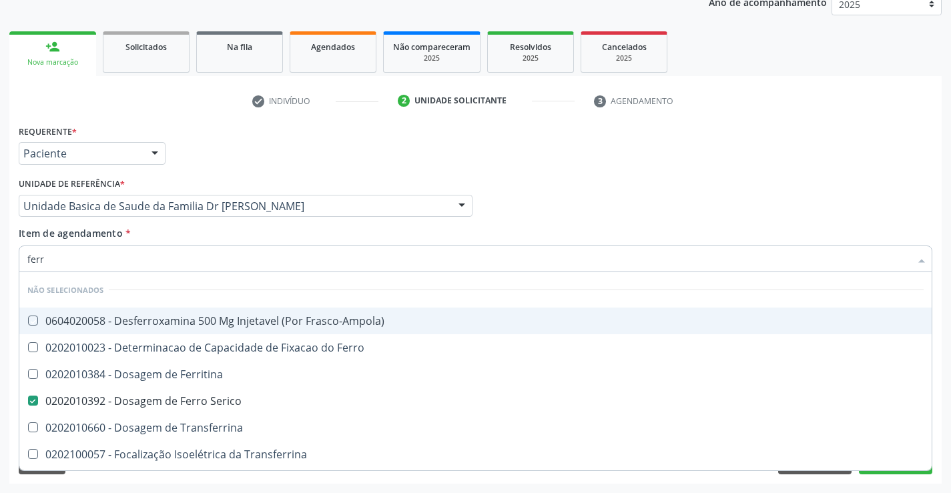
checkbox Transferrina "true"
checkbox \(Nefroplastia\) "true"
checkbox Ferro "true"
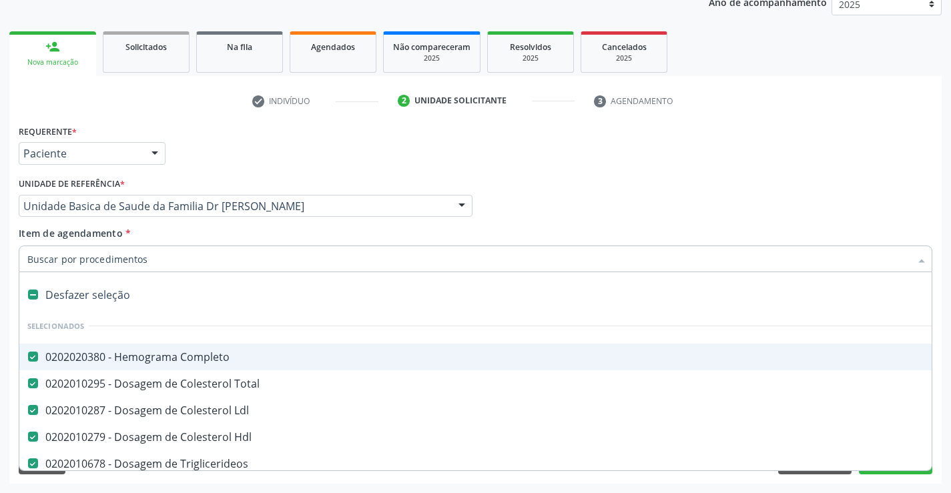
type input "t"
checkbox Serico "false"
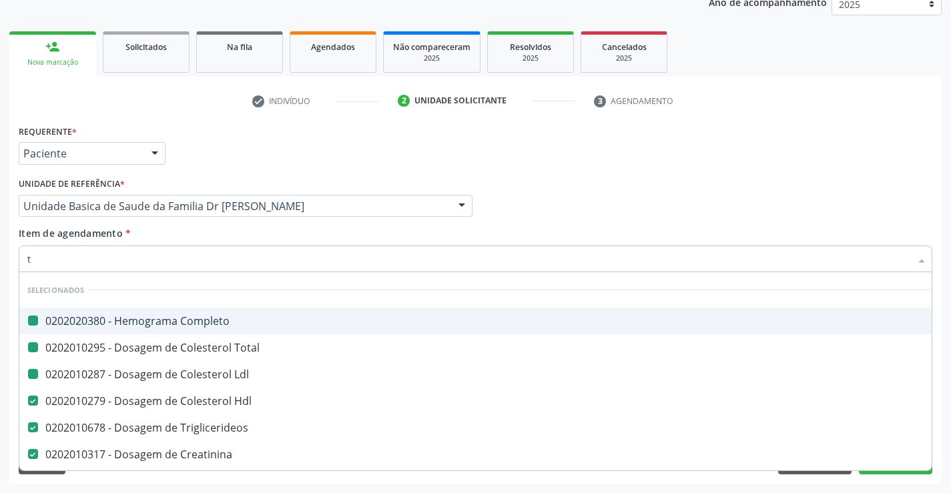
type input "tg"
checkbox Completo "false"
checkbox Ldl "false"
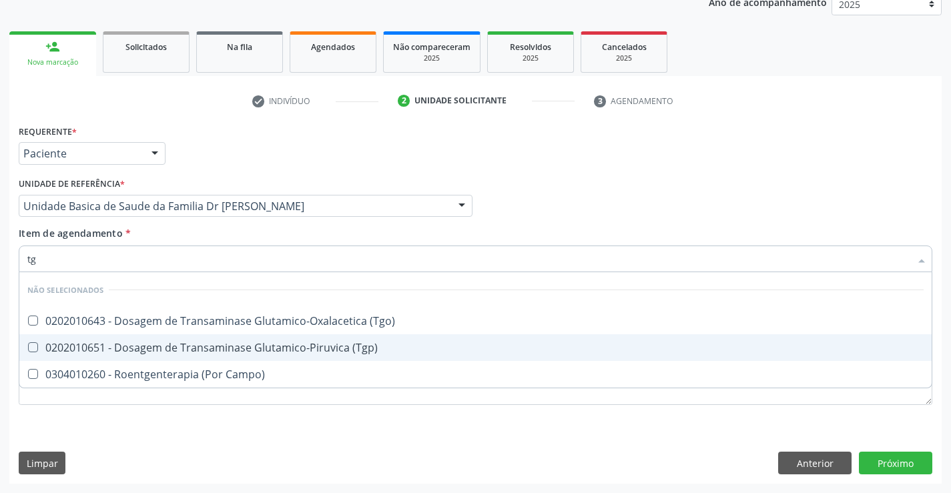
click at [193, 345] on div "0202010651 - Dosagem de Transaminase Glutamico-Piruvica (Tgp)" at bounding box center [475, 347] width 896 height 11
checkbox \(Tgp\) "true"
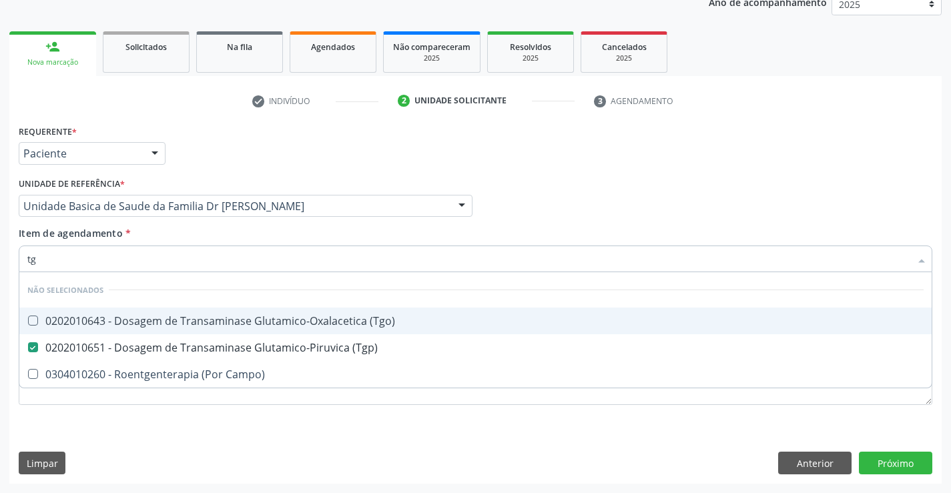
click at [193, 319] on div "0202010643 - Dosagem de Transaminase Glutamico-Oxalacetica (Tgo)" at bounding box center [475, 321] width 896 height 11
checkbox \(Tgo\) "true"
click at [233, 167] on div "Requerente * Paciente Médico(a) Enfermeiro(a) Paciente Nenhum resultado encontr…" at bounding box center [475, 147] width 920 height 52
checkbox Campo\) "true"
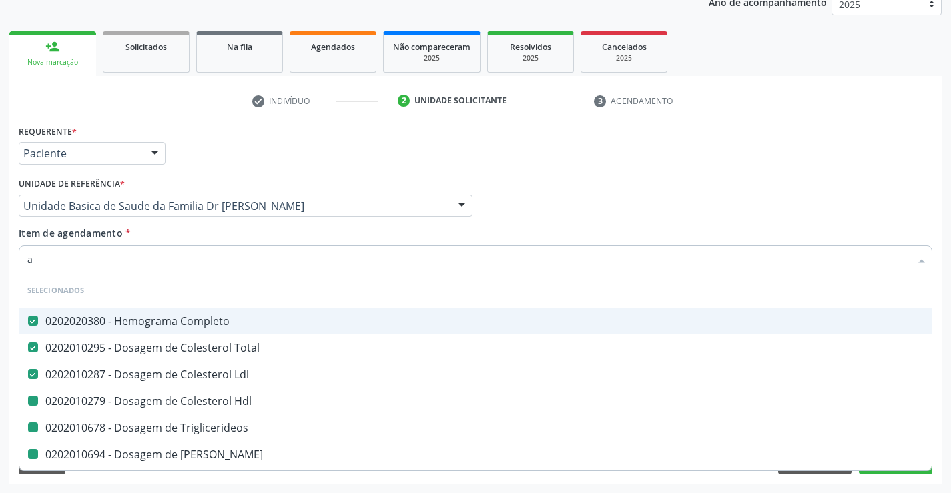
type input "ac"
checkbox Hdl "false"
checkbox Triglicerideos "false"
checkbox Ureia "false"
checkbox Creatinina "false"
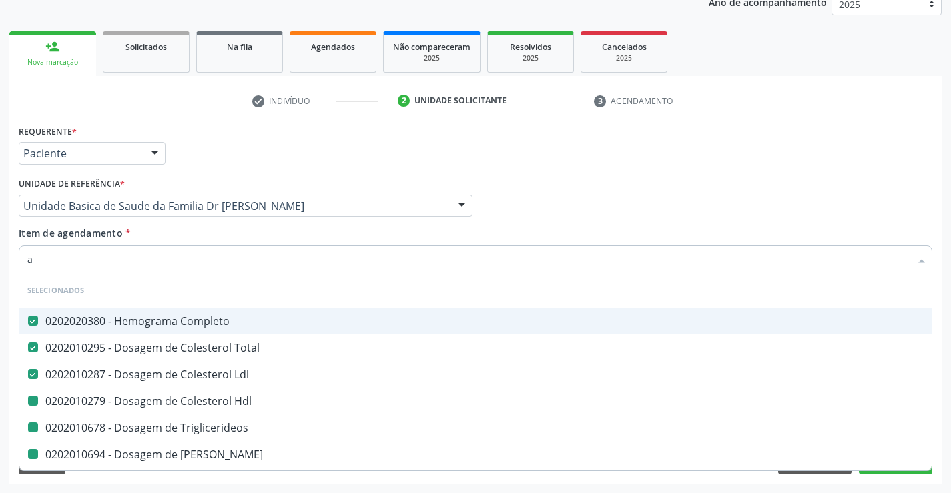
checkbox Urina "false"
checkbox Serico "false"
checkbox \(Tgp\) "false"
checkbox \(Tgo\) "false"
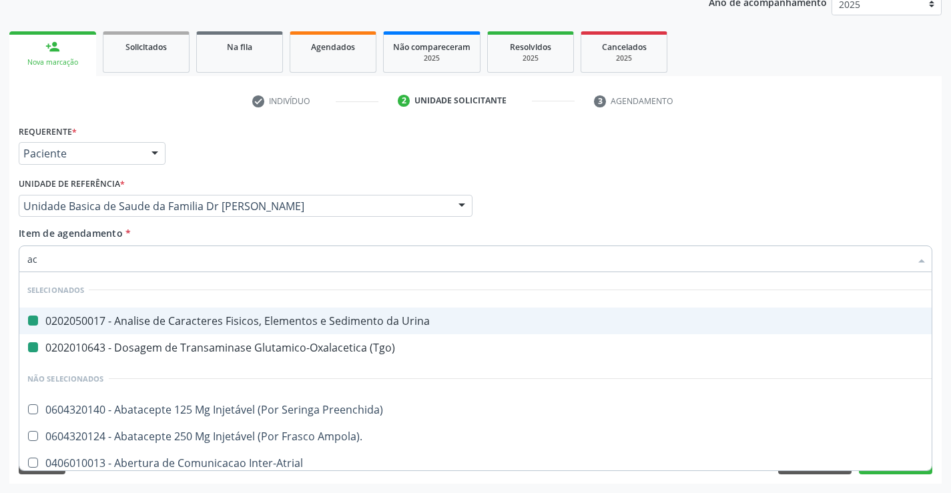
type input "aci"
checkbox Urina "false"
checkbox \(Tgo\) "false"
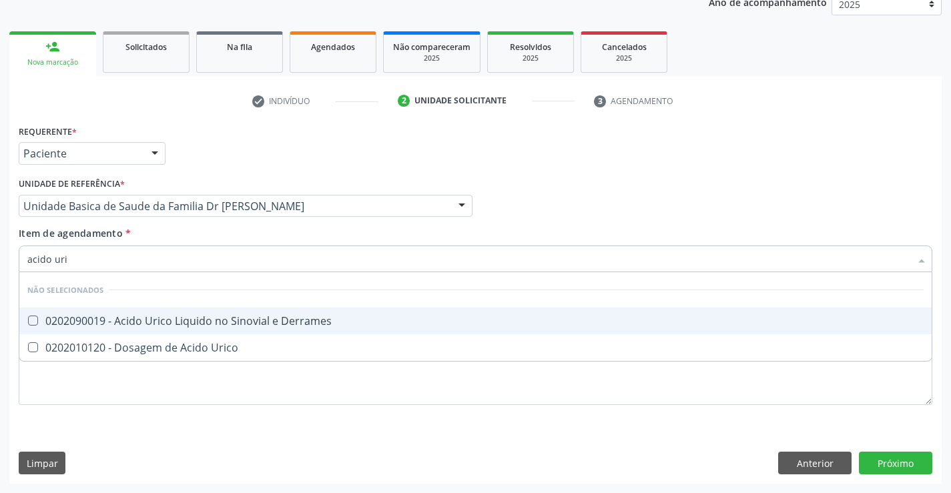
type input "acido uric"
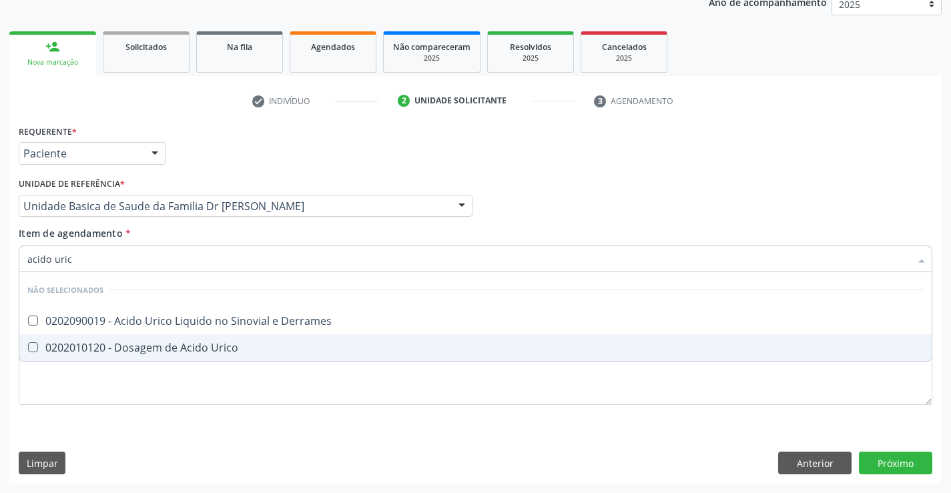
drag, startPoint x: 215, startPoint y: 345, endPoint x: 219, endPoint y: 291, distance: 54.1
click at [215, 343] on div "0202010120 - Dosagem de Acido Urico" at bounding box center [475, 347] width 896 height 11
checkbox Urico "true"
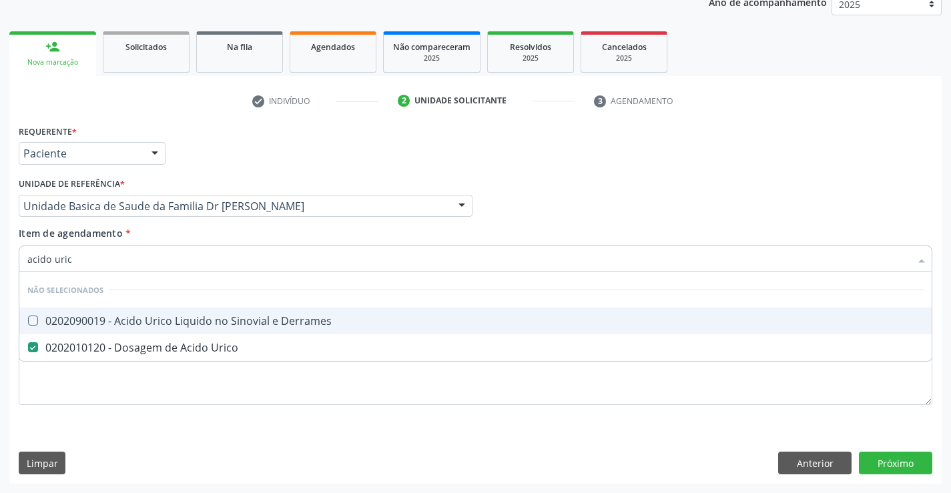
click at [240, 169] on div "Requerente * Paciente Médico(a) Enfermeiro(a) Paciente Nenhum resultado encontr…" at bounding box center [475, 147] width 920 height 52
checkbox Derrames "true"
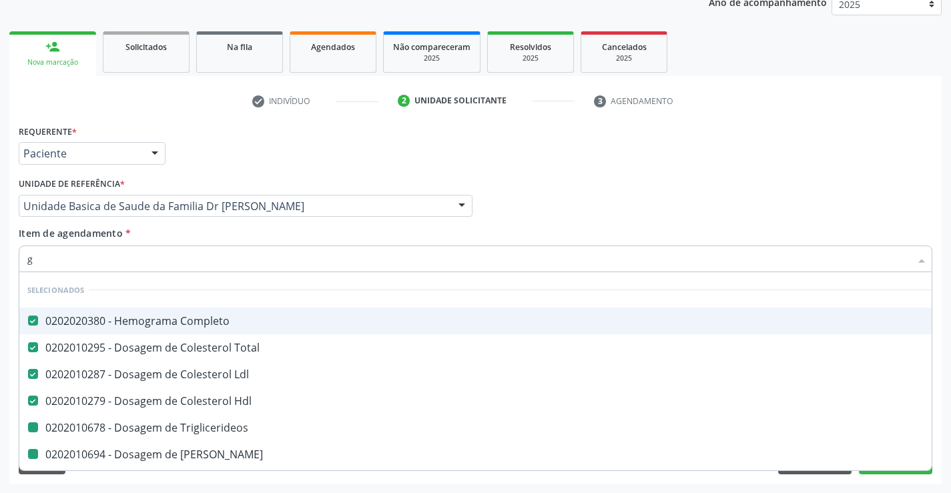
type input "gl"
checkbox Triglicerideos "false"
checkbox Ureia "false"
checkbox Creatinina "false"
checkbox Serico "false"
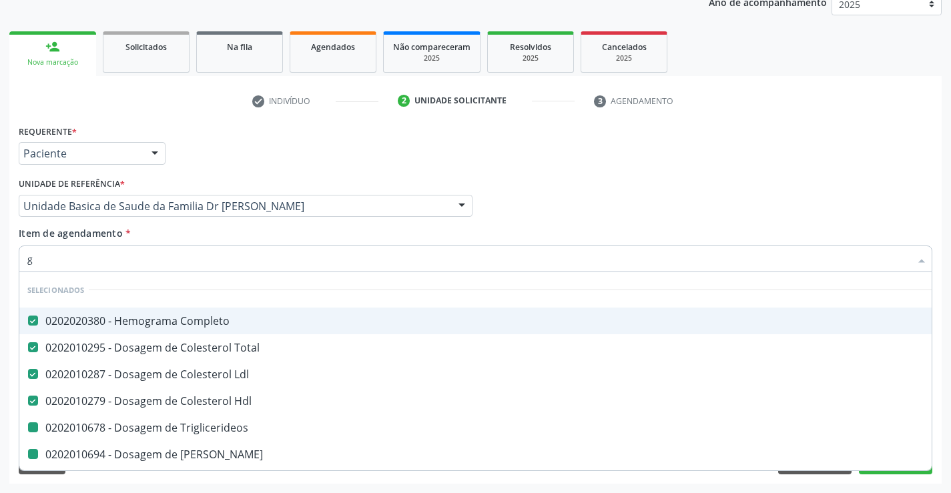
checkbox \(Tgp\) "false"
checkbox \(Tgo\) "false"
checkbox Urico "false"
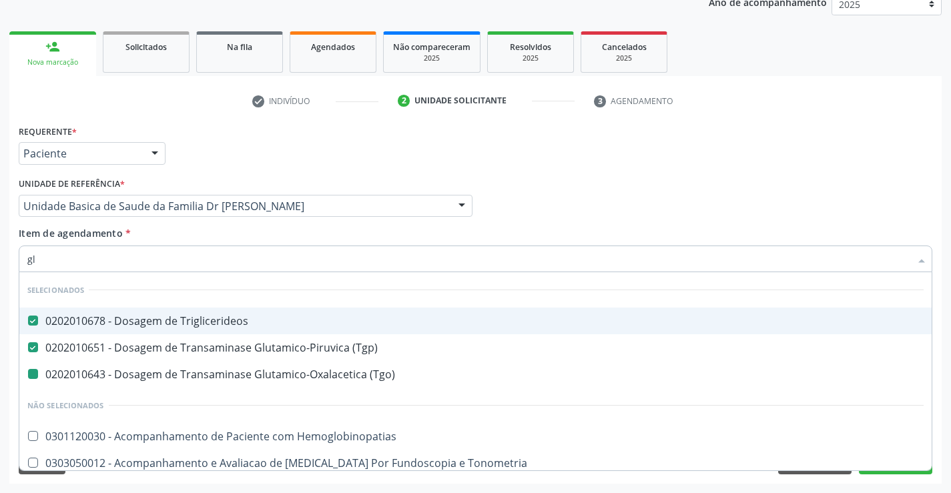
type input "gli"
checkbox \(Tgo\) "false"
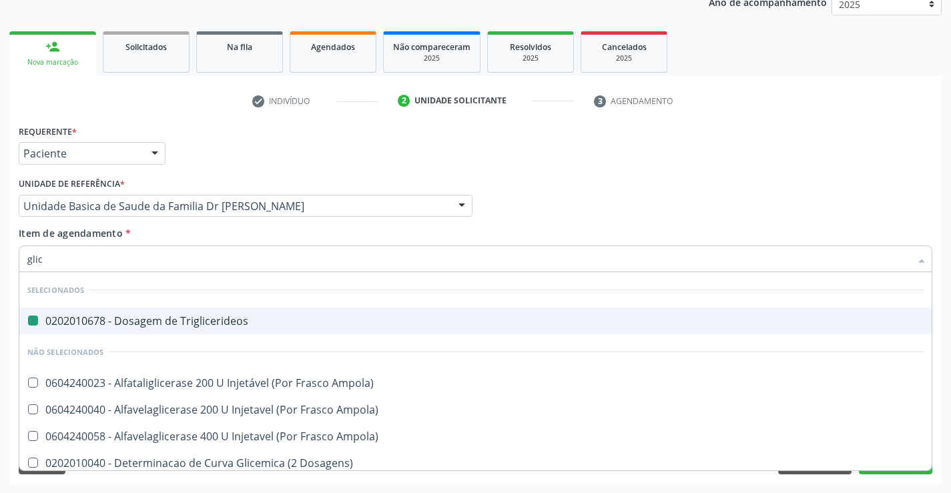
type input "glico"
checkbox Triglicerideos "false"
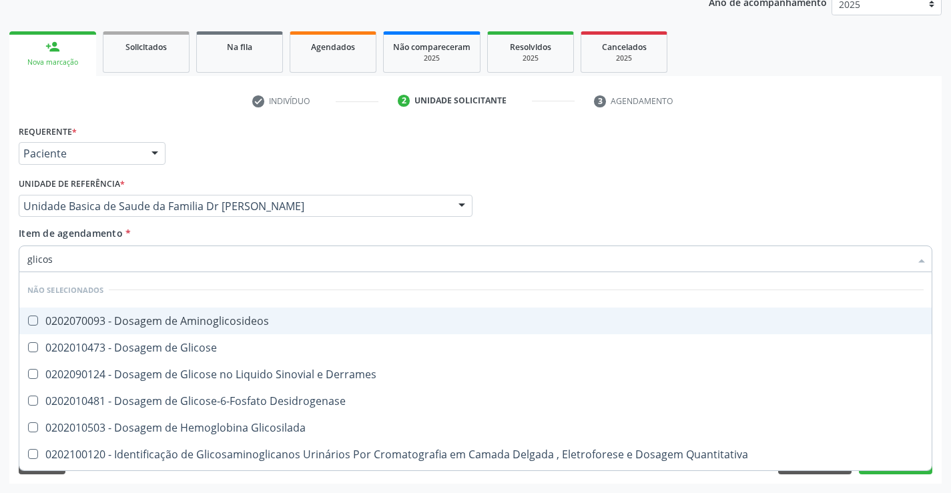
type input "glicose"
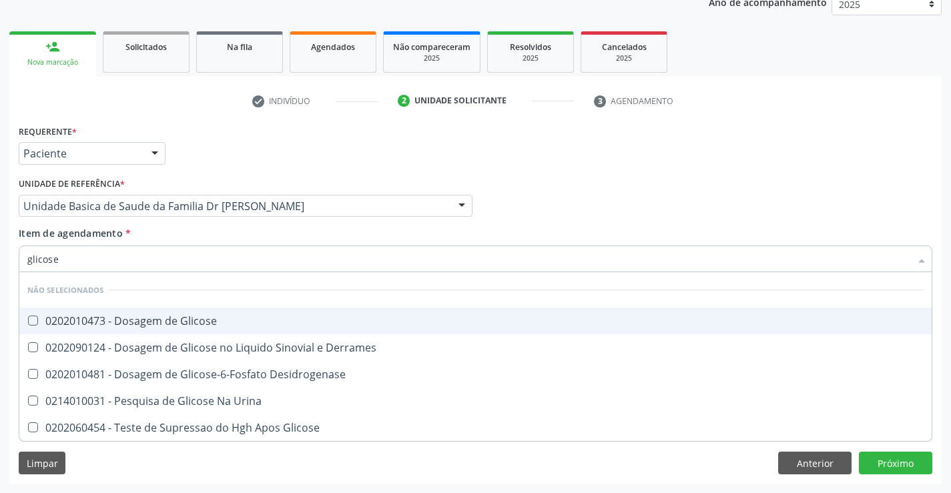
click at [161, 318] on div "0202010473 - Dosagem de Glicose" at bounding box center [475, 321] width 896 height 11
checkbox Glicose "true"
click at [171, 232] on div "Item de agendamento * glicose Desfazer seleção Não selecionados 0202010473 - Do…" at bounding box center [475, 247] width 913 height 42
checkbox Desidrogenase "true"
checkbox Glicose "true"
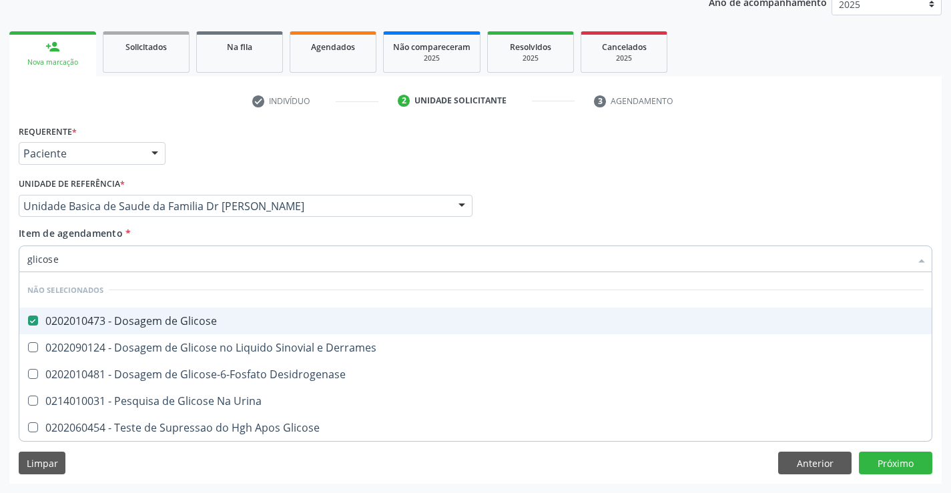
checkbox Urina "true"
checkbox Derrames "true"
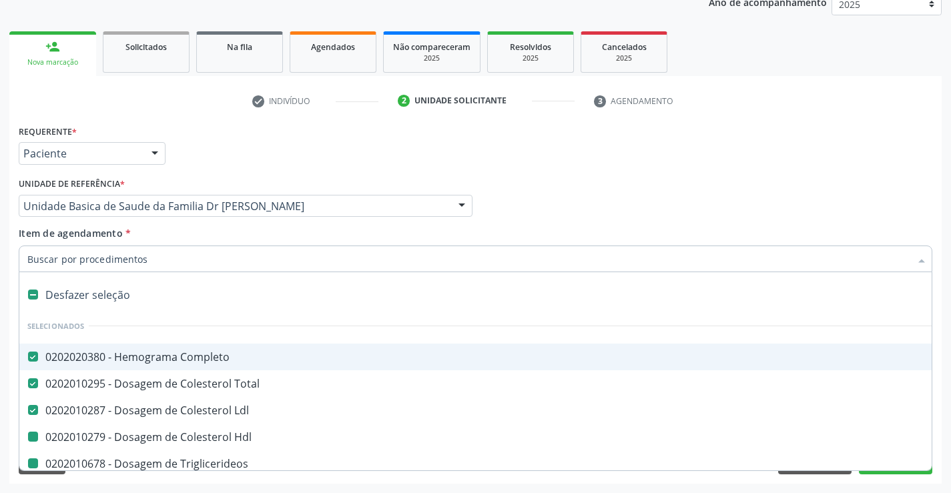
type input "f"
checkbox Triglicerideos "false"
checkbox Hdl "false"
checkbox Ureia "false"
checkbox Creatinina "false"
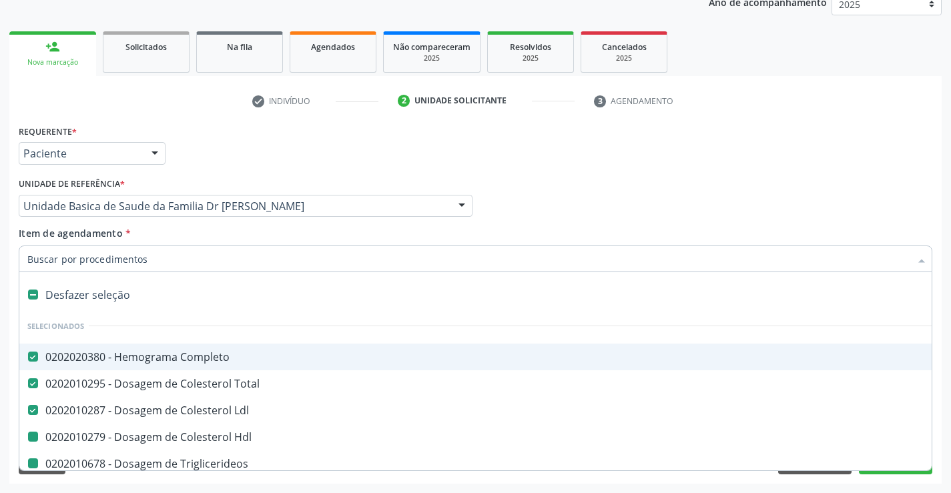
checkbox Urina "false"
checkbox Serico "false"
checkbox \(Tgp\) "false"
checkbox \(Tgo\) "false"
checkbox Urico "false"
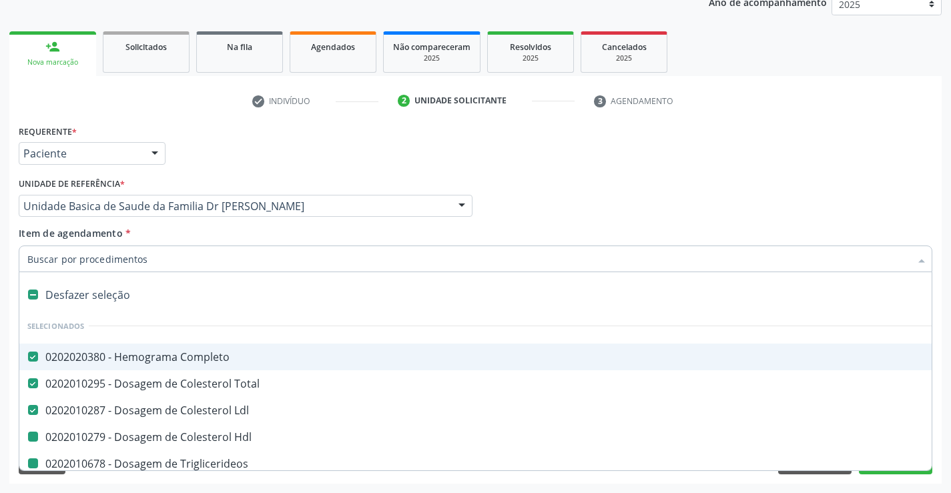
checkbox Glicose "false"
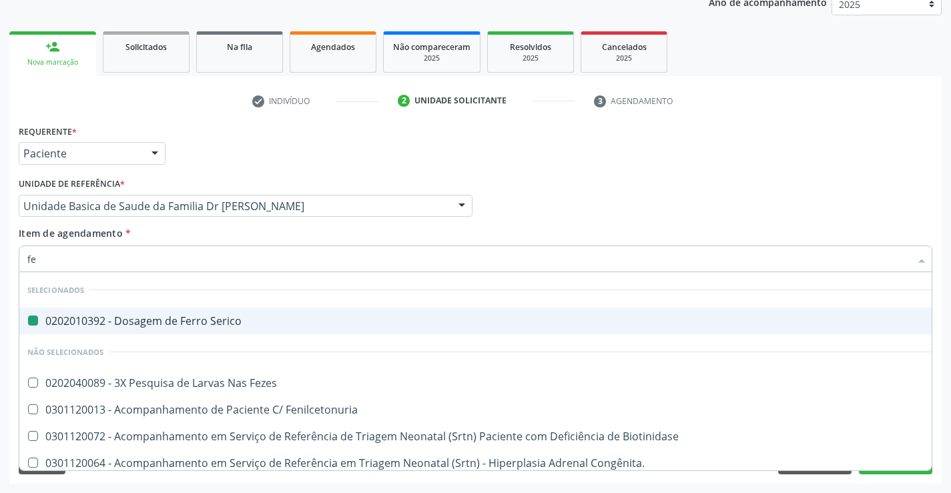
type input "fez"
checkbox Serico "false"
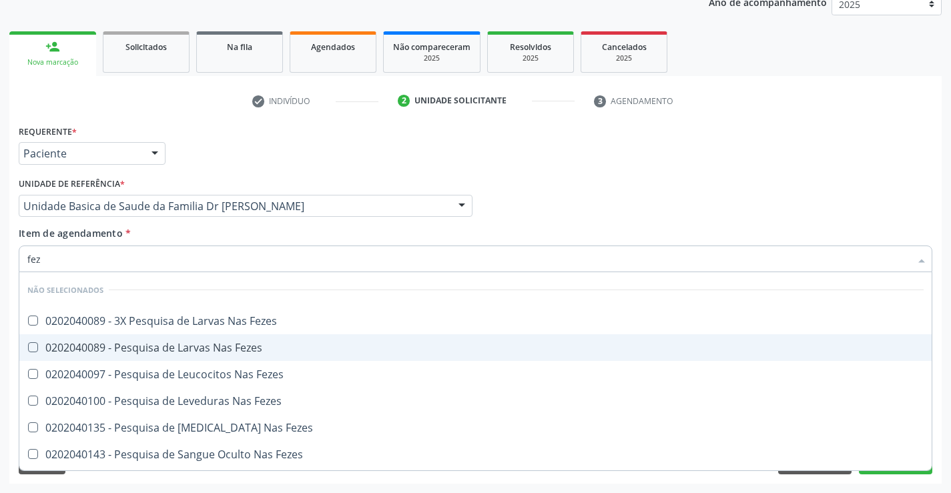
click at [181, 352] on div "0202040089 - Pesquisa de Larvas Nas Fezes" at bounding box center [475, 347] width 896 height 11
checkbox Fezes "true"
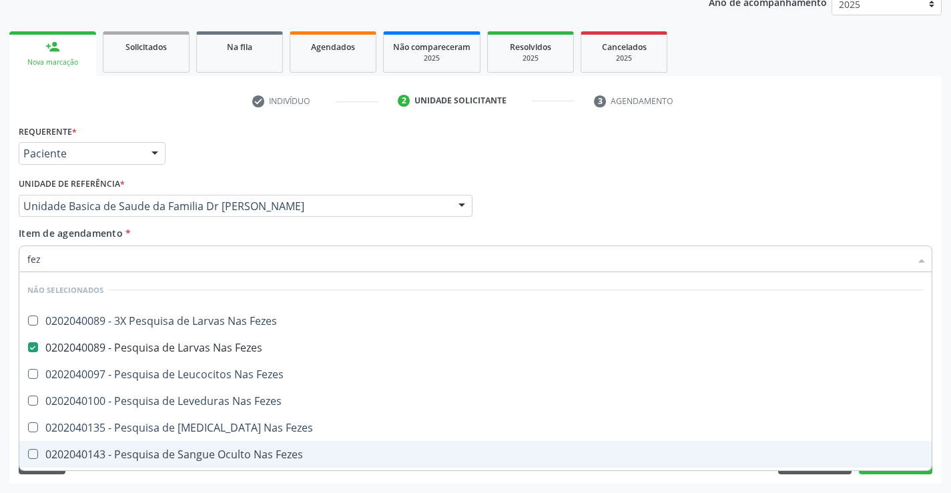
click at [944, 428] on div "Acompanhamento Acompanhe a situação das marcações correntes e finalizadas Relat…" at bounding box center [475, 199] width 951 height 588
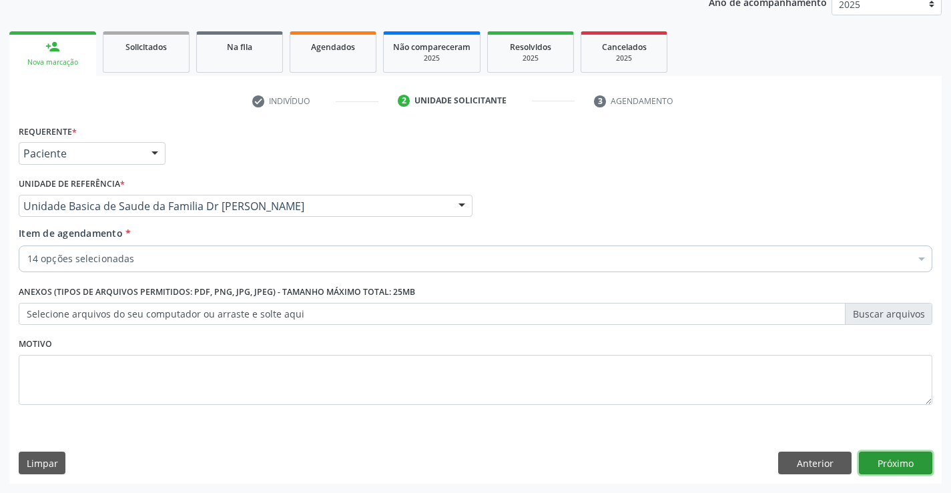
click at [886, 466] on button "Próximo" at bounding box center [894, 463] width 73 height 23
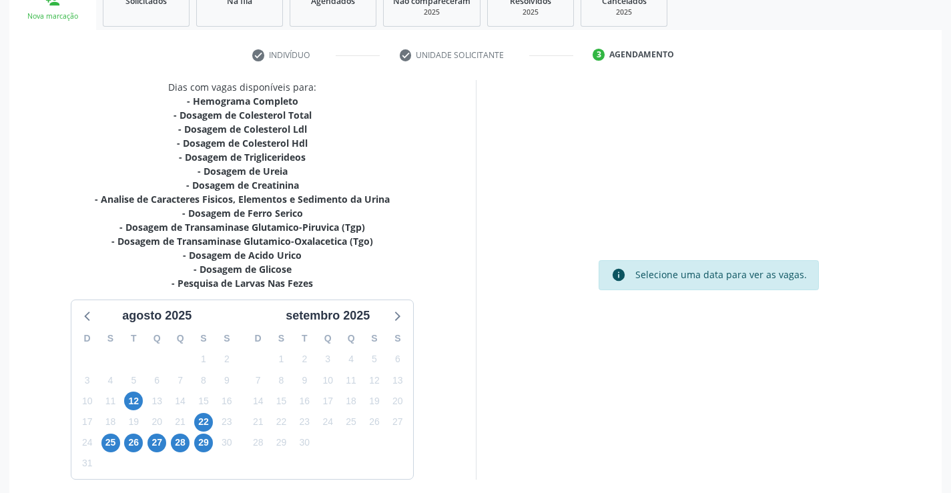
scroll to position [269, 0]
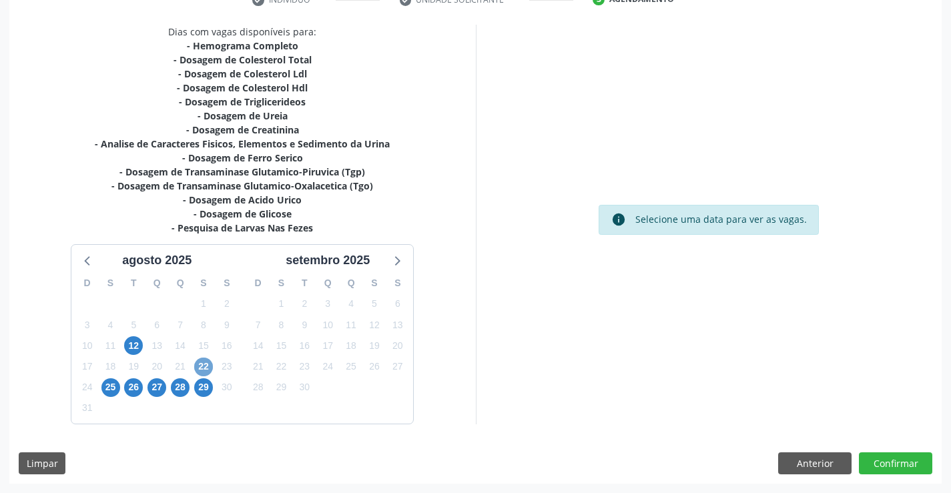
click at [199, 366] on span "22" at bounding box center [203, 367] width 19 height 19
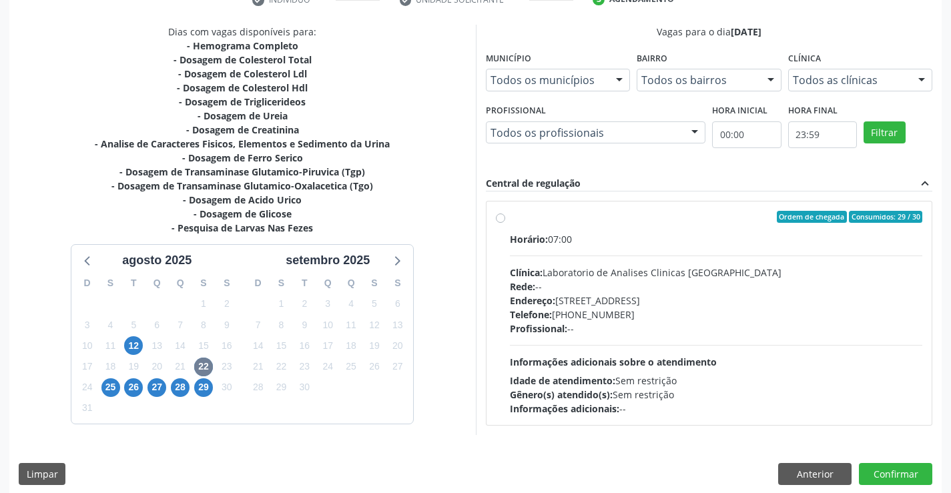
click at [665, 237] on div "Horário: 07:00" at bounding box center [716, 239] width 413 height 14
click at [505, 223] on input "Ordem de chegada Consumidos: 29 / 30 Horário: 07:00 Clínica: Laboratorio de Ana…" at bounding box center [500, 217] width 9 height 12
radio input "true"
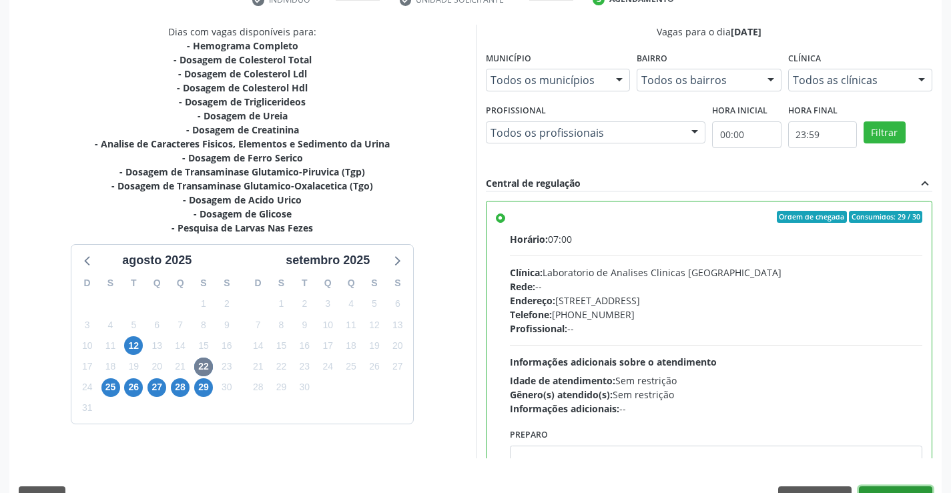
click at [873, 488] on button "Confirmar" at bounding box center [894, 497] width 73 height 23
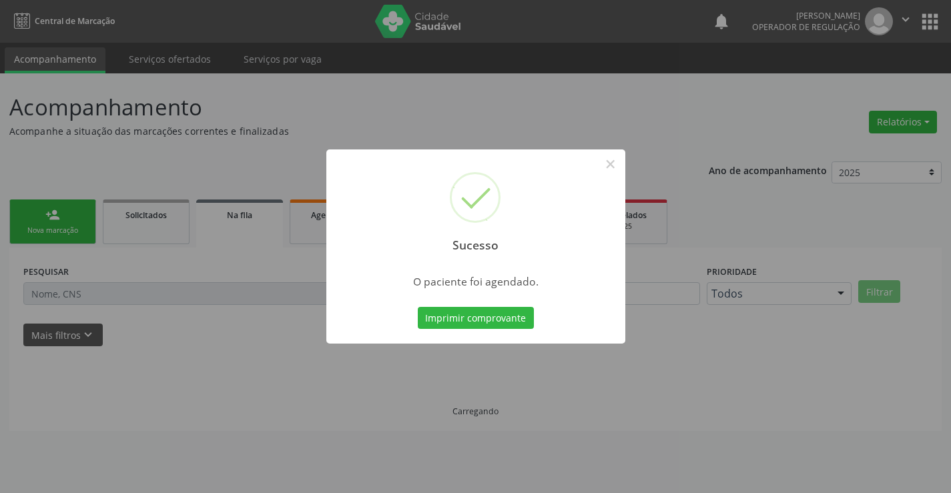
scroll to position [0, 0]
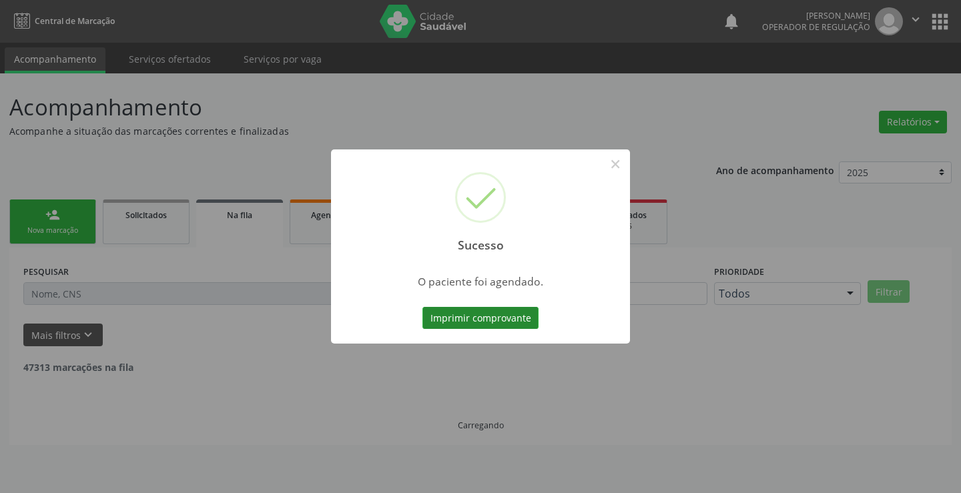
click at [460, 314] on button "Imprimir comprovante" at bounding box center [480, 318] width 116 height 23
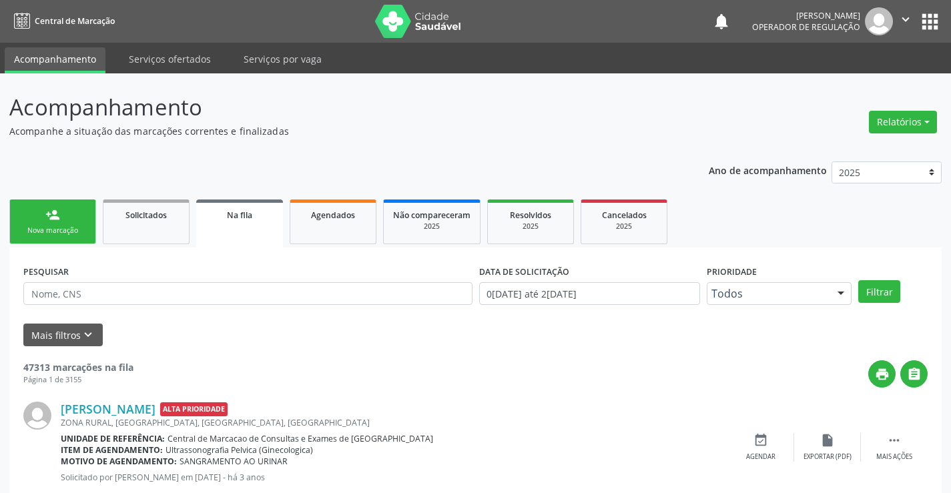
click at [70, 220] on link "person_add Nova marcação" at bounding box center [52, 221] width 87 height 45
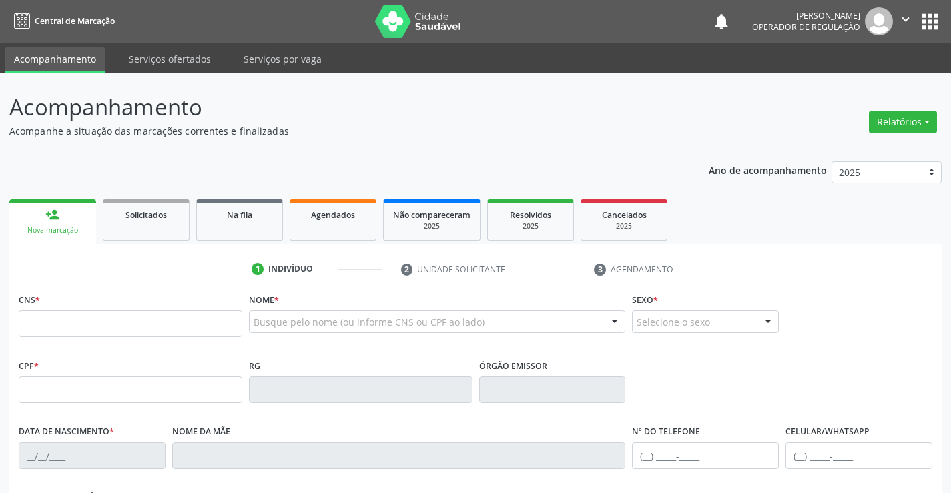
click at [906, 17] on icon "" at bounding box center [905, 19] width 15 height 15
click at [875, 84] on link "Sair" at bounding box center [871, 81] width 92 height 19
